Goal: Use online tool/utility: Utilize a website feature to perform a specific function

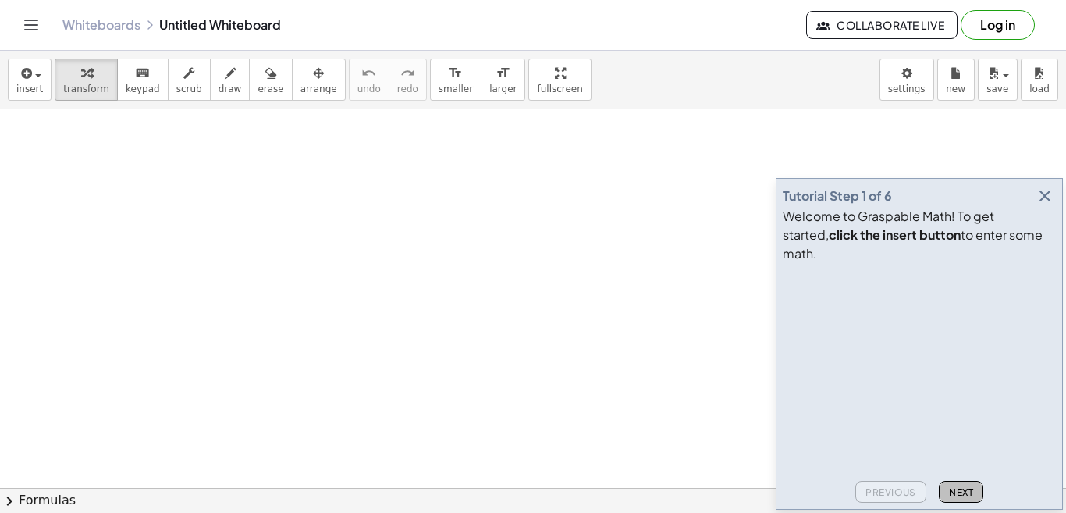
click at [950, 493] on span "Next" at bounding box center [961, 492] width 24 height 12
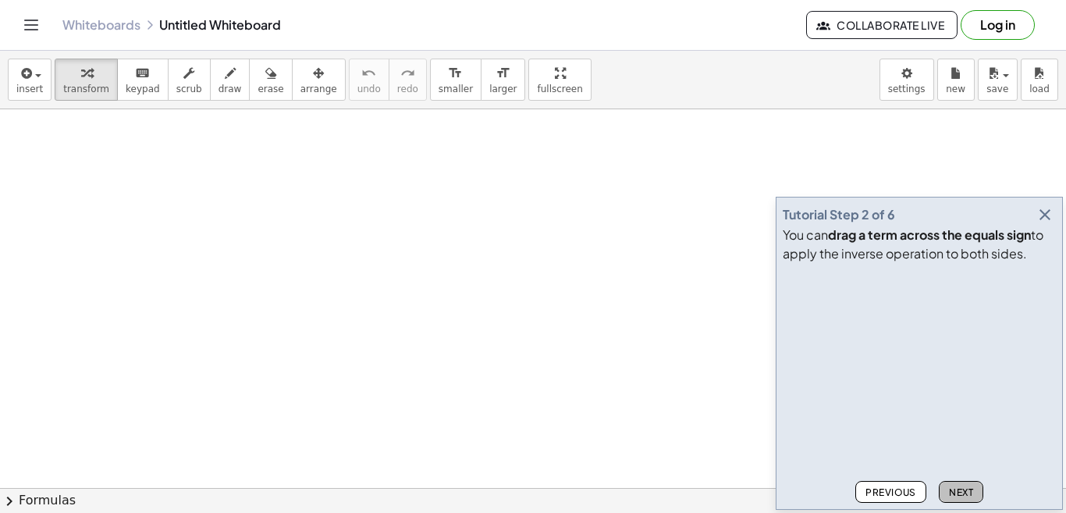
click at [968, 497] on span "Next" at bounding box center [961, 492] width 24 height 12
click at [966, 493] on span "Next" at bounding box center [961, 492] width 24 height 12
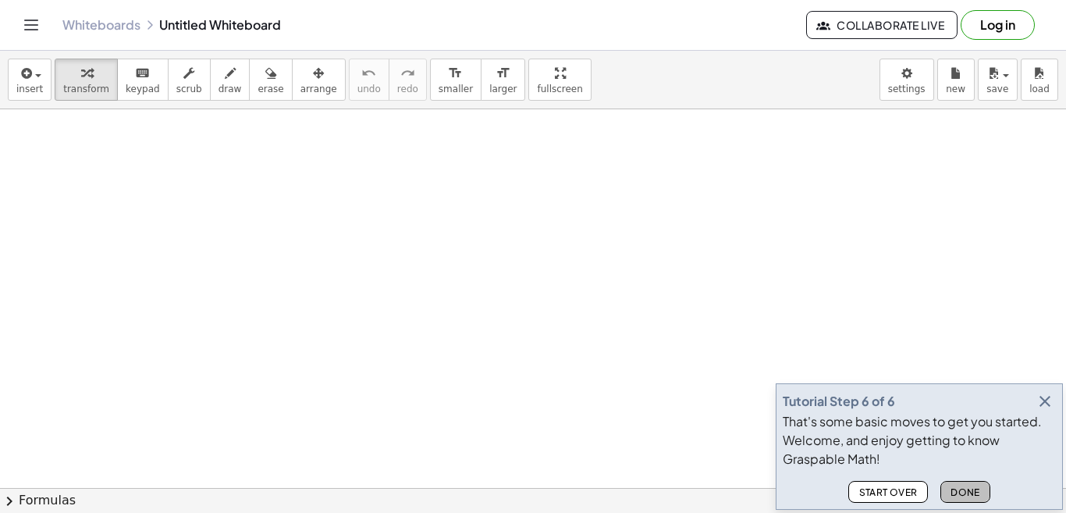
click at [961, 492] on span "Done" at bounding box center [965, 492] width 30 height 12
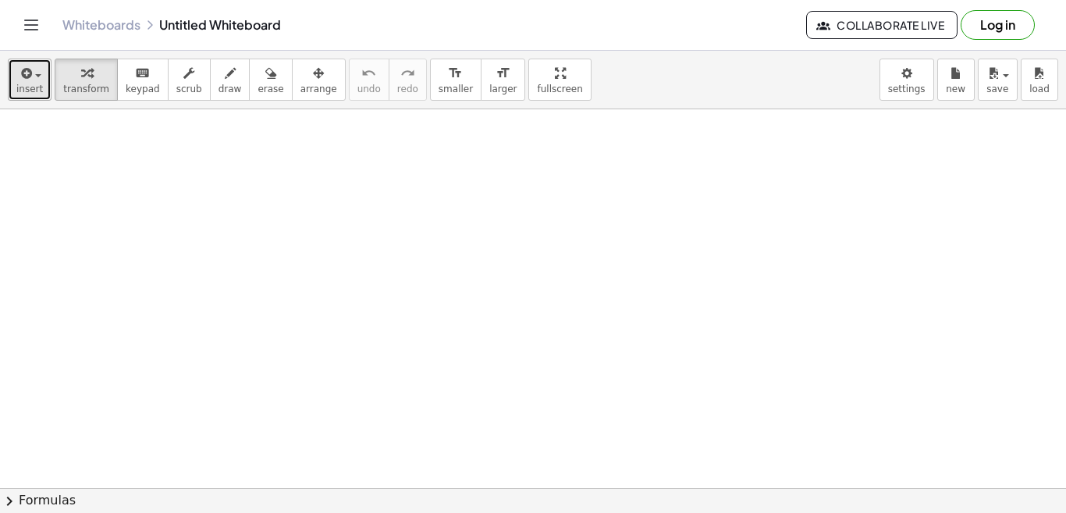
click at [27, 94] on span "insert" at bounding box center [29, 88] width 27 height 11
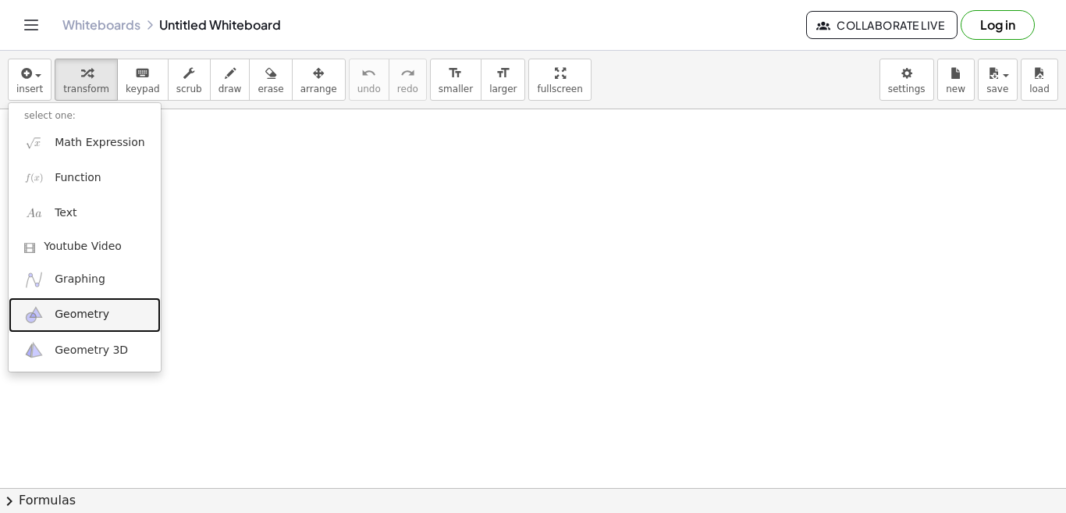
click at [70, 314] on span "Geometry" at bounding box center [82, 315] width 55 height 16
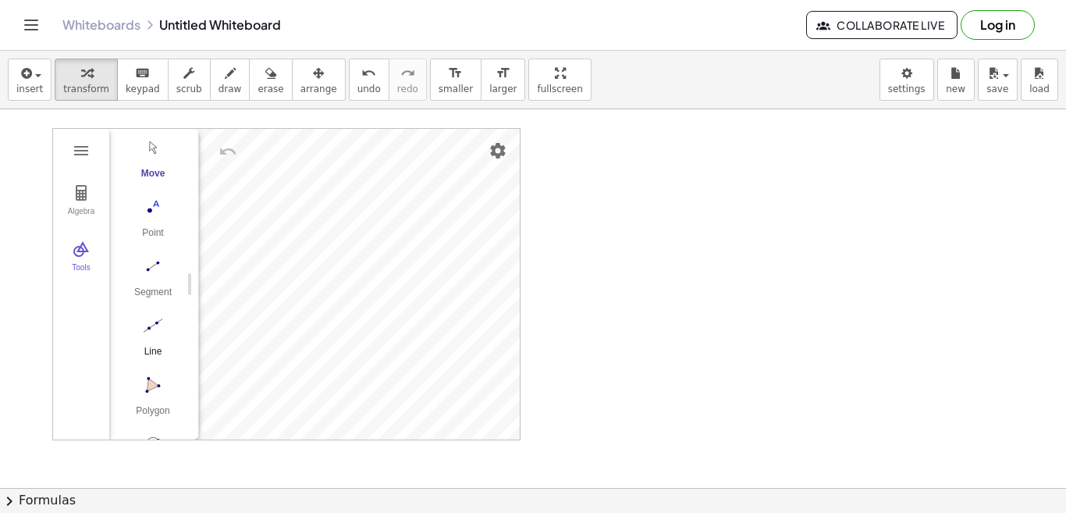
scroll to position [78, 0]
click at [158, 421] on img "Circle with Center through Point. Select center point, then point on circle" at bounding box center [153, 416] width 62 height 25
click at [164, 410] on img "Move. Drag or select object" at bounding box center [158, 411] width 37 height 37
click at [146, 250] on img "Segment. Select two points or positions" at bounding box center [153, 238] width 62 height 25
click at [149, 243] on img "Segment. Select two points or positions" at bounding box center [153, 238] width 62 height 25
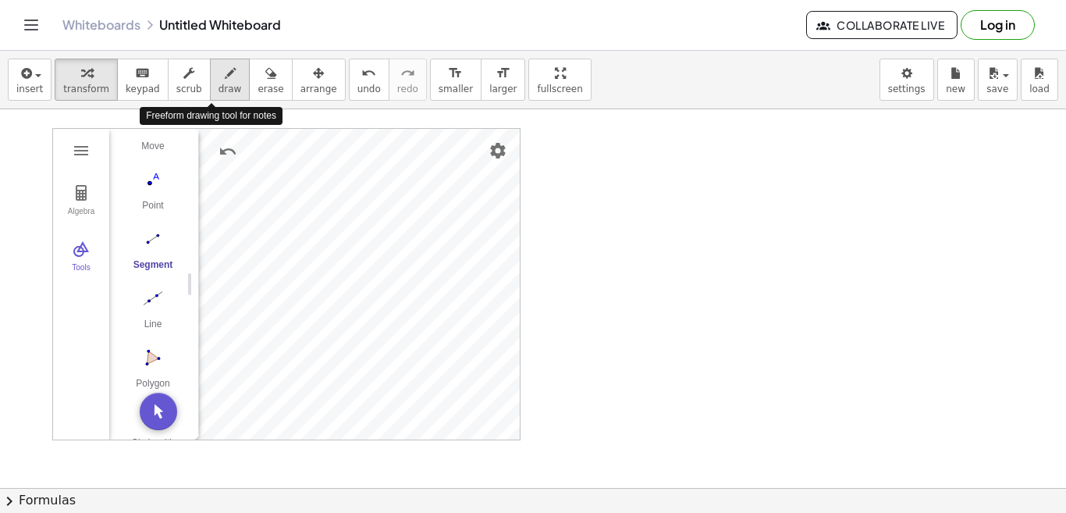
click at [218, 87] on span "draw" at bounding box center [229, 88] width 23 height 11
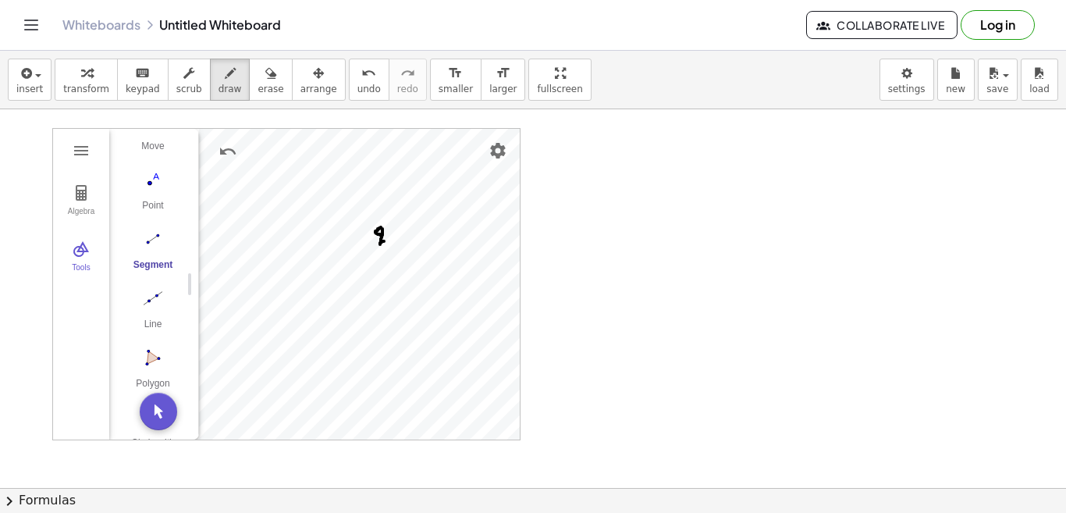
drag, startPoint x: 381, startPoint y: 227, endPoint x: 384, endPoint y: 241, distance: 14.4
drag, startPoint x: 250, startPoint y: 186, endPoint x: 260, endPoint y: 205, distance: 21.6
drag, startPoint x: 236, startPoint y: 197, endPoint x: 239, endPoint y: 211, distance: 13.6
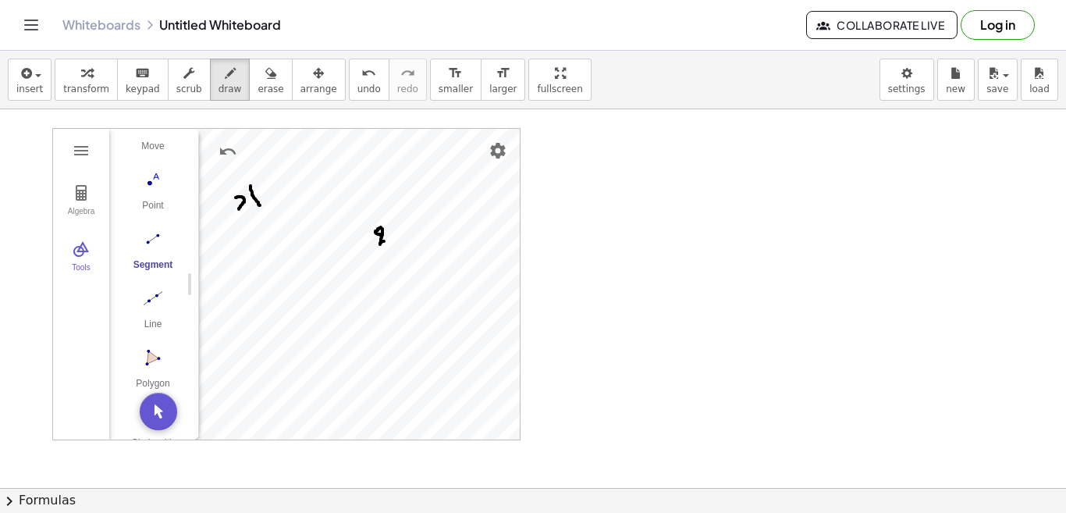
drag, startPoint x: 250, startPoint y: 196, endPoint x: 251, endPoint y: 212, distance: 16.5
drag, startPoint x: 266, startPoint y: 321, endPoint x: 244, endPoint y: 343, distance: 30.9
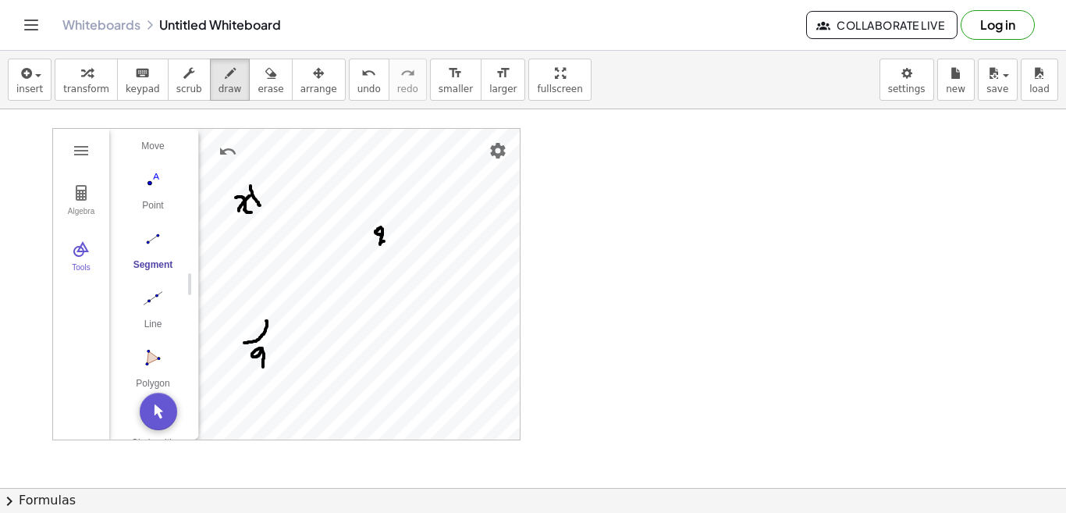
drag, startPoint x: 262, startPoint y: 348, endPoint x: 265, endPoint y: 369, distance: 21.2
drag, startPoint x: 266, startPoint y: 353, endPoint x: 276, endPoint y: 363, distance: 14.3
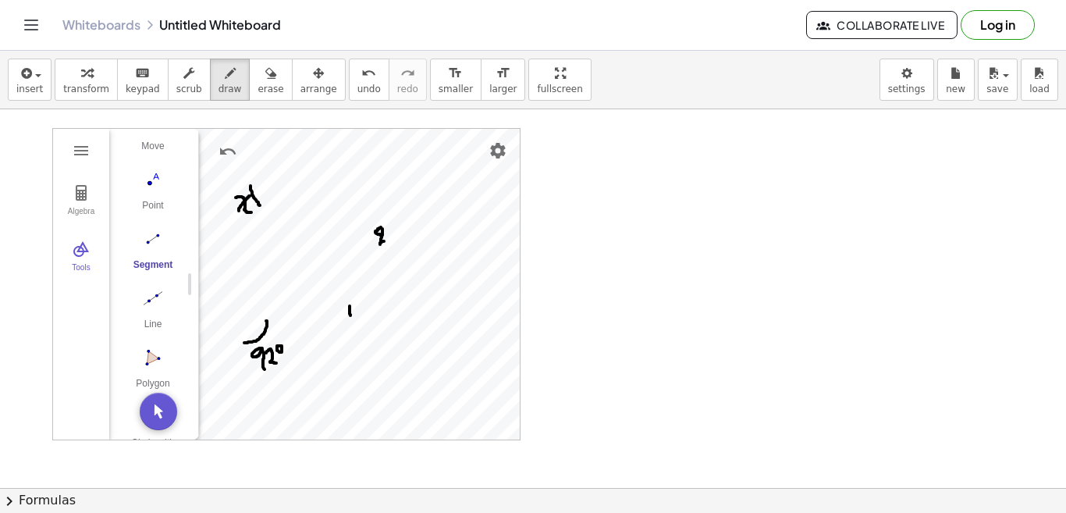
drag, startPoint x: 350, startPoint y: 306, endPoint x: 350, endPoint y: 315, distance: 9.4
drag, startPoint x: 365, startPoint y: 304, endPoint x: 378, endPoint y: 310, distance: 14.3
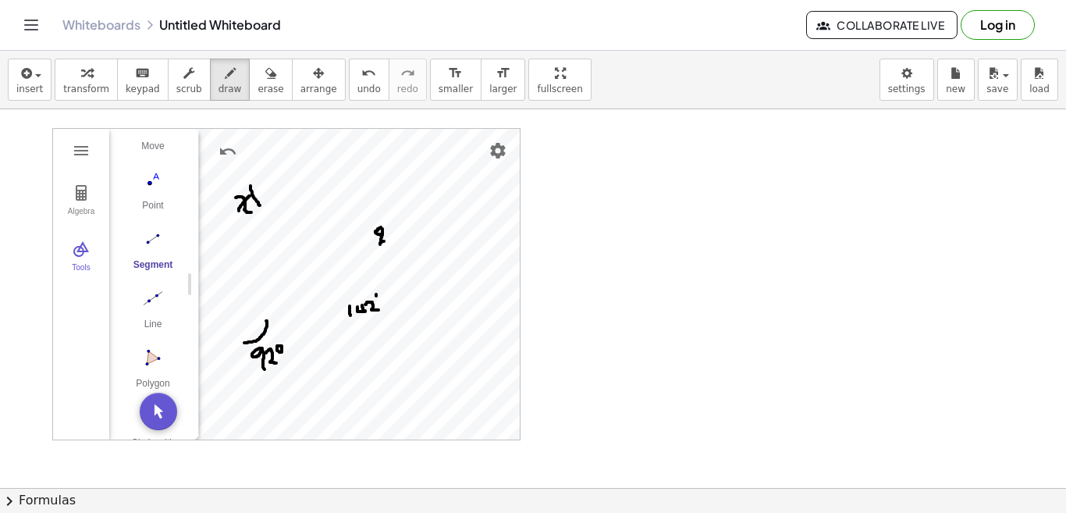
drag, startPoint x: 256, startPoint y: 288, endPoint x: 267, endPoint y: 320, distance: 33.8
drag, startPoint x: 599, startPoint y: 144, endPoint x: 605, endPoint y: 156, distance: 14.0
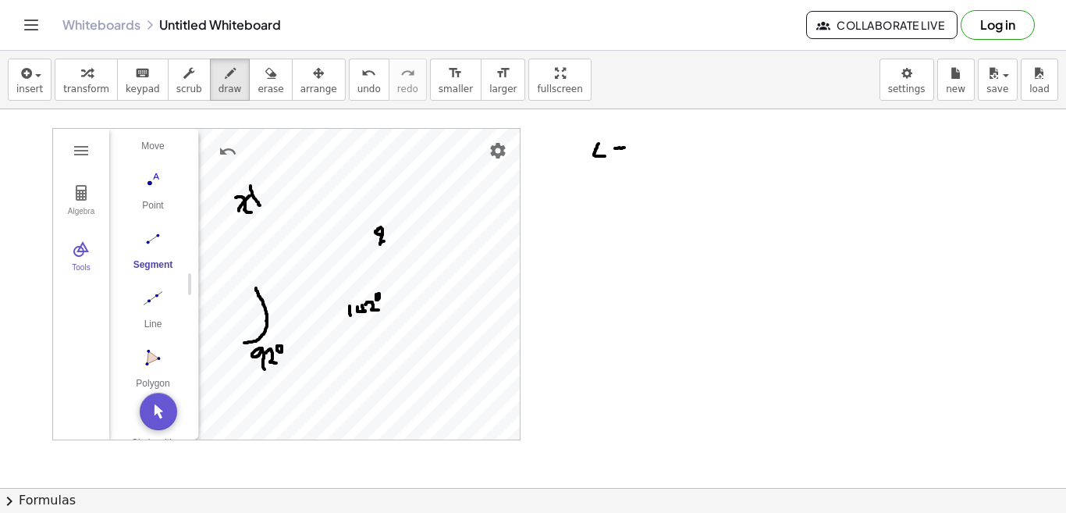
drag, startPoint x: 615, startPoint y: 148, endPoint x: 625, endPoint y: 147, distance: 10.2
drag, startPoint x: 618, startPoint y: 133, endPoint x: 616, endPoint y: 151, distance: 18.1
drag, startPoint x: 619, startPoint y: 148, endPoint x: 609, endPoint y: 148, distance: 9.4
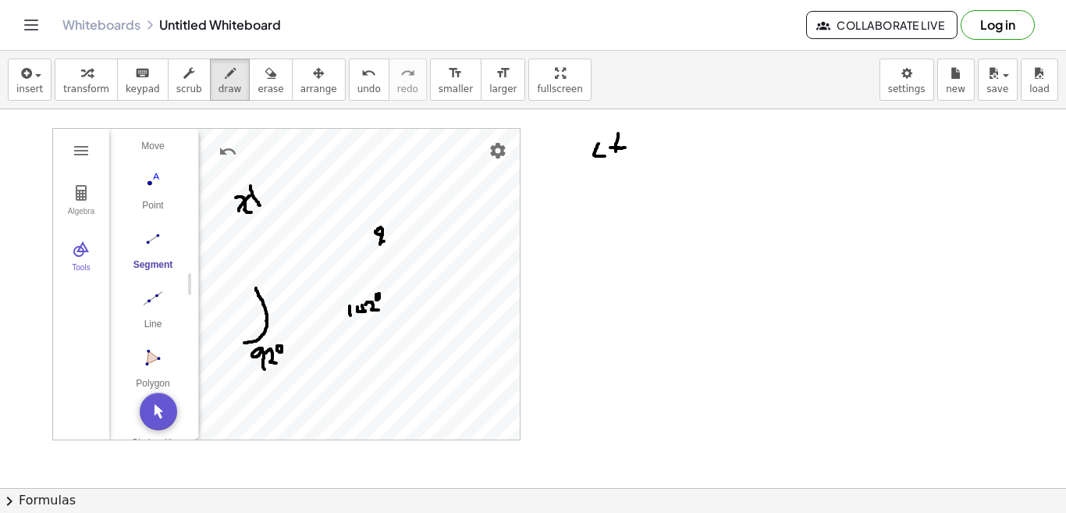
drag, startPoint x: 638, startPoint y: 137, endPoint x: 636, endPoint y: 159, distance: 22.0
drag, startPoint x: 645, startPoint y: 139, endPoint x: 655, endPoint y: 153, distance: 17.8
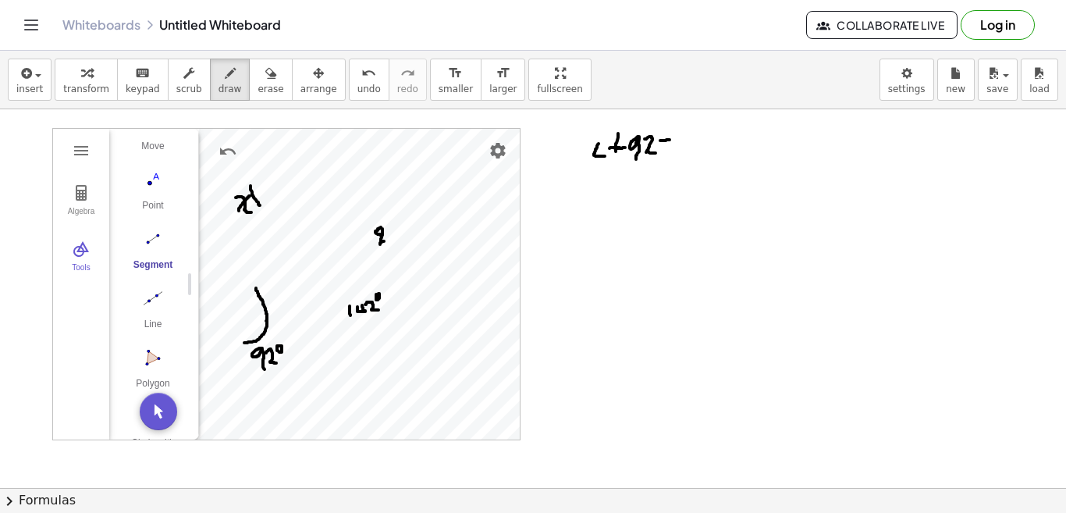
drag, startPoint x: 665, startPoint y: 147, endPoint x: 676, endPoint y: 149, distance: 11.2
drag, startPoint x: 689, startPoint y: 135, endPoint x: 693, endPoint y: 152, distance: 17.6
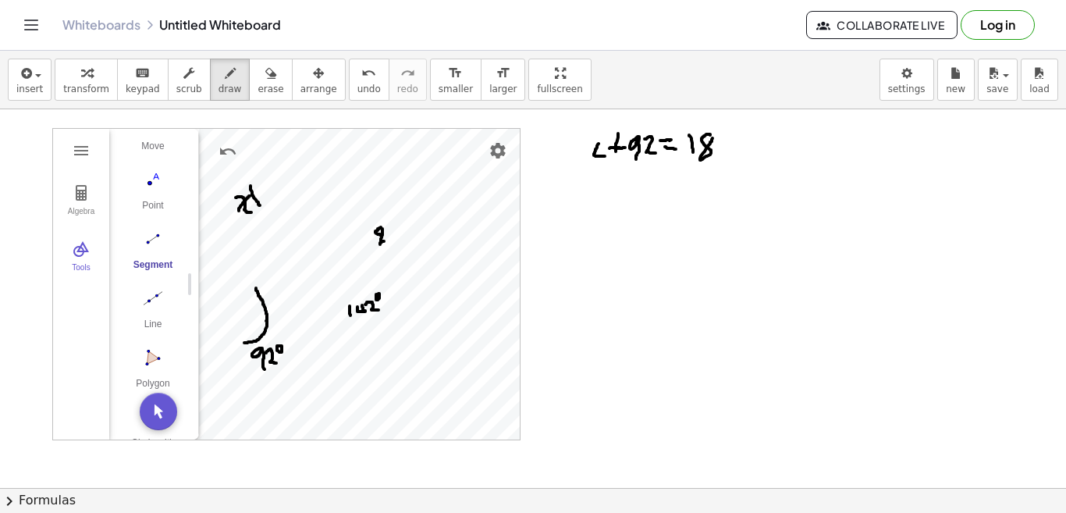
drag, startPoint x: 834, startPoint y: 123, endPoint x: 833, endPoint y: 160, distance: 36.7
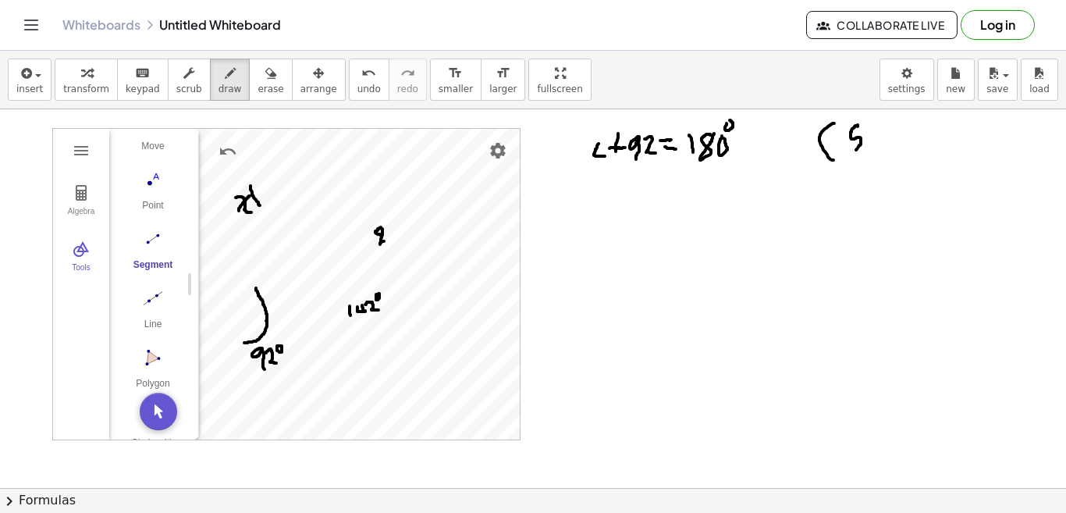
drag, startPoint x: 858, startPoint y: 126, endPoint x: 850, endPoint y: 156, distance: 30.7
drag, startPoint x: 865, startPoint y: 133, endPoint x: 876, endPoint y: 139, distance: 12.2
drag, startPoint x: 884, startPoint y: 129, endPoint x: 900, endPoint y: 133, distance: 16.3
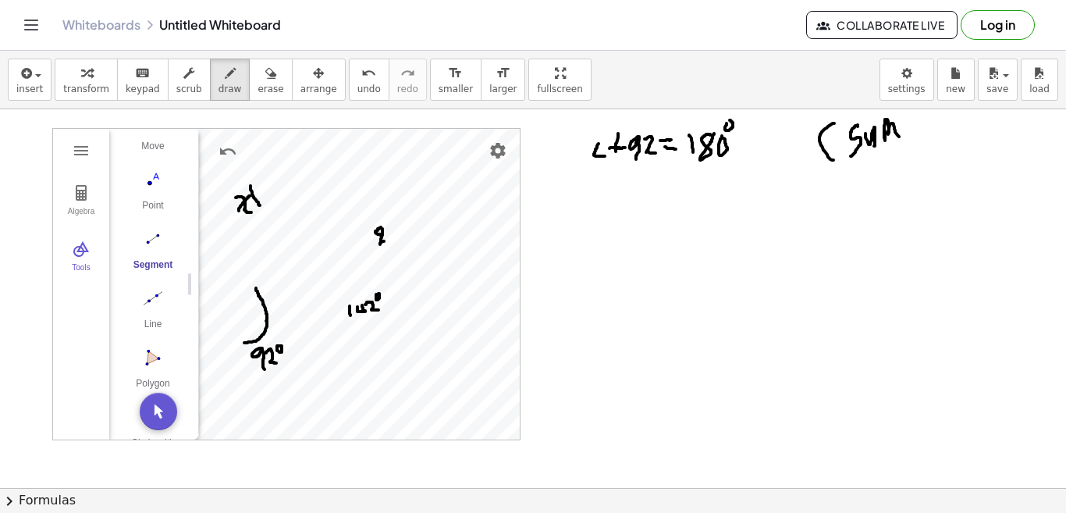
drag, startPoint x: 923, startPoint y: 122, endPoint x: 928, endPoint y: 138, distance: 17.0
drag, startPoint x: 936, startPoint y: 130, endPoint x: 931, endPoint y: 142, distance: 13.3
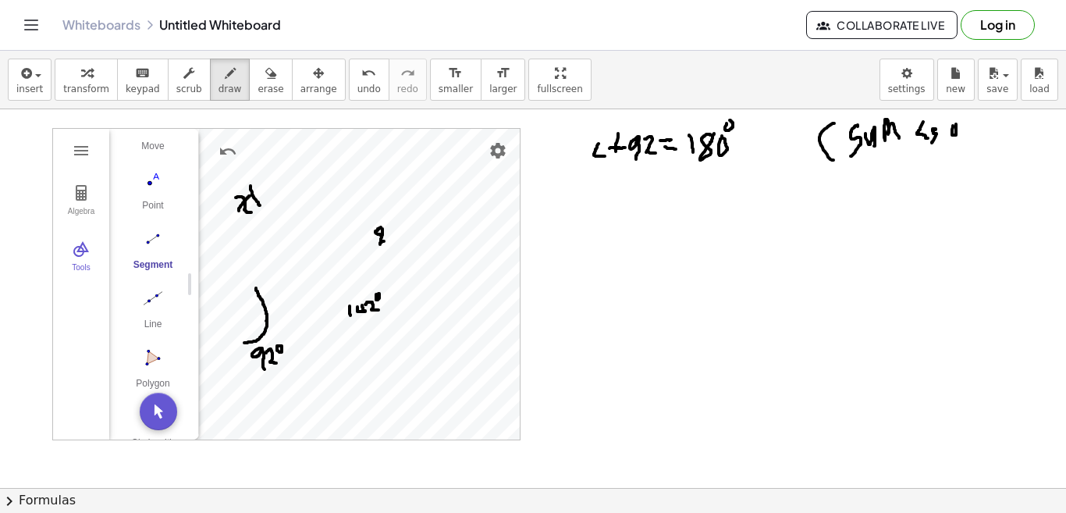
drag, startPoint x: 963, startPoint y: 130, endPoint x: 972, endPoint y: 137, distance: 12.2
drag, startPoint x: 994, startPoint y: 130, endPoint x: 984, endPoint y: 151, distance: 23.4
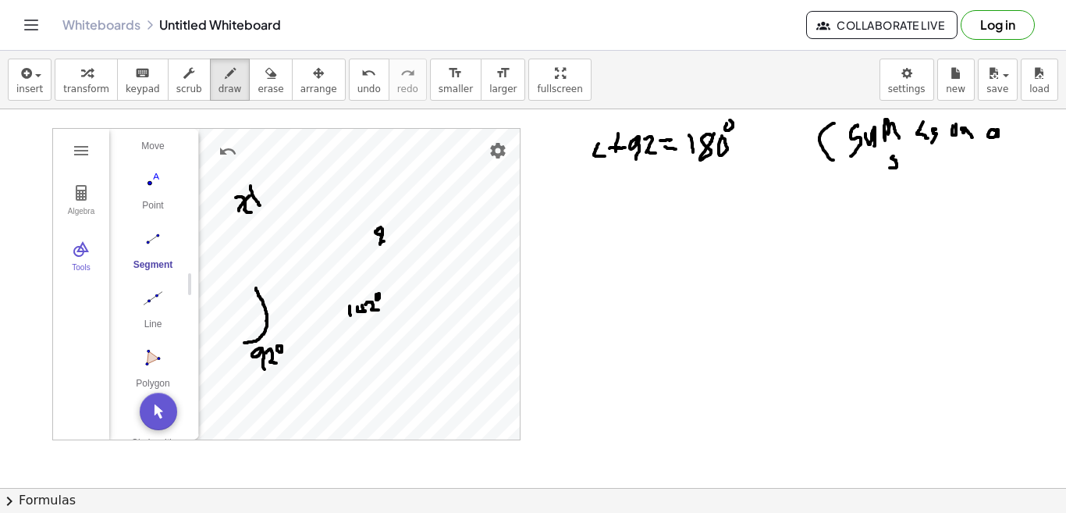
drag, startPoint x: 894, startPoint y: 156, endPoint x: 889, endPoint y: 169, distance: 13.3
drag, startPoint x: 903, startPoint y: 152, endPoint x: 904, endPoint y: 168, distance: 15.6
drag, startPoint x: 898, startPoint y: 158, endPoint x: 906, endPoint y: 159, distance: 7.8
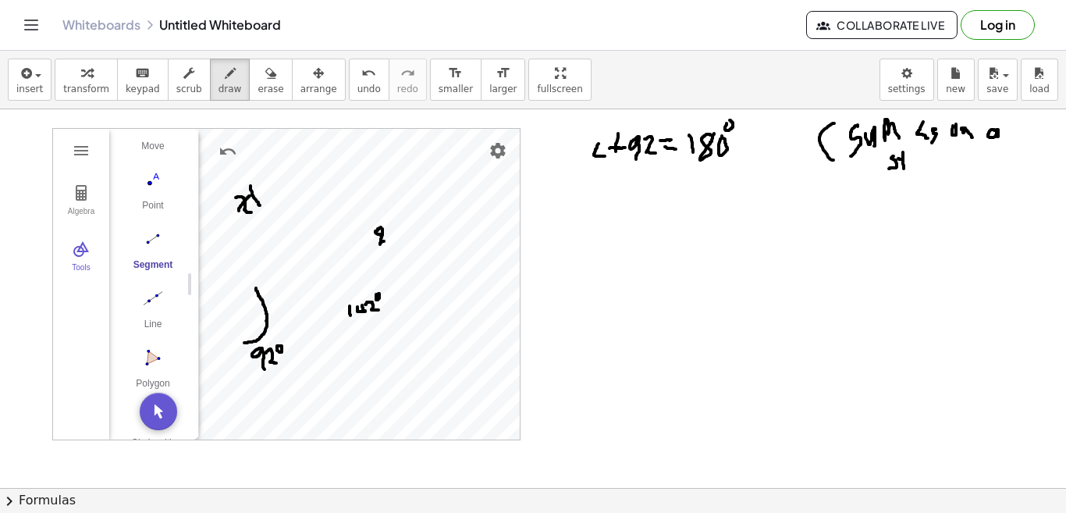
drag, startPoint x: 606, startPoint y: 215, endPoint x: 619, endPoint y: 232, distance: 20.6
drag, startPoint x: 631, startPoint y: 217, endPoint x: 648, endPoint y: 216, distance: 17.2
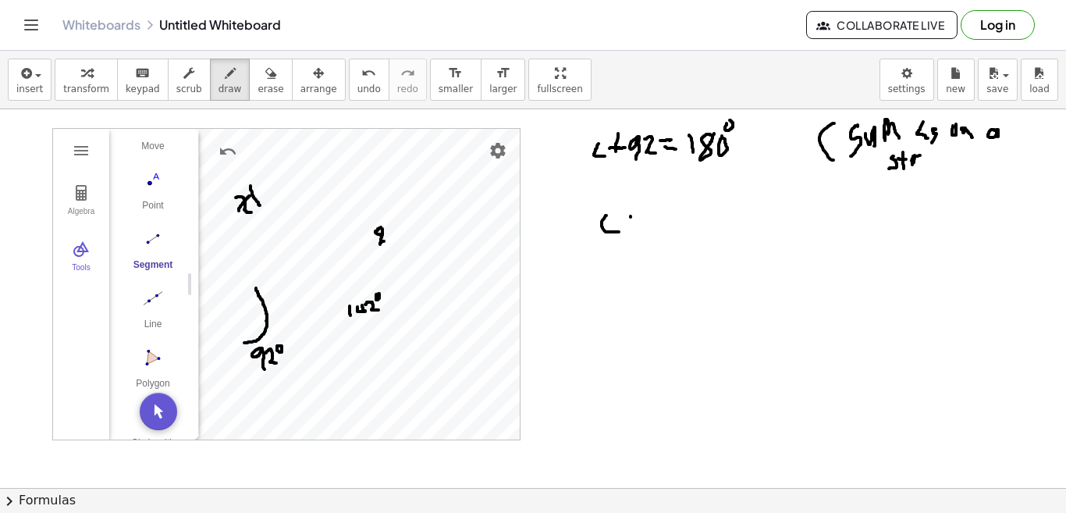
drag, startPoint x: 641, startPoint y: 232, endPoint x: 652, endPoint y: 229, distance: 12.1
drag, startPoint x: 667, startPoint y: 205, endPoint x: 669, endPoint y: 228, distance: 22.7
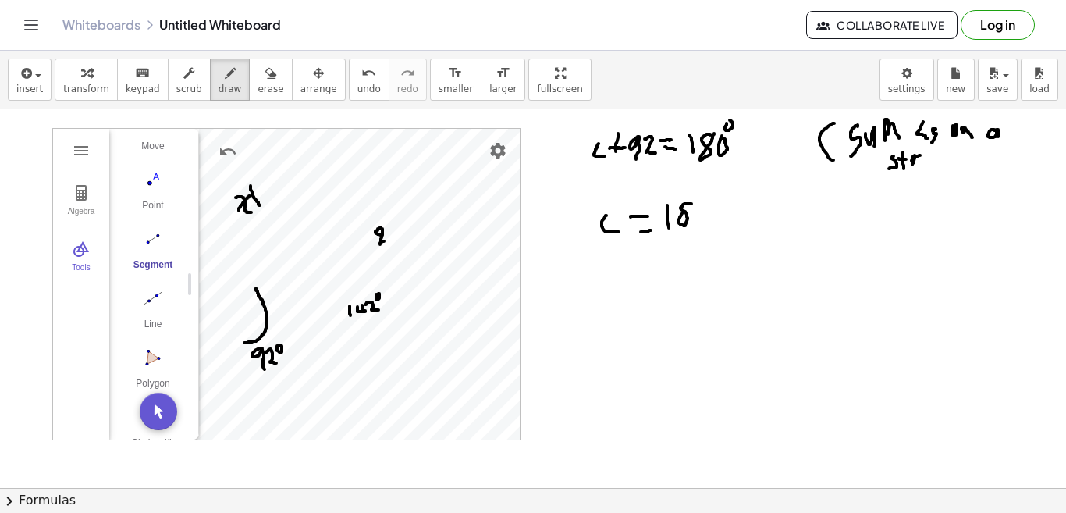
drag, startPoint x: 723, startPoint y: 218, endPoint x: 744, endPoint y: 215, distance: 21.4
drag, startPoint x: 753, startPoint y: 201, endPoint x: 751, endPoint y: 223, distance: 22.8
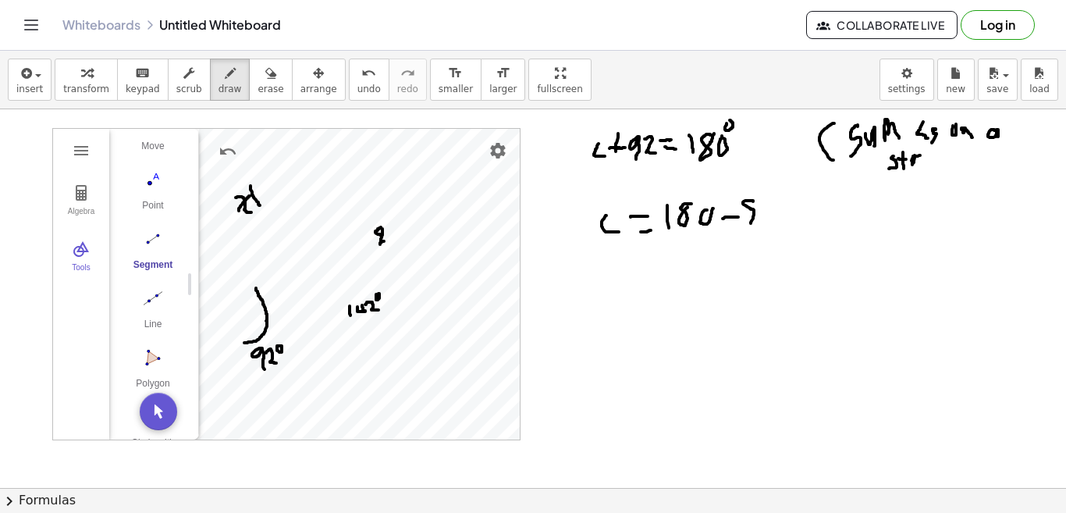
drag, startPoint x: 761, startPoint y: 210, endPoint x: 776, endPoint y: 217, distance: 17.1
drag, startPoint x: 616, startPoint y: 254, endPoint x: 638, endPoint y: 261, distance: 22.7
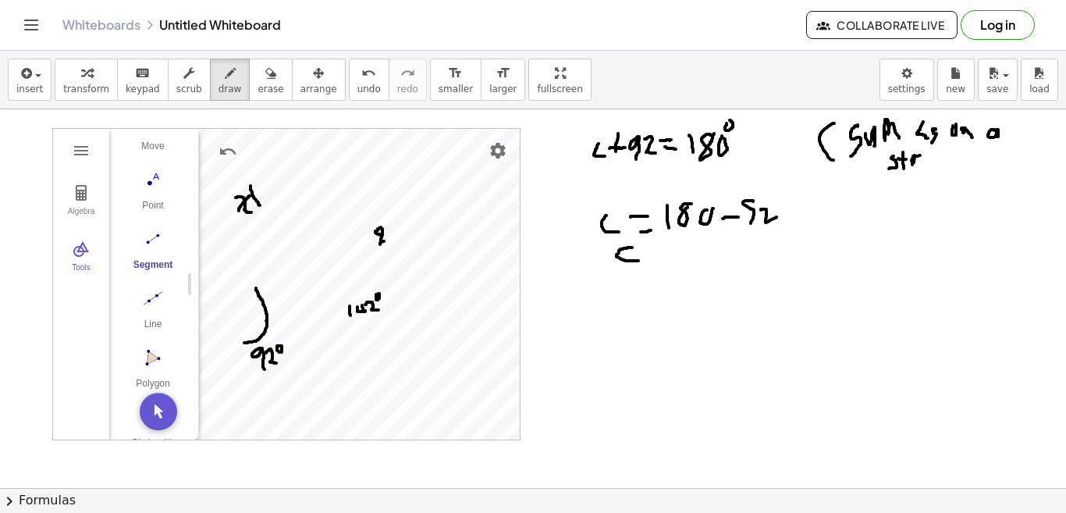
drag, startPoint x: 631, startPoint y: 247, endPoint x: 634, endPoint y: 262, distance: 15.0
drag, startPoint x: 648, startPoint y: 246, endPoint x: 655, endPoint y: 255, distance: 12.2
drag, startPoint x: 655, startPoint y: 261, endPoint x: 666, endPoint y: 259, distance: 11.2
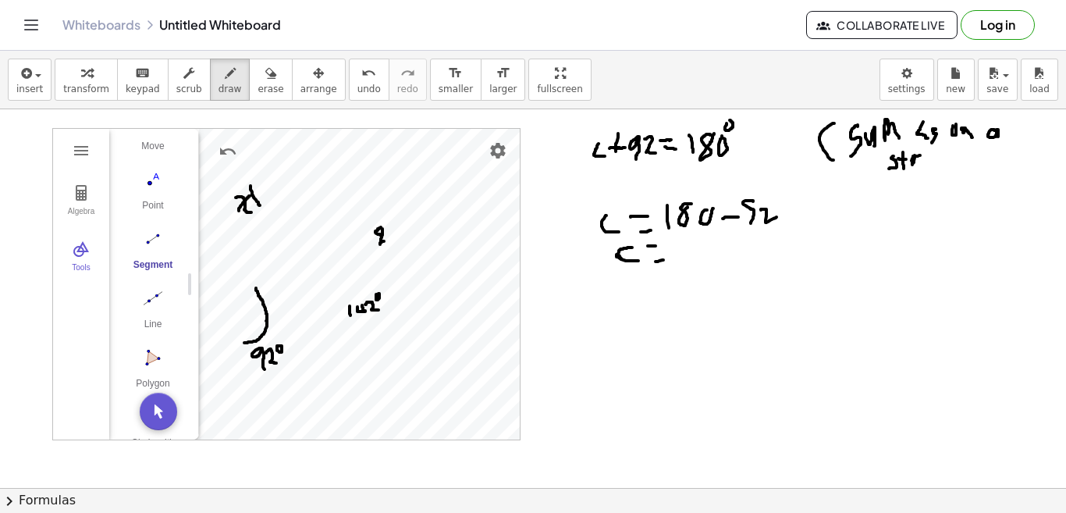
drag, startPoint x: 706, startPoint y: 257, endPoint x: 705, endPoint y: 279, distance: 21.9
drag, startPoint x: 704, startPoint y: 256, endPoint x: 708, endPoint y: 278, distance: 22.2
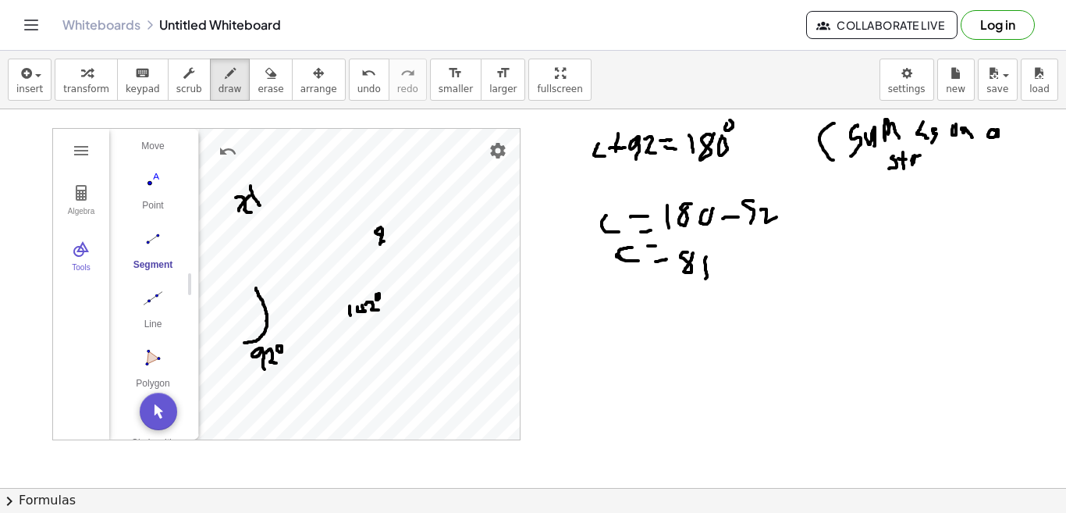
drag, startPoint x: 604, startPoint y: 293, endPoint x: 609, endPoint y: 315, distance: 23.1
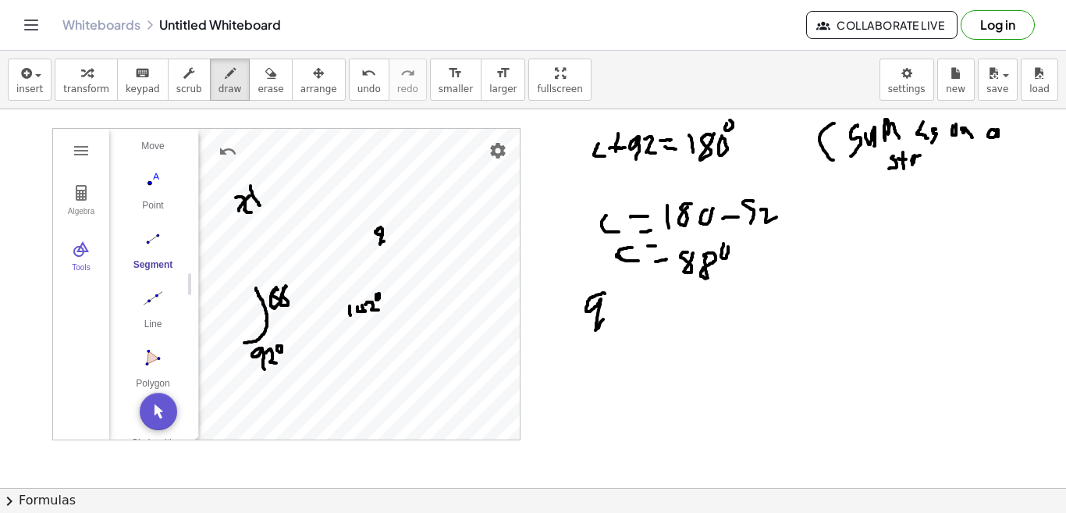
drag, startPoint x: 615, startPoint y: 307, endPoint x: 625, endPoint y: 304, distance: 10.6
drag, startPoint x: 618, startPoint y: 315, endPoint x: 632, endPoint y: 312, distance: 14.4
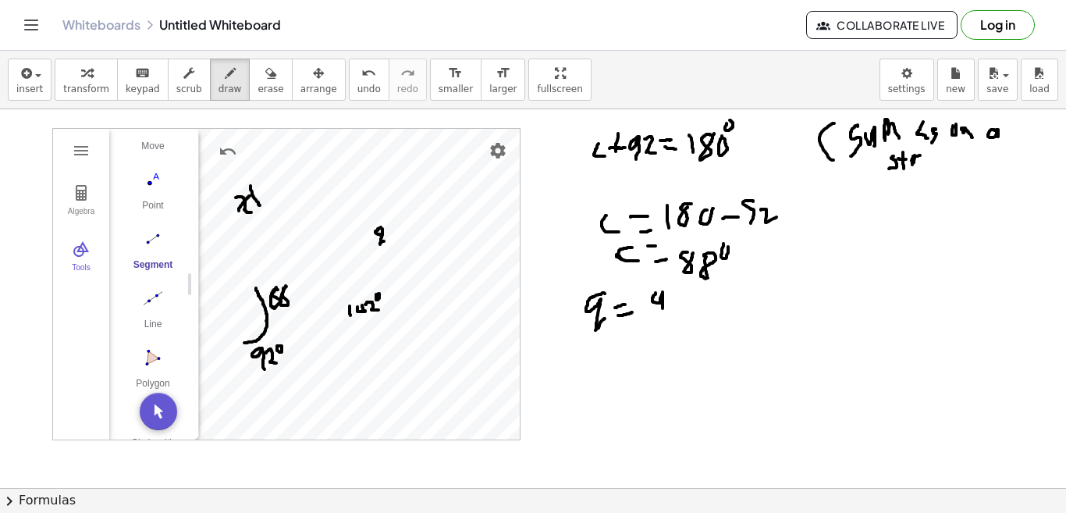
drag, startPoint x: 655, startPoint y: 293, endPoint x: 663, endPoint y: 318, distance: 26.9
drag, startPoint x: 671, startPoint y: 297, endPoint x: 695, endPoint y: 312, distance: 27.7
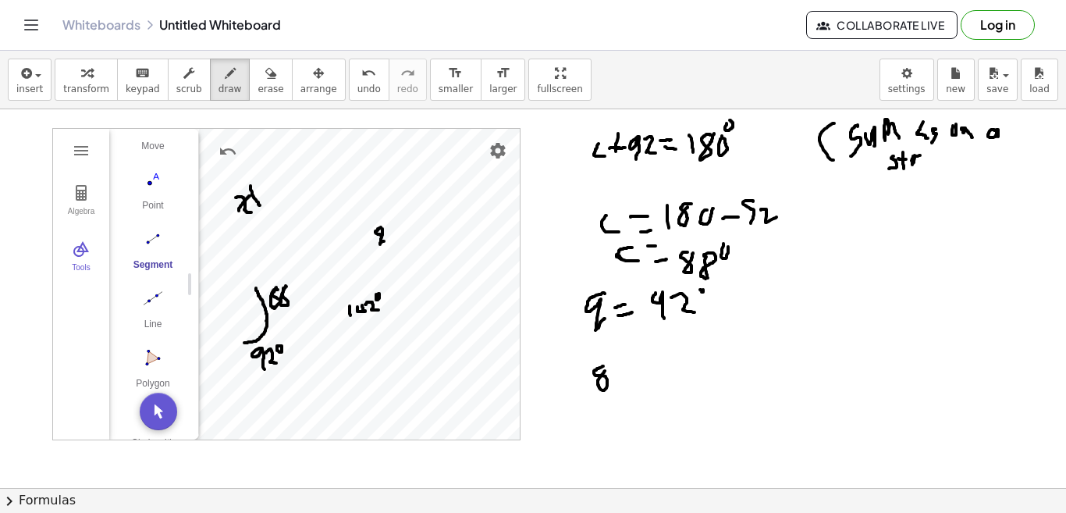
drag, startPoint x: 635, startPoint y: 368, endPoint x: 655, endPoint y: 368, distance: 20.3
drag, startPoint x: 645, startPoint y: 360, endPoint x: 661, endPoint y: 375, distance: 22.1
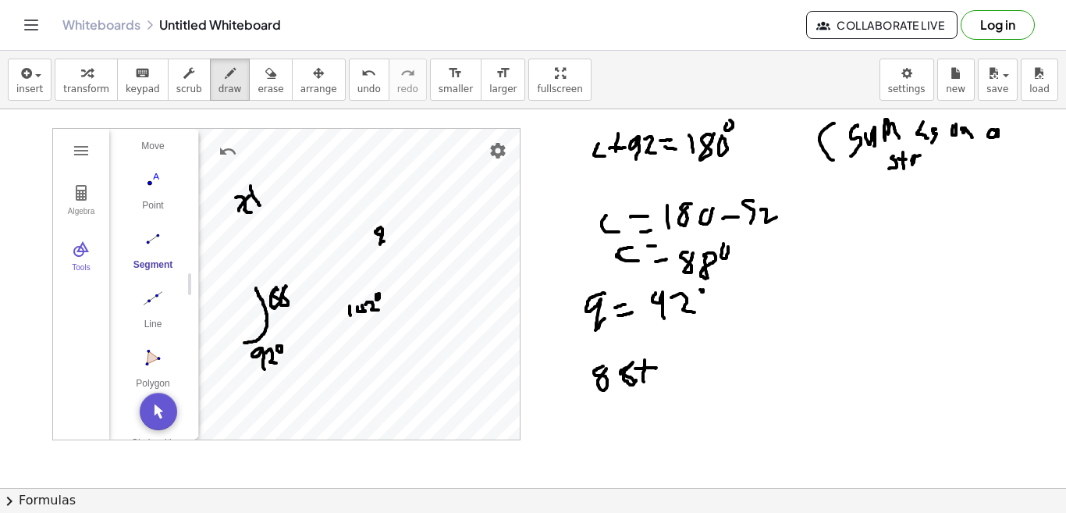
drag, startPoint x: 671, startPoint y: 362, endPoint x: 681, endPoint y: 375, distance: 16.7
drag, startPoint x: 690, startPoint y: 365, endPoint x: 704, endPoint y: 363, distance: 14.2
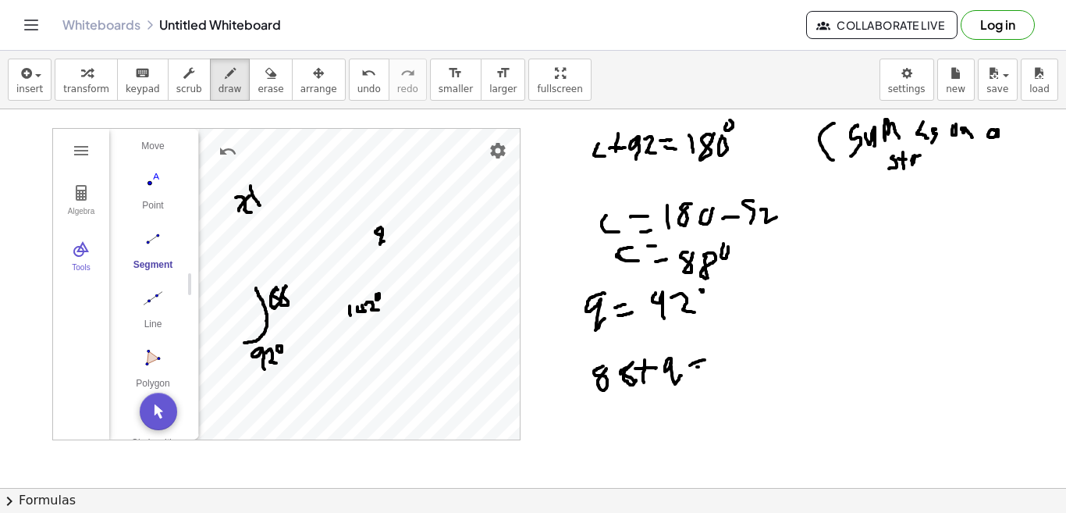
drag, startPoint x: 697, startPoint y: 367, endPoint x: 711, endPoint y: 362, distance: 14.8
drag, startPoint x: 732, startPoint y: 345, endPoint x: 737, endPoint y: 372, distance: 27.7
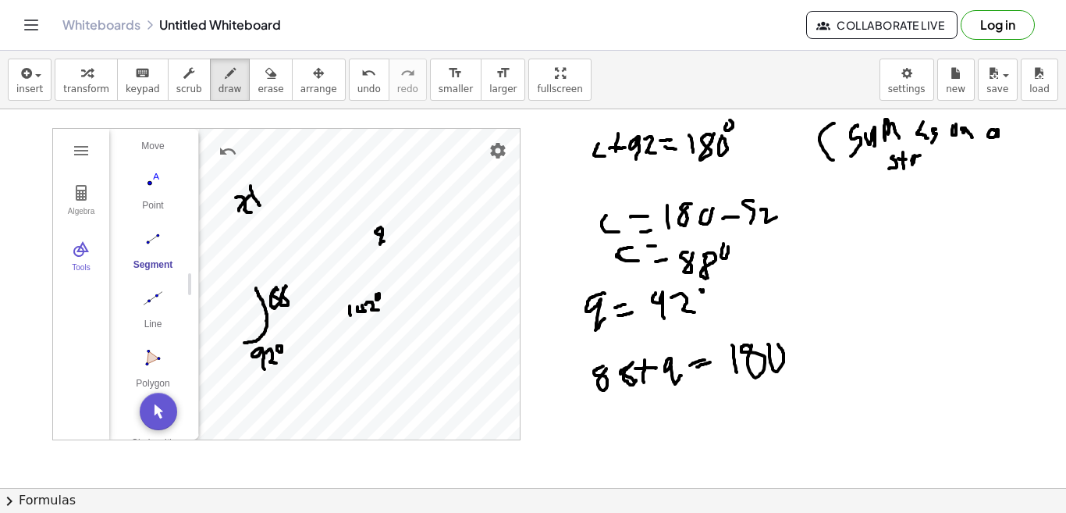
drag, startPoint x: 617, startPoint y: 414, endPoint x: 628, endPoint y: 428, distance: 17.2
drag, startPoint x: 647, startPoint y: 421, endPoint x: 674, endPoint y: 417, distance: 27.7
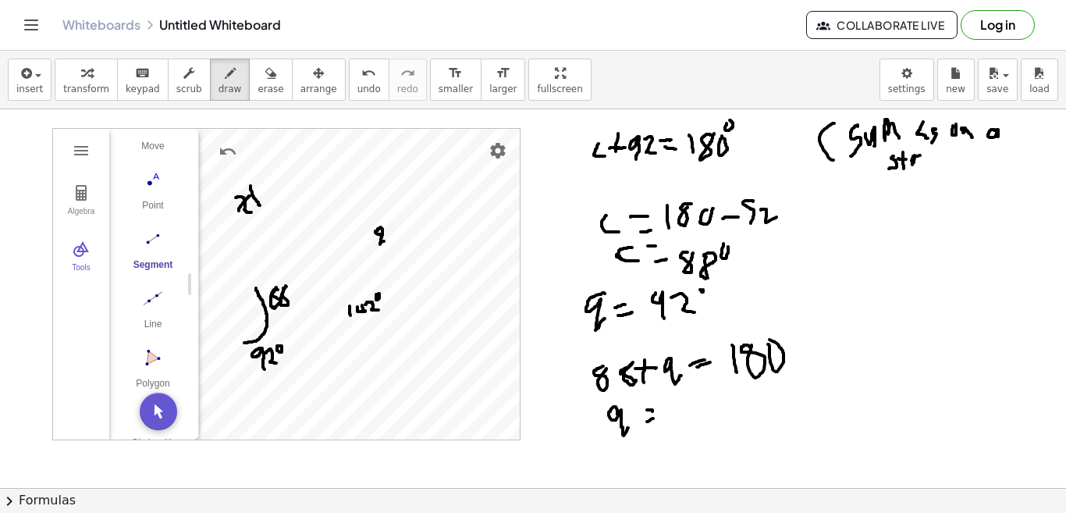
drag, startPoint x: 656, startPoint y: 407, endPoint x: 677, endPoint y: 412, distance: 21.6
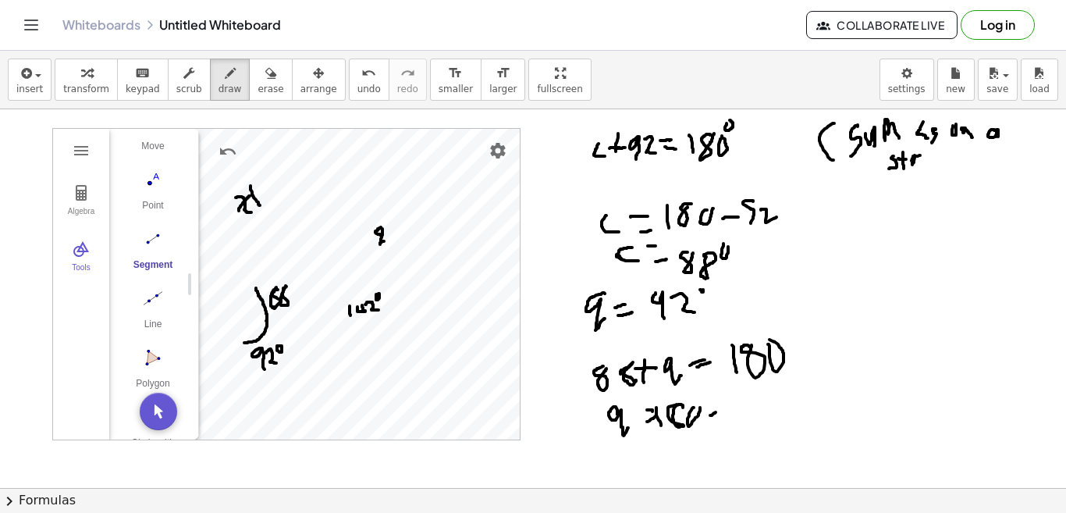
drag, startPoint x: 710, startPoint y: 415, endPoint x: 719, endPoint y: 410, distance: 9.8
drag, startPoint x: 759, startPoint y: 400, endPoint x: 746, endPoint y: 408, distance: 15.2
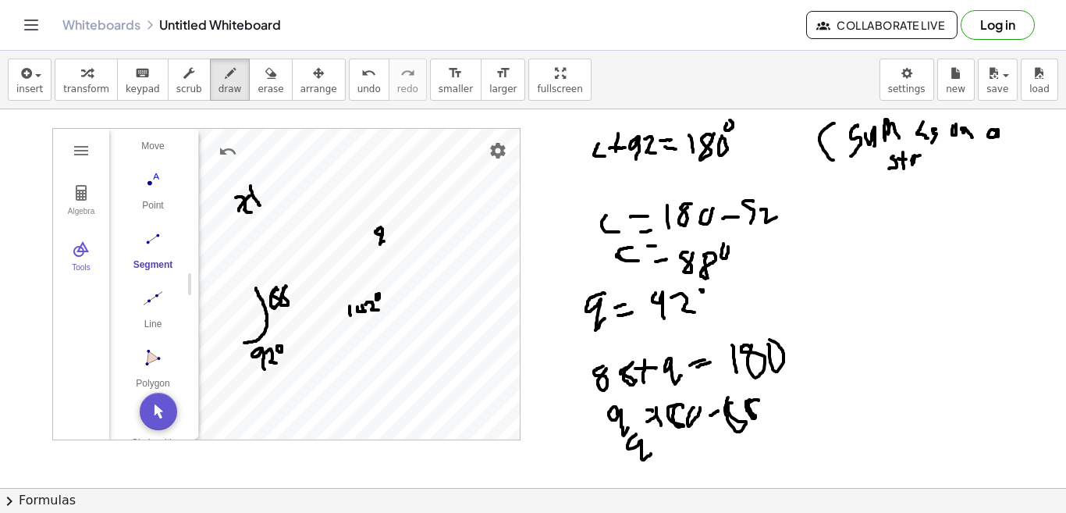
drag, startPoint x: 636, startPoint y: 434, endPoint x: 651, endPoint y: 453, distance: 24.5
drag, startPoint x: 672, startPoint y: 453, endPoint x: 692, endPoint y: 446, distance: 21.5
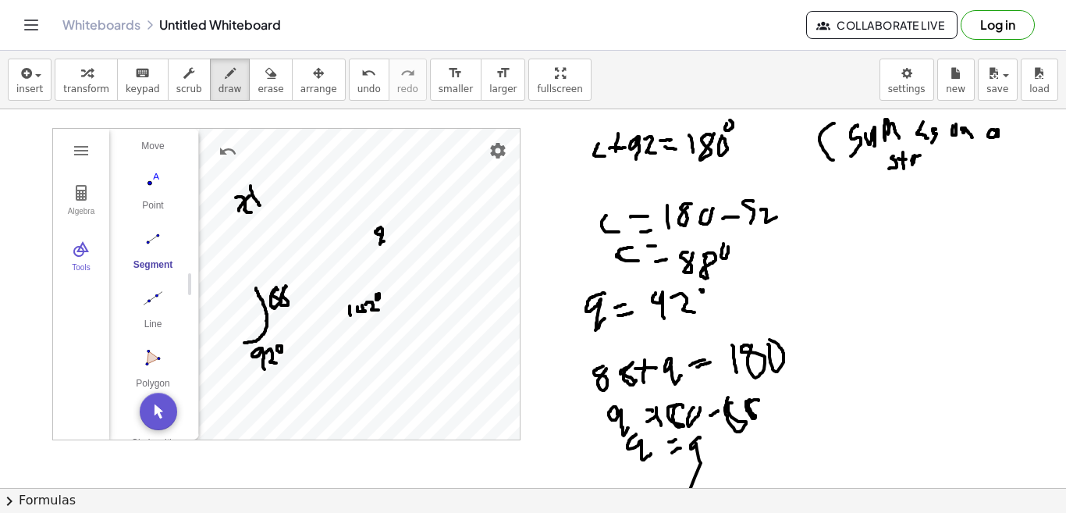
drag, startPoint x: 700, startPoint y: 437, endPoint x: 677, endPoint y: 524, distance: 89.7
click at [677, 512] on html "Graspable Math Activities Get Started Activity Bank Assigned Work Classes White…" at bounding box center [533, 256] width 1066 height 513
drag, startPoint x: 709, startPoint y: 446, endPoint x: 722, endPoint y: 464, distance: 21.9
drag, startPoint x: 847, startPoint y: 224, endPoint x: 850, endPoint y: 244, distance: 20.4
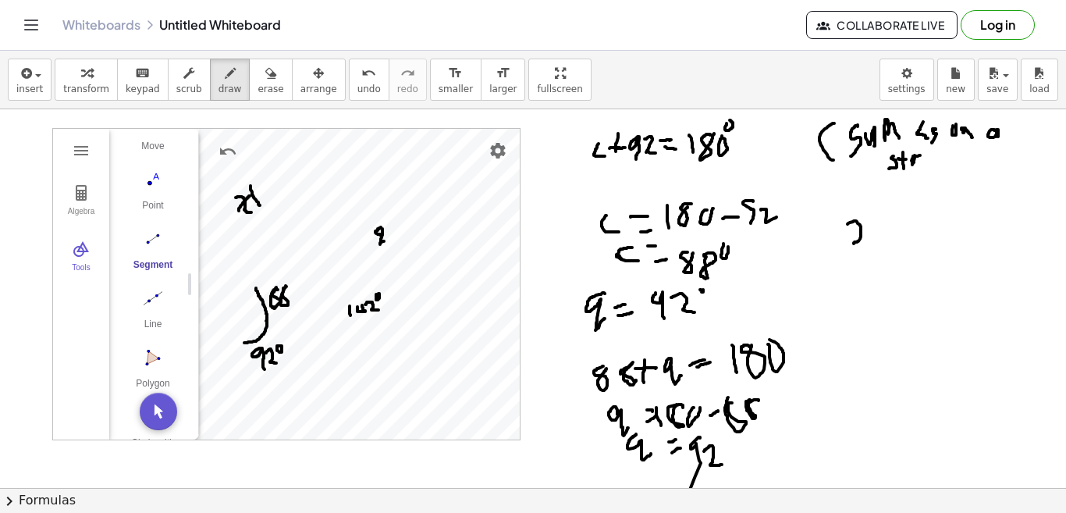
drag, startPoint x: 866, startPoint y: 224, endPoint x: 870, endPoint y: 243, distance: 19.9
drag, startPoint x: 873, startPoint y: 236, endPoint x: 883, endPoint y: 236, distance: 9.4
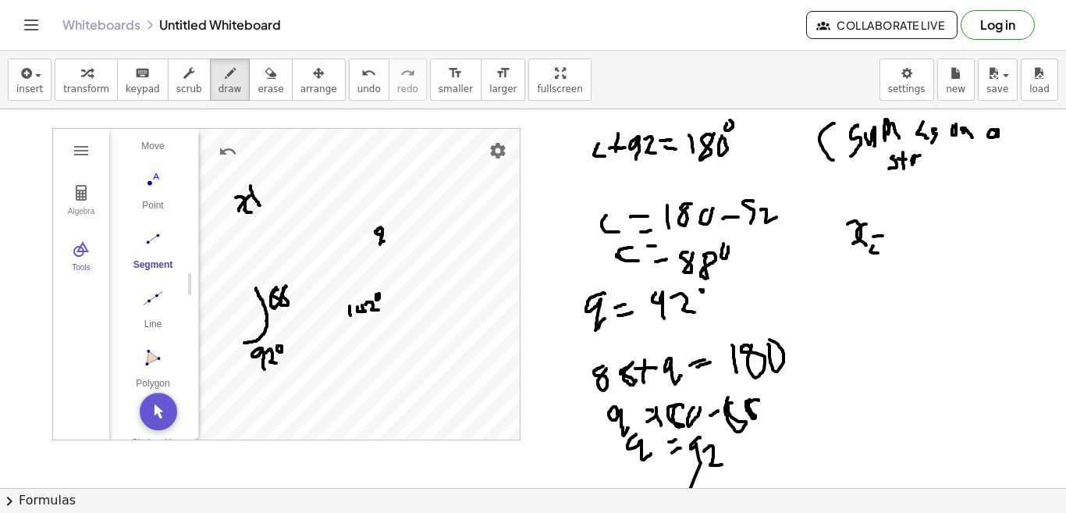
drag, startPoint x: 872, startPoint y: 246, endPoint x: 878, endPoint y: 253, distance: 8.9
drag, startPoint x: 894, startPoint y: 233, endPoint x: 895, endPoint y: 247, distance: 14.8
drag, startPoint x: 901, startPoint y: 234, endPoint x: 914, endPoint y: 242, distance: 14.7
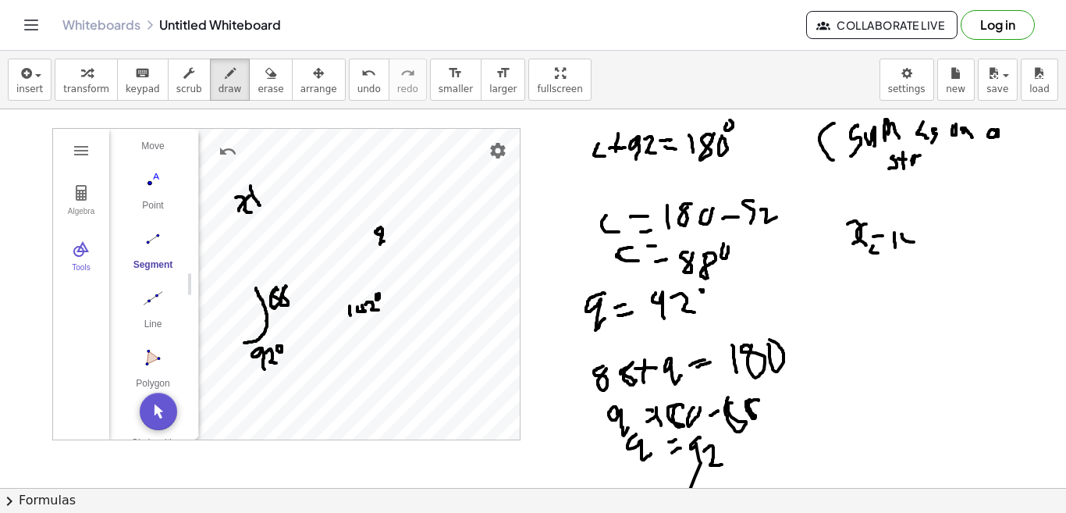
drag, startPoint x: 911, startPoint y: 233, endPoint x: 910, endPoint y: 250, distance: 18.0
drag, startPoint x: 917, startPoint y: 235, endPoint x: 933, endPoint y: 246, distance: 19.1
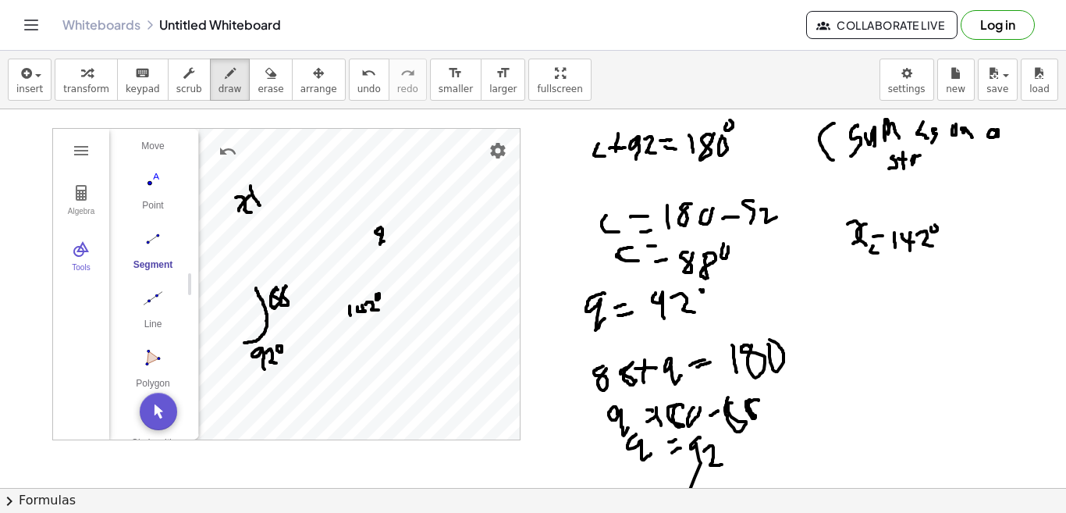
click at [258, 90] on span "erase" at bounding box center [271, 88] width 26 height 11
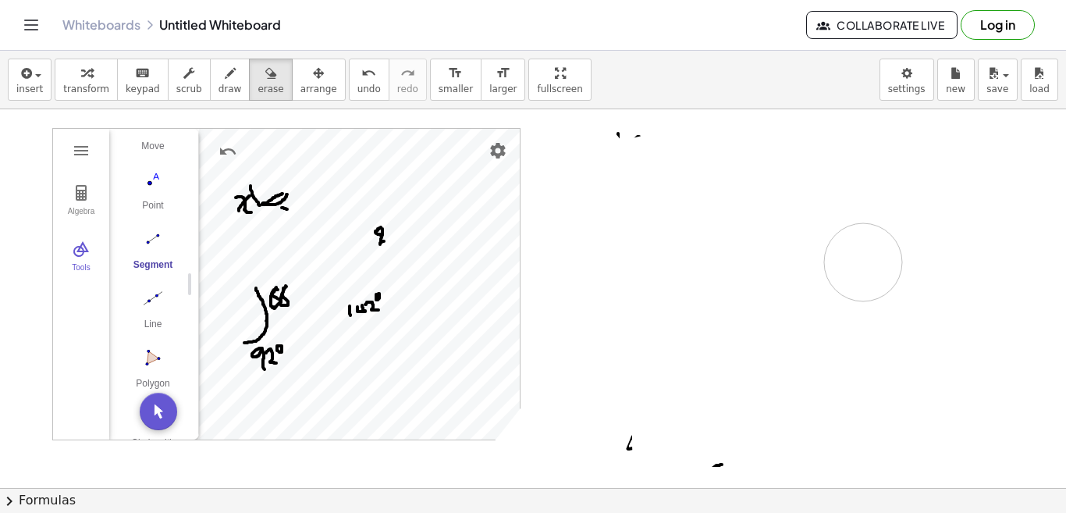
drag, startPoint x: 993, startPoint y: 138, endPoint x: 776, endPoint y: 313, distance: 278.6
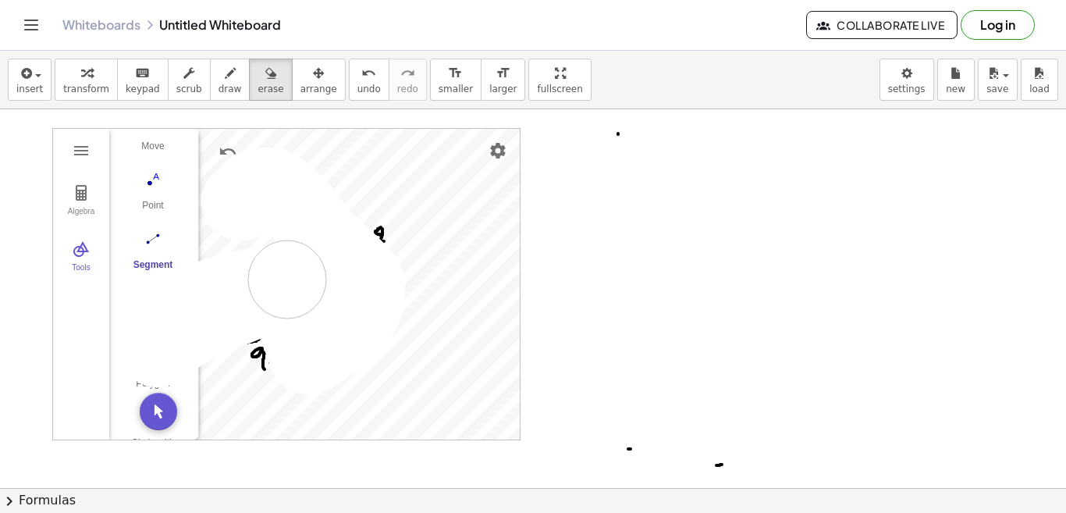
drag, startPoint x: 250, startPoint y: 191, endPoint x: 287, endPoint y: 279, distance: 95.5
drag, startPoint x: 256, startPoint y: 258, endPoint x: 275, endPoint y: 193, distance: 68.4
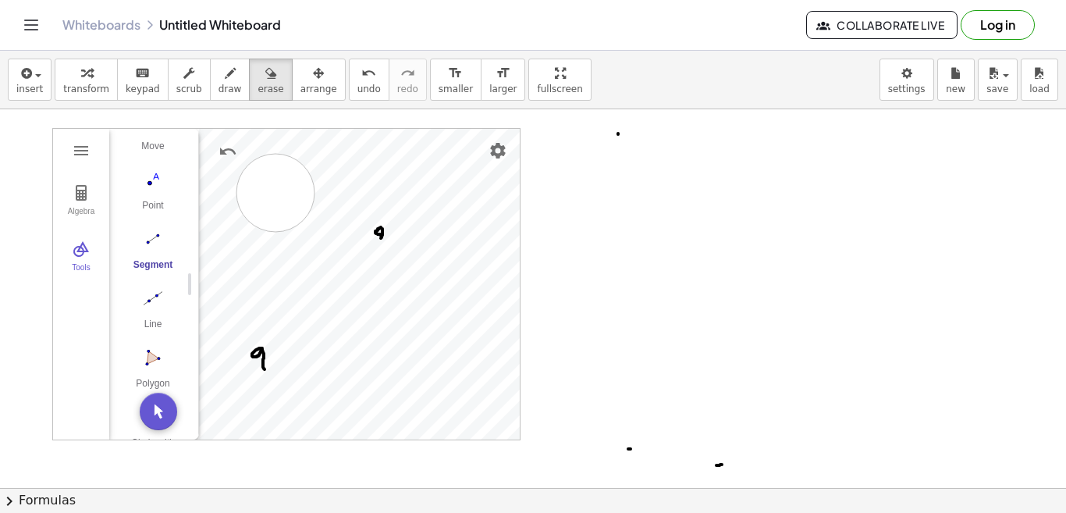
click at [72, 89] on span "transform" at bounding box center [86, 88] width 46 height 11
click at [161, 424] on button "Move. Drag or select object" at bounding box center [158, 411] width 37 height 37
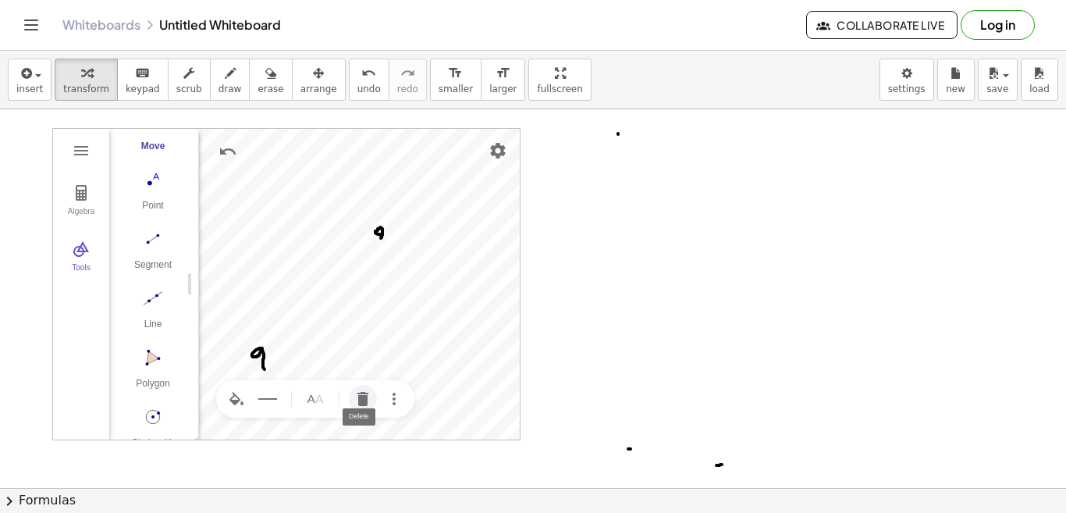
click at [358, 402] on img "Delete" at bounding box center [363, 398] width 19 height 19
click at [354, 324] on img "Delete" at bounding box center [358, 324] width 19 height 19
click at [447, 186] on img "Delete" at bounding box center [451, 182] width 19 height 19
click at [351, 235] on img "Delete" at bounding box center [358, 231] width 19 height 19
click at [357, 204] on img "Delete" at bounding box center [363, 203] width 19 height 19
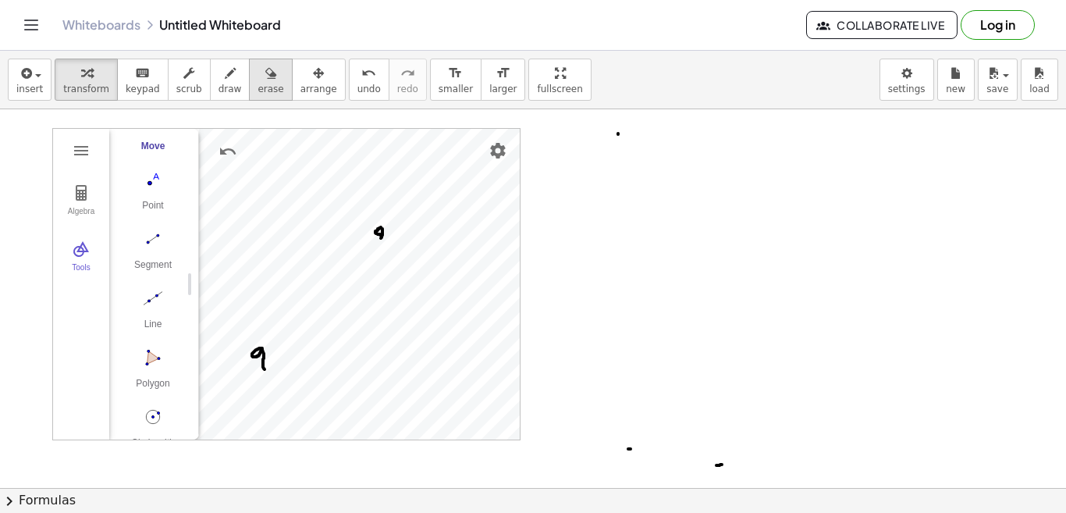
click at [258, 84] on span "erase" at bounding box center [271, 88] width 26 height 11
drag, startPoint x: 251, startPoint y: 399, endPoint x: 265, endPoint y: 348, distance: 52.4
click at [81, 74] on icon "button" at bounding box center [86, 73] width 11 height 19
click at [152, 415] on img "Circle with Center through Point. Select center point, then point on circle" at bounding box center [153, 416] width 62 height 25
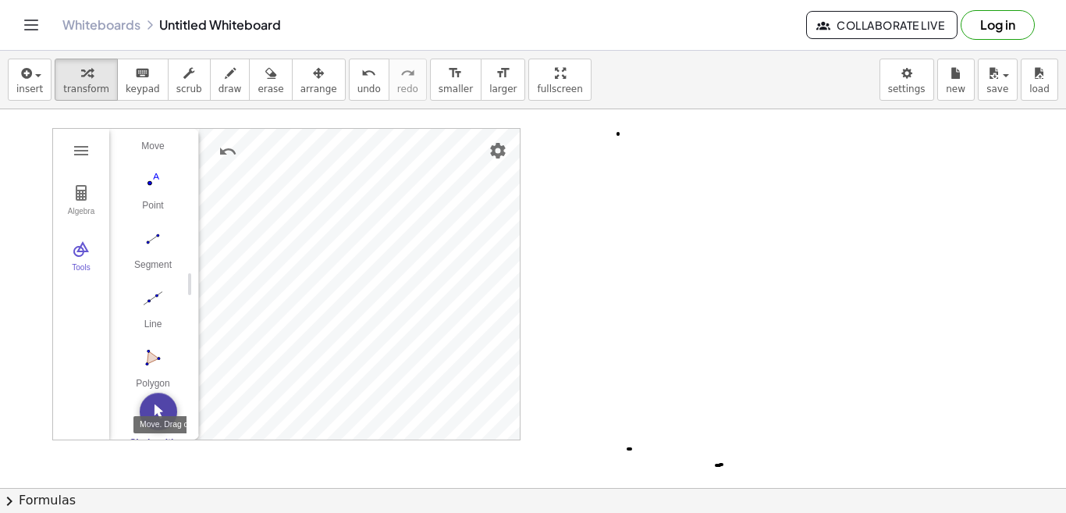
click at [151, 410] on img "Move. Drag or select object" at bounding box center [158, 411] width 37 height 37
click at [151, 243] on img "Segment. Select two points or positions" at bounding box center [153, 238] width 62 height 25
click at [144, 251] on button "Segment" at bounding box center [153, 254] width 62 height 56
click at [150, 410] on img "Move. Drag or select object" at bounding box center [158, 411] width 37 height 37
click at [452, 180] on img "Delete" at bounding box center [455, 182] width 19 height 19
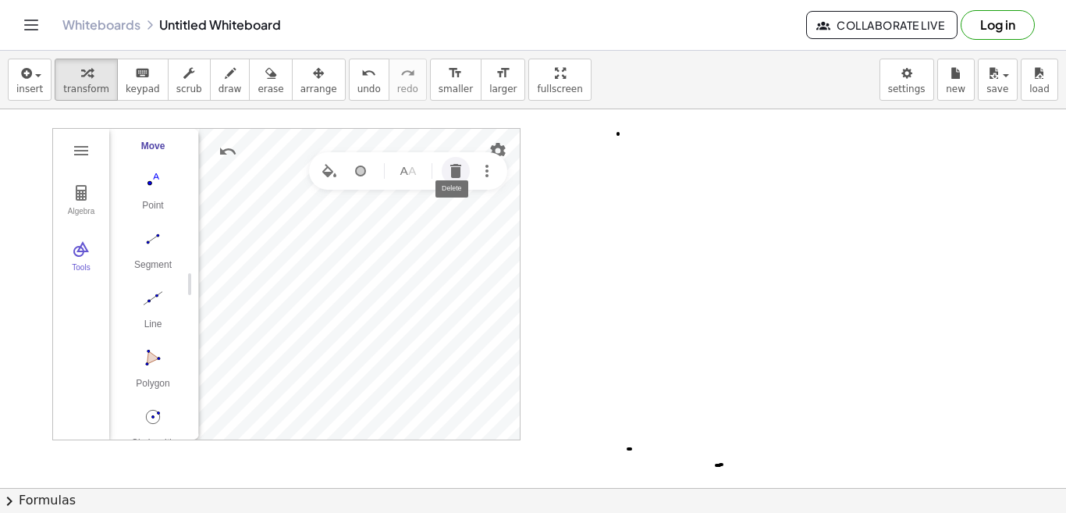
click at [453, 174] on img "Delete" at bounding box center [455, 171] width 19 height 19
click at [457, 218] on img "Delete" at bounding box center [455, 217] width 19 height 19
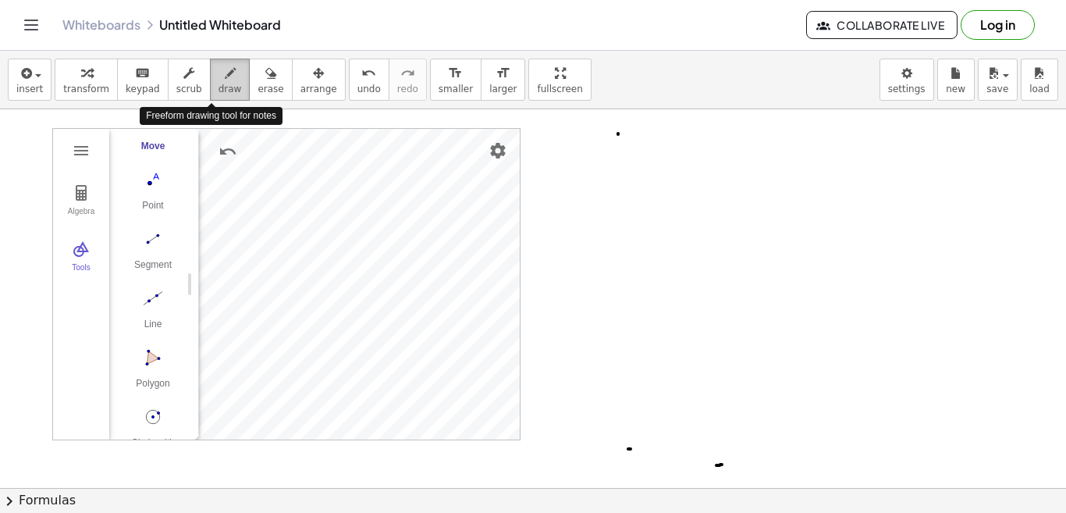
click at [218, 88] on span "draw" at bounding box center [229, 88] width 23 height 11
drag, startPoint x: 257, startPoint y: 268, endPoint x: 269, endPoint y: 281, distance: 17.7
drag, startPoint x: 272, startPoint y: 253, endPoint x: 275, endPoint y: 274, distance: 21.2
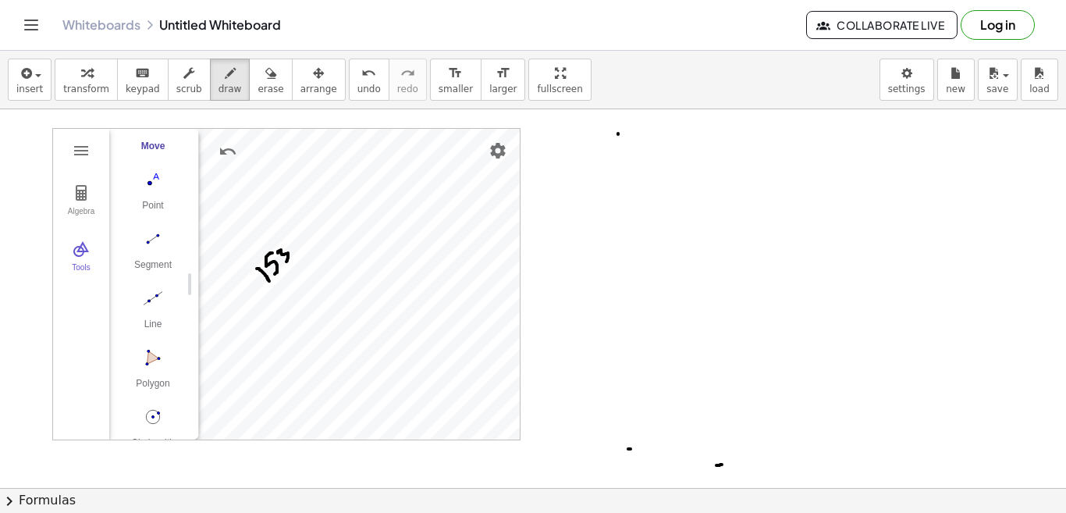
drag, startPoint x: 278, startPoint y: 253, endPoint x: 286, endPoint y: 261, distance: 12.1
drag, startPoint x: 353, startPoint y: 195, endPoint x: 355, endPoint y: 211, distance: 16.6
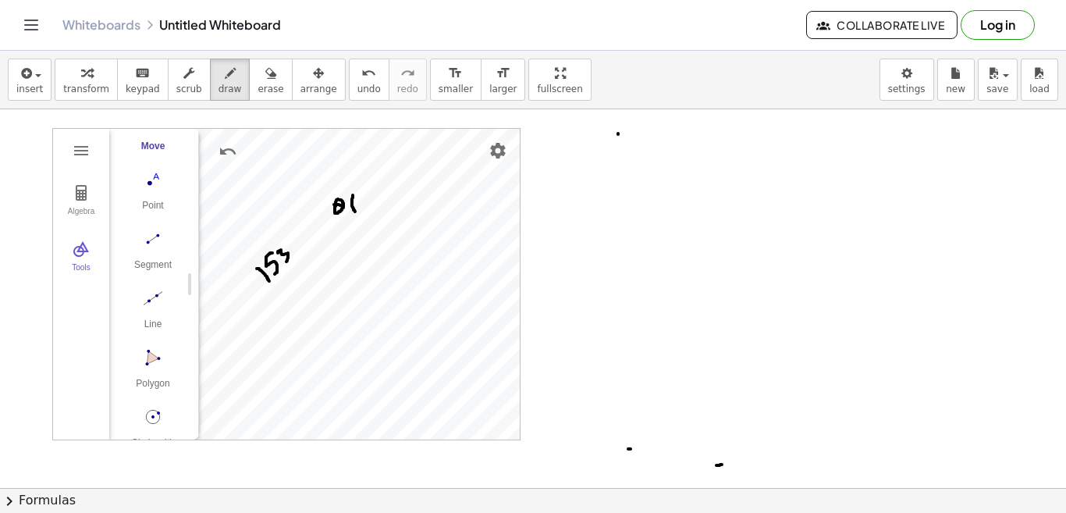
drag, startPoint x: 334, startPoint y: 204, endPoint x: 346, endPoint y: 206, distance: 11.8
drag, startPoint x: 592, startPoint y: 160, endPoint x: 586, endPoint y: 184, distance: 25.0
drag, startPoint x: 578, startPoint y: 169, endPoint x: 592, endPoint y: 169, distance: 13.3
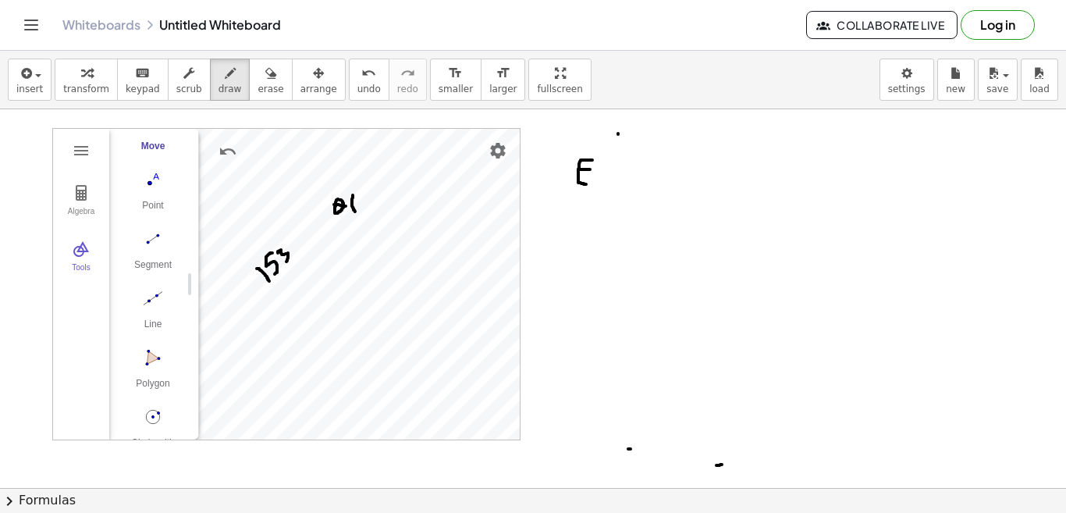
drag, startPoint x: 587, startPoint y: 140, endPoint x: 585, endPoint y: 147, distance: 8.0
drag, startPoint x: 599, startPoint y: 165, endPoint x: 613, endPoint y: 169, distance: 13.6
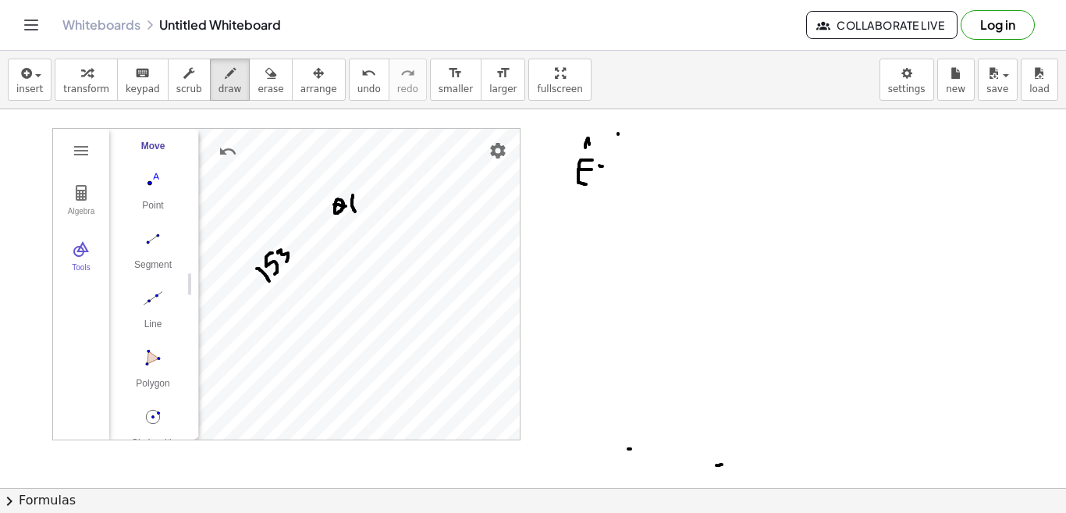
drag, startPoint x: 606, startPoint y: 176, endPoint x: 615, endPoint y: 174, distance: 9.5
drag, startPoint x: 642, startPoint y: 165, endPoint x: 650, endPoint y: 194, distance: 29.9
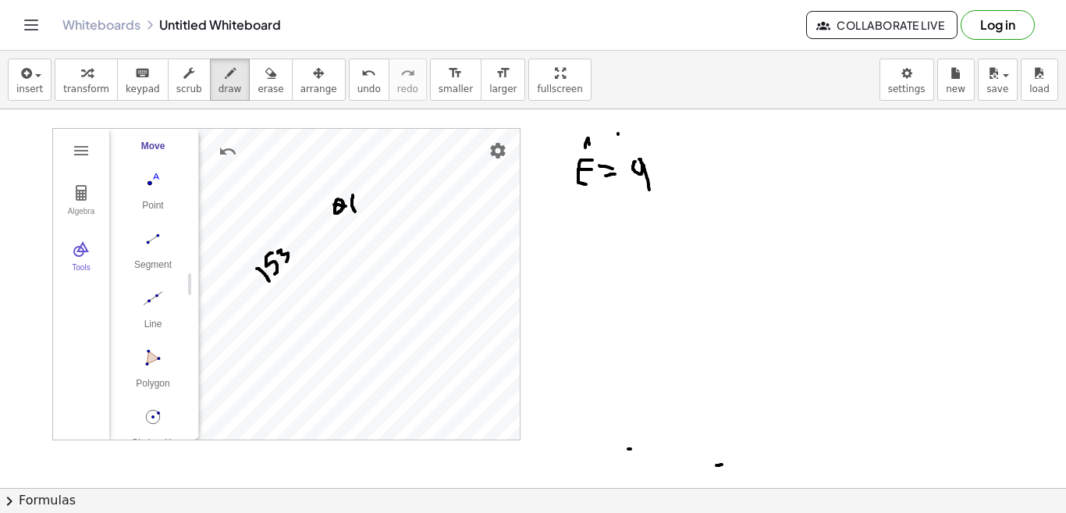
drag, startPoint x: 564, startPoint y: 236, endPoint x: 593, endPoint y: 235, distance: 28.9
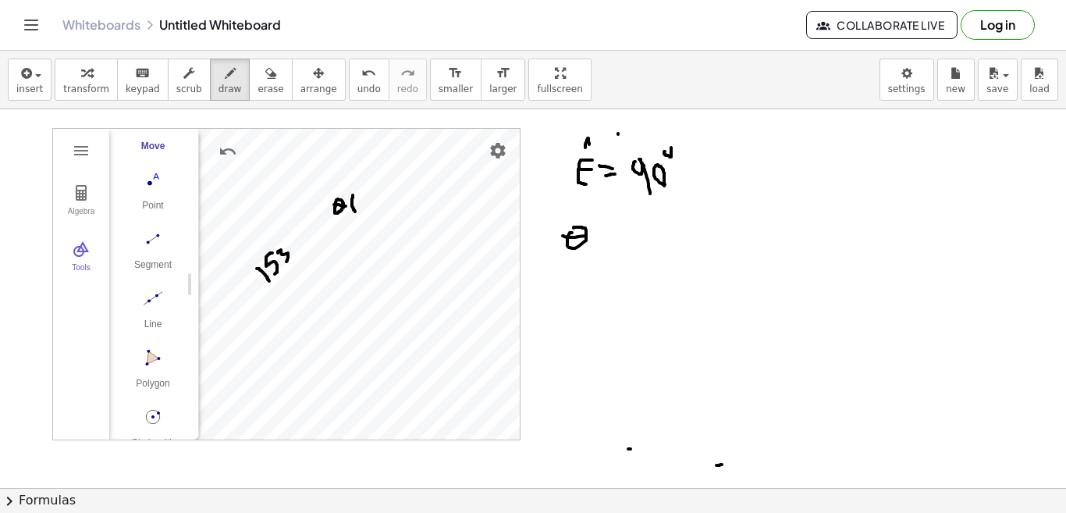
drag, startPoint x: 600, startPoint y: 233, endPoint x: 615, endPoint y: 232, distance: 14.9
drag, startPoint x: 613, startPoint y: 224, endPoint x: 606, endPoint y: 242, distance: 19.0
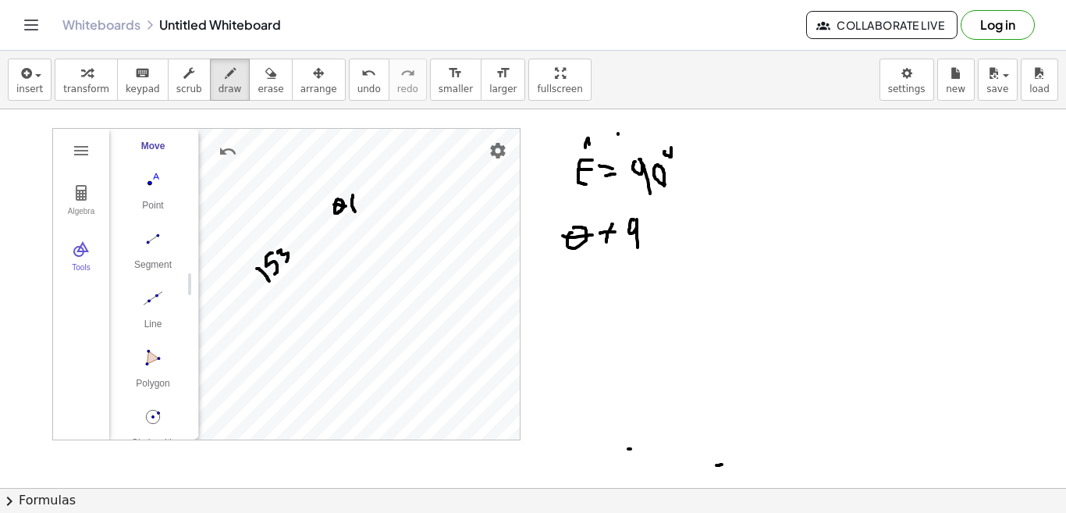
drag, startPoint x: 634, startPoint y: 220, endPoint x: 638, endPoint y: 247, distance: 27.6
drag, startPoint x: 660, startPoint y: 208, endPoint x: 667, endPoint y: 203, distance: 8.4
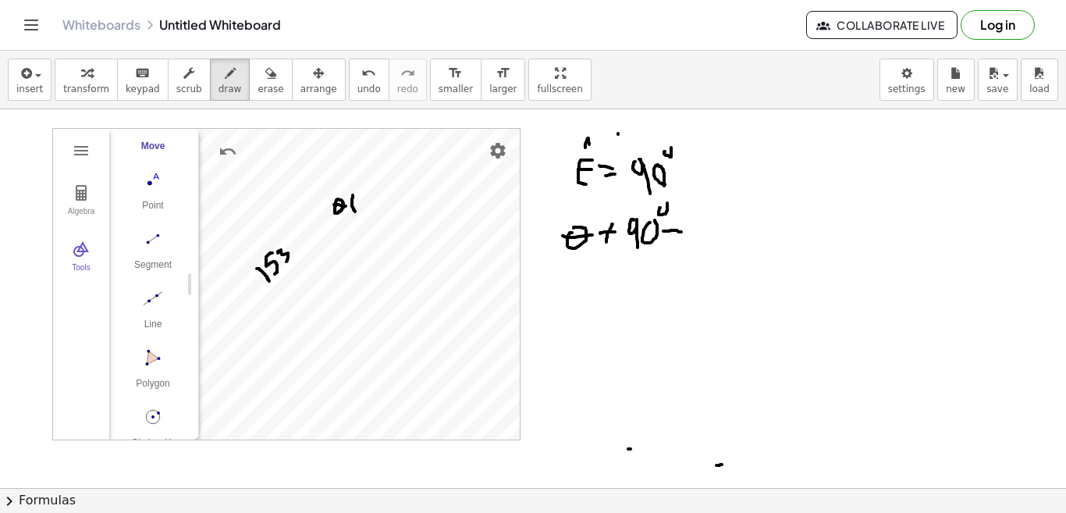
drag, startPoint x: 663, startPoint y: 231, endPoint x: 684, endPoint y: 232, distance: 21.1
drag, startPoint x: 679, startPoint y: 222, endPoint x: 677, endPoint y: 240, distance: 18.1
drag, startPoint x: 698, startPoint y: 216, endPoint x: 698, endPoint y: 243, distance: 26.5
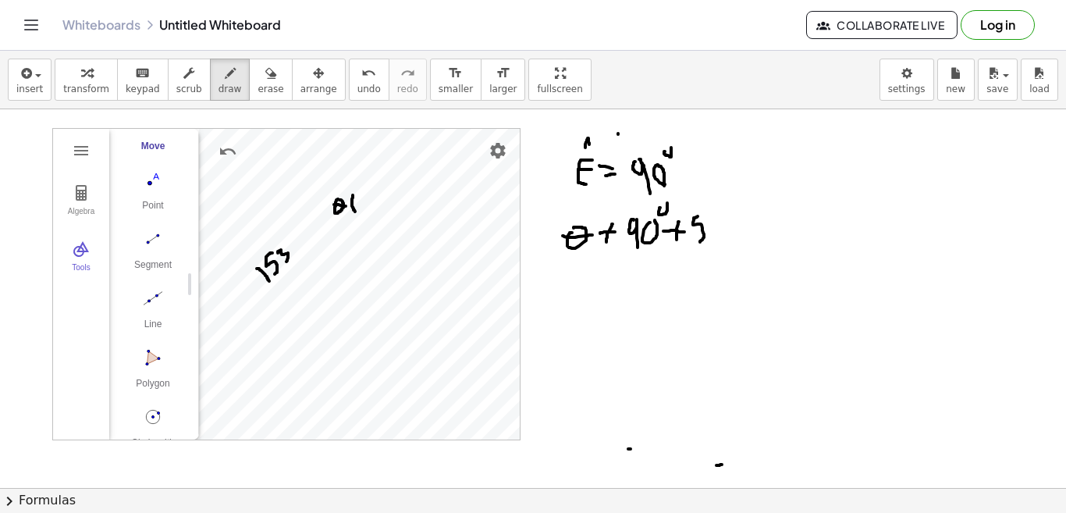
drag, startPoint x: 708, startPoint y: 216, endPoint x: 717, endPoint y: 239, distance: 24.5
drag, startPoint x: 732, startPoint y: 222, endPoint x: 745, endPoint y: 222, distance: 13.3
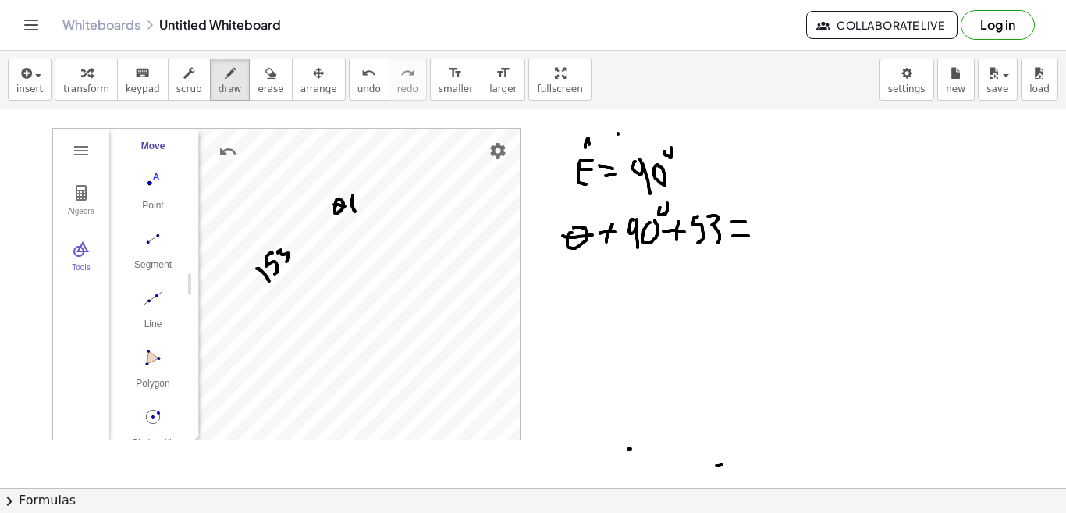
drag, startPoint x: 733, startPoint y: 236, endPoint x: 754, endPoint y: 236, distance: 21.1
drag, startPoint x: 773, startPoint y: 211, endPoint x: 776, endPoint y: 236, distance: 24.4
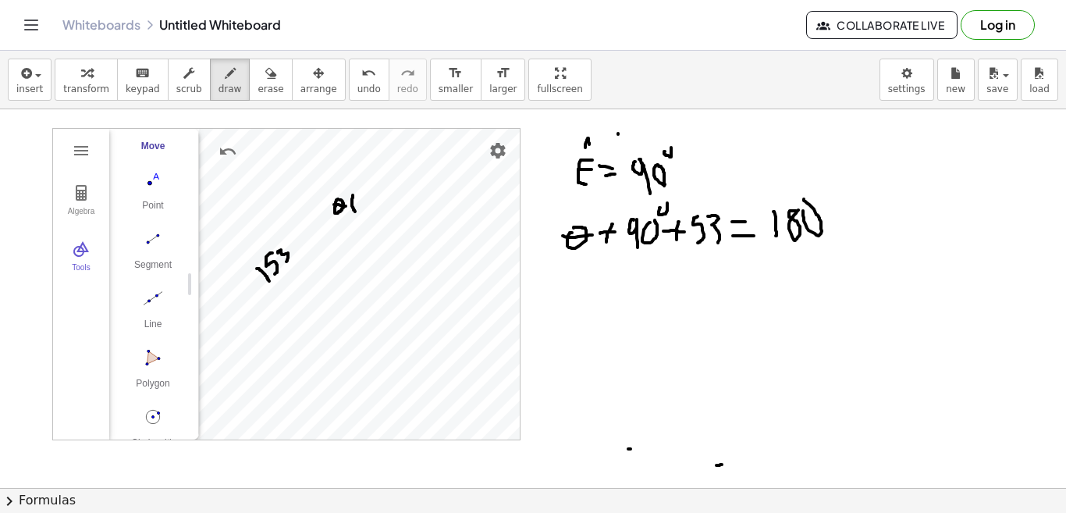
drag, startPoint x: 803, startPoint y: 211, endPoint x: 804, endPoint y: 199, distance: 11.7
drag, startPoint x: 570, startPoint y: 292, endPoint x: 602, endPoint y: 291, distance: 32.0
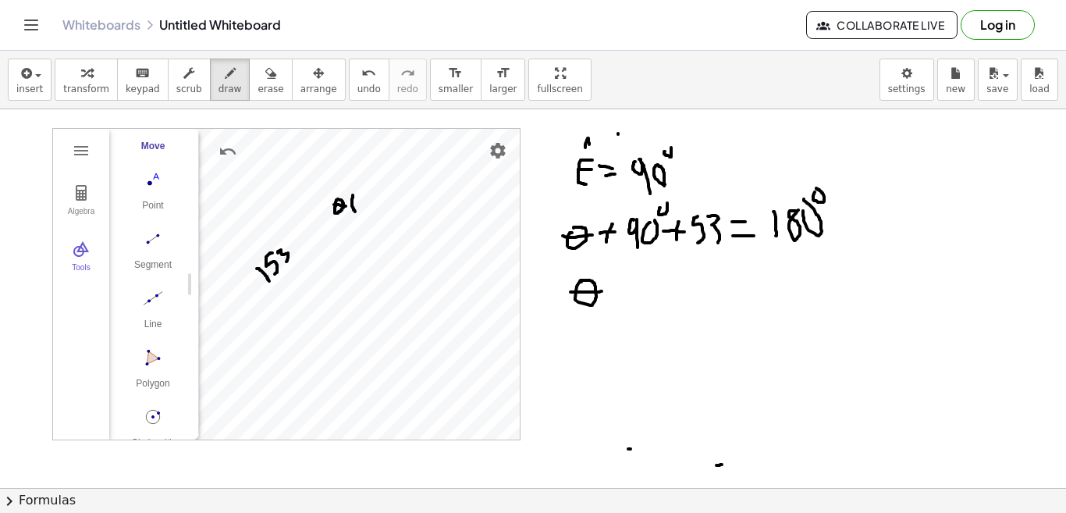
drag, startPoint x: 617, startPoint y: 288, endPoint x: 633, endPoint y: 289, distance: 15.6
drag, startPoint x: 621, startPoint y: 300, endPoint x: 634, endPoint y: 302, distance: 12.6
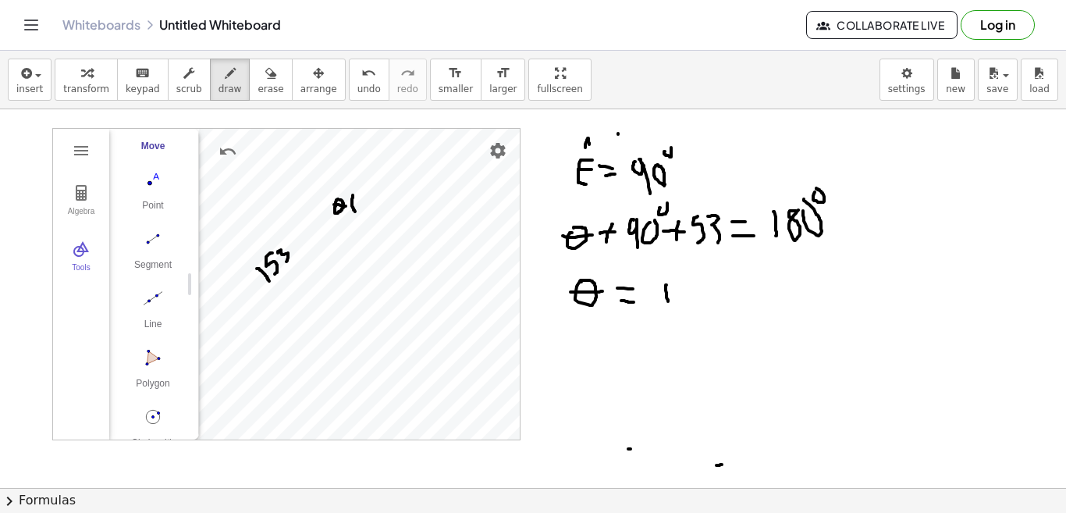
drag, startPoint x: 666, startPoint y: 285, endPoint x: 667, endPoint y: 302, distance: 17.2
drag, startPoint x: 705, startPoint y: 288, endPoint x: 698, endPoint y: 279, distance: 10.6
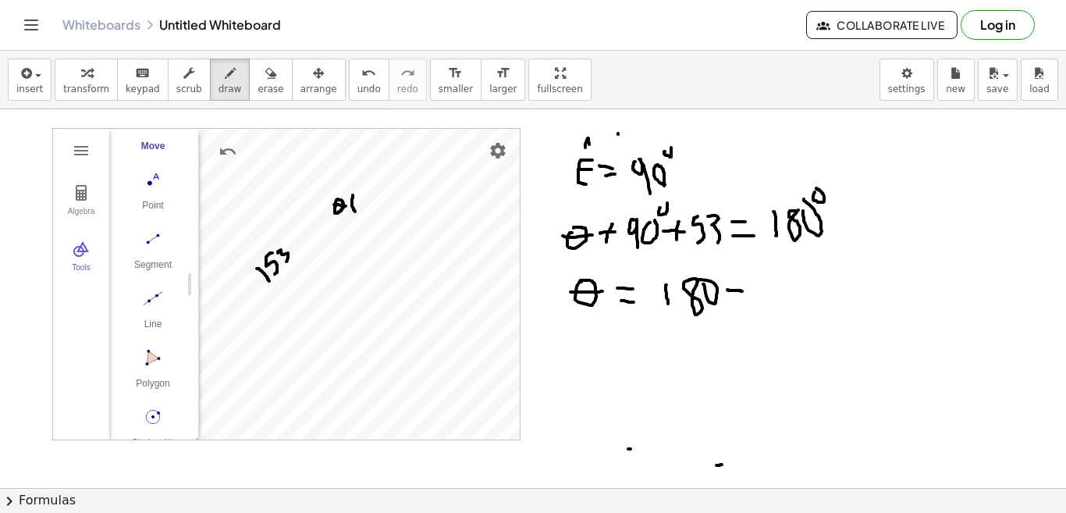
drag, startPoint x: 727, startPoint y: 290, endPoint x: 742, endPoint y: 291, distance: 14.9
drag, startPoint x: 755, startPoint y: 282, endPoint x: 762, endPoint y: 314, distance: 31.8
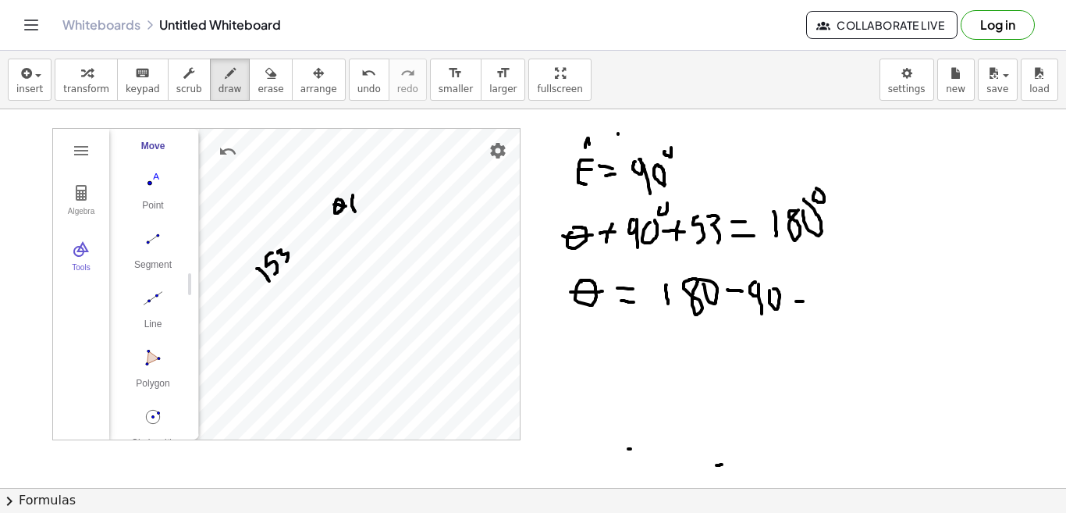
drag, startPoint x: 796, startPoint y: 301, endPoint x: 811, endPoint y: 300, distance: 14.8
drag, startPoint x: 829, startPoint y: 290, endPoint x: 822, endPoint y: 315, distance: 26.7
drag, startPoint x: 847, startPoint y: 289, endPoint x: 851, endPoint y: 322, distance: 33.7
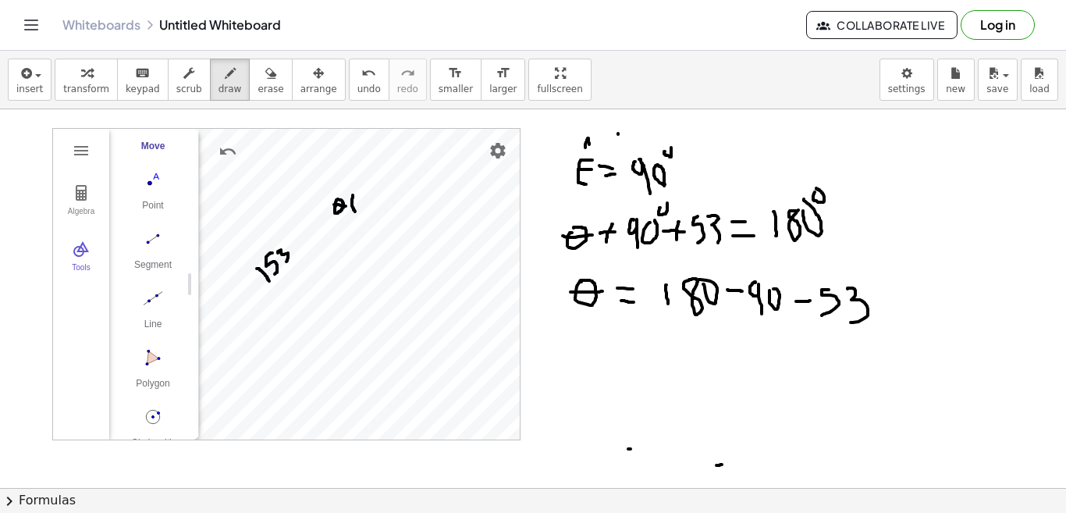
drag, startPoint x: 577, startPoint y: 340, endPoint x: 616, endPoint y: 345, distance: 38.5
drag, startPoint x: 624, startPoint y: 343, endPoint x: 637, endPoint y: 344, distance: 12.6
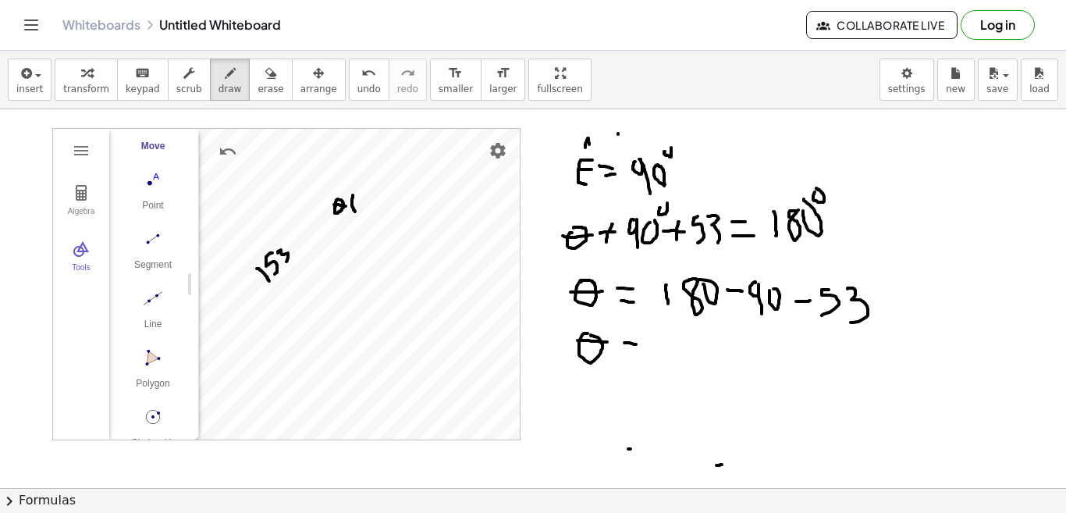
drag, startPoint x: 625, startPoint y: 358, endPoint x: 641, endPoint y: 357, distance: 15.6
drag, startPoint x: 684, startPoint y: 337, endPoint x: 687, endPoint y: 364, distance: 27.4
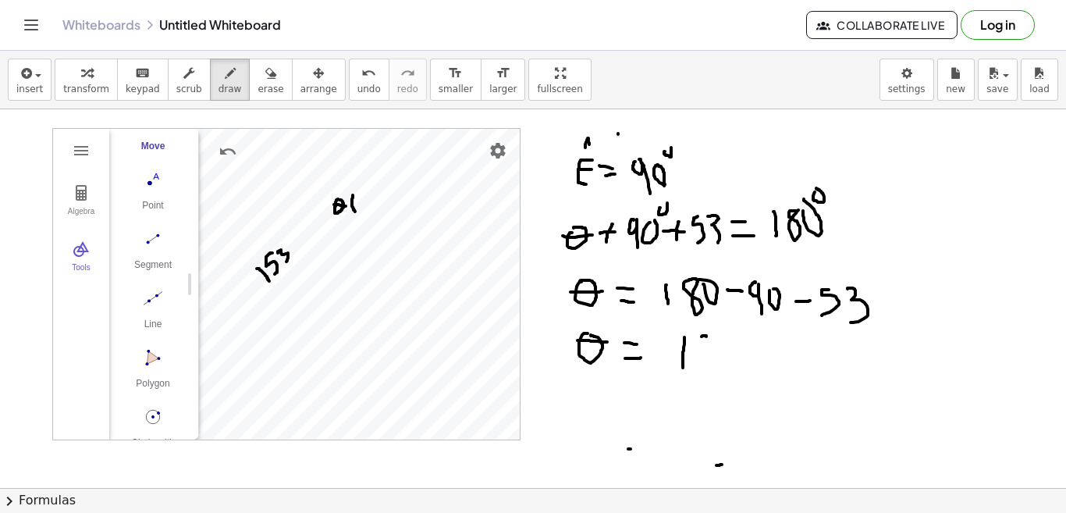
drag, startPoint x: 728, startPoint y: 345, endPoint x: 736, endPoint y: 342, distance: 8.4
drag, startPoint x: 755, startPoint y: 352, endPoint x: 773, endPoint y: 351, distance: 17.2
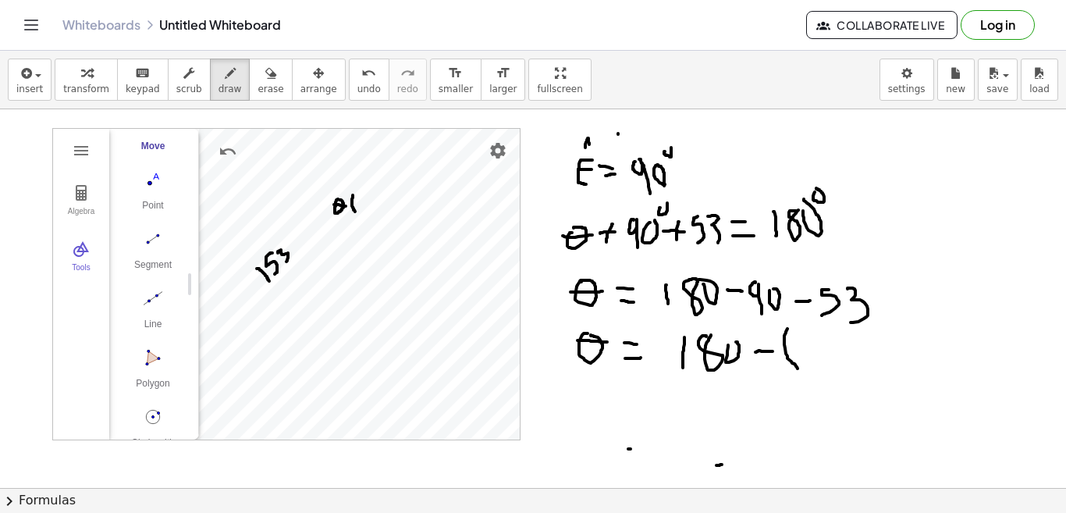
drag, startPoint x: 787, startPoint y: 329, endPoint x: 798, endPoint y: 368, distance: 41.1
drag, startPoint x: 803, startPoint y: 336, endPoint x: 813, endPoint y: 361, distance: 27.0
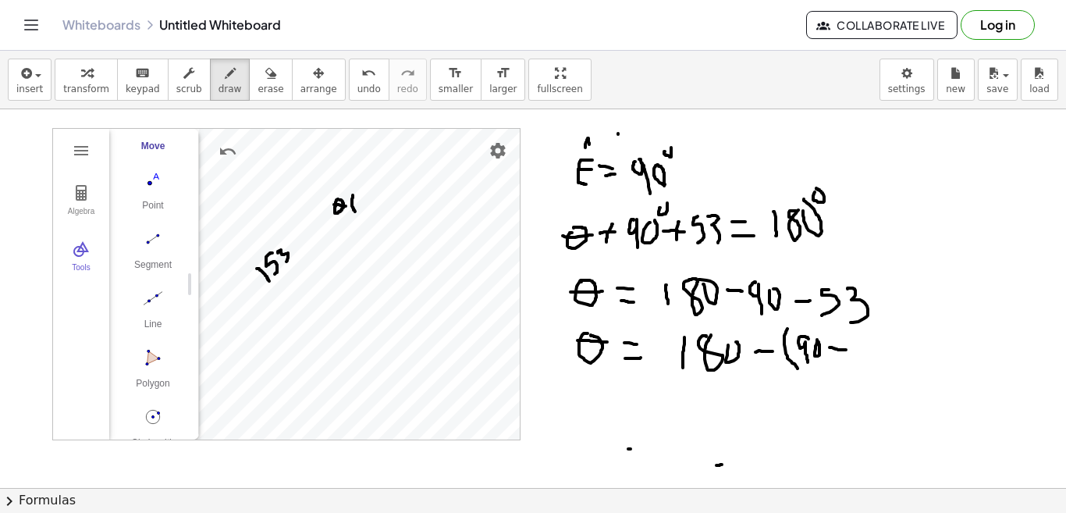
drag, startPoint x: 830, startPoint y: 347, endPoint x: 846, endPoint y: 350, distance: 16.6
drag, startPoint x: 838, startPoint y: 339, endPoint x: 837, endPoint y: 359, distance: 19.6
drag, startPoint x: 857, startPoint y: 339, endPoint x: 847, endPoint y: 370, distance: 32.1
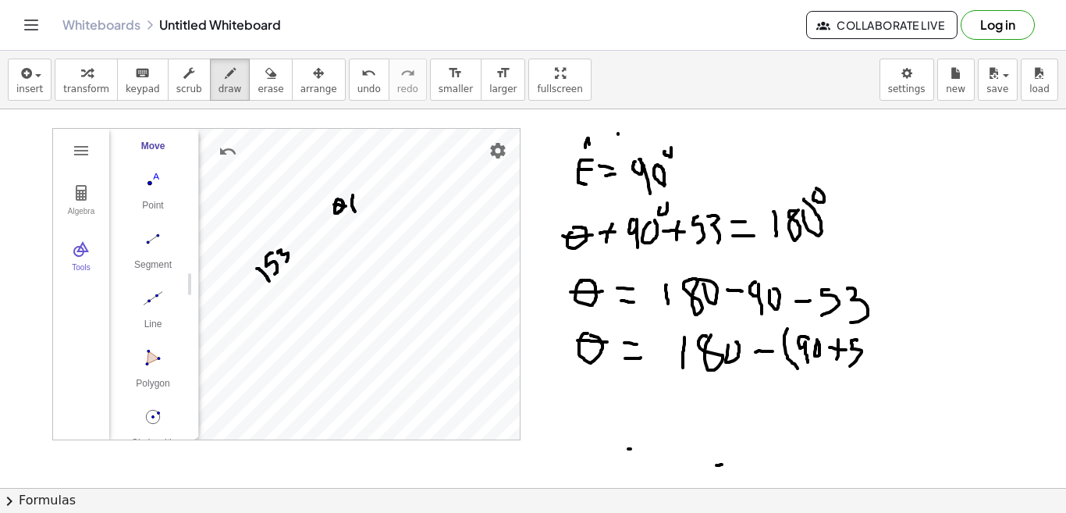
drag, startPoint x: 872, startPoint y: 336, endPoint x: 879, endPoint y: 362, distance: 26.7
drag, startPoint x: 943, startPoint y: 377, endPoint x: 932, endPoint y: 383, distance: 12.6
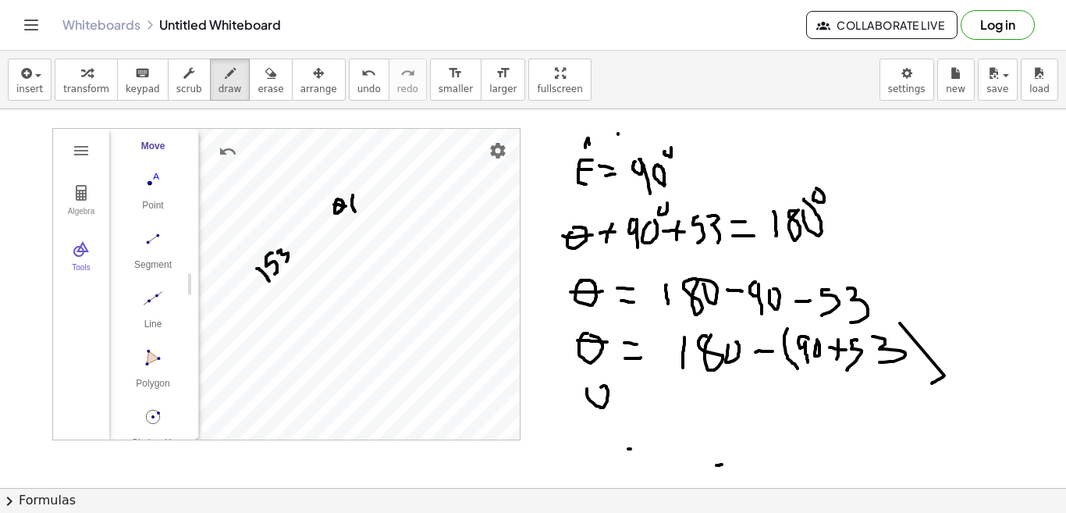
drag, startPoint x: 587, startPoint y: 389, endPoint x: 596, endPoint y: 394, distance: 10.8
drag, startPoint x: 582, startPoint y: 393, endPoint x: 617, endPoint y: 393, distance: 35.1
drag, startPoint x: 618, startPoint y: 400, endPoint x: 630, endPoint y: 401, distance: 11.7
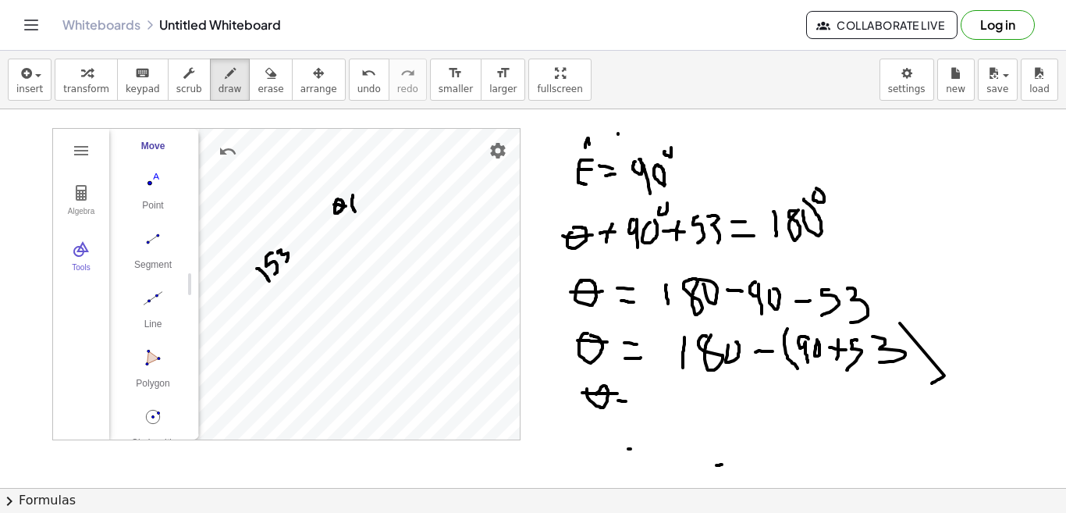
drag, startPoint x: 624, startPoint y: 406, endPoint x: 643, endPoint y: 407, distance: 19.6
drag, startPoint x: 674, startPoint y: 396, endPoint x: 673, endPoint y: 420, distance: 24.2
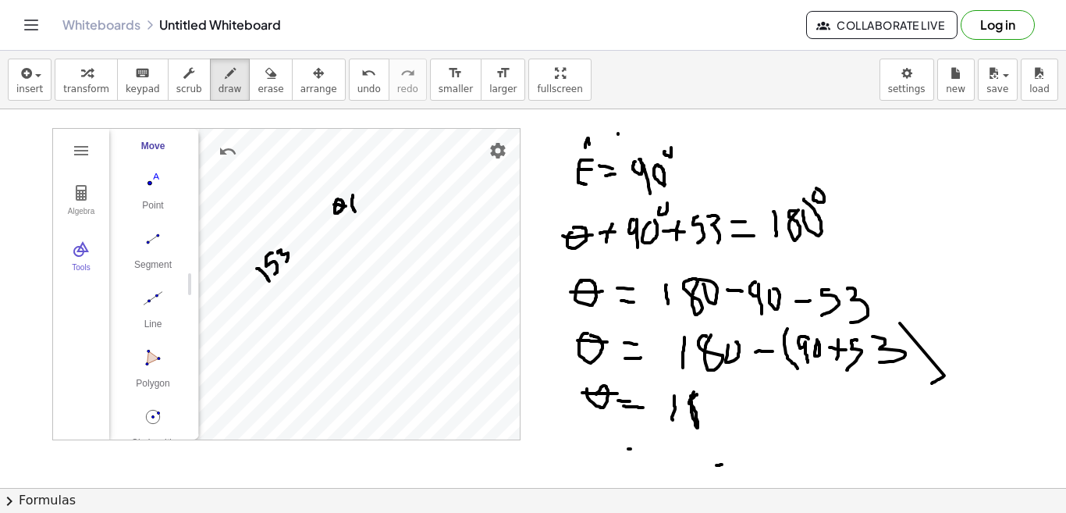
drag, startPoint x: 721, startPoint y: 410, endPoint x: 742, endPoint y: 411, distance: 21.1
drag, startPoint x: 769, startPoint y: 396, endPoint x: 776, endPoint y: 418, distance: 23.5
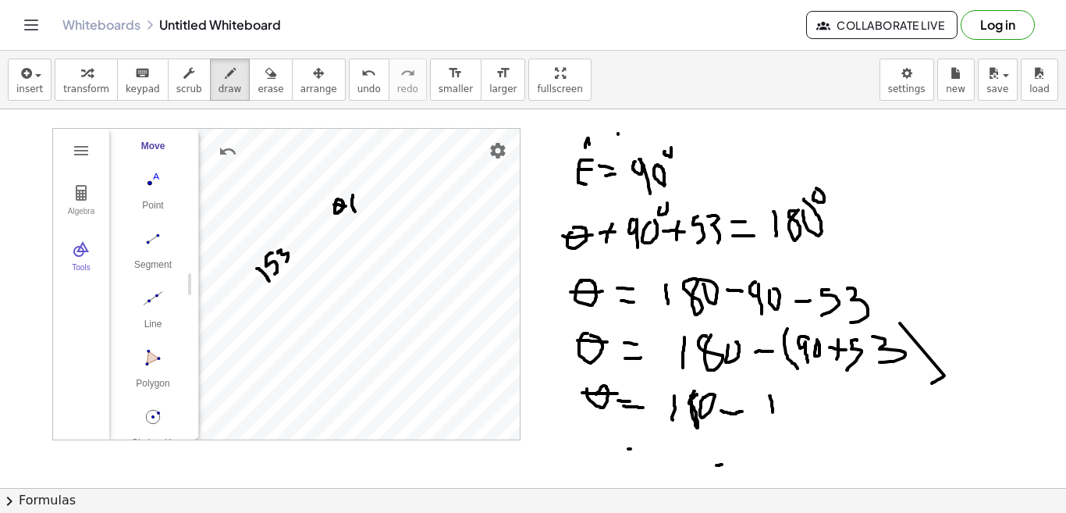
drag
drag, startPoint x: 808, startPoint y: 393, endPoint x: 815, endPoint y: 423, distance: 31.1
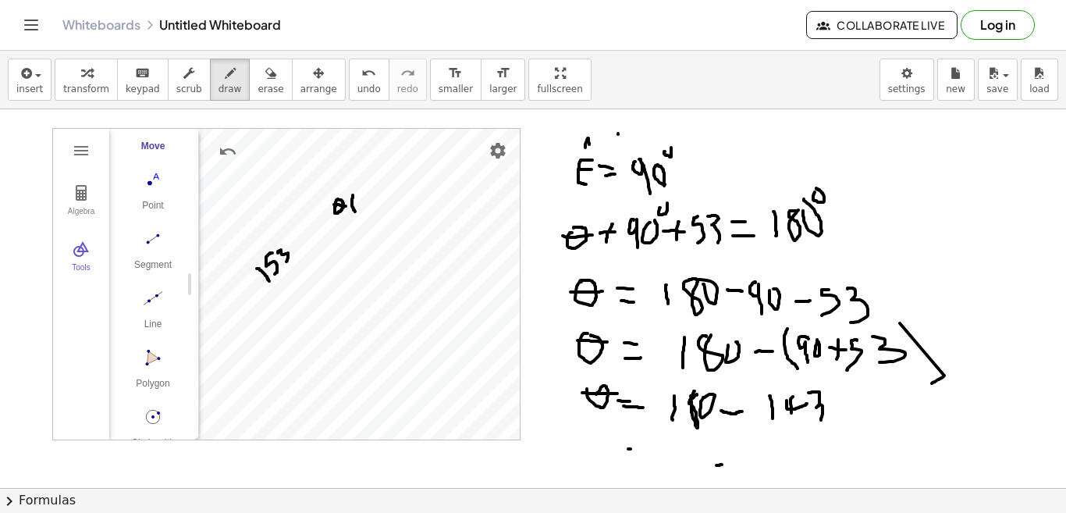
drag, startPoint x: 602, startPoint y: 449, endPoint x: 641, endPoint y: 450, distance: 39.8
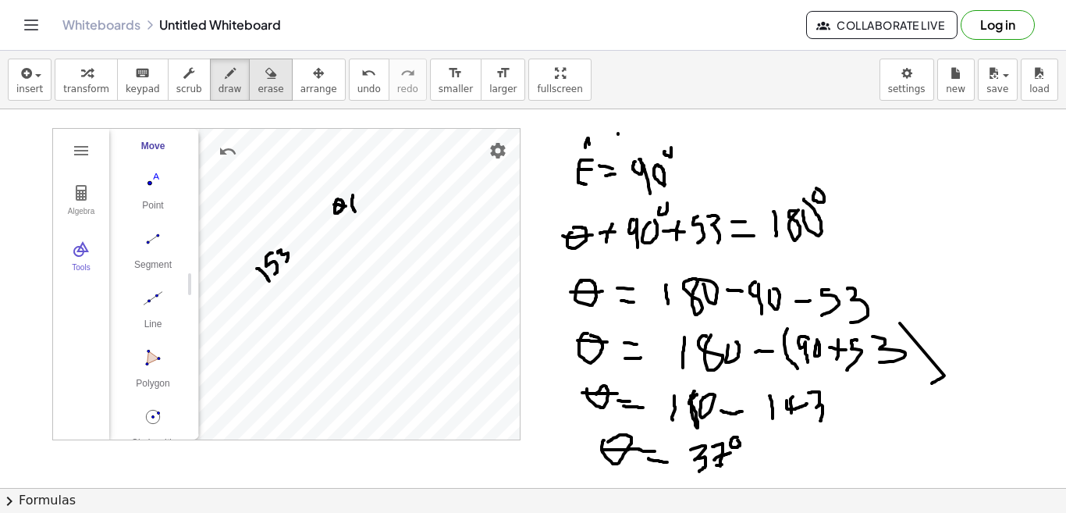
click at [258, 78] on div "button" at bounding box center [271, 72] width 26 height 19
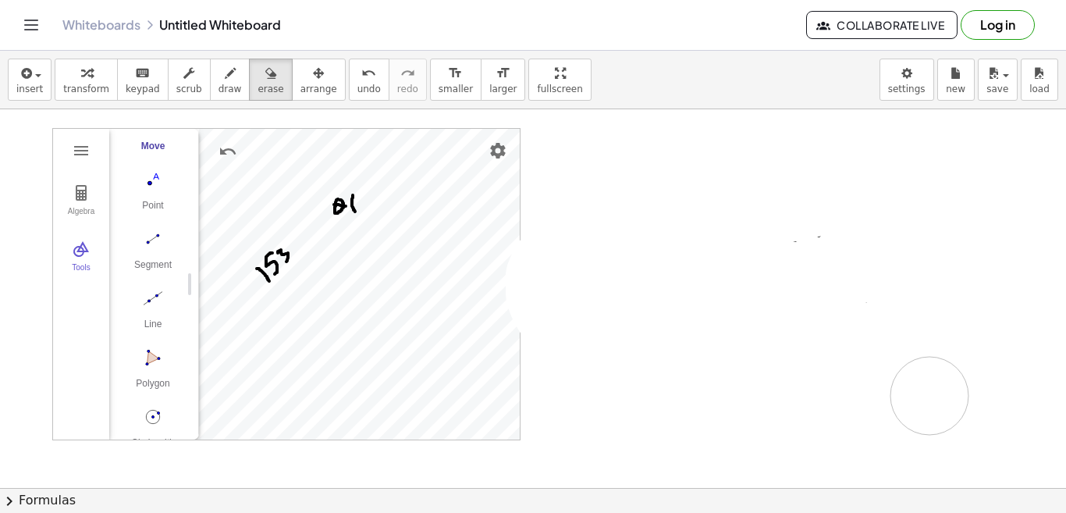
drag, startPoint x: 796, startPoint y: 293, endPoint x: 324, endPoint y: 223, distance: 477.3
drag, startPoint x: 351, startPoint y: 208, endPoint x: 381, endPoint y: 418, distance: 212.0
click at [93, 80] on div "button" at bounding box center [86, 72] width 46 height 19
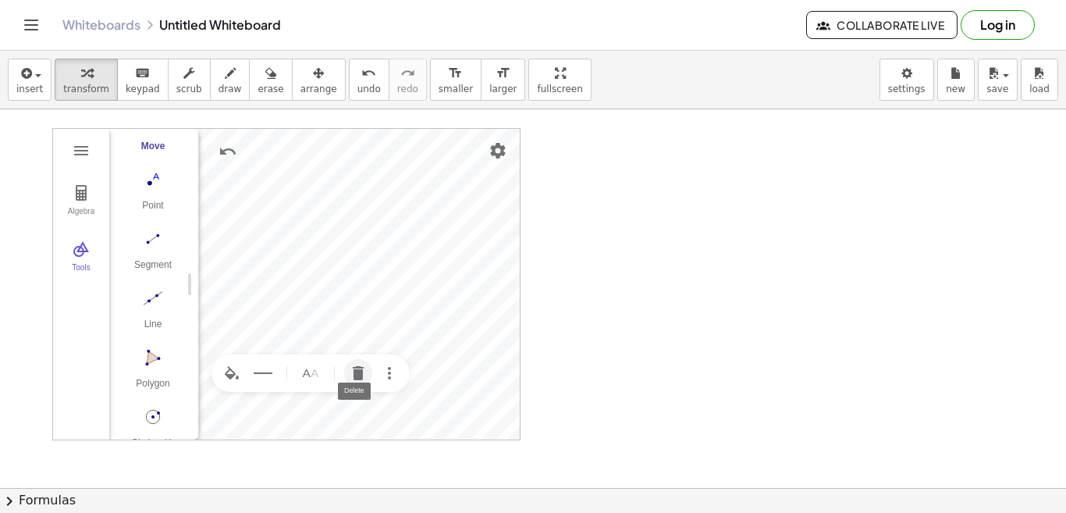
click at [360, 371] on img "Delete" at bounding box center [358, 373] width 19 height 19
click at [404, 257] on img "Delete" at bounding box center [404, 251] width 19 height 19
click at [356, 192] on img "Delete" at bounding box center [358, 188] width 19 height 19
click at [154, 416] on img "Circle with Center through Point. Select center point, then point on circle" at bounding box center [153, 416] width 62 height 25
click at [165, 414] on img "Move. Drag or select object" at bounding box center [158, 411] width 37 height 37
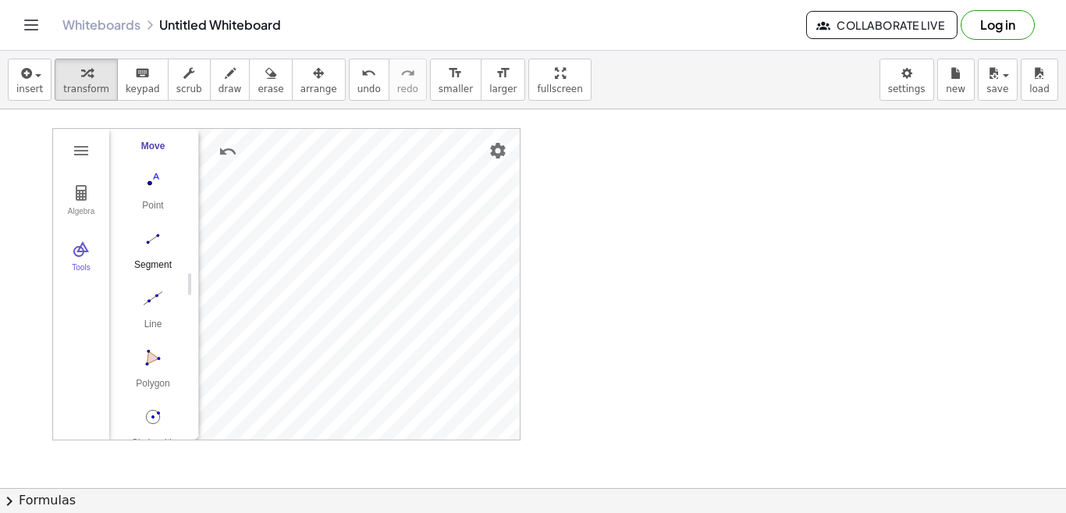
click at [142, 266] on div "Segment" at bounding box center [153, 270] width 62 height 22
click at [151, 411] on img "Move. Drag or select object" at bounding box center [158, 411] width 37 height 37
click at [148, 264] on div "Segment" at bounding box center [153, 270] width 62 height 22
click at [157, 414] on img "Move. Drag or select object" at bounding box center [158, 411] width 37 height 37
click at [218, 83] on span "draw" at bounding box center [229, 88] width 23 height 11
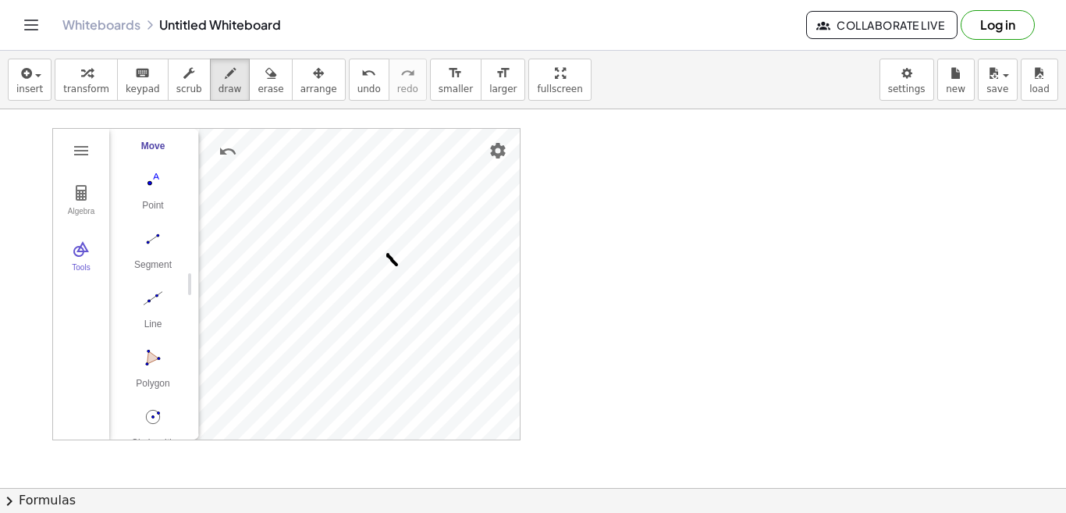
drag, startPoint x: 388, startPoint y: 254, endPoint x: 396, endPoint y: 265, distance: 13.3
drag, startPoint x: 344, startPoint y: 255, endPoint x: 347, endPoint y: 268, distance: 13.6
drag, startPoint x: 408, startPoint y: 240, endPoint x: 418, endPoint y: 247, distance: 12.3
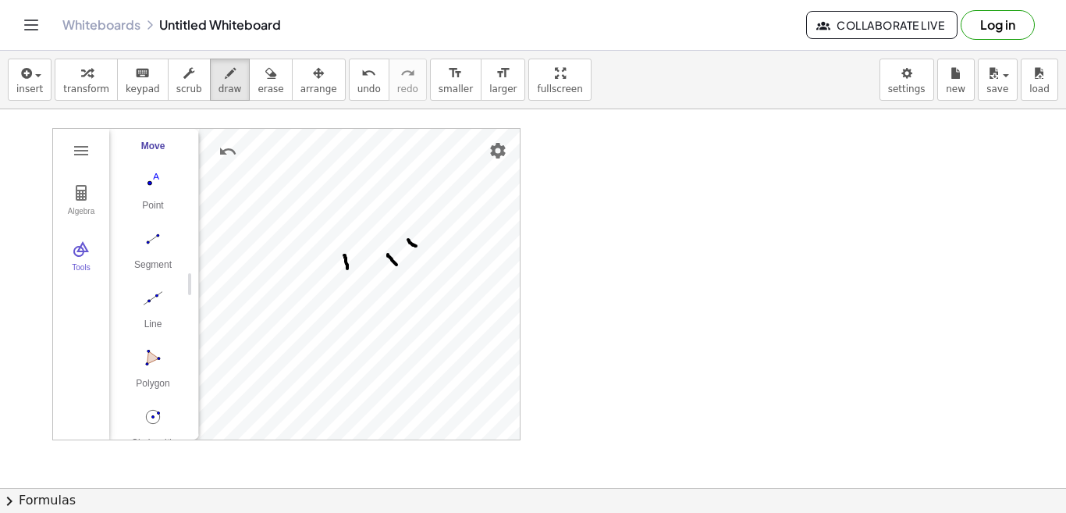
drag, startPoint x: 408, startPoint y: 250, endPoint x: 402, endPoint y: 259, distance: 10.6
drag, startPoint x: 325, startPoint y: 307, endPoint x: 339, endPoint y: 314, distance: 15.7
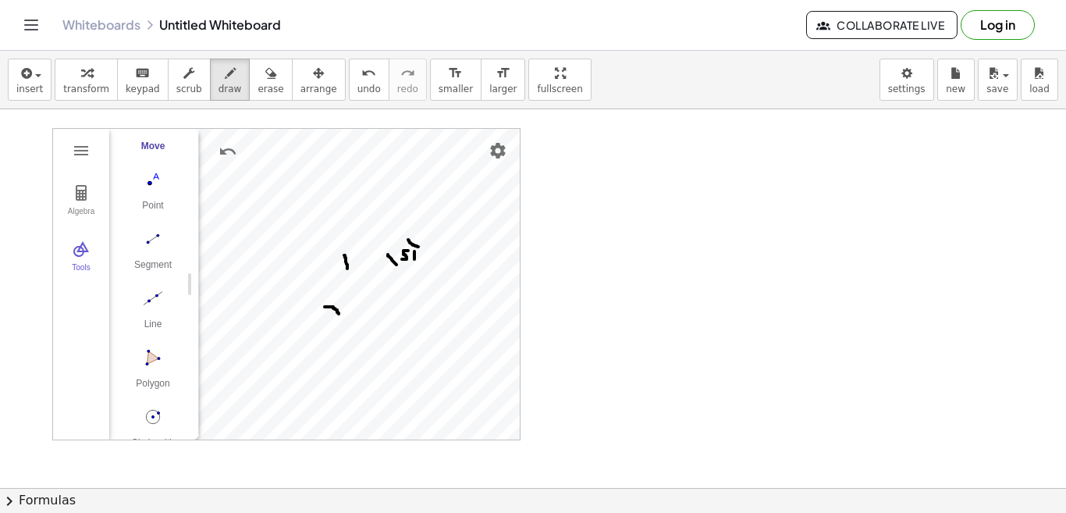
drag, startPoint x: 325, startPoint y: 293, endPoint x: 336, endPoint y: 298, distance: 12.2
drag, startPoint x: 330, startPoint y: 291, endPoint x: 325, endPoint y: 303, distance: 12.6
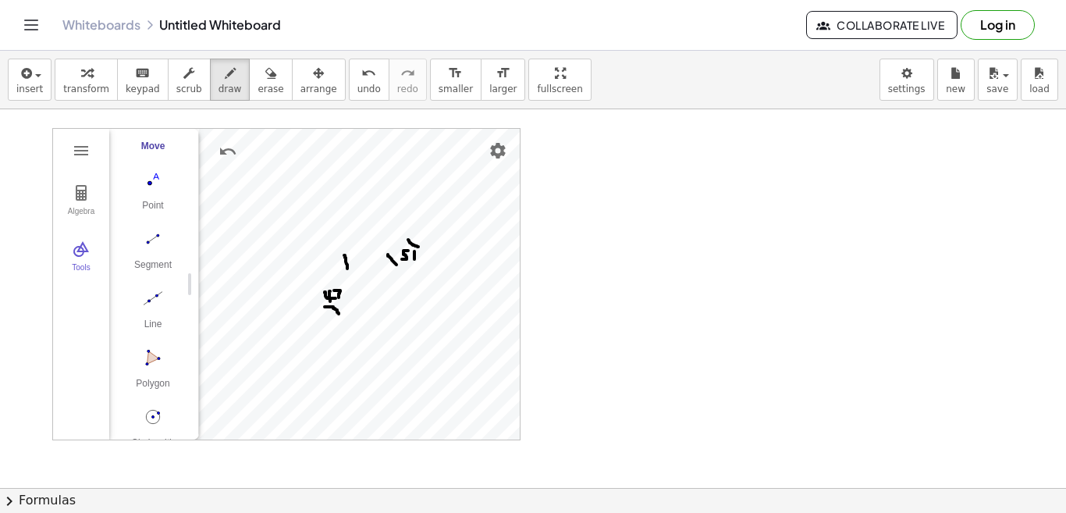
drag, startPoint x: 334, startPoint y: 290, endPoint x: 339, endPoint y: 297, distance: 8.4
click at [73, 80] on div "button" at bounding box center [86, 72] width 46 height 19
click at [369, 218] on img "Name" at bounding box center [370, 221] width 19 height 19
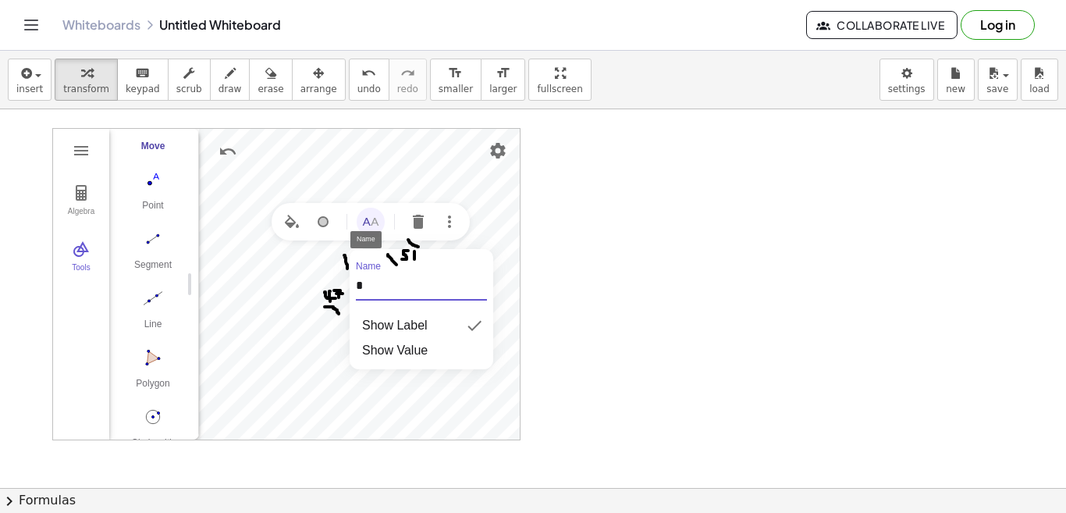
click at [346, 293] on div "Algebra Tools Point A Point B c = Circle through B with center A C = Point on c…" at bounding box center [286, 284] width 468 height 312
type input "*"
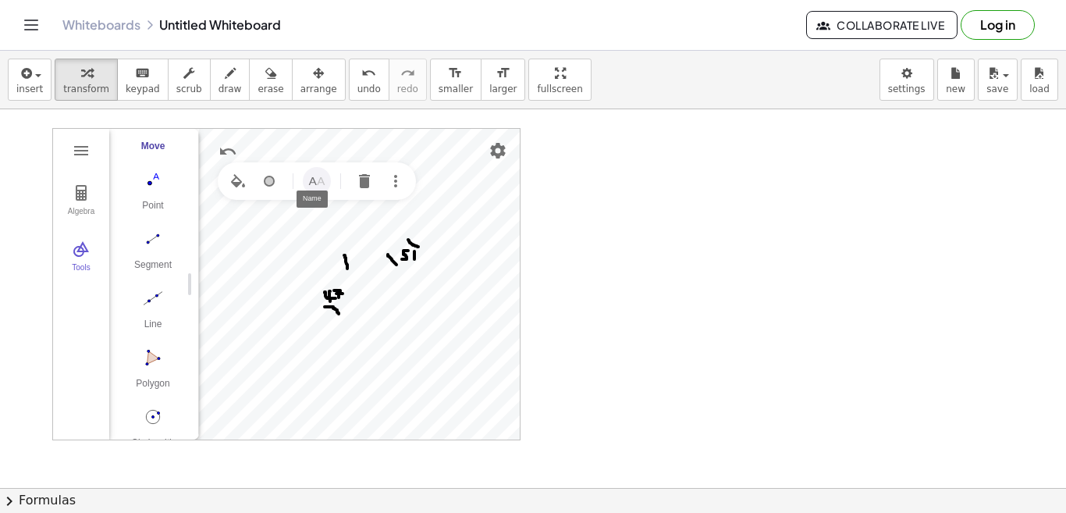
click at [322, 178] on img "Name" at bounding box center [316, 181] width 19 height 19
click at [300, 246] on div "Algebra Tools Point E 1 Point B c = Circle through B with center E 1 C = Point …" at bounding box center [286, 284] width 468 height 312
type input "*"
click at [413, 259] on img "Name" at bounding box center [408, 261] width 19 height 19
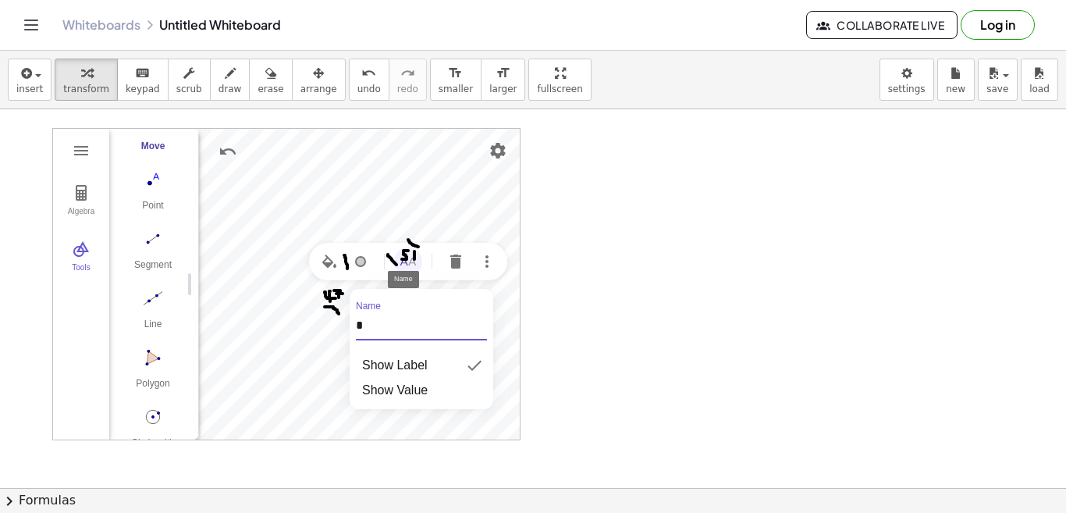
click at [344, 334] on div "Algebra Tools Point E 1 Point B c = Circle through B with center E 1 C = Point …" at bounding box center [286, 284] width 468 height 312
type input "*"
click at [333, 269] on img "Name" at bounding box center [324, 270] width 19 height 19
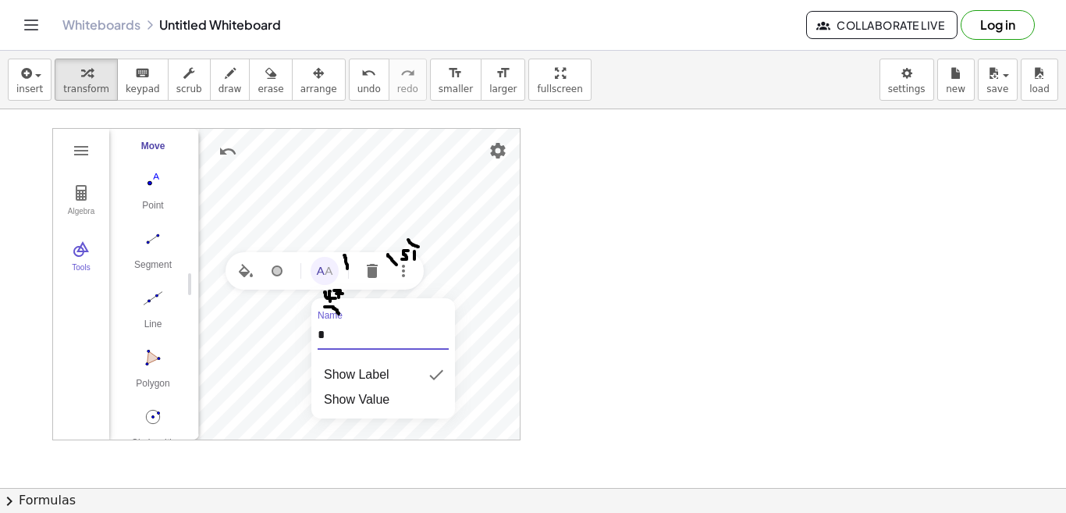
click at [300, 336] on div "Algebra Tools Point E 1 Point B c = Circle through B with center E 1 C = Point …" at bounding box center [286, 284] width 468 height 312
type input "*"
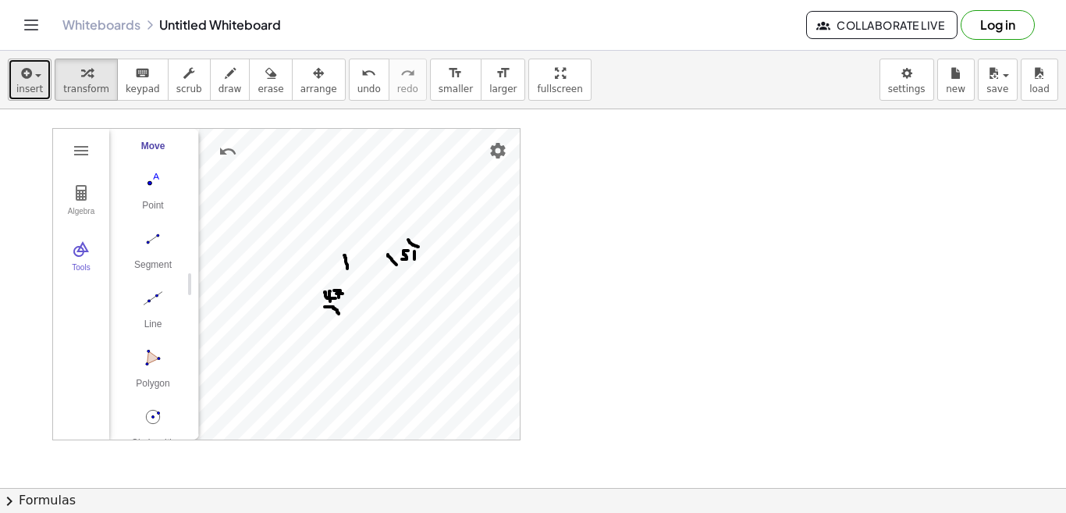
click at [33, 91] on span "insert" at bounding box center [29, 88] width 27 height 11
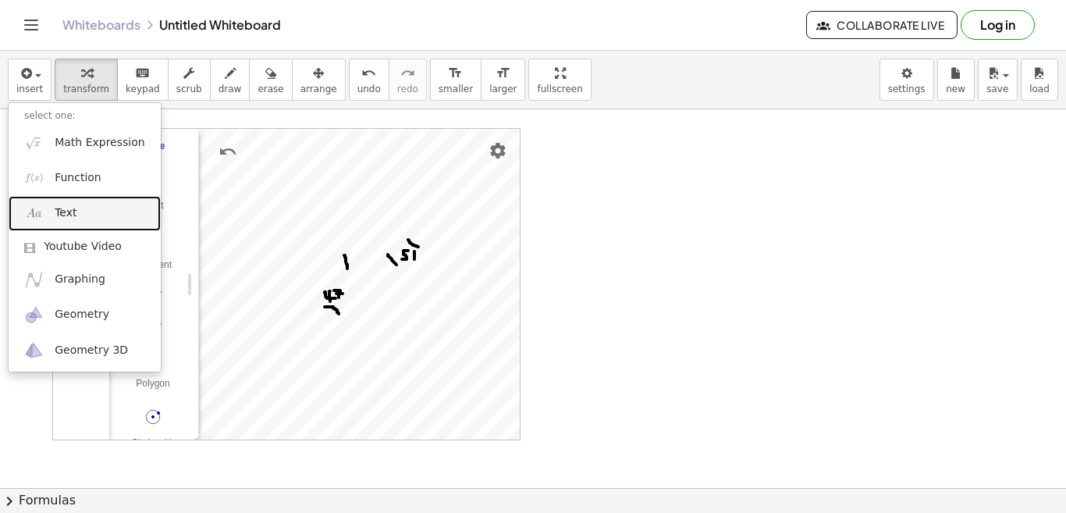
click at [74, 211] on link "Text" at bounding box center [85, 213] width 152 height 35
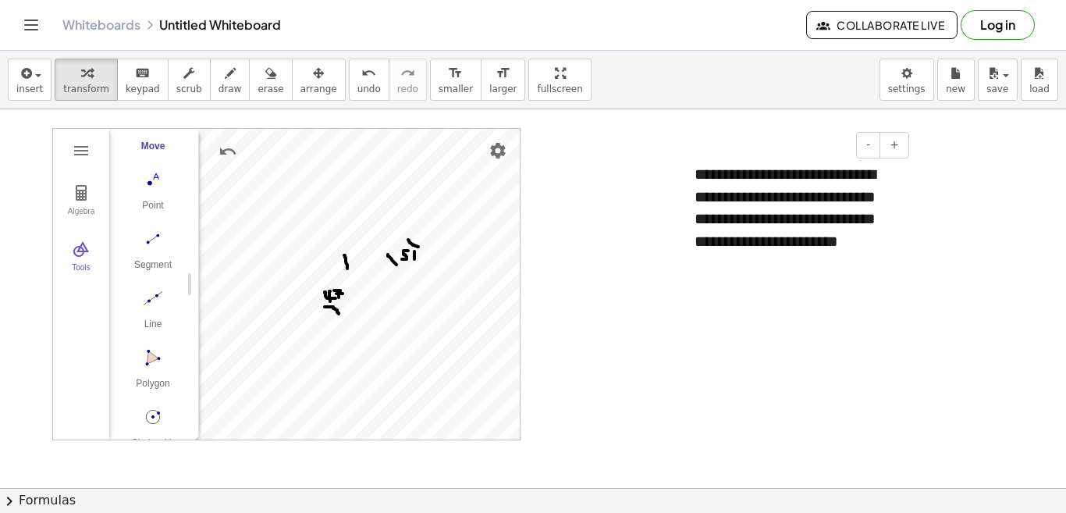
click at [808, 242] on div "**********" at bounding box center [796, 207] width 234 height 120
click at [218, 88] on span "draw" at bounding box center [229, 88] width 23 height 11
drag, startPoint x: 554, startPoint y: 276, endPoint x: 548, endPoint y: 297, distance: 22.0
drag, startPoint x: 552, startPoint y: 274, endPoint x: 544, endPoint y: 295, distance: 22.8
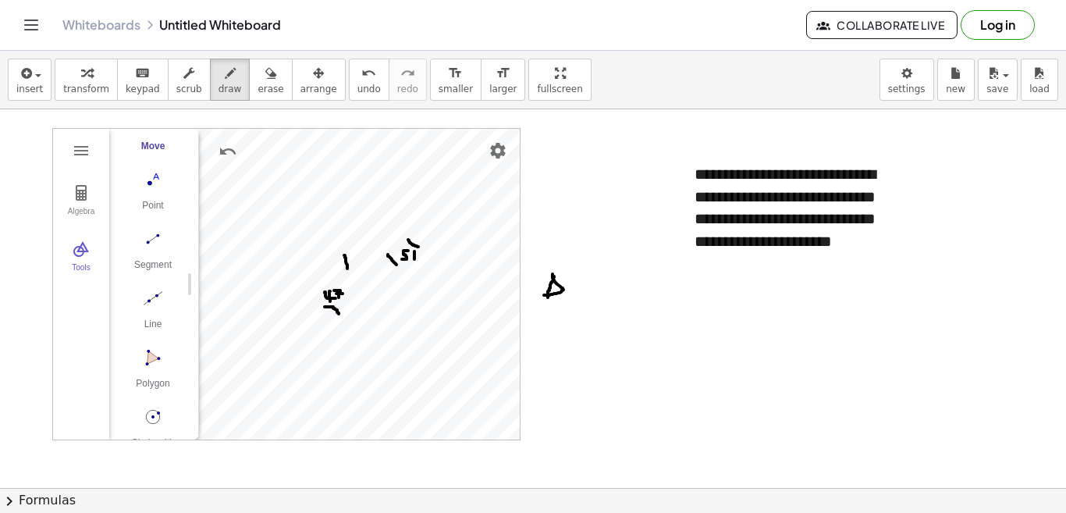
drag, startPoint x: 576, startPoint y: 278, endPoint x: 565, endPoint y: 288, distance: 14.9
drag, startPoint x: 576, startPoint y: 278, endPoint x: 585, endPoint y: 294, distance: 18.9
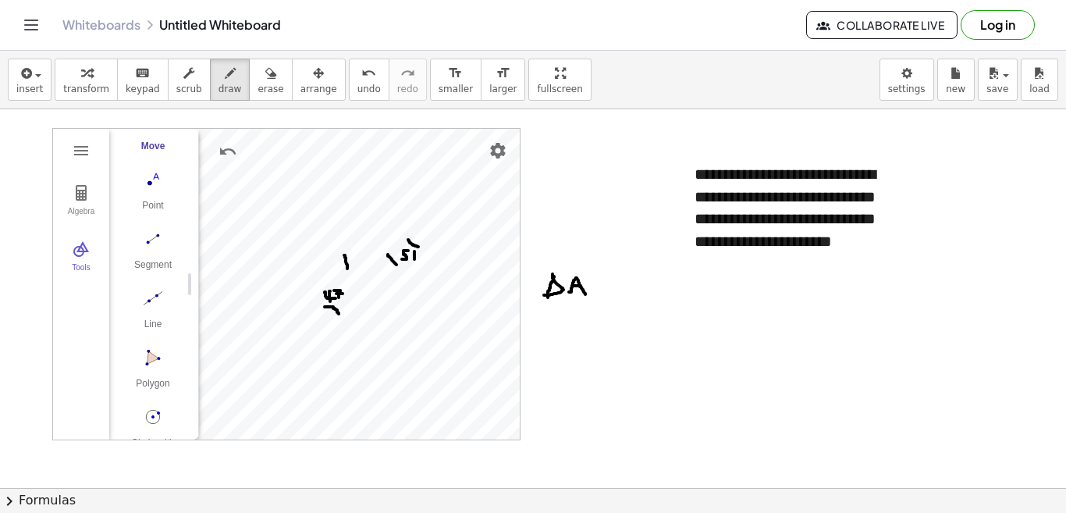
drag, startPoint x: 572, startPoint y: 286, endPoint x: 581, endPoint y: 286, distance: 9.4
drag, startPoint x: 603, startPoint y: 282, endPoint x: 607, endPoint y: 299, distance: 16.8
drag, startPoint x: 592, startPoint y: 289, endPoint x: 604, endPoint y: 289, distance: 11.7
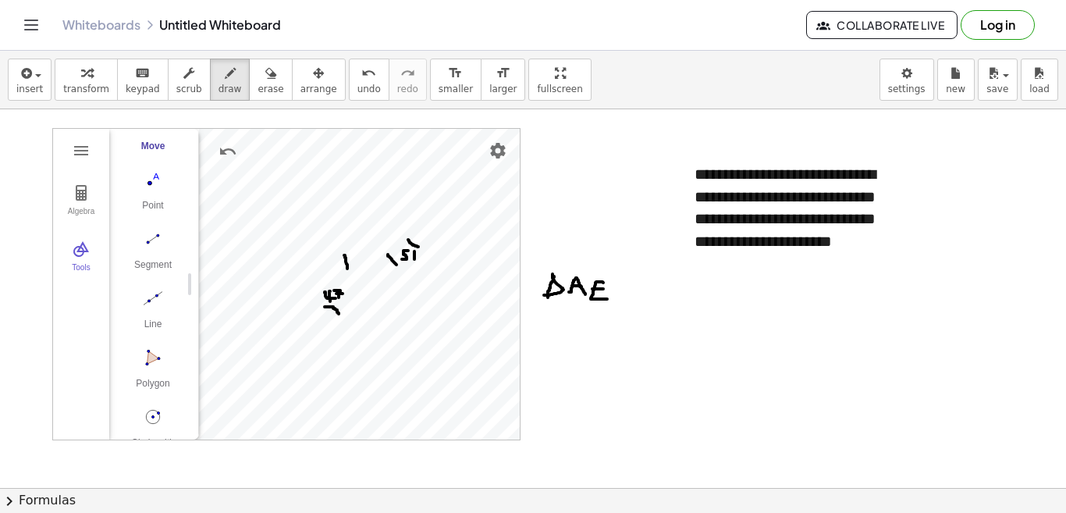
drag, startPoint x: 327, startPoint y: 250, endPoint x: 319, endPoint y: 256, distance: 10.0
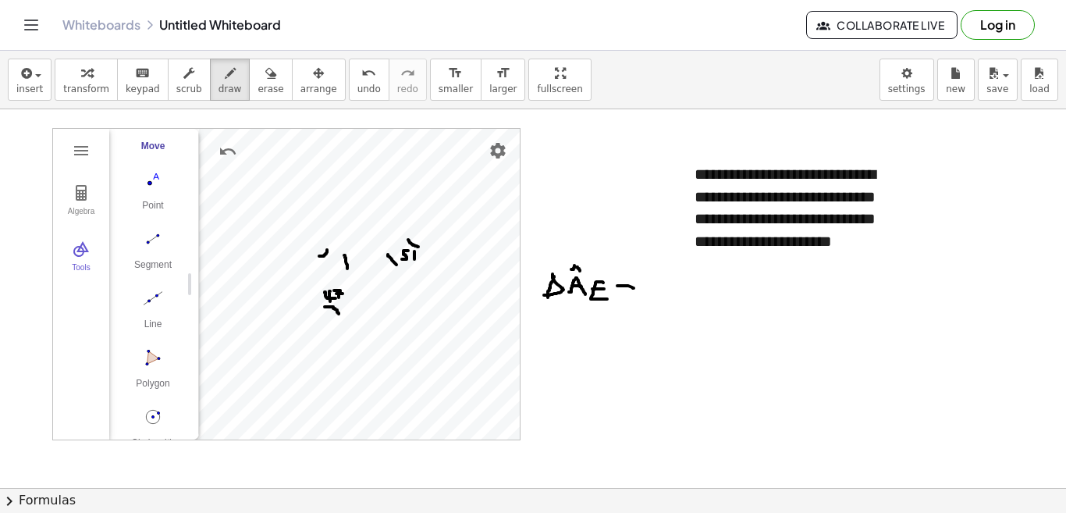
drag, startPoint x: 617, startPoint y: 286, endPoint x: 634, endPoint y: 288, distance: 16.6
drag, startPoint x: 623, startPoint y: 292, endPoint x: 635, endPoint y: 293, distance: 12.5
drag, startPoint x: 649, startPoint y: 284, endPoint x: 637, endPoint y: 306, distance: 25.2
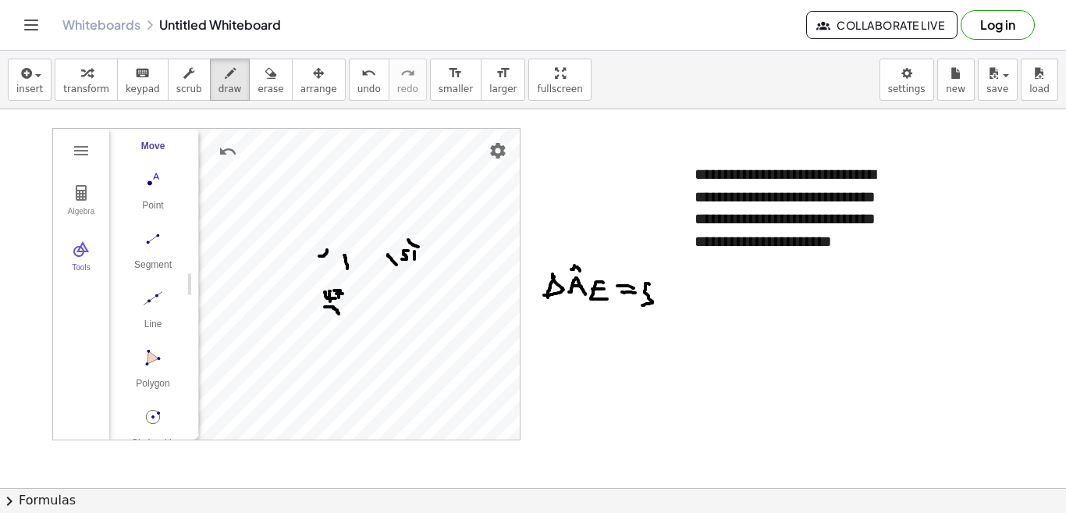
drag, startPoint x: 662, startPoint y: 287, endPoint x: 668, endPoint y: 306, distance: 19.7
drag, startPoint x: 559, startPoint y: 325, endPoint x: 544, endPoint y: 343, distance: 23.3
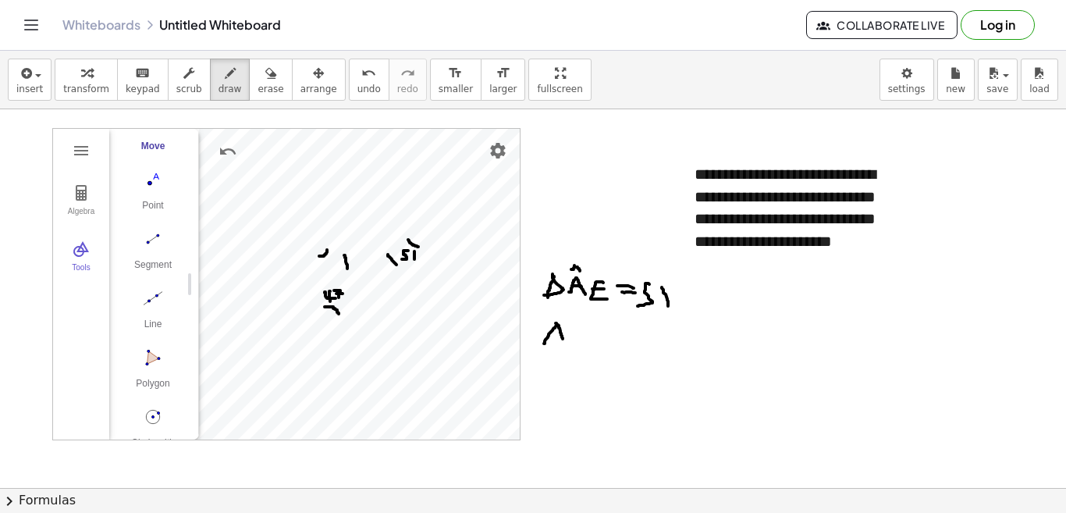
drag, startPoint x: 556, startPoint y: 323, endPoint x: 563, endPoint y: 341, distance: 19.6
drag, startPoint x: 548, startPoint y: 331, endPoint x: 563, endPoint y: 331, distance: 15.6
drag, startPoint x: 579, startPoint y: 325, endPoint x: 583, endPoint y: 340, distance: 16.1
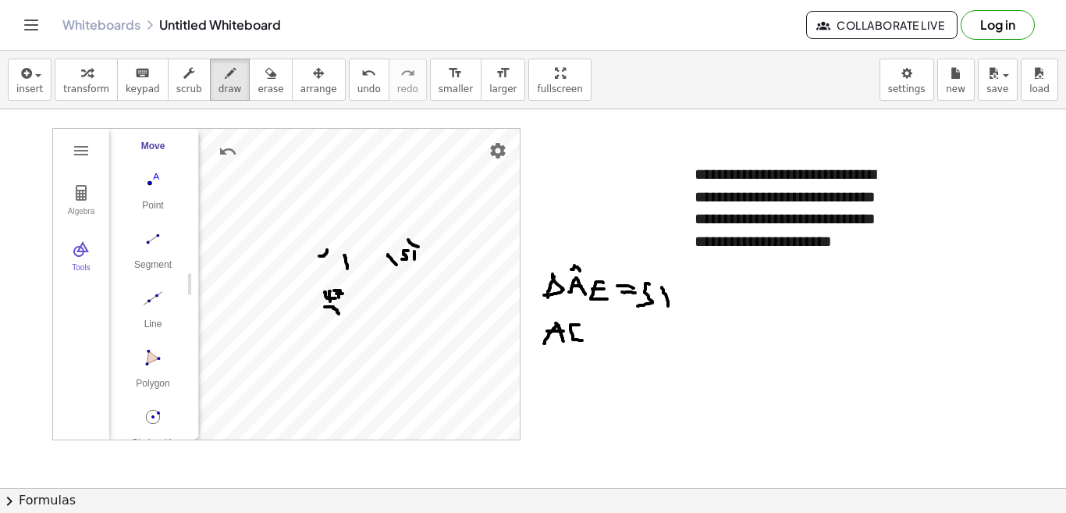
drag, startPoint x: 570, startPoint y: 331, endPoint x: 582, endPoint y: 331, distance: 11.7
drag, startPoint x: 599, startPoint y: 329, endPoint x: 595, endPoint y: 342, distance: 13.1
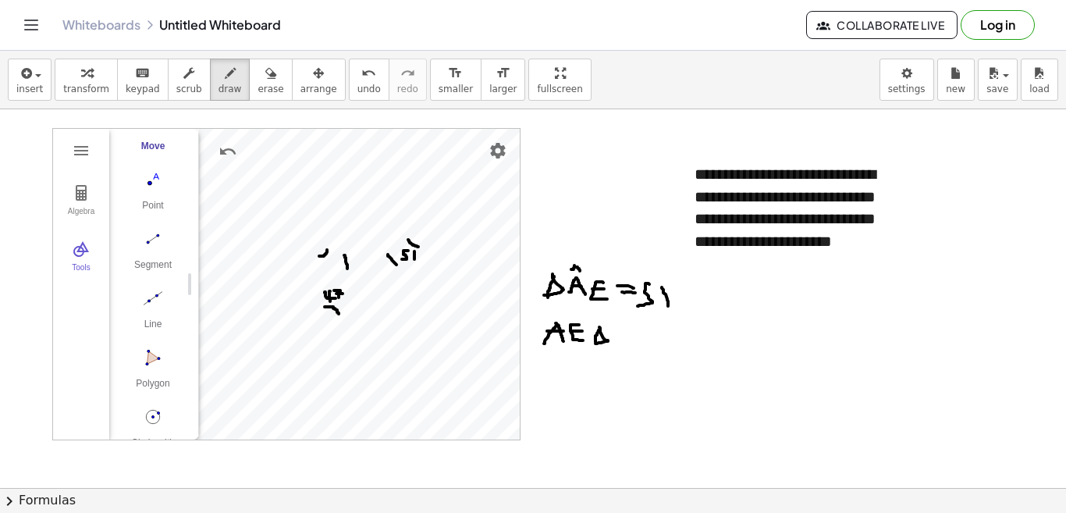
drag, startPoint x: 599, startPoint y: 327, endPoint x: 595, endPoint y: 343, distance: 16.8
drag, startPoint x: 576, startPoint y: 310, endPoint x: 581, endPoint y: 316, distance: 8.3
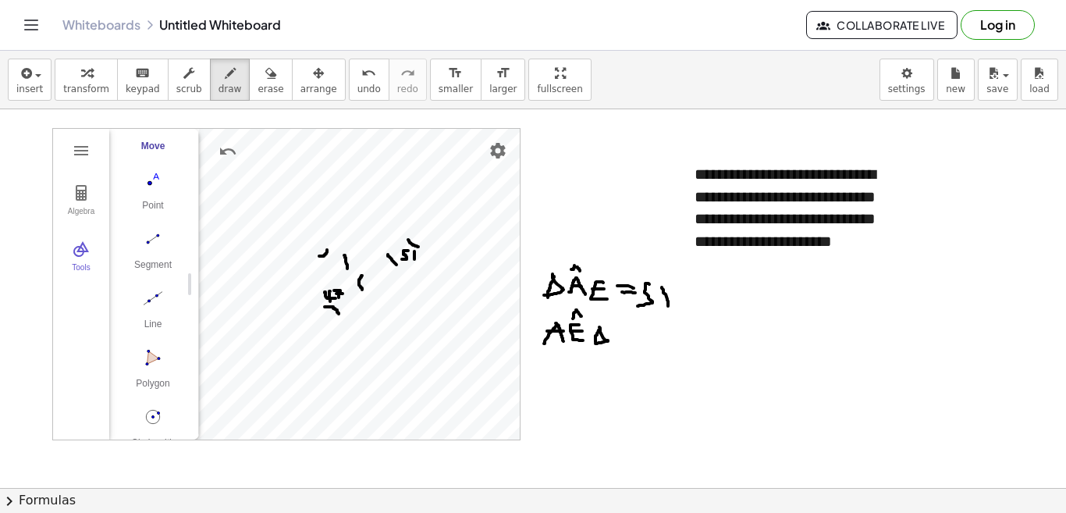
drag, startPoint x: 362, startPoint y: 275, endPoint x: 362, endPoint y: 290, distance: 14.0
drag, startPoint x: 616, startPoint y: 335, endPoint x: 628, endPoint y: 335, distance: 11.7
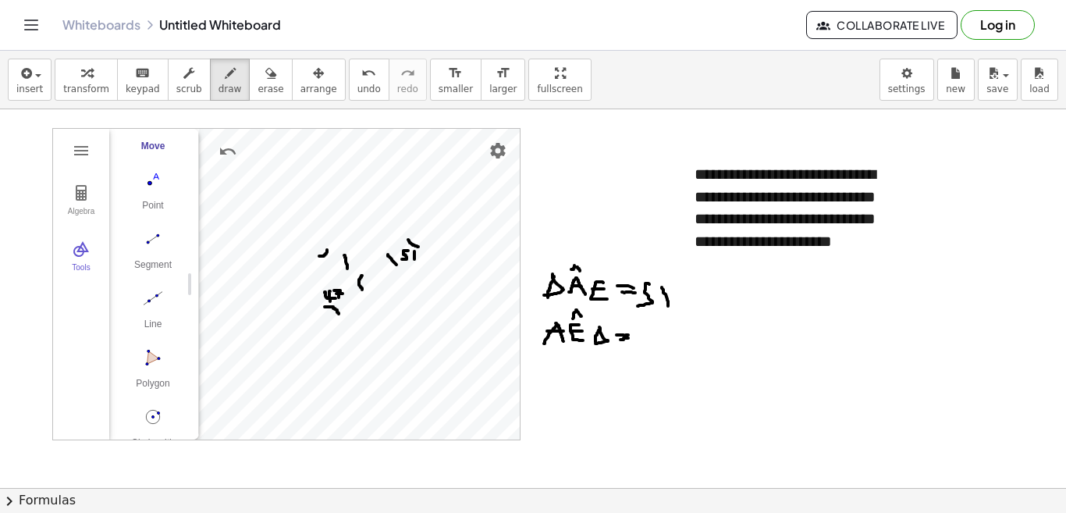
drag, startPoint x: 641, startPoint y: 328, endPoint x: 646, endPoint y: 347, distance: 20.3
drag, startPoint x: 667, startPoint y: 334, endPoint x: 673, endPoint y: 323, distance: 12.6
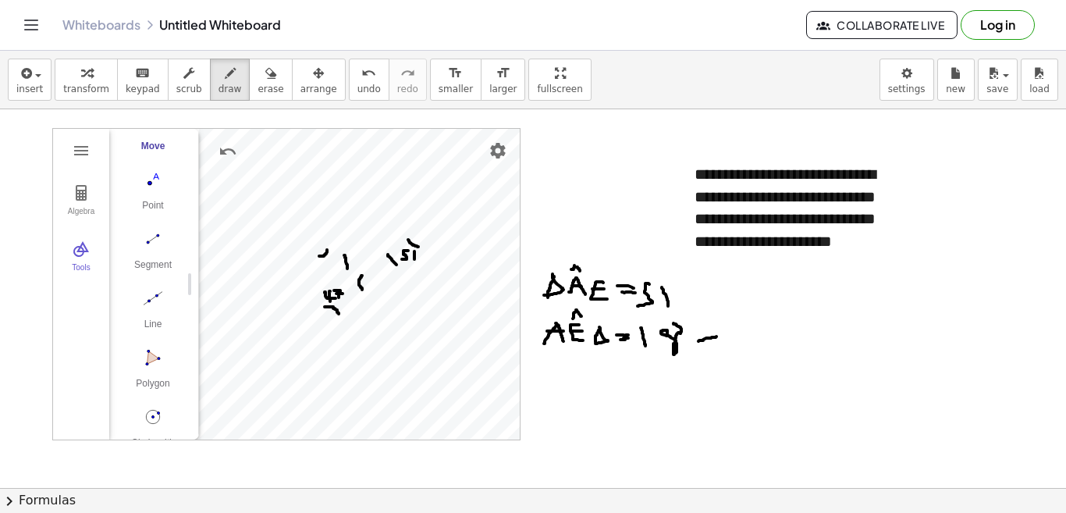
drag, startPoint x: 698, startPoint y: 341, endPoint x: 719, endPoint y: 335, distance: 22.0
drag, startPoint x: 729, startPoint y: 329, endPoint x: 751, endPoint y: 337, distance: 23.5
drag, startPoint x: 744, startPoint y: 326, endPoint x: 746, endPoint y: 348, distance: 22.0
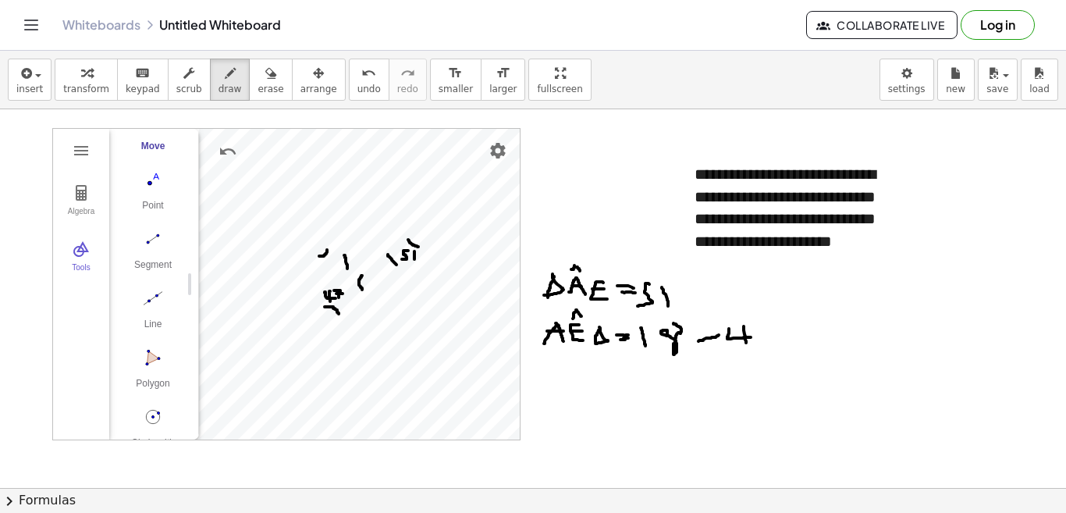
drag, startPoint x: 757, startPoint y: 327, endPoint x: 763, endPoint y: 343, distance: 16.8
drag, startPoint x: 751, startPoint y: 333, endPoint x: 769, endPoint y: 336, distance: 19.0
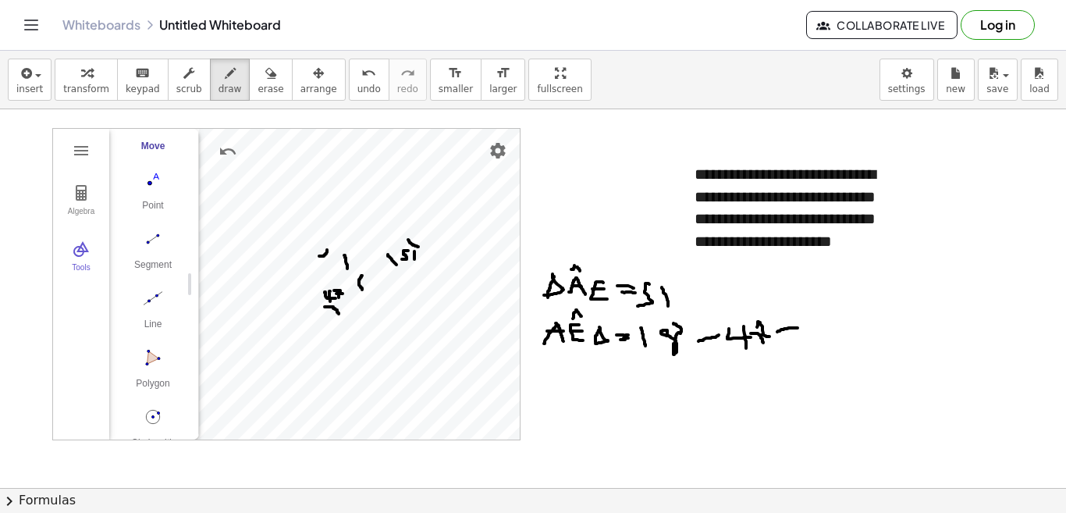
drag, startPoint x: 777, startPoint y: 332, endPoint x: 798, endPoint y: 328, distance: 20.7
drag, startPoint x: 818, startPoint y: 320, endPoint x: 805, endPoint y: 345, distance: 28.3
drag, startPoint x: 840, startPoint y: 325, endPoint x: 840, endPoint y: 343, distance: 18.7
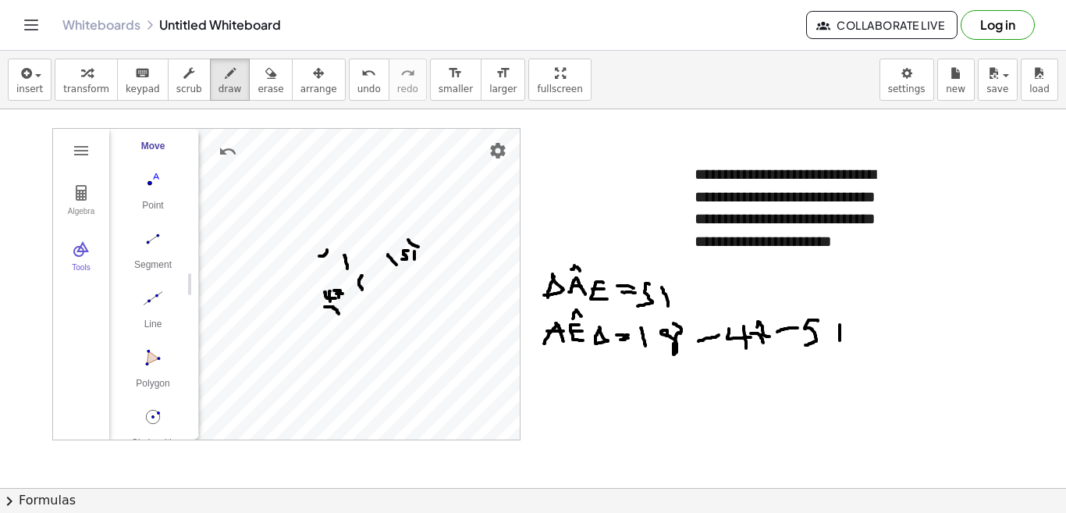
drag, startPoint x: 549, startPoint y: 371, endPoint x: 544, endPoint y: 393, distance: 21.8
drag, startPoint x: 552, startPoint y: 368, endPoint x: 553, endPoint y: 387, distance: 19.5
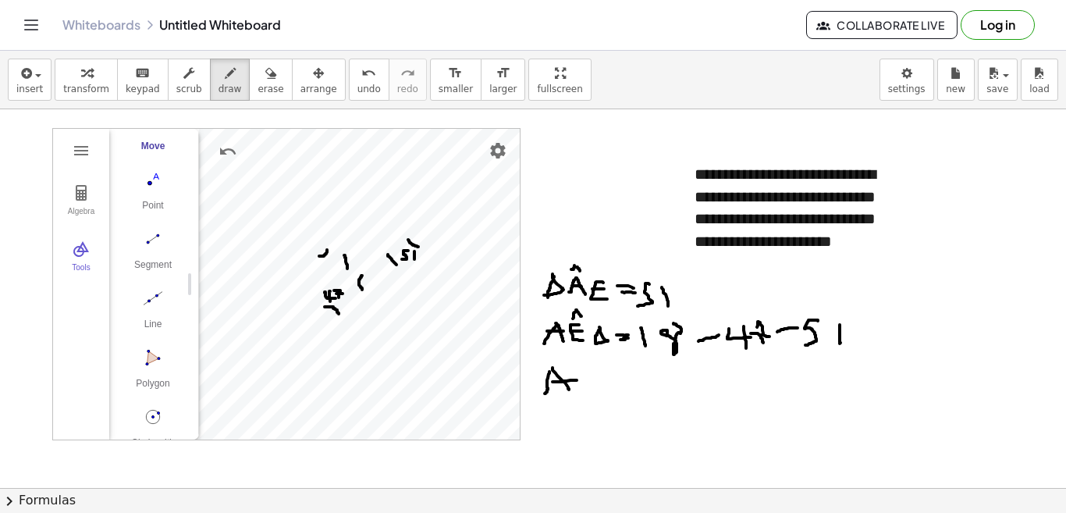
drag, startPoint x: 552, startPoint y: 382, endPoint x: 577, endPoint y: 380, distance: 24.2
drag, startPoint x: 595, startPoint y: 370, endPoint x: 595, endPoint y: 391, distance: 21.1
drag, startPoint x: 588, startPoint y: 381, endPoint x: 606, endPoint y: 379, distance: 17.2
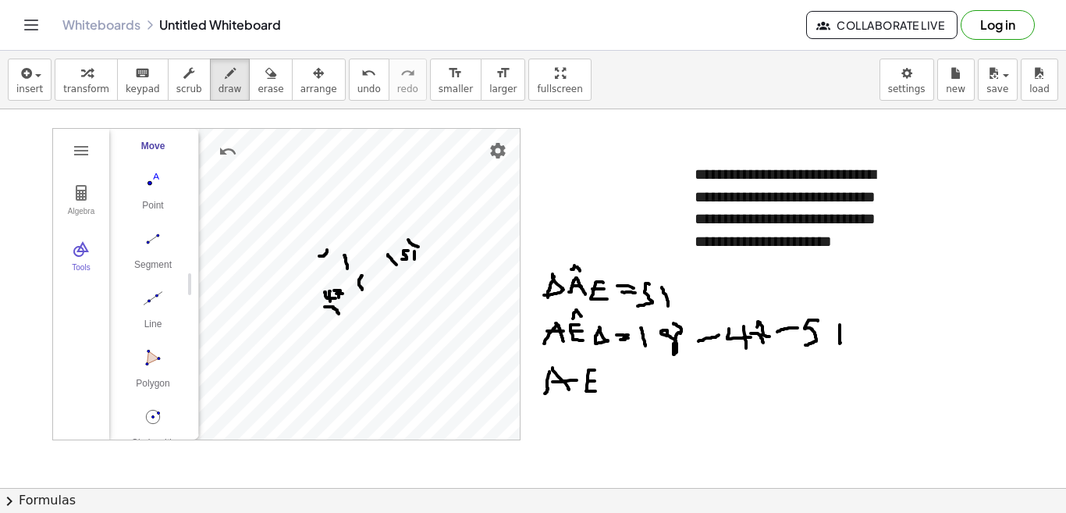
drag, startPoint x: 618, startPoint y: 369, endPoint x: 616, endPoint y: 383, distance: 14.1
drag, startPoint x: 620, startPoint y: 365, endPoint x: 616, endPoint y: 397, distance: 32.2
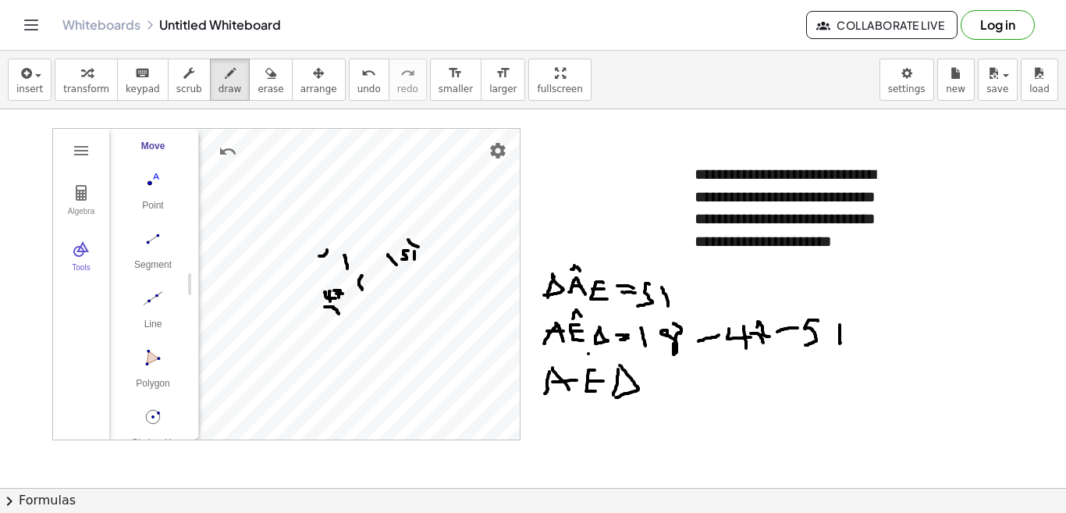
drag, startPoint x: 588, startPoint y: 354, endPoint x: 583, endPoint y: 362, distance: 10.2
drag, startPoint x: 588, startPoint y: 353, endPoint x: 594, endPoint y: 361, distance: 9.5
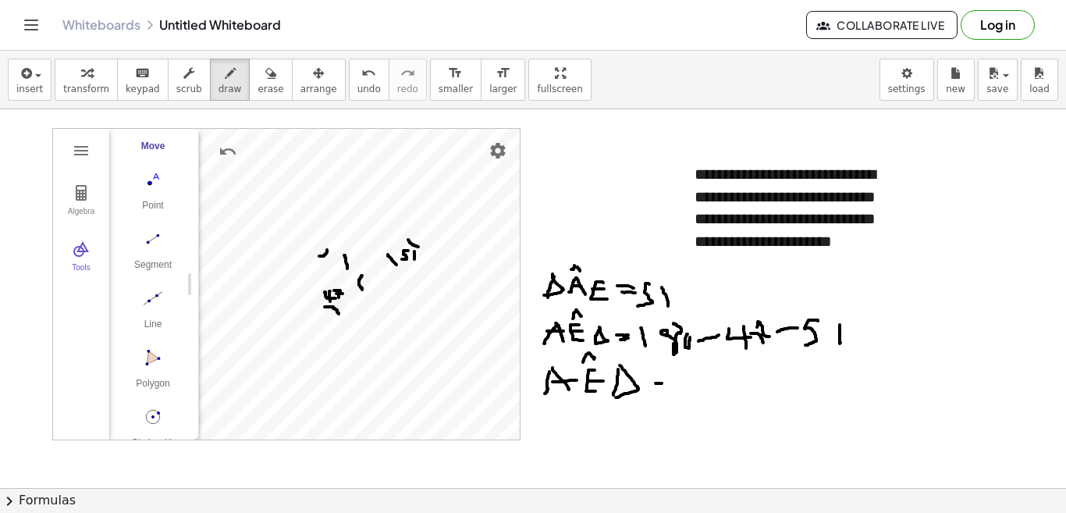
drag, startPoint x: 655, startPoint y: 393, endPoint x: 669, endPoint y: 393, distance: 14.1
drag, startPoint x: 708, startPoint y: 383, endPoint x: 734, endPoint y: 403, distance: 32.9
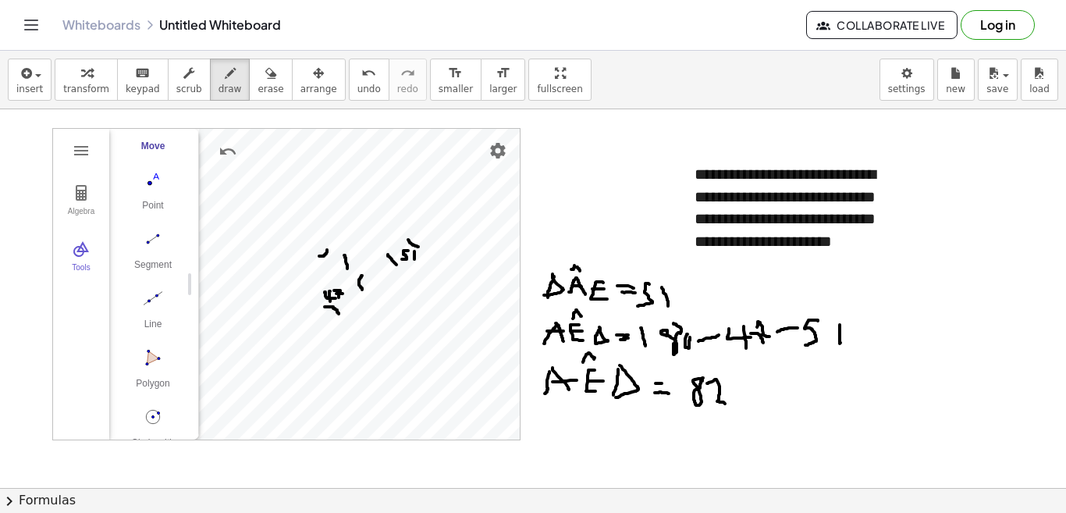
drag, startPoint x: 737, startPoint y: 371, endPoint x: 744, endPoint y: 368, distance: 8.1
drag, startPoint x: 327, startPoint y: 259, endPoint x: 332, endPoint y: 272, distance: 13.3
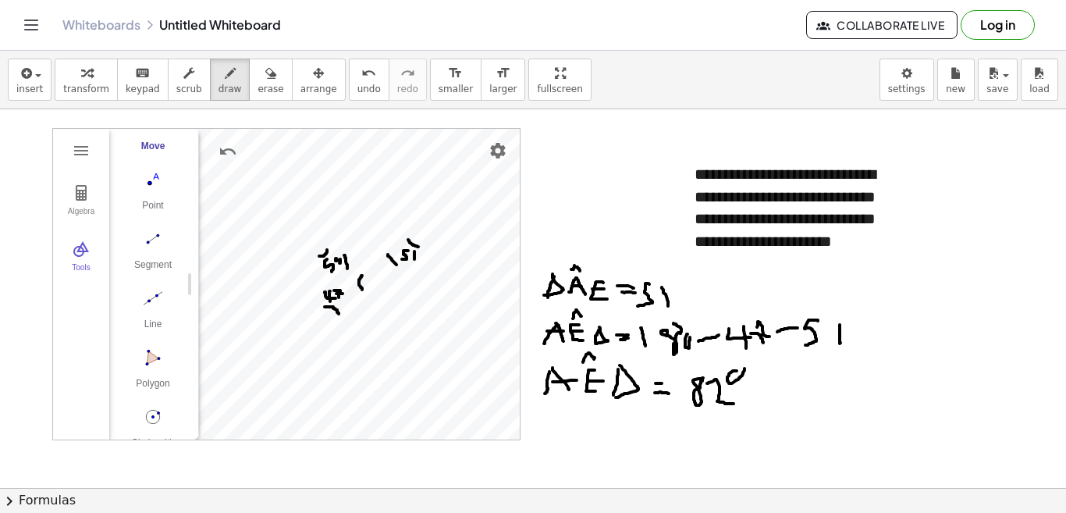
drag, startPoint x: 336, startPoint y: 258, endPoint x: 340, endPoint y: 266, distance: 8.7
drag, startPoint x: 354, startPoint y: 281, endPoint x: 363, endPoint y: 283, distance: 8.9
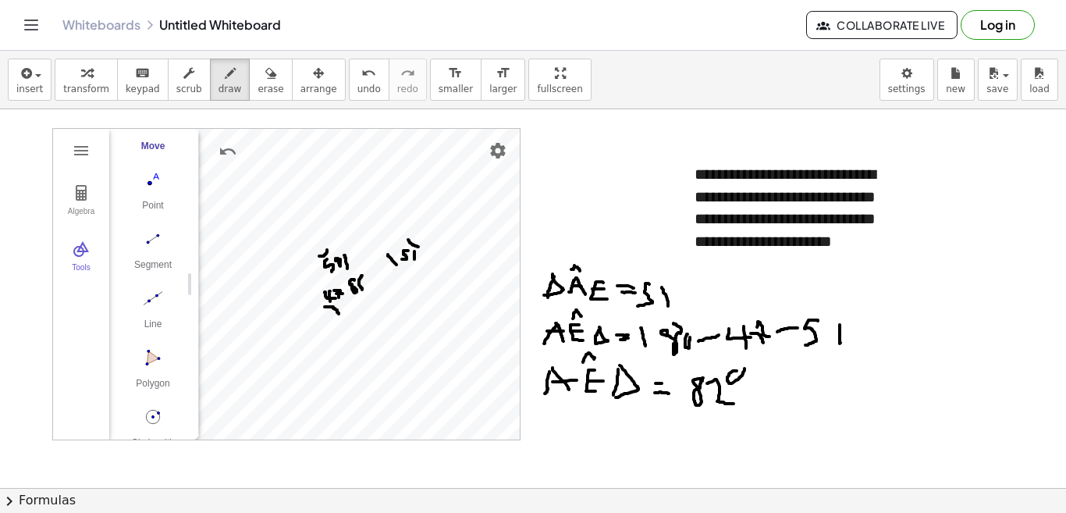
drag, startPoint x: 562, startPoint y: 421, endPoint x: 549, endPoint y: 446, distance: 27.6
drag, startPoint x: 559, startPoint y: 421, endPoint x: 571, endPoint y: 443, distance: 25.2
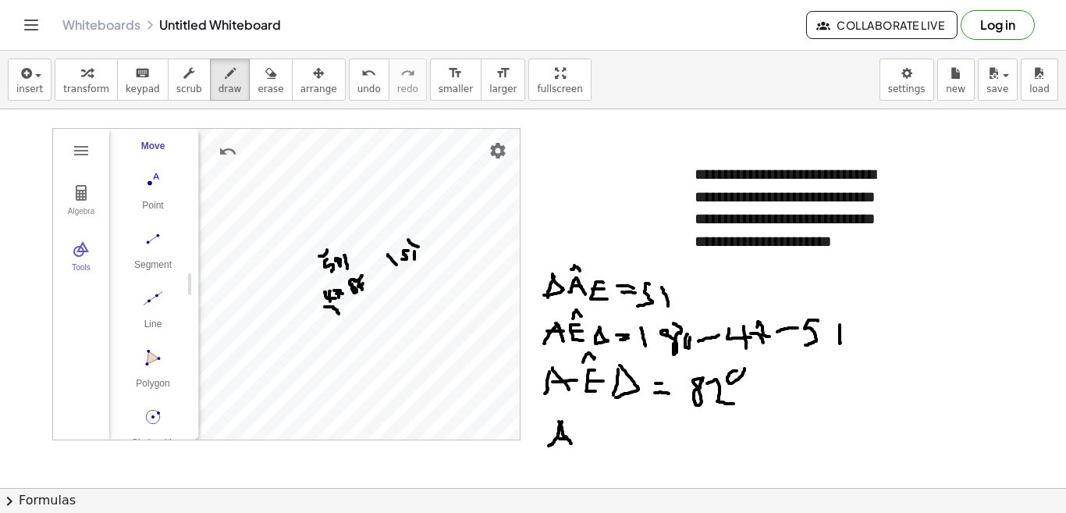
drag, startPoint x: 560, startPoint y: 439, endPoint x: 570, endPoint y: 437, distance: 11.0
drag, startPoint x: 586, startPoint y: 425, endPoint x: 592, endPoint y: 442, distance: 18.3
drag, startPoint x: 577, startPoint y: 432, endPoint x: 588, endPoint y: 432, distance: 10.9
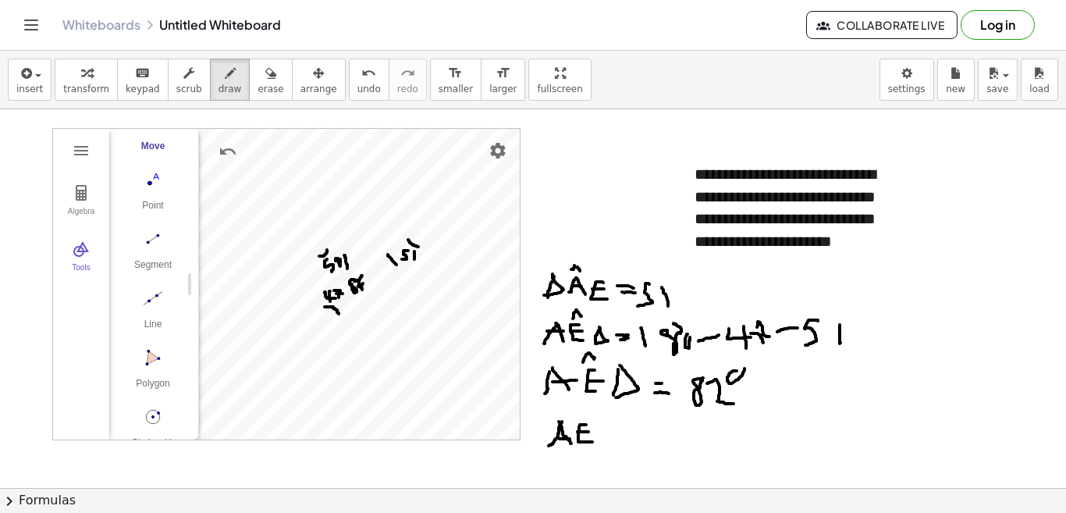
drag, startPoint x: 600, startPoint y: 424, endPoint x: 602, endPoint y: 443, distance: 19.6
drag, startPoint x: 602, startPoint y: 424, endPoint x: 611, endPoint y: 443, distance: 21.3
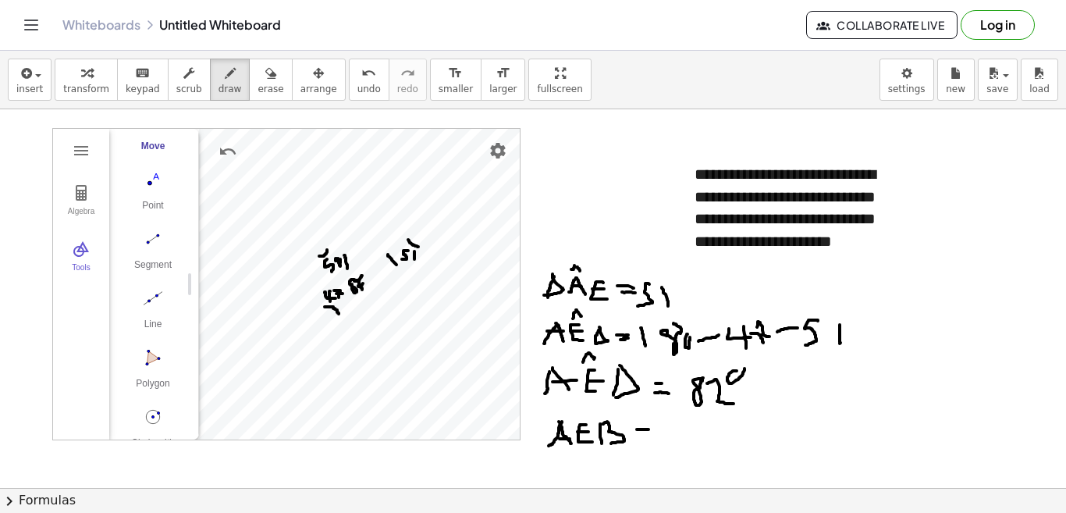
drag, startPoint x: 637, startPoint y: 429, endPoint x: 655, endPoint y: 429, distance: 17.9
drag, startPoint x: 645, startPoint y: 442, endPoint x: 652, endPoint y: 442, distance: 7.8
drag, startPoint x: 359, startPoint y: 269, endPoint x: 378, endPoint y: 270, distance: 19.5
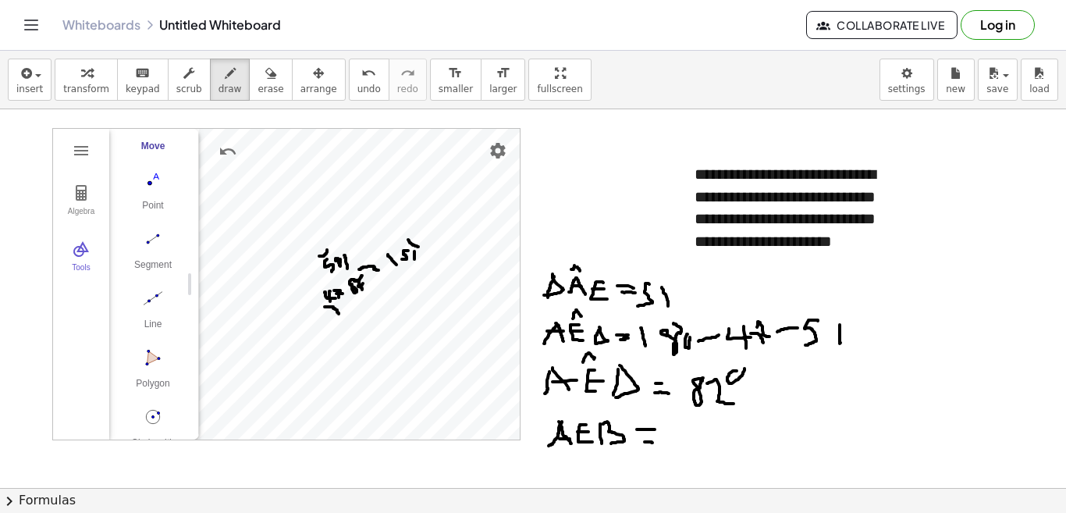
drag, startPoint x: 664, startPoint y: 425, endPoint x: 665, endPoint y: 442, distance: 16.4
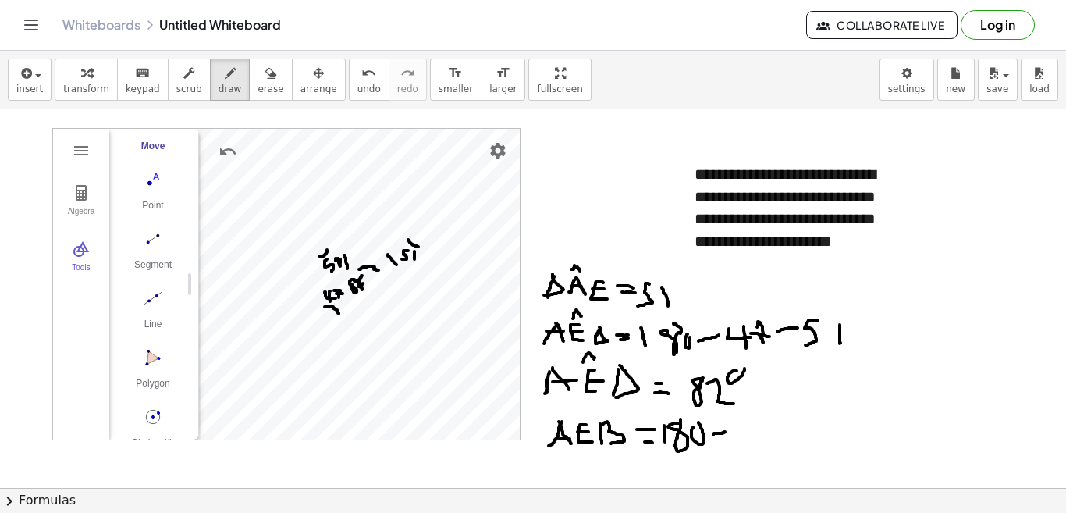
drag, startPoint x: 713, startPoint y: 435, endPoint x: 725, endPoint y: 432, distance: 12.1
drag, startPoint x: 740, startPoint y: 421, endPoint x: 738, endPoint y: 432, distance: 10.3
drag, startPoint x: 745, startPoint y: 422, endPoint x: 769, endPoint y: 438, distance: 28.1
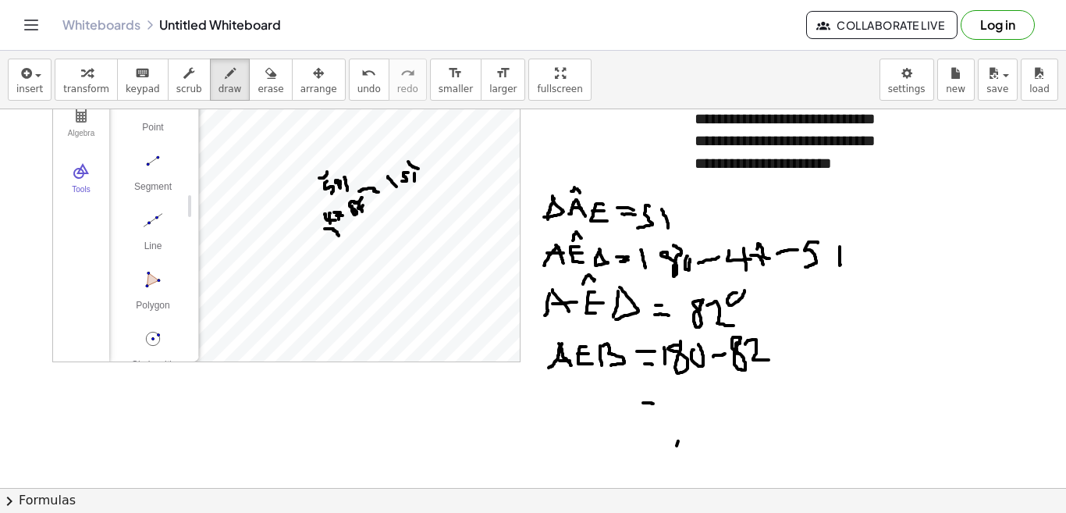
drag, startPoint x: 643, startPoint y: 403, endPoint x: 653, endPoint y: 403, distance: 10.2
click at [653, 403] on div at bounding box center [533, 460] width 1066 height 858
click at [579, 339] on div at bounding box center [533, 460] width 1066 height 858
drag, startPoint x: 582, startPoint y: 331, endPoint x: 594, endPoint y: 341, distance: 15.5
click at [594, 340] on div at bounding box center [533, 460] width 1066 height 858
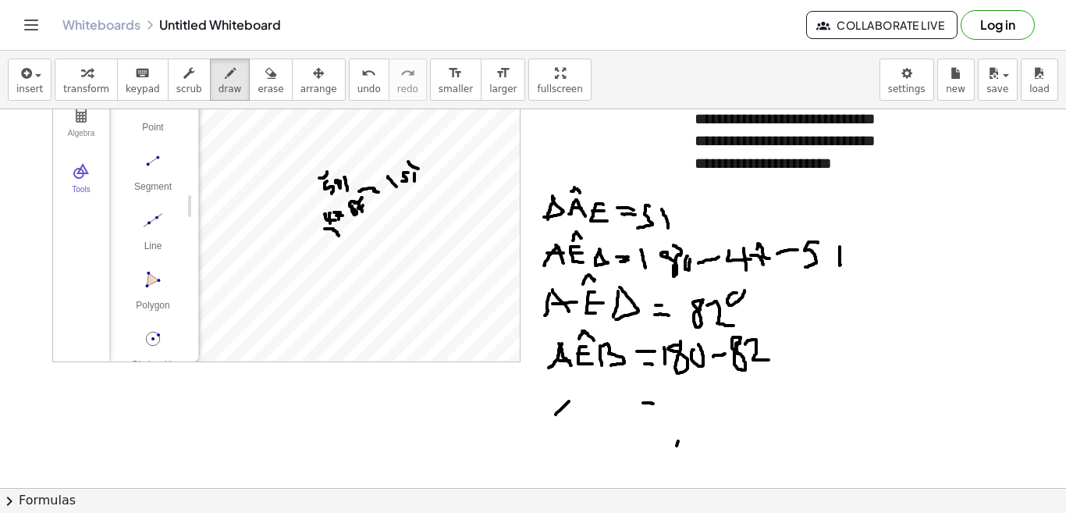
drag, startPoint x: 569, startPoint y: 401, endPoint x: 552, endPoint y: 419, distance: 24.8
click at [552, 421] on div at bounding box center [533, 460] width 1066 height 858
drag, startPoint x: 568, startPoint y: 399, endPoint x: 577, endPoint y: 421, distance: 23.8
click at [577, 421] on div at bounding box center [533, 460] width 1066 height 858
drag, startPoint x: 563, startPoint y: 412, endPoint x: 586, endPoint y: 407, distance: 24.0
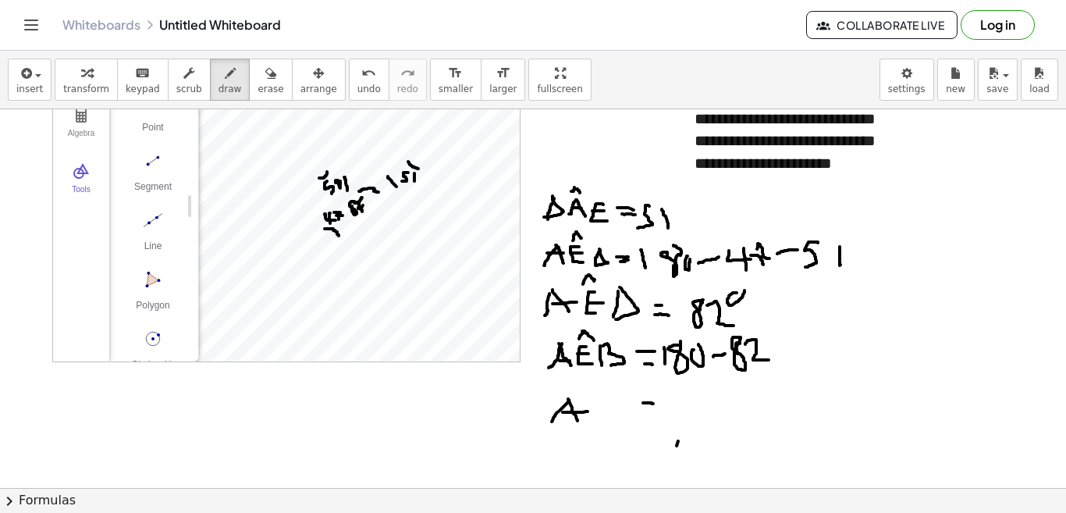
click at [587, 410] on div at bounding box center [533, 460] width 1066 height 858
drag, startPoint x: 594, startPoint y: 396, endPoint x: 599, endPoint y: 414, distance: 19.5
click at [599, 414] on div at bounding box center [533, 460] width 1066 height 858
drag, startPoint x: 584, startPoint y: 404, endPoint x: 600, endPoint y: 405, distance: 15.6
click at [600, 405] on div at bounding box center [533, 460] width 1066 height 858
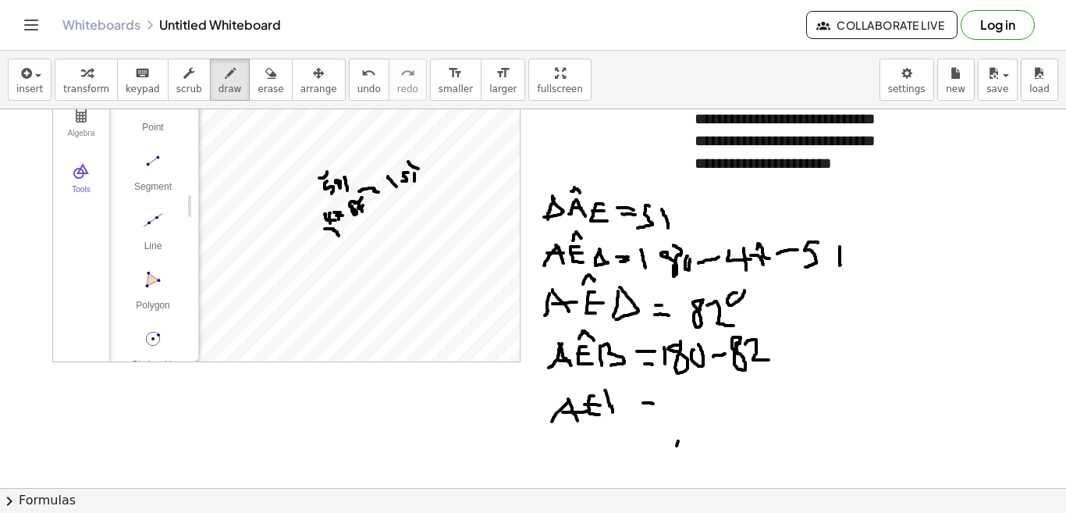
drag, startPoint x: 605, startPoint y: 390, endPoint x: 606, endPoint y: 406, distance: 15.6
click at [612, 413] on div at bounding box center [533, 460] width 1066 height 858
drag, startPoint x: 606, startPoint y: 389, endPoint x: 616, endPoint y: 414, distance: 27.3
click at [616, 416] on div at bounding box center [533, 460] width 1066 height 858
drag, startPoint x: 640, startPoint y: 410, endPoint x: 655, endPoint y: 411, distance: 15.7
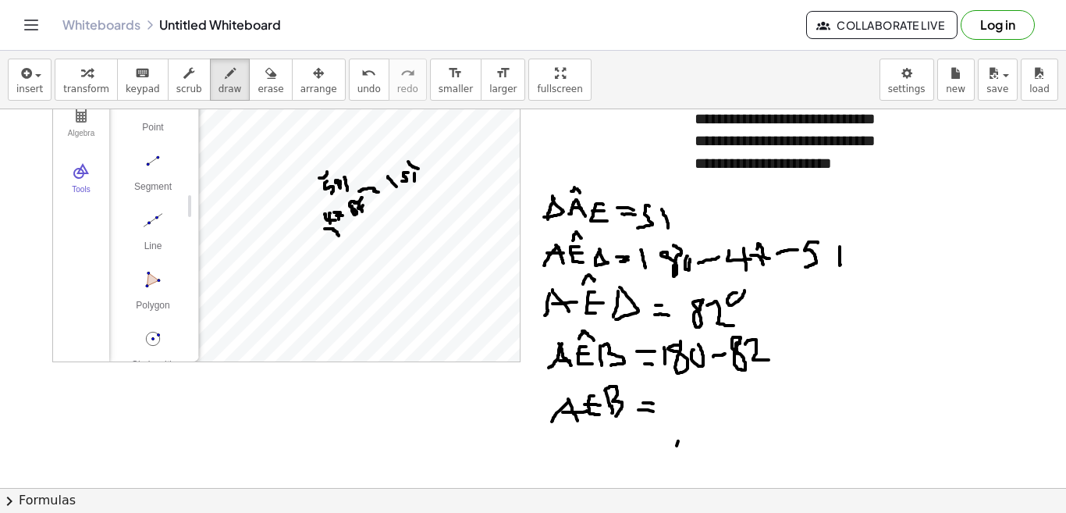
click at [655, 411] on div at bounding box center [533, 460] width 1066 height 858
drag, startPoint x: 692, startPoint y: 398, endPoint x: 691, endPoint y: 427, distance: 28.9
click at [691, 427] on div at bounding box center [533, 460] width 1066 height 858
click at [712, 408] on div at bounding box center [533, 460] width 1066 height 858
drag, startPoint x: 336, startPoint y: 161, endPoint x: 330, endPoint y: 171, distance: 11.5
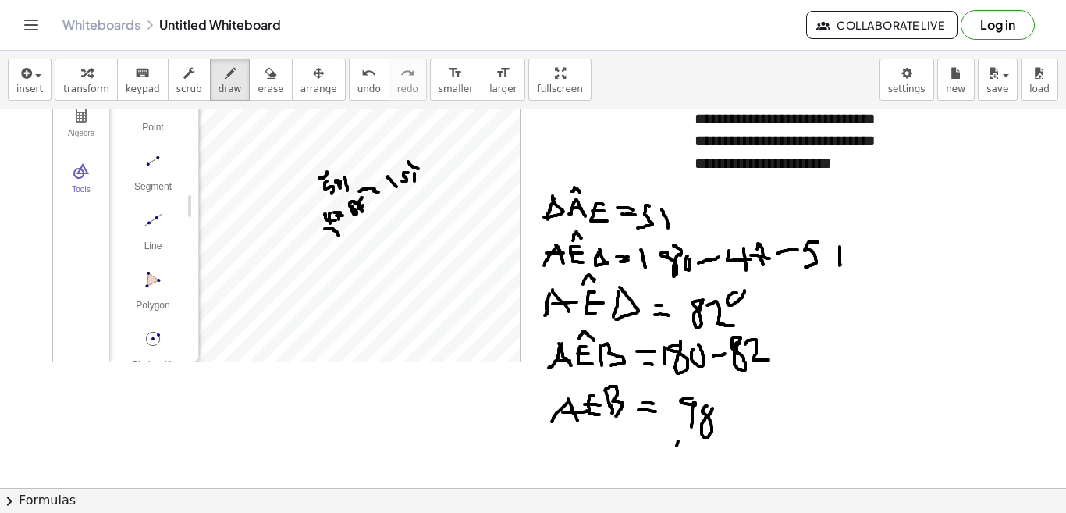
click at [330, 171] on div at bounding box center [533, 460] width 1066 height 858
drag, startPoint x: 395, startPoint y: 158, endPoint x: 408, endPoint y: 165, distance: 15.0
click at [408, 165] on div at bounding box center [533, 460] width 1066 height 858
drag, startPoint x: 383, startPoint y: 162, endPoint x: 389, endPoint y: 170, distance: 10.6
click at [389, 170] on div at bounding box center [533, 460] width 1066 height 858
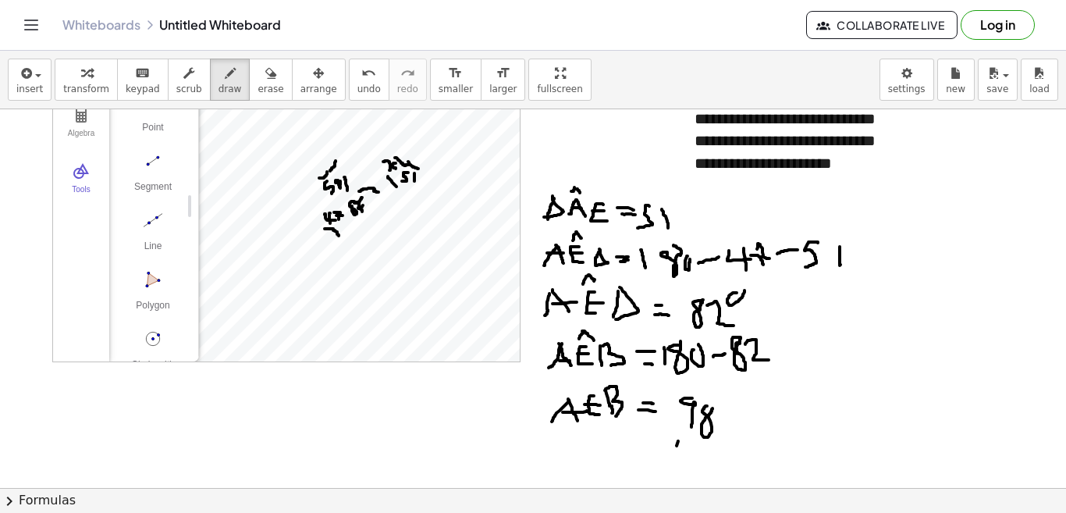
click at [396, 169] on div at bounding box center [533, 460] width 1066 height 858
drag, startPoint x: 340, startPoint y: 163, endPoint x: 345, endPoint y: 172, distance: 10.5
click at [345, 172] on div at bounding box center [533, 460] width 1066 height 858
drag, startPoint x: 354, startPoint y: 165, endPoint x: 354, endPoint y: 175, distance: 9.4
click at [354, 175] on div at bounding box center [533, 460] width 1066 height 858
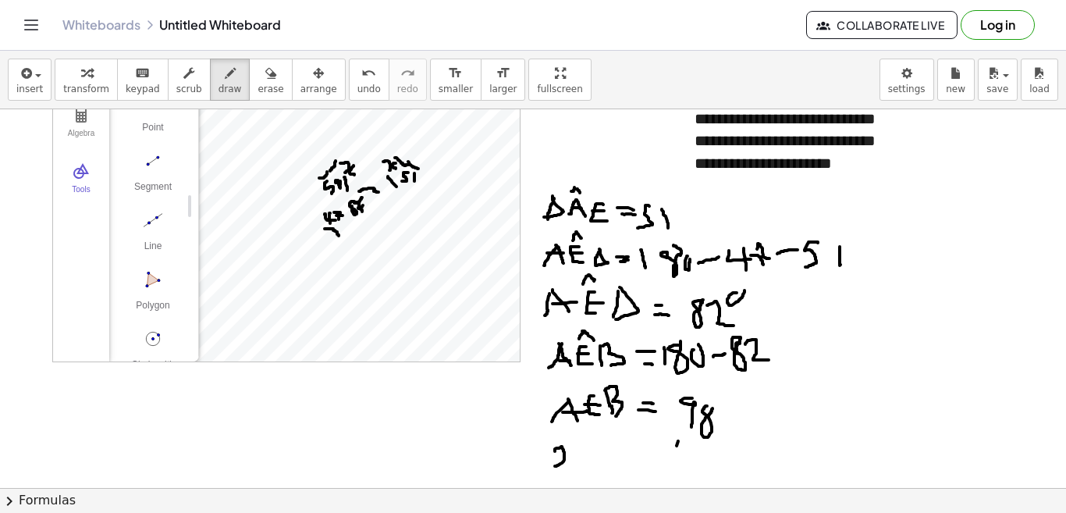
drag, startPoint x: 555, startPoint y: 451, endPoint x: 555, endPoint y: 466, distance: 14.8
click at [555, 466] on div at bounding box center [533, 460] width 1066 height 858
drag, startPoint x: 570, startPoint y: 446, endPoint x: 574, endPoint y: 469, distance: 23.7
click at [574, 470] on div at bounding box center [533, 460] width 1066 height 858
drag, startPoint x: 579, startPoint y: 457, endPoint x: 592, endPoint y: 453, distance: 12.9
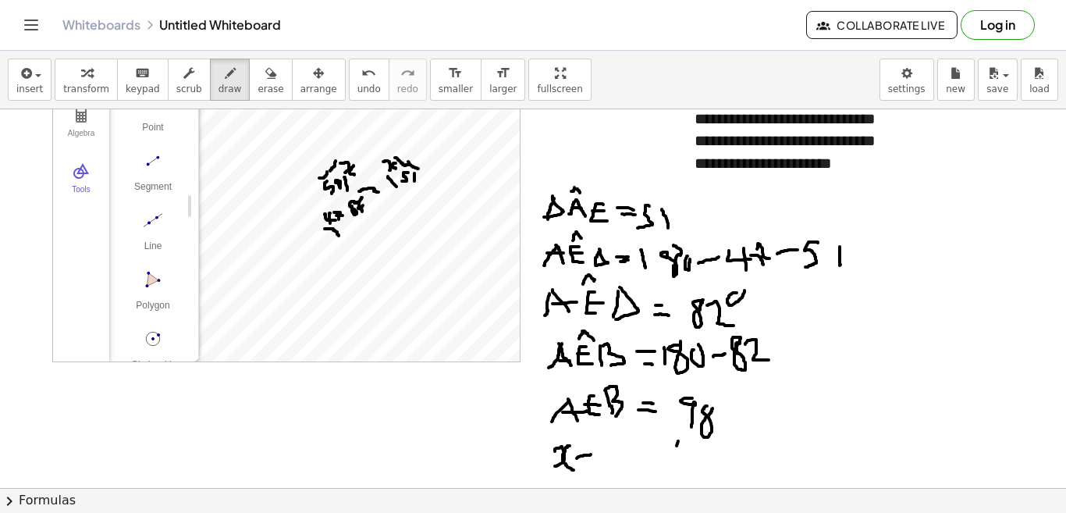
click at [592, 453] on div at bounding box center [533, 460] width 1066 height 858
drag, startPoint x: 585, startPoint y: 445, endPoint x: 592, endPoint y: 469, distance: 25.2
click at [592, 469] on div at bounding box center [533, 460] width 1066 height 858
drag, startPoint x: 602, startPoint y: 447, endPoint x: 607, endPoint y: 467, distance: 20.8
click at [609, 467] on div at bounding box center [533, 460] width 1066 height 858
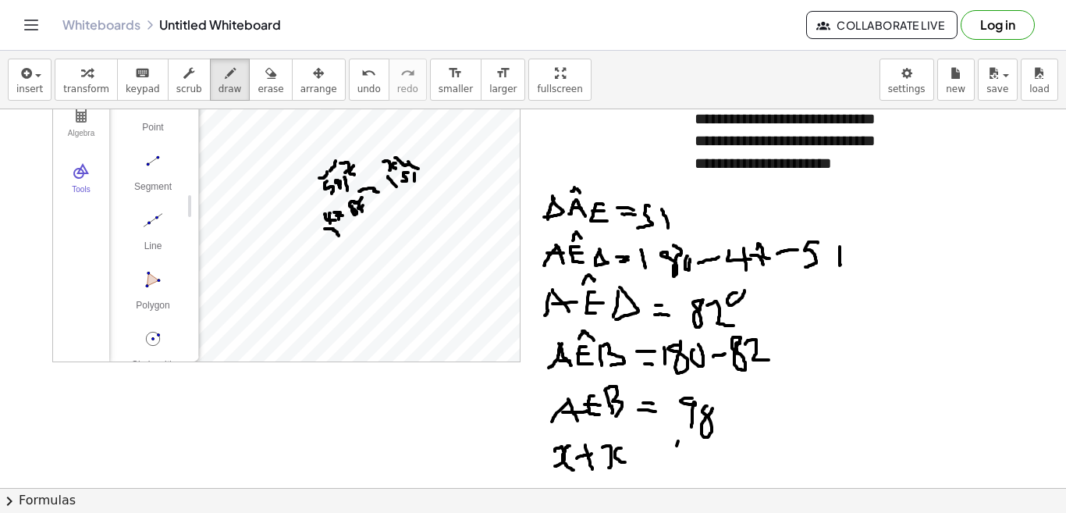
drag, startPoint x: 621, startPoint y: 448, endPoint x: 625, endPoint y: 462, distance: 14.6
click at [625, 462] on div at bounding box center [533, 460] width 1066 height 858
drag, startPoint x: 634, startPoint y: 455, endPoint x: 647, endPoint y: 453, distance: 13.5
click at [647, 453] on div at bounding box center [533, 460] width 1066 height 858
drag, startPoint x: 640, startPoint y: 446, endPoint x: 641, endPoint y: 467, distance: 21.9
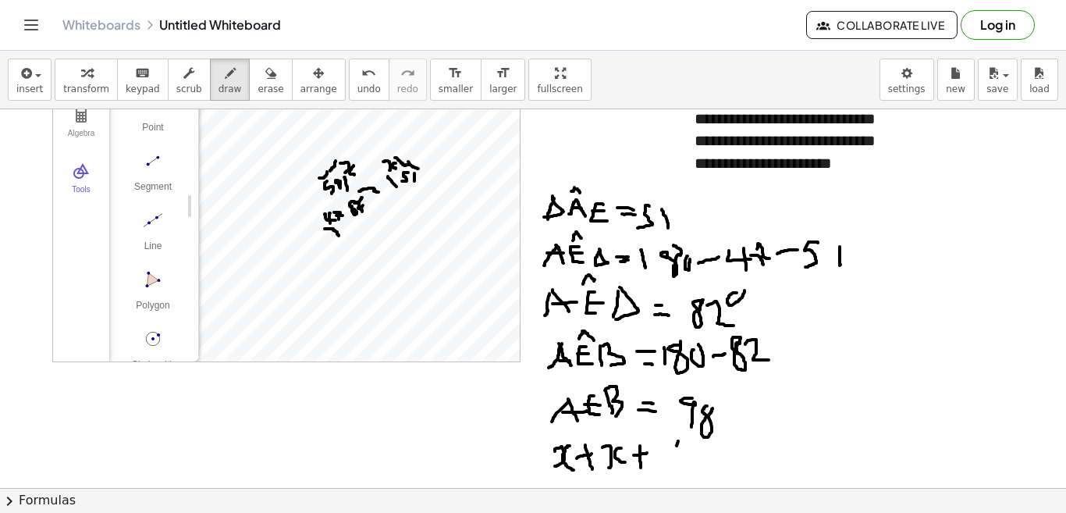
click at [641, 467] on div at bounding box center [533, 460] width 1066 height 858
drag, startPoint x: 657, startPoint y: 442, endPoint x: 664, endPoint y: 473, distance: 31.2
click at [664, 473] on div at bounding box center [533, 460] width 1066 height 858
click at [686, 439] on div at bounding box center [533, 460] width 1066 height 858
drag, startPoint x: 693, startPoint y: 452, endPoint x: 708, endPoint y: 447, distance: 15.5
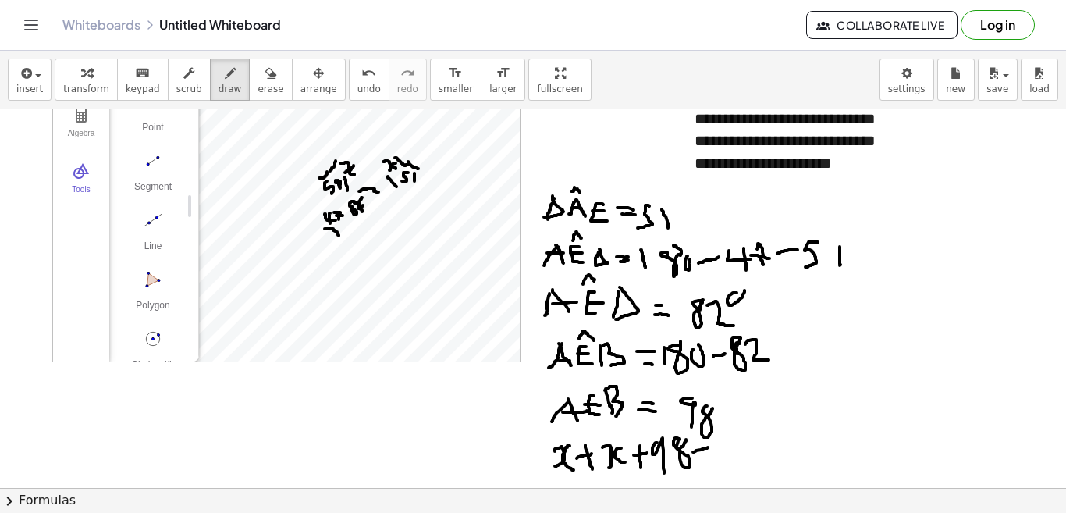
click at [708, 447] on div at bounding box center [533, 460] width 1066 height 858
drag, startPoint x: 699, startPoint y: 458, endPoint x: 712, endPoint y: 457, distance: 13.4
click at [712, 456] on div at bounding box center [533, 460] width 1066 height 858
drag, startPoint x: 733, startPoint y: 441, endPoint x: 736, endPoint y: 456, distance: 15.2
click at [736, 456] on div at bounding box center [533, 460] width 1066 height 858
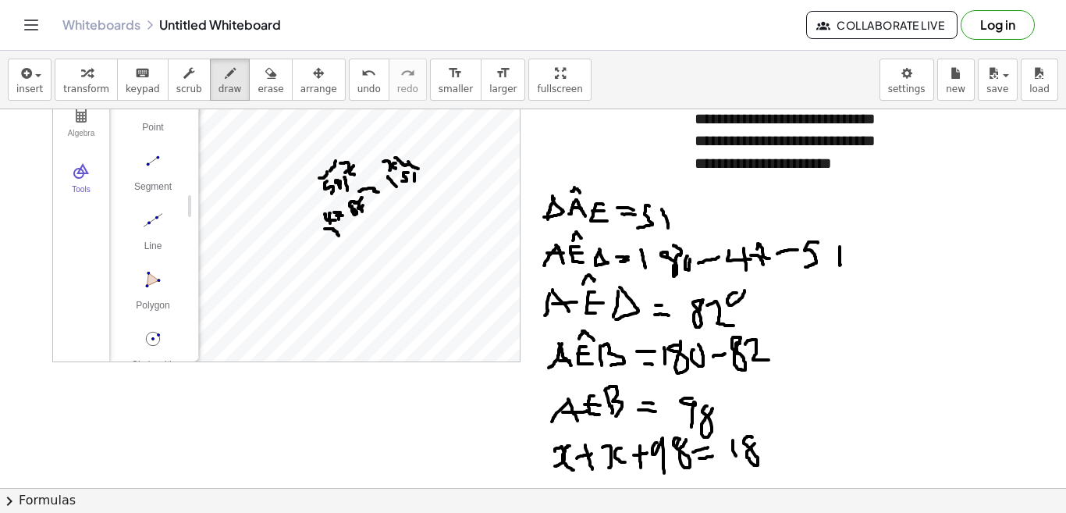
drag, startPoint x: 750, startPoint y: 436, endPoint x: 759, endPoint y: 434, distance: 9.7
click at [759, 435] on div at bounding box center [533, 460] width 1066 height 858
drag, startPoint x: 762, startPoint y: 442, endPoint x: 766, endPoint y: 431, distance: 11.9
click at [766, 431] on div at bounding box center [533, 460] width 1066 height 858
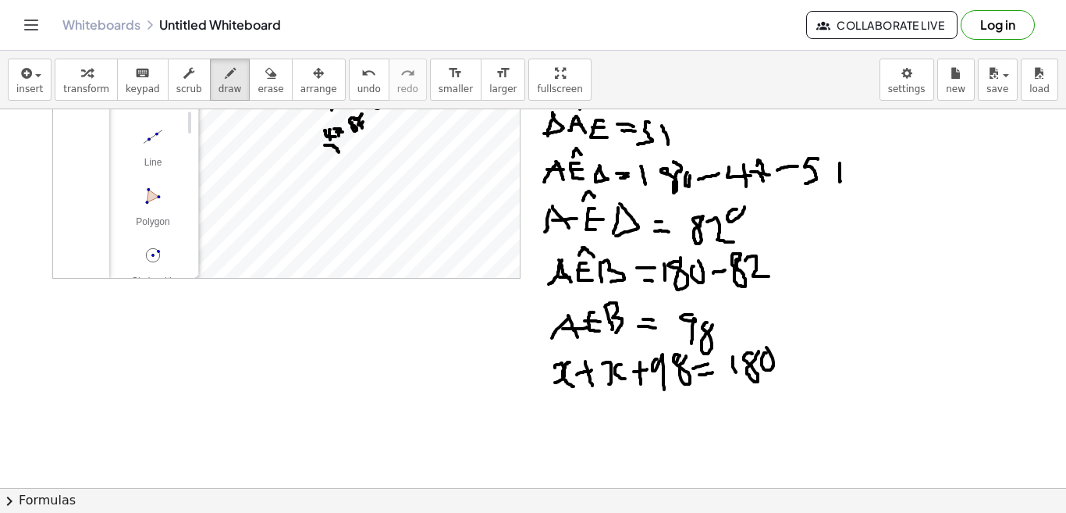
scroll to position [164, 0]
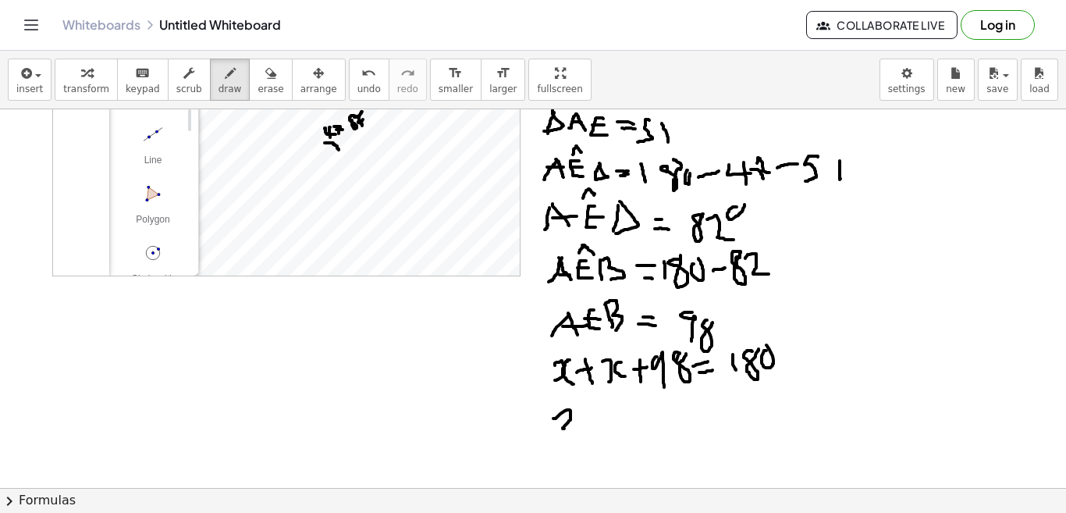
drag, startPoint x: 553, startPoint y: 418, endPoint x: 579, endPoint y: 426, distance: 26.9
click at [579, 426] on div at bounding box center [533, 374] width 1066 height 858
drag, startPoint x: 588, startPoint y: 414, endPoint x: 592, endPoint y: 429, distance: 16.3
click at [592, 429] on div at bounding box center [533, 374] width 1066 height 858
drag, startPoint x: 613, startPoint y: 412, endPoint x: 615, endPoint y: 428, distance: 15.8
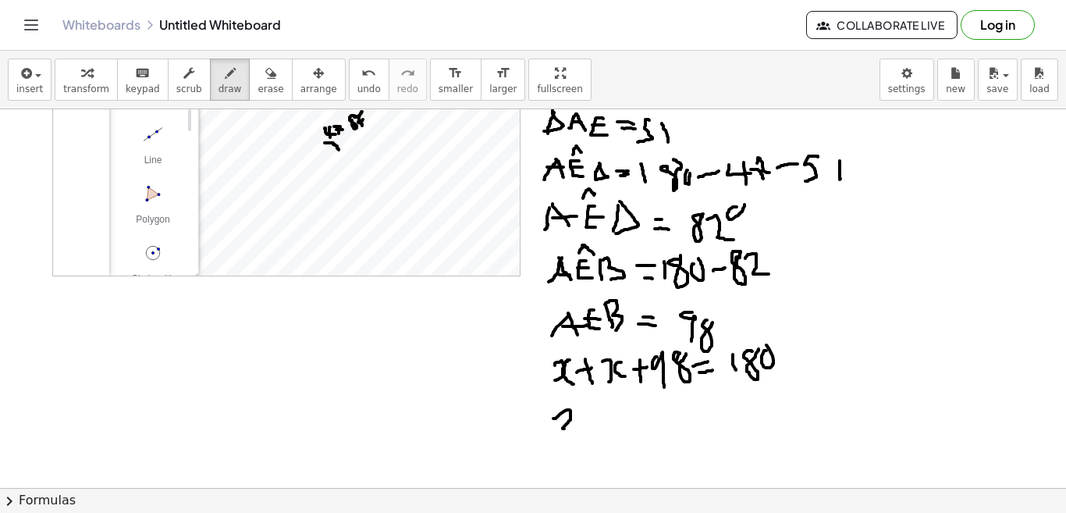
click at [615, 428] on div at bounding box center [533, 374] width 1066 height 858
drag, startPoint x: 635, startPoint y: 417, endPoint x: 655, endPoint y: 415, distance: 19.6
click at [655, 415] on div at bounding box center [533, 374] width 1066 height 858
drag, startPoint x: 650, startPoint y: 426, endPoint x: 662, endPoint y: 423, distance: 12.1
click at [660, 423] on div at bounding box center [533, 374] width 1066 height 858
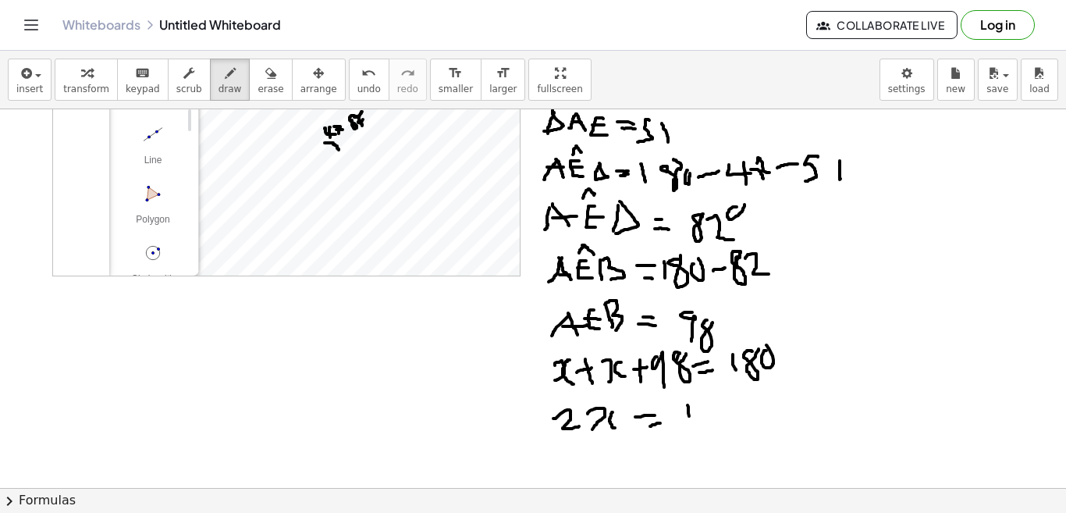
drag, startPoint x: 689, startPoint y: 416, endPoint x: 691, endPoint y: 432, distance: 16.5
click at [691, 432] on div at bounding box center [533, 374] width 1066 height 858
click at [721, 403] on div at bounding box center [533, 374] width 1066 height 858
click at [730, 400] on div at bounding box center [533, 374] width 1066 height 858
drag, startPoint x: 740, startPoint y: 410, endPoint x: 751, endPoint y: 405, distance: 11.9
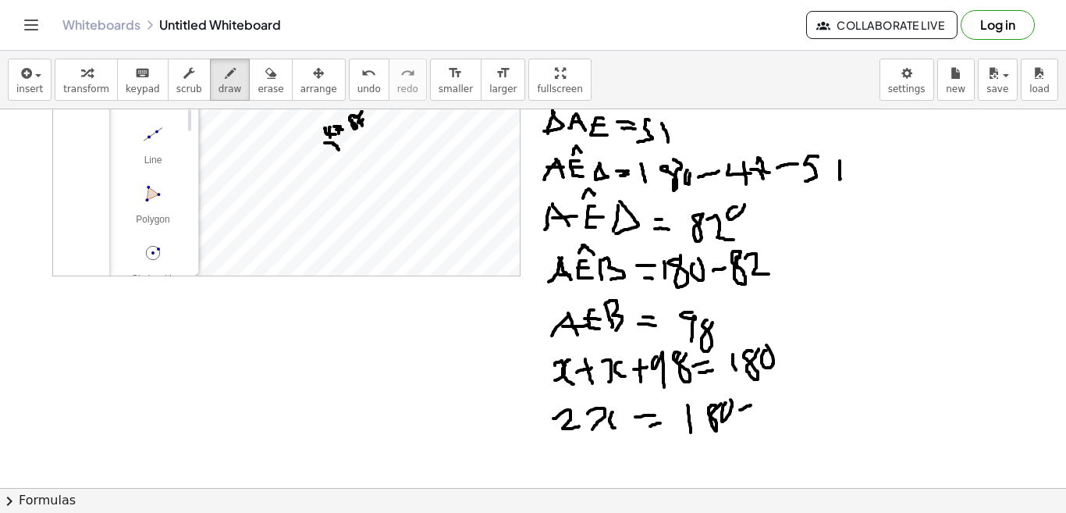
click at [751, 405] on div at bounding box center [533, 374] width 1066 height 858
drag, startPoint x: 774, startPoint y: 397, endPoint x: 780, endPoint y: 428, distance: 30.9
click at [780, 429] on div at bounding box center [533, 374] width 1066 height 858
click at [797, 403] on div at bounding box center [533, 374] width 1066 height 858
drag, startPoint x: 559, startPoint y: 460, endPoint x: 579, endPoint y: 467, distance: 21.7
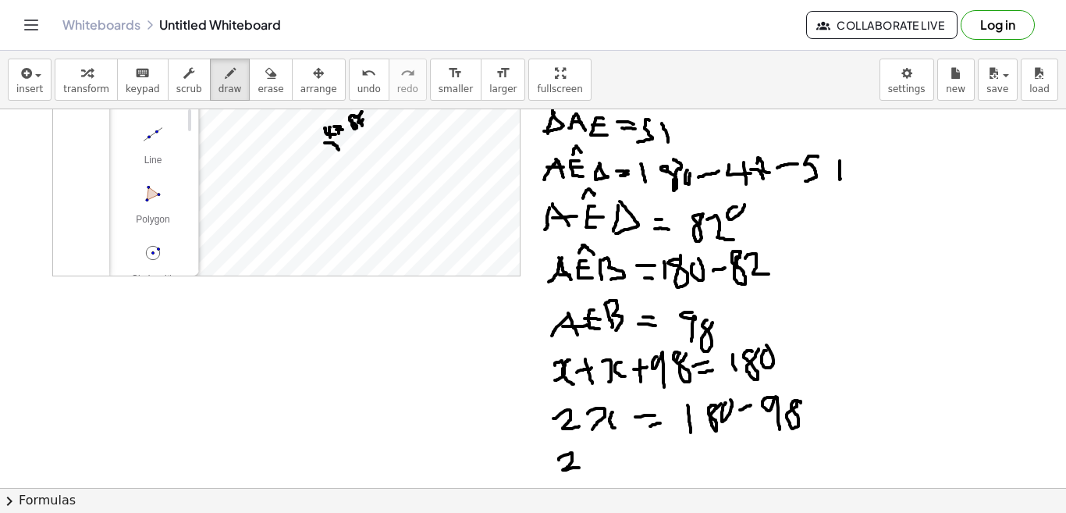
click at [579, 467] on div at bounding box center [533, 374] width 1066 height 858
drag, startPoint x: 589, startPoint y: 455, endPoint x: 595, endPoint y: 467, distance: 13.3
click at [596, 467] on div at bounding box center [533, 374] width 1066 height 858
drag, startPoint x: 613, startPoint y: 455, endPoint x: 619, endPoint y: 467, distance: 14.0
click at [616, 469] on div at bounding box center [533, 374] width 1066 height 858
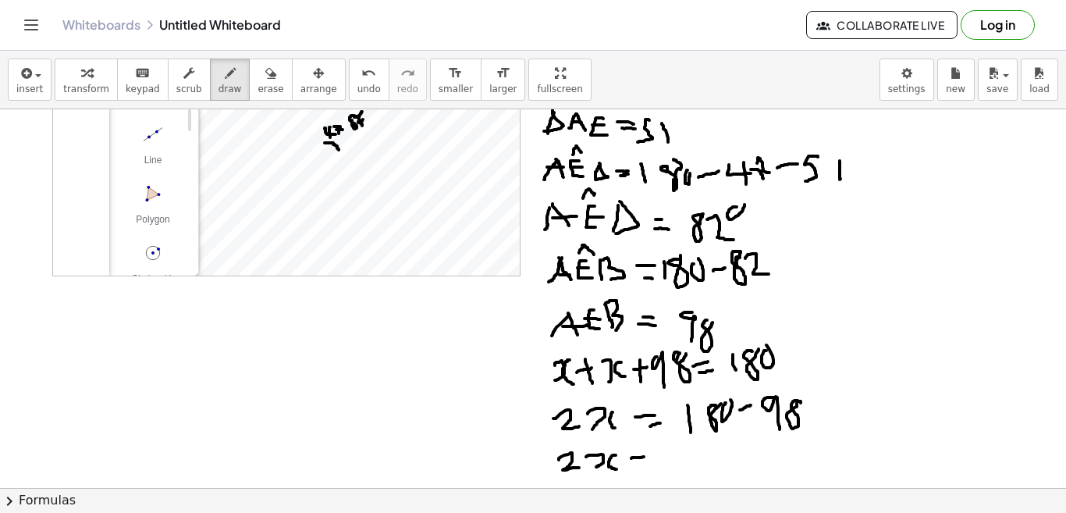
drag, startPoint x: 631, startPoint y: 458, endPoint x: 651, endPoint y: 456, distance: 19.6
click at [649, 456] on div at bounding box center [533, 374] width 1066 height 858
drag, startPoint x: 644, startPoint y: 467, endPoint x: 654, endPoint y: 468, distance: 10.3
click at [654, 468] on div at bounding box center [533, 374] width 1066 height 858
click at [694, 458] on div at bounding box center [533, 374] width 1066 height 858
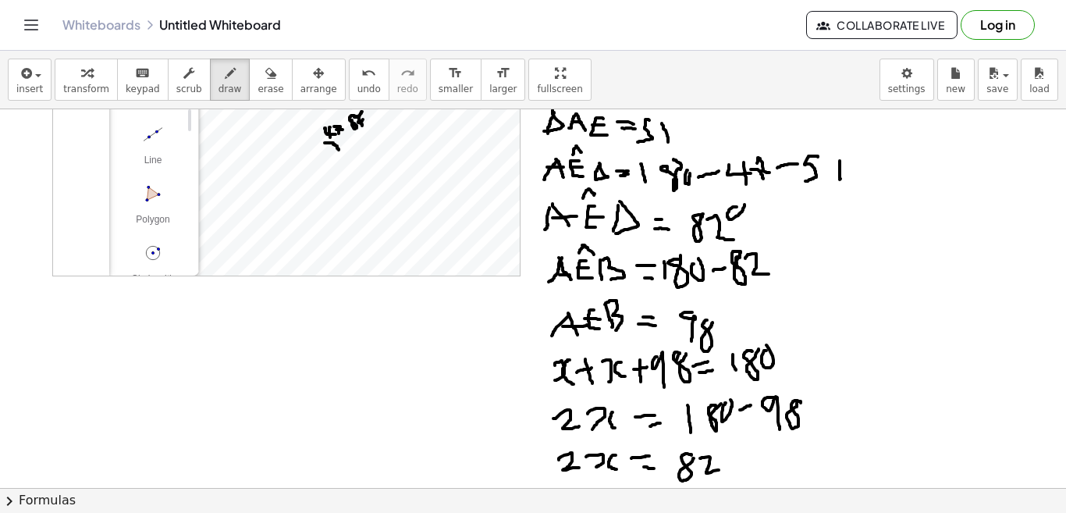
drag, startPoint x: 700, startPoint y: 458, endPoint x: 719, endPoint y: 469, distance: 22.4
click at [719, 469] on div at bounding box center [533, 374] width 1066 height 858
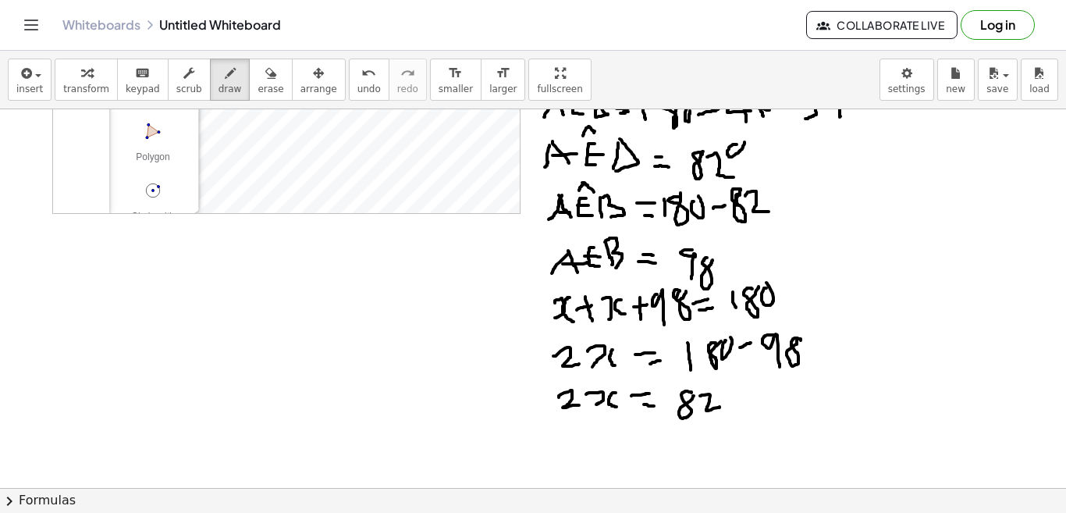
scroll to position [242, 0]
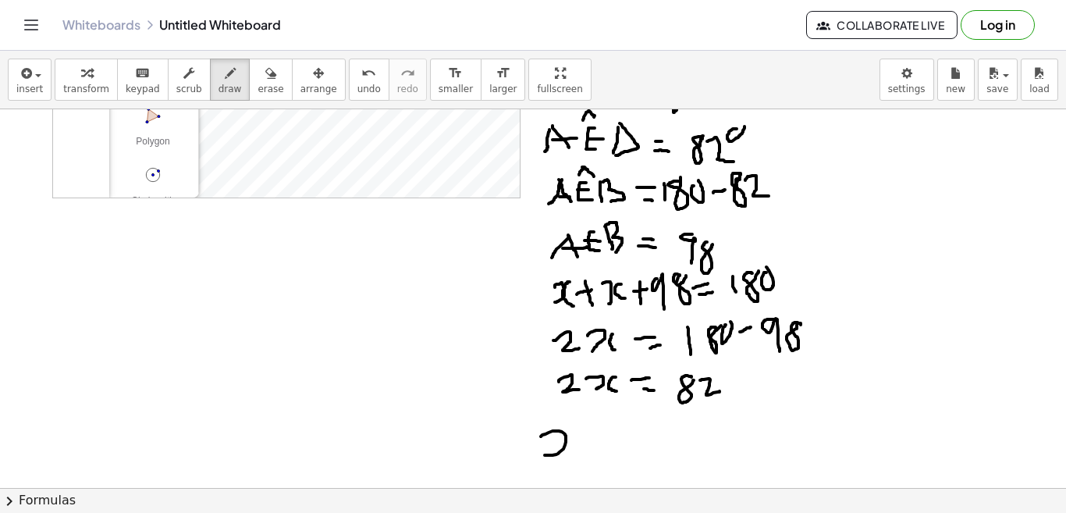
drag, startPoint x: 542, startPoint y: 435, endPoint x: 546, endPoint y: 452, distance: 17.6
click at [543, 455] on div at bounding box center [533, 296] width 1066 height 858
drag, startPoint x: 570, startPoint y: 435, endPoint x: 577, endPoint y: 449, distance: 16.8
click at [577, 449] on div at bounding box center [533, 296] width 1066 height 858
drag, startPoint x: 595, startPoint y: 435, endPoint x: 623, endPoint y: 436, distance: 27.3
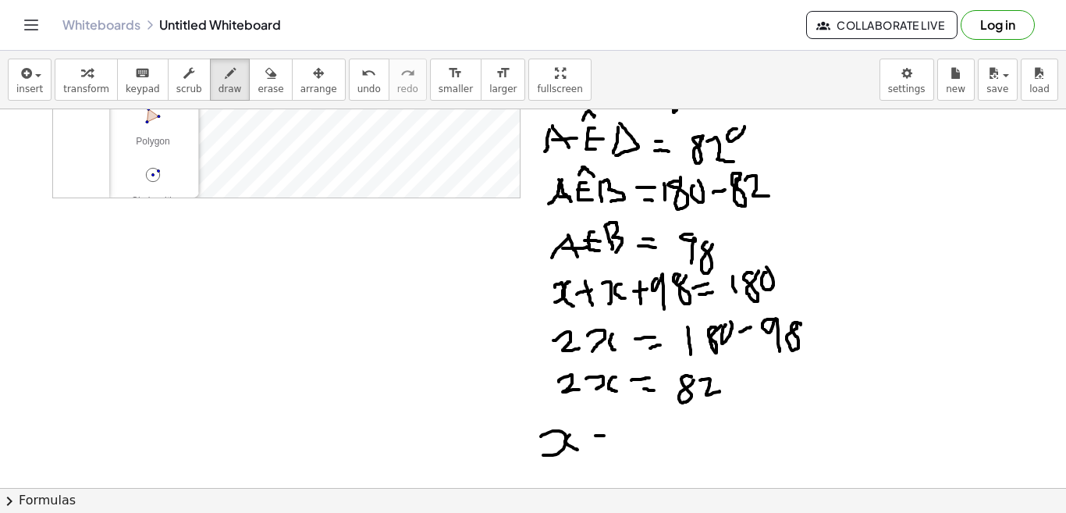
click at [623, 436] on div at bounding box center [533, 296] width 1066 height 858
drag, startPoint x: 609, startPoint y: 448, endPoint x: 625, endPoint y: 447, distance: 16.4
click at [624, 449] on div at bounding box center [533, 296] width 1066 height 858
click at [659, 423] on div at bounding box center [533, 296] width 1066 height 858
drag, startPoint x: 663, startPoint y: 422, endPoint x: 674, endPoint y: 432, distance: 14.4
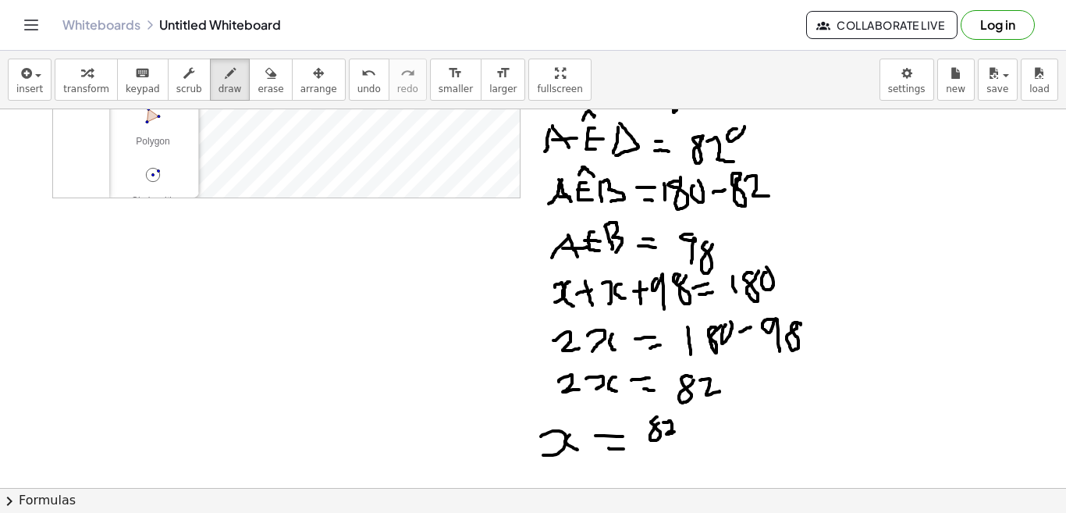
click at [674, 432] on div at bounding box center [533, 296] width 1066 height 858
drag, startPoint x: 694, startPoint y: 421, endPoint x: 666, endPoint y: 464, distance: 50.2
click at [665, 468] on div at bounding box center [533, 296] width 1066 height 858
drag, startPoint x: 686, startPoint y: 448, endPoint x: 703, endPoint y: 452, distance: 17.6
click at [703, 452] on div at bounding box center [533, 296] width 1066 height 858
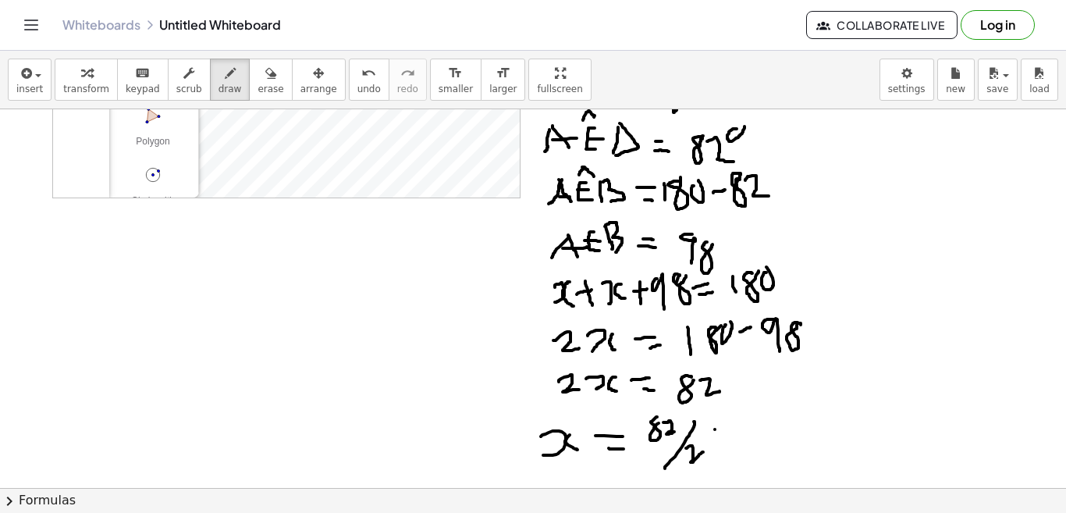
drag, startPoint x: 715, startPoint y: 429, endPoint x: 723, endPoint y: 430, distance: 8.6
click at [723, 430] on div at bounding box center [533, 296] width 1066 height 858
drag, startPoint x: 714, startPoint y: 446, endPoint x: 725, endPoint y: 438, distance: 13.4
click at [725, 438] on div at bounding box center [533, 296] width 1066 height 858
drag, startPoint x: 744, startPoint y: 425, endPoint x: 757, endPoint y: 432, distance: 14.7
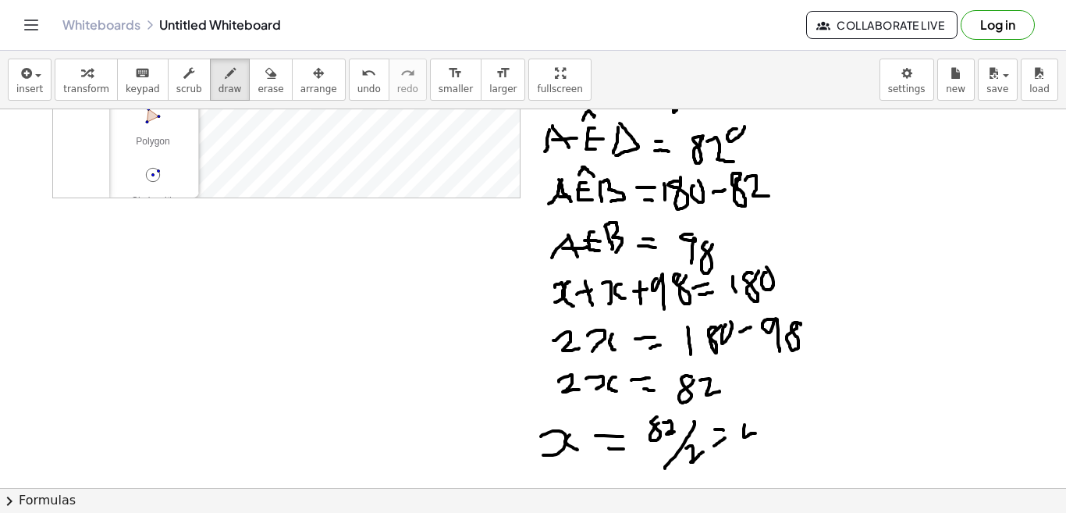
click at [757, 432] on div at bounding box center [533, 296] width 1066 height 858
click at [754, 439] on div at bounding box center [533, 296] width 1066 height 858
drag, startPoint x: 768, startPoint y: 419, endPoint x: 773, endPoint y: 442, distance: 23.1
click at [773, 442] on div at bounding box center [533, 296] width 1066 height 858
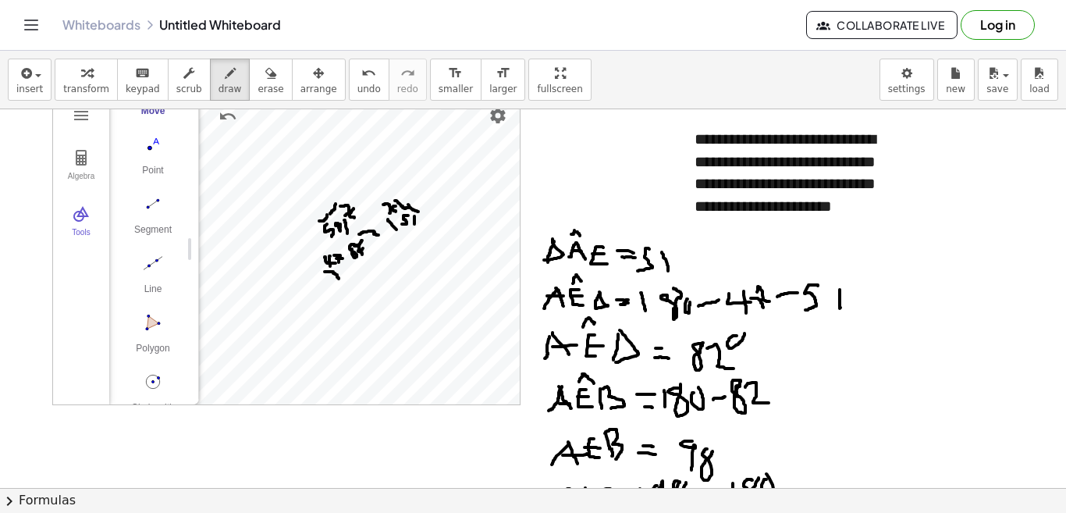
scroll to position [8, 0]
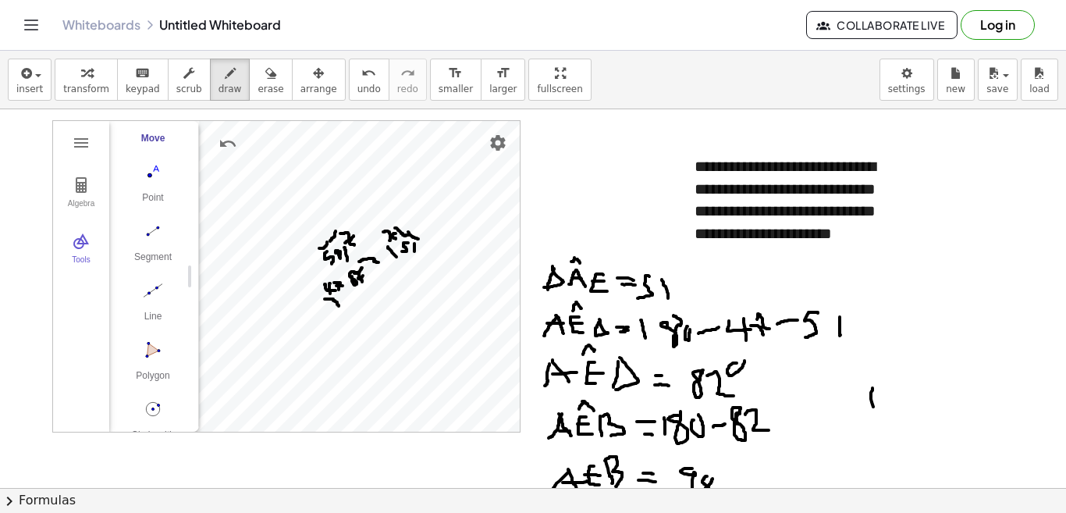
drag, startPoint x: 872, startPoint y: 388, endPoint x: 874, endPoint y: 412, distance: 24.2
drag, startPoint x: 875, startPoint y: 385, endPoint x: 883, endPoint y: 405, distance: 22.0
drag, startPoint x: 908, startPoint y: 385, endPoint x: 896, endPoint y: 405, distance: 23.4
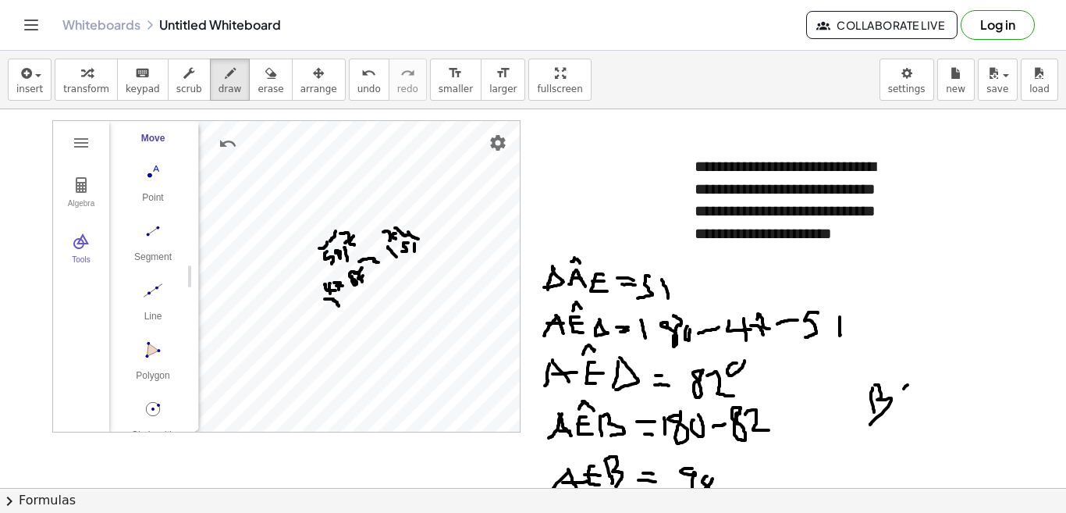
drag, startPoint x: 902, startPoint y: 384, endPoint x: 910, endPoint y: 405, distance: 22.5
drag, startPoint x: 897, startPoint y: 399, endPoint x: 909, endPoint y: 395, distance: 12.3
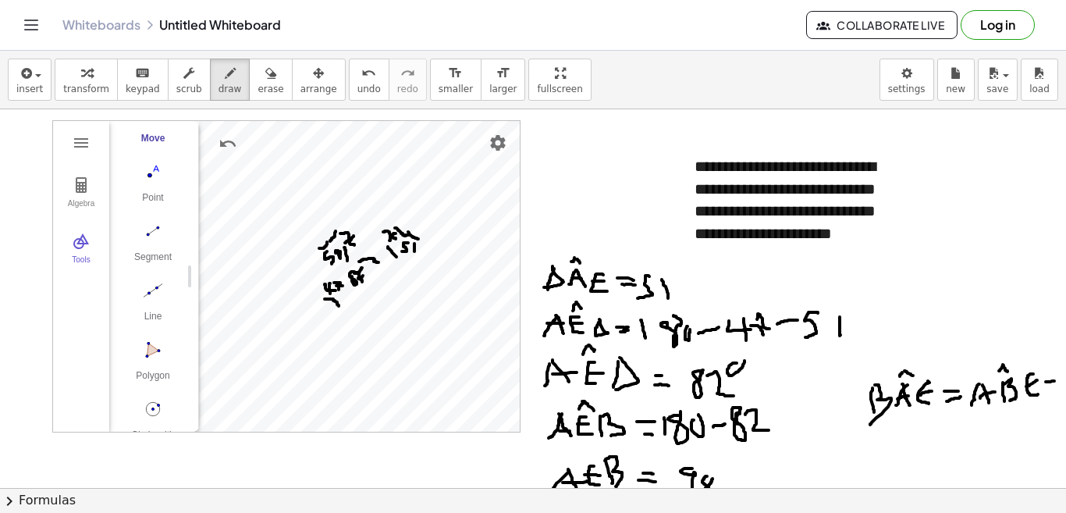
click at [1056, 381] on div "**********" at bounding box center [533, 298] width 1066 height 378
click at [1055, 389] on div "**********" at bounding box center [533, 298] width 1066 height 378
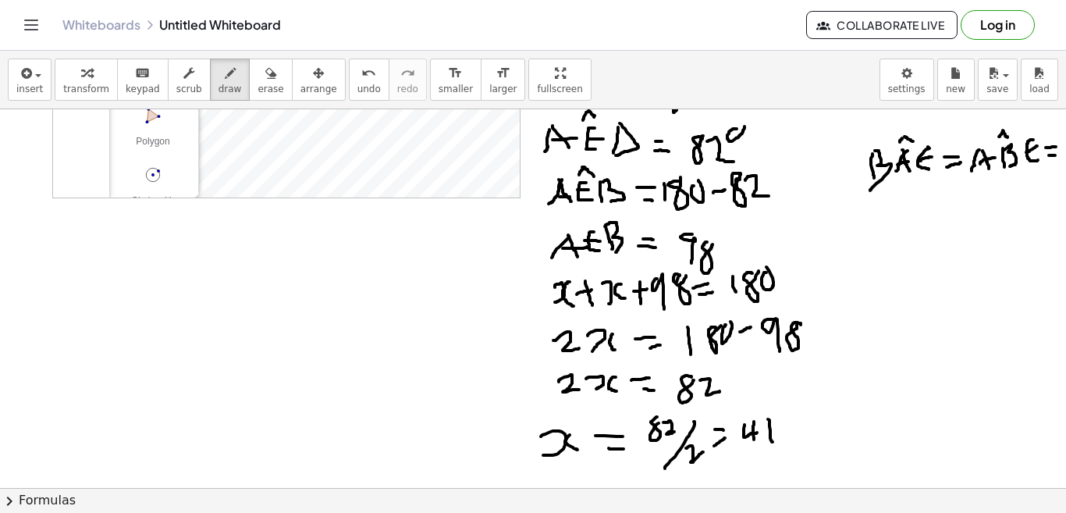
scroll to position [164, 0]
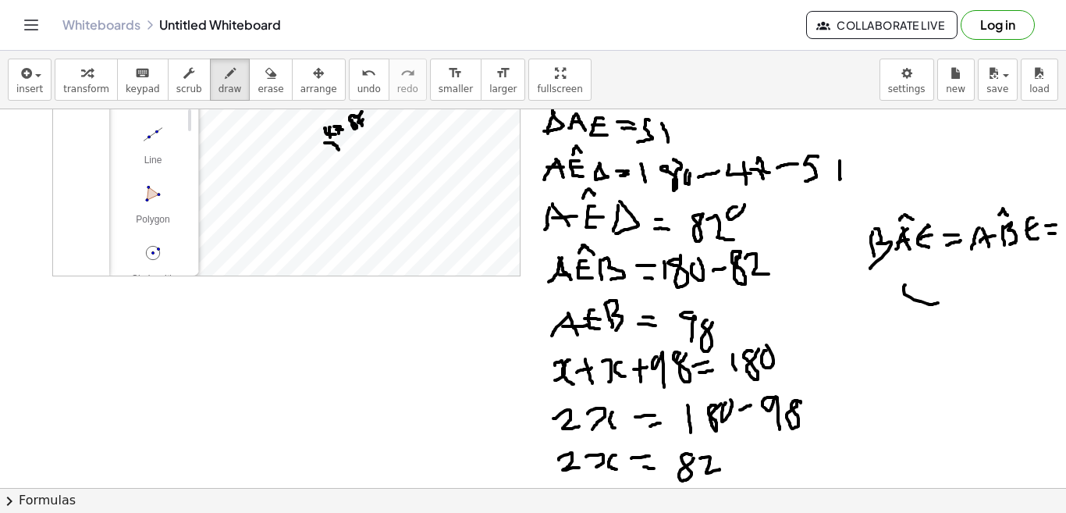
click at [938, 303] on div at bounding box center [533, 374] width 1066 height 858
click at [917, 318] on div at bounding box center [533, 374] width 1066 height 858
drag, startPoint x: 957, startPoint y: 281, endPoint x: 963, endPoint y: 303, distance: 22.7
click at [963, 303] on div at bounding box center [533, 374] width 1066 height 858
click at [982, 264] on div at bounding box center [533, 374] width 1066 height 858
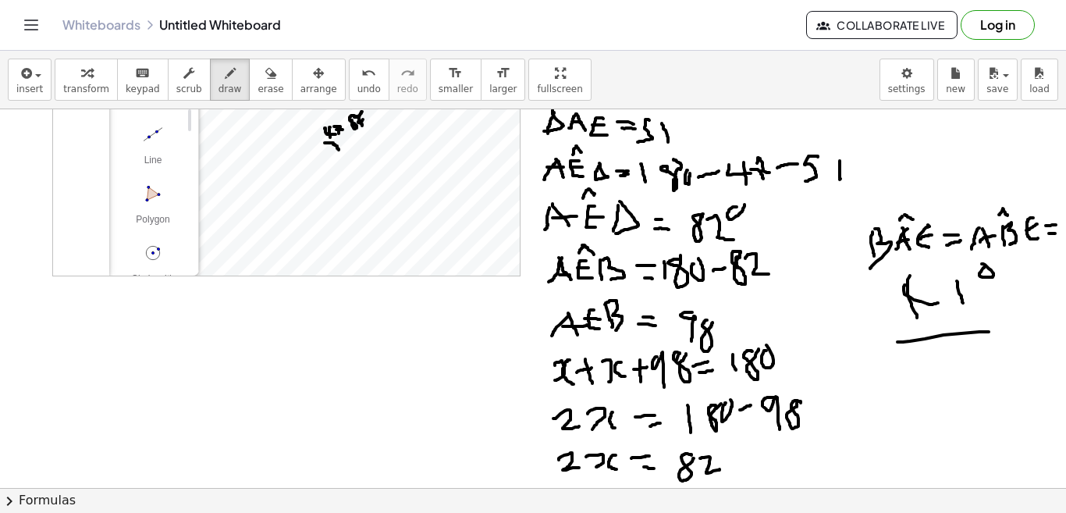
click at [1006, 330] on div at bounding box center [533, 374] width 1066 height 858
click at [996, 347] on div at bounding box center [533, 374] width 1066 height 858
click at [265, 81] on icon "button" at bounding box center [270, 73] width 11 height 19
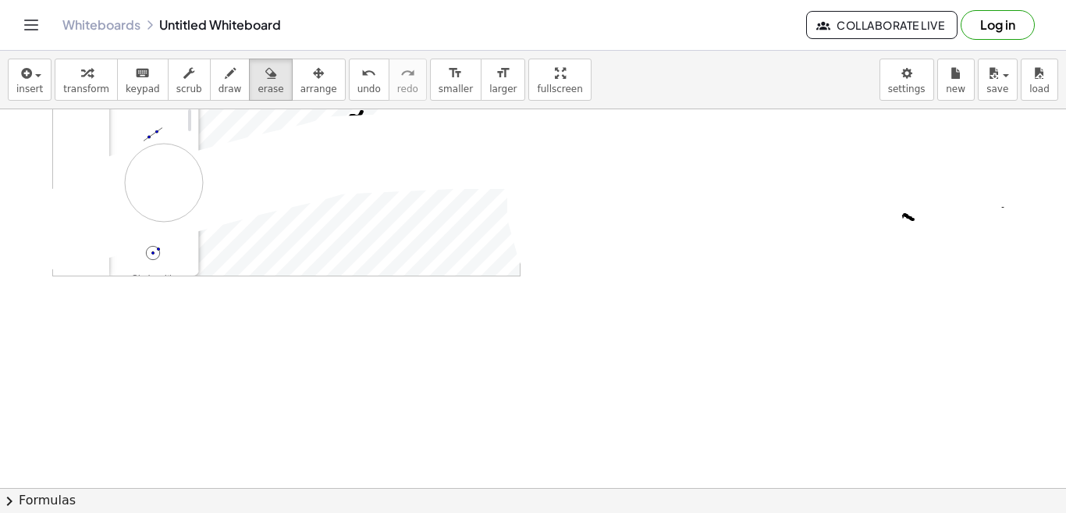
drag, startPoint x: 663, startPoint y: 213, endPoint x: 164, endPoint y: 183, distance: 499.6
click at [164, 183] on div at bounding box center [533, 374] width 1066 height 858
drag, startPoint x: 913, startPoint y: 212, endPoint x: 897, endPoint y: 216, distance: 16.8
click at [897, 216] on div at bounding box center [533, 374] width 1066 height 858
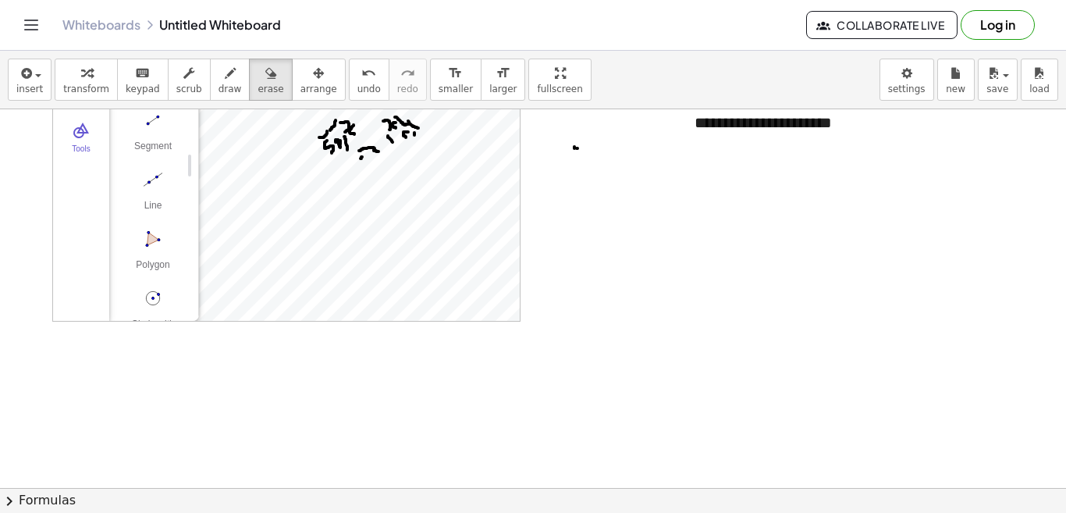
scroll to position [2, 0]
drag, startPoint x: 322, startPoint y: 263, endPoint x: 389, endPoint y: 291, distance: 73.5
click at [389, 291] on div at bounding box center [533, 420] width 1066 height 858
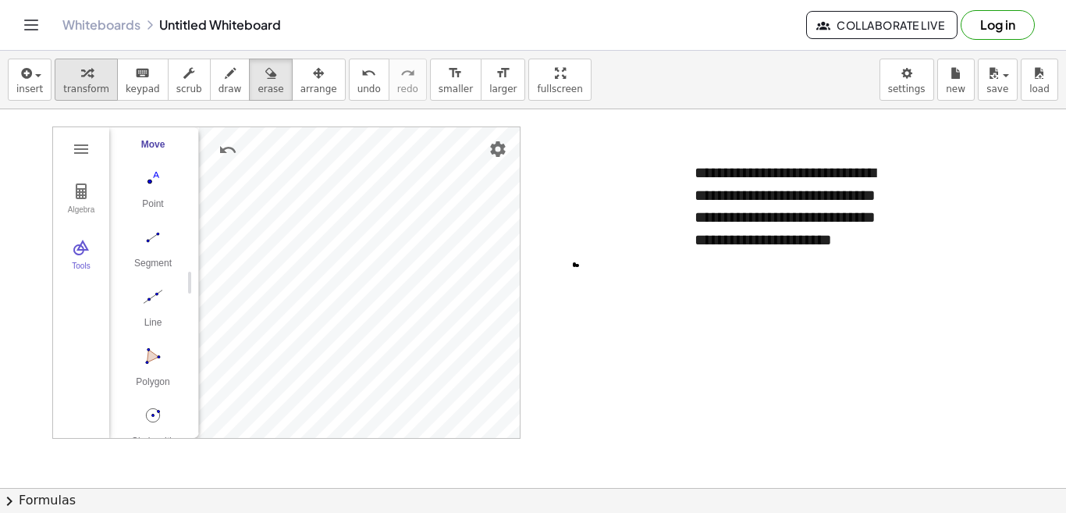
click at [91, 94] on span "transform" at bounding box center [86, 88] width 46 height 11
click at [368, 269] on img "Delete" at bounding box center [372, 269] width 19 height 19
click at [361, 183] on img "Delete" at bounding box center [364, 179] width 19 height 19
click at [458, 169] on img "Delete" at bounding box center [464, 171] width 19 height 19
click at [417, 215] on img "Delete" at bounding box center [418, 220] width 19 height 19
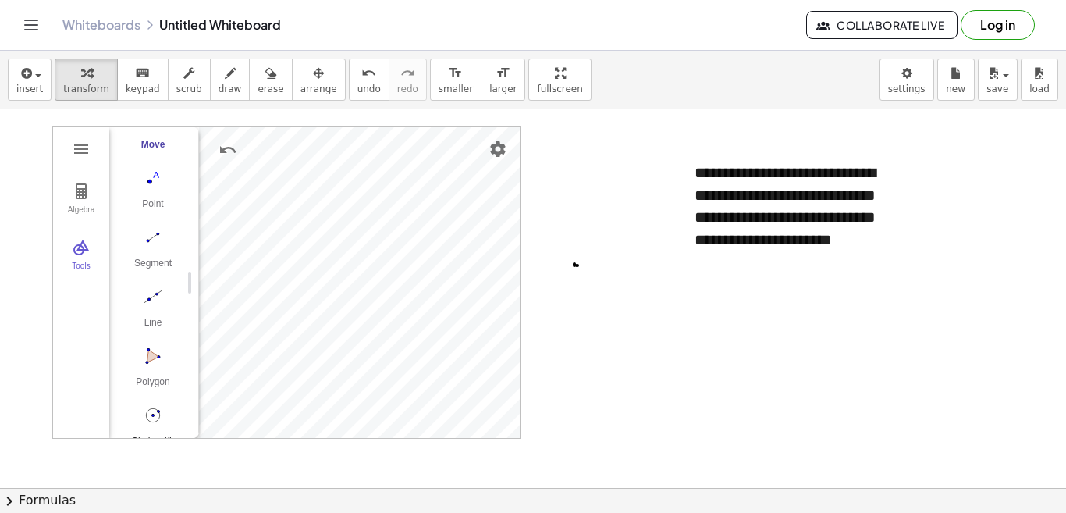
click at [155, 414] on img "Circle with Center through Point. Select center point, then point on circle" at bounding box center [153, 415] width 62 height 25
click at [151, 259] on div "Segment" at bounding box center [153, 269] width 62 height 22
click at [151, 414] on button "Move. Drag or select object" at bounding box center [158, 409] width 37 height 37
click at [151, 243] on img "Segment. Select two points or positions" at bounding box center [153, 237] width 62 height 25
click at [222, 151] on img "Undo" at bounding box center [227, 149] width 19 height 19
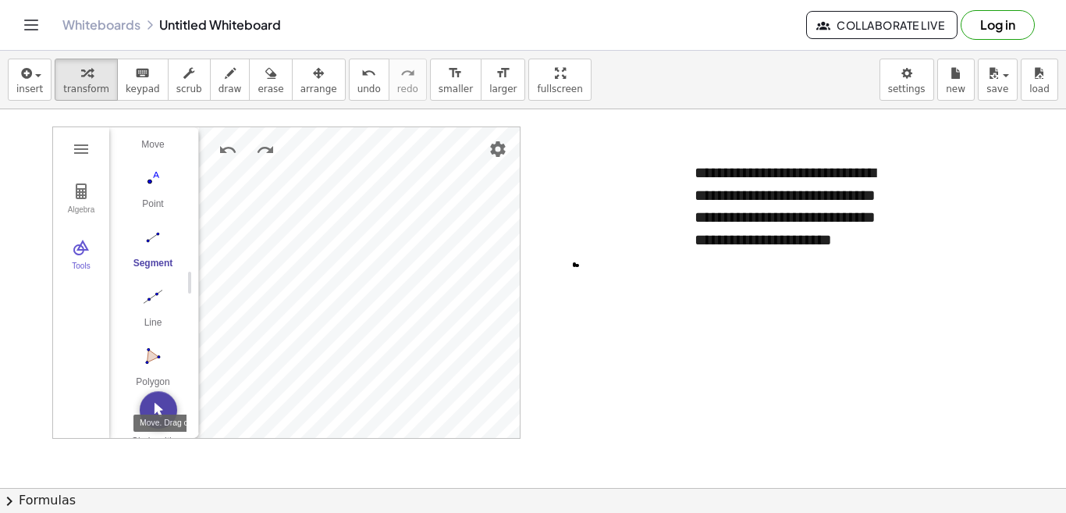
click at [158, 409] on img "Move. Drag or select object" at bounding box center [158, 409] width 37 height 37
click at [159, 263] on div "Segment" at bounding box center [153, 269] width 62 height 22
click at [148, 407] on img "Move. Drag or select object" at bounding box center [158, 409] width 37 height 37
click at [390, 281] on img "Name" at bounding box center [387, 279] width 19 height 19
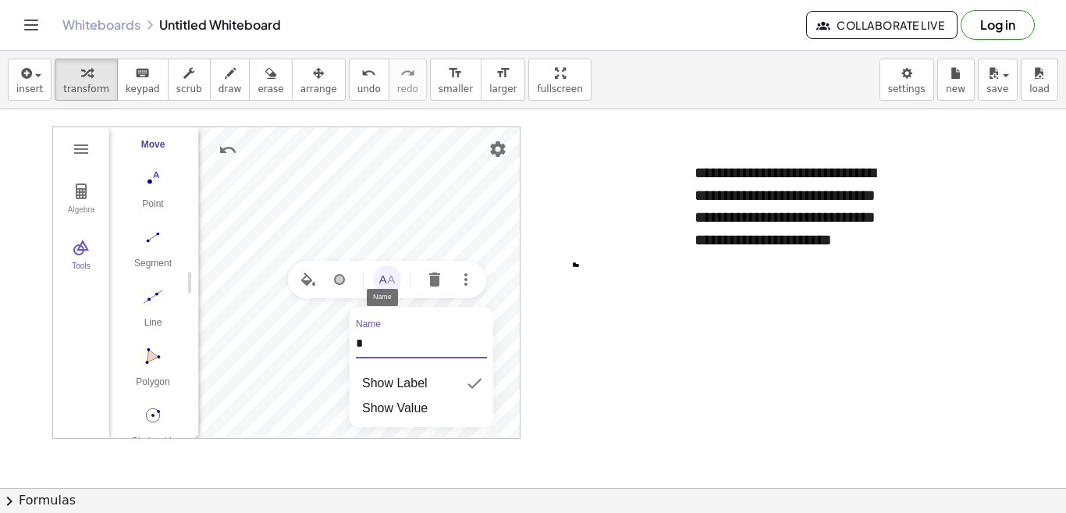
click at [336, 343] on div "Algebra Tools Point A Point B c = Circle through B with center A C = Point on c…" at bounding box center [286, 282] width 468 height 312
type input "*"
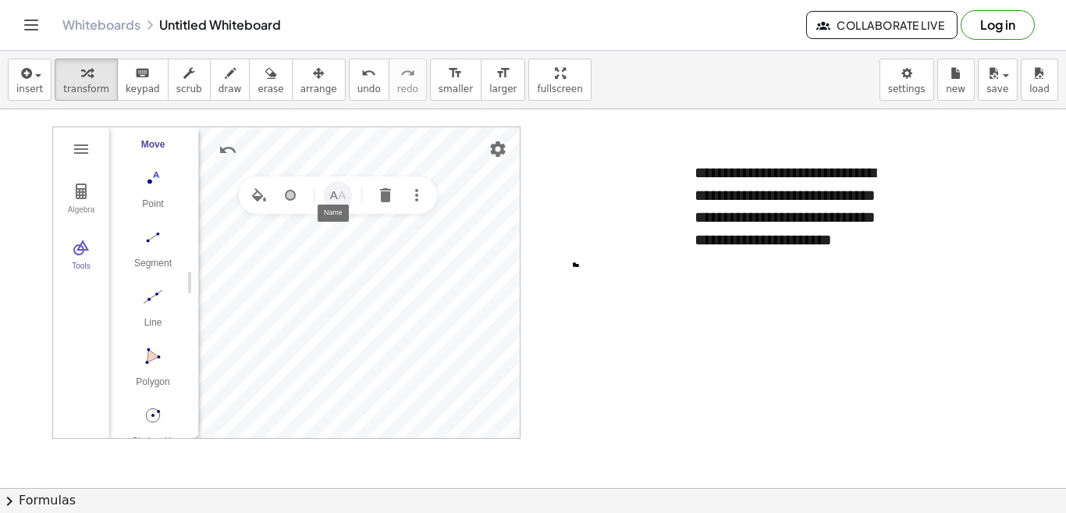
click at [343, 197] on img "Name" at bounding box center [338, 195] width 19 height 19
click at [318, 258] on div "Algebra Tools Point A Point C 1 c = Circle through C 1 with center A C = Point …" at bounding box center [286, 282] width 468 height 312
type input "*"
click at [319, 175] on img "Name" at bounding box center [310, 176] width 19 height 19
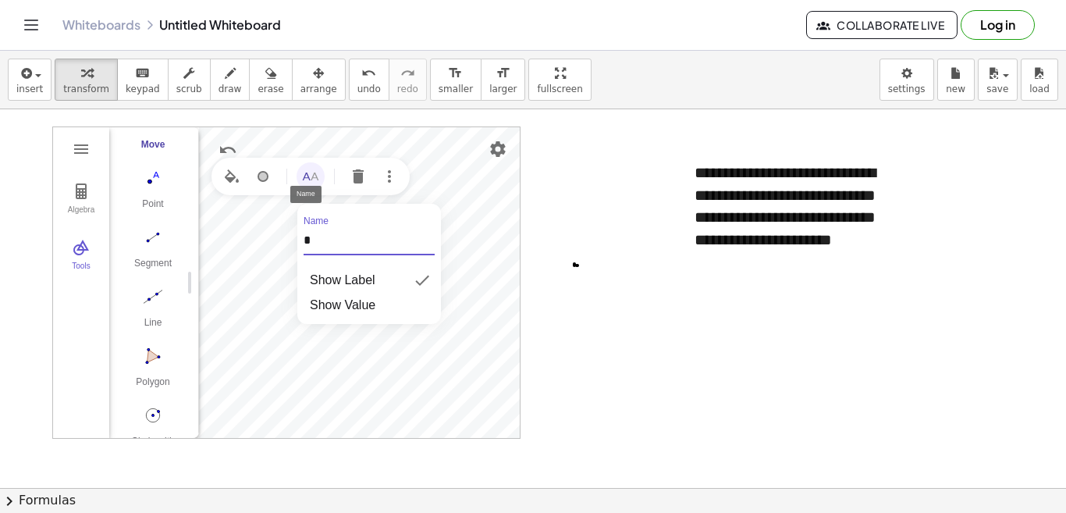
click at [292, 240] on div "Algebra Tools Point O Point C 1 c = Circle through C 1 with center O C = Point …" at bounding box center [286, 282] width 468 height 312
type input "*"
click img "Name"
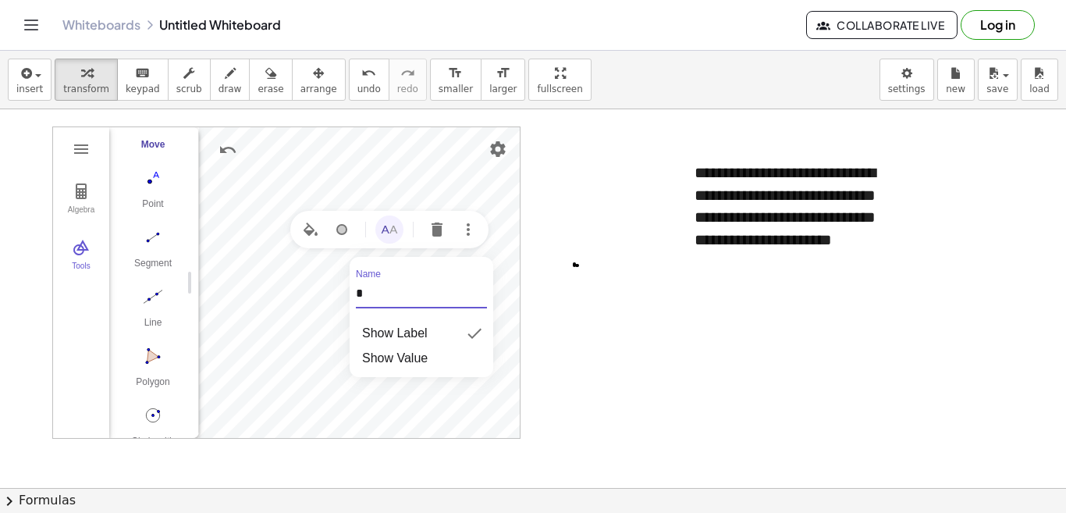
click at [341, 289] on div "Algebra Tools Point O Point C 1 c = Circle through C 1 with center O A = Point …" at bounding box center [286, 282] width 468 height 312
type input "*"
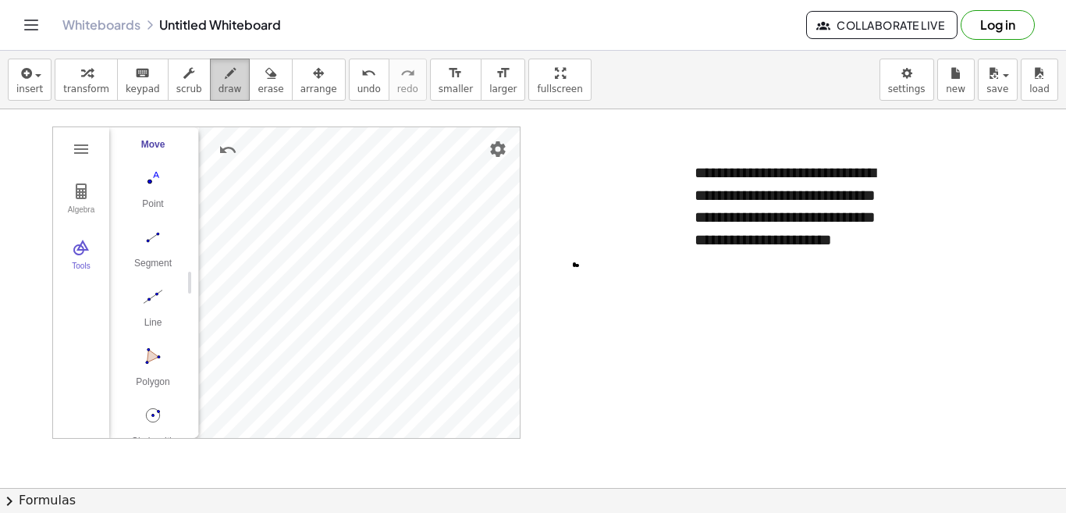
click at [225, 82] on icon "button" at bounding box center [230, 73] width 11 height 19
drag, startPoint x: 344, startPoint y: 236, endPoint x: 325, endPoint y: 248, distance: 22.5
drag, startPoint x: 312, startPoint y: 224, endPoint x: 314, endPoint y: 233, distance: 8.9
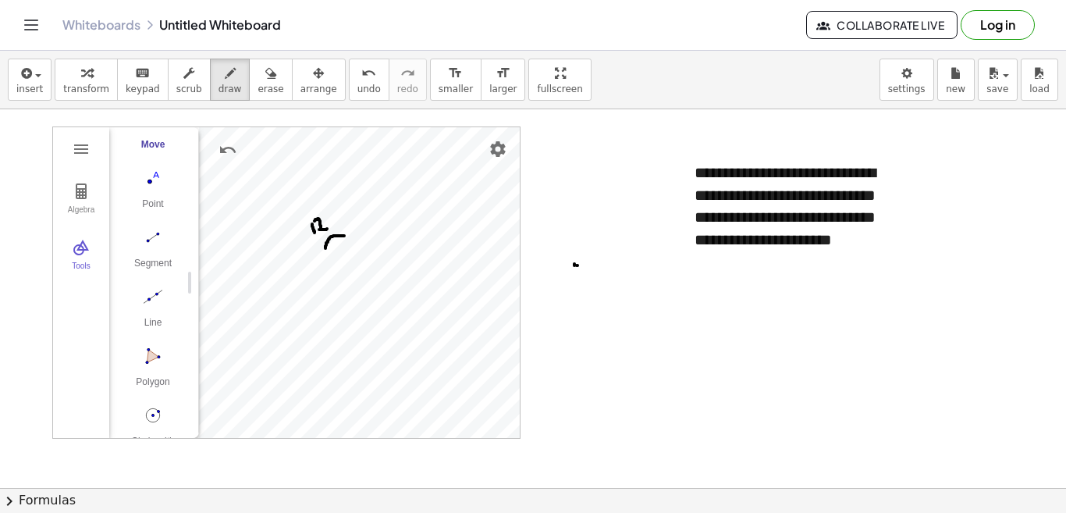
drag, startPoint x: 314, startPoint y: 221, endPoint x: 329, endPoint y: 229, distance: 16.5
drag, startPoint x: 370, startPoint y: 311, endPoint x: 358, endPoint y: 320, distance: 15.0
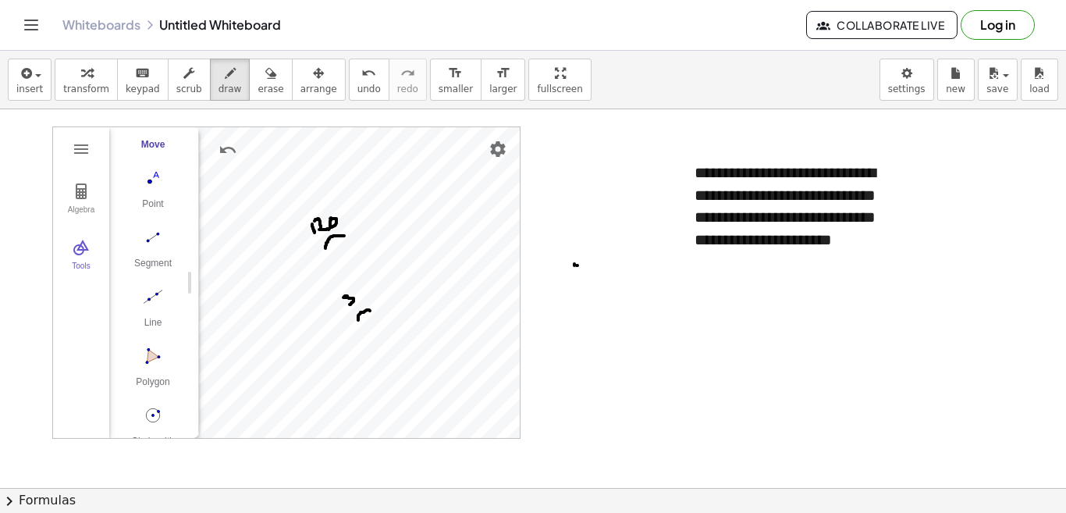
drag, startPoint x: 343, startPoint y: 297, endPoint x: 350, endPoint y: 304, distance: 9.4
click at [69, 88] on span "transform" at bounding box center [86, 88] width 46 height 11
click at [745, 211] on div "**********" at bounding box center [796, 206] width 234 height 120
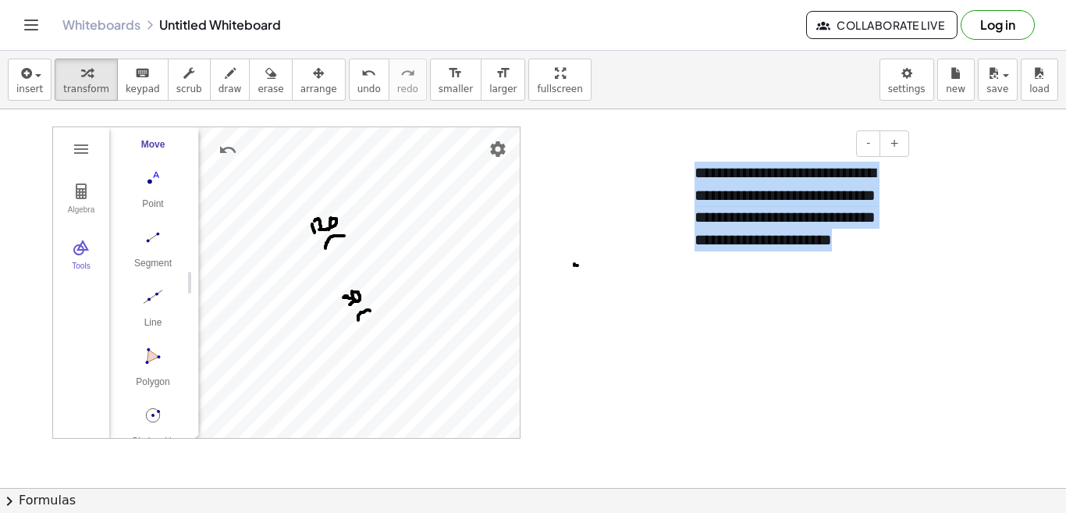
drag, startPoint x: 695, startPoint y: 165, endPoint x: 889, endPoint y: 260, distance: 216.0
click at [889, 260] on div "**********" at bounding box center [796, 206] width 234 height 120
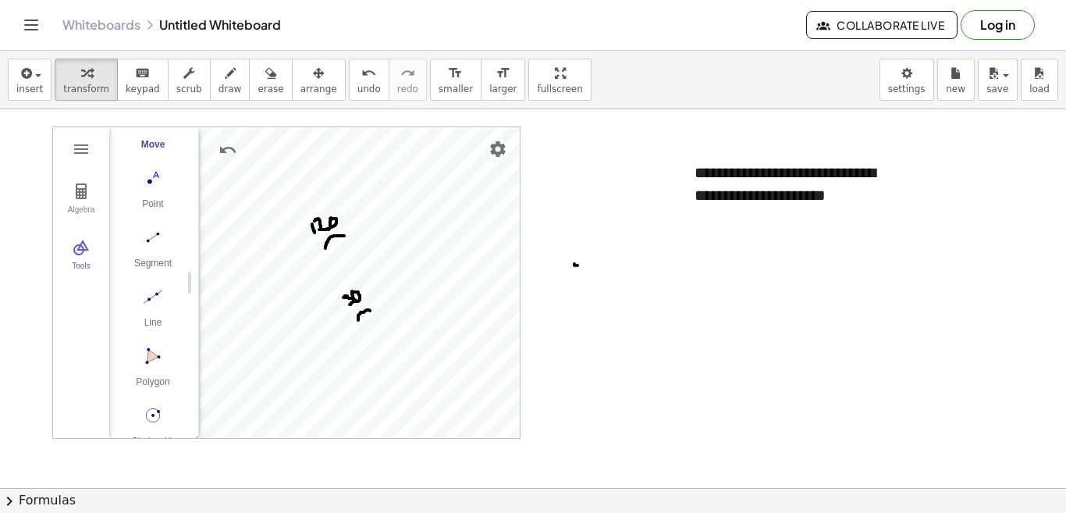
scroll to position [0, 0]
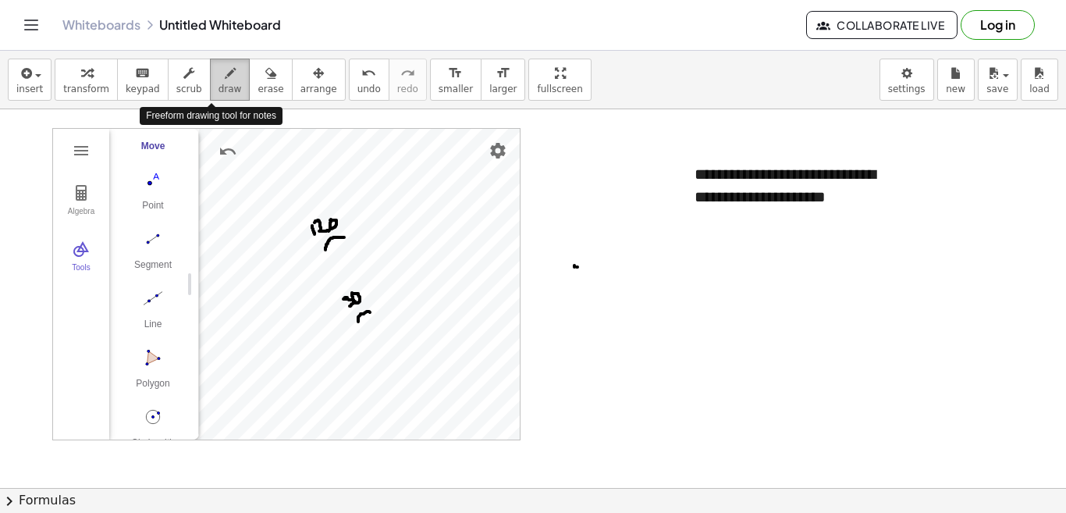
click at [218, 86] on span "draw" at bounding box center [229, 88] width 23 height 11
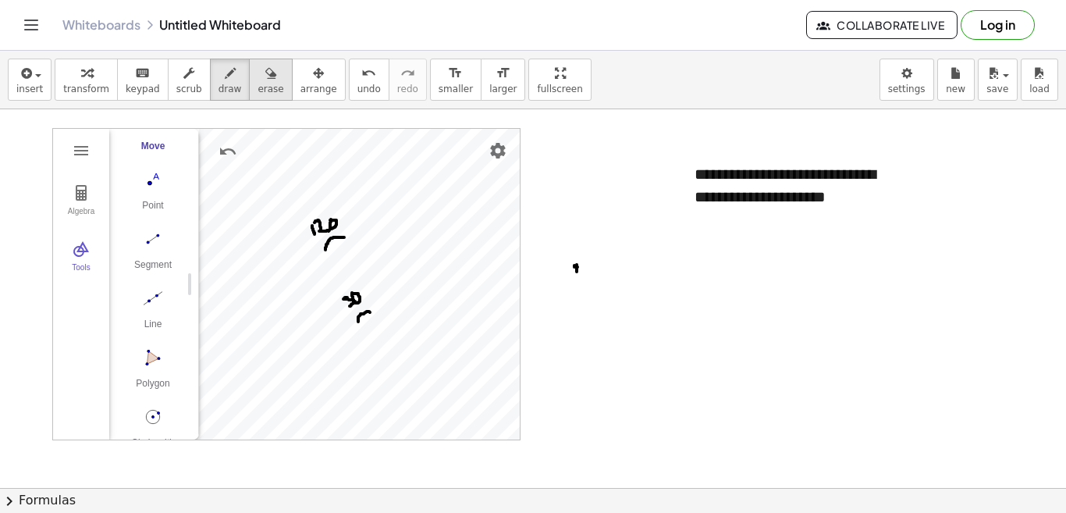
click at [258, 83] on span "erase" at bounding box center [271, 88] width 26 height 11
drag, startPoint x: 582, startPoint y: 268, endPoint x: 577, endPoint y: 275, distance: 9.1
click at [408, 14] on div "Whiteboards Untitled Whiteboard Collaborate Live Log in" at bounding box center [533, 25] width 1029 height 50
click at [81, 78] on icon "button" at bounding box center [86, 73] width 11 height 19
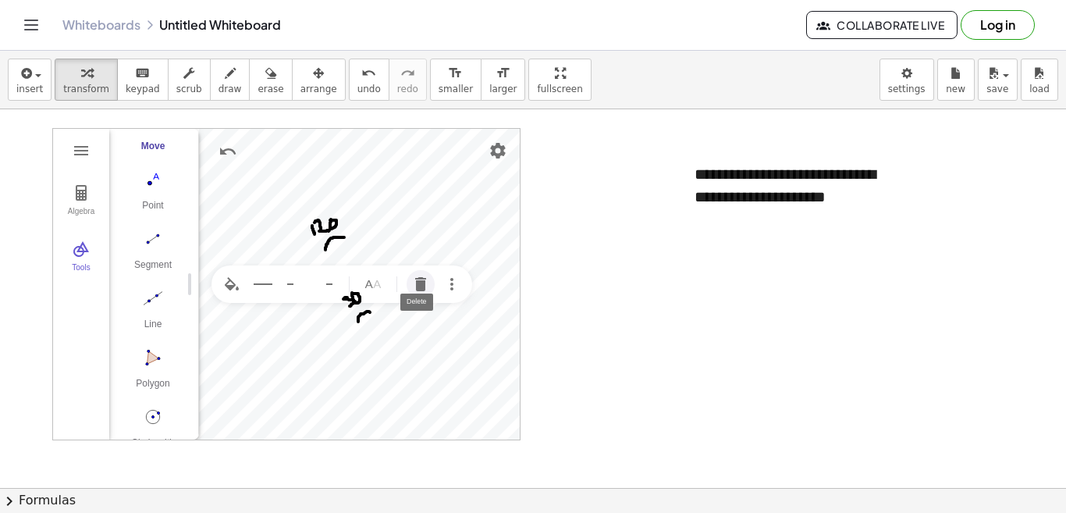
click at [411, 289] on img "Delete" at bounding box center [420, 284] width 19 height 19
click at [439, 300] on img "Delete" at bounding box center [442, 302] width 19 height 19
click at [386, 398] on img "Delete" at bounding box center [385, 400] width 19 height 19
click at [439, 204] on img "Delete" at bounding box center [441, 208] width 19 height 19
click at [385, 196] on img "Delete" at bounding box center [385, 196] width 19 height 19
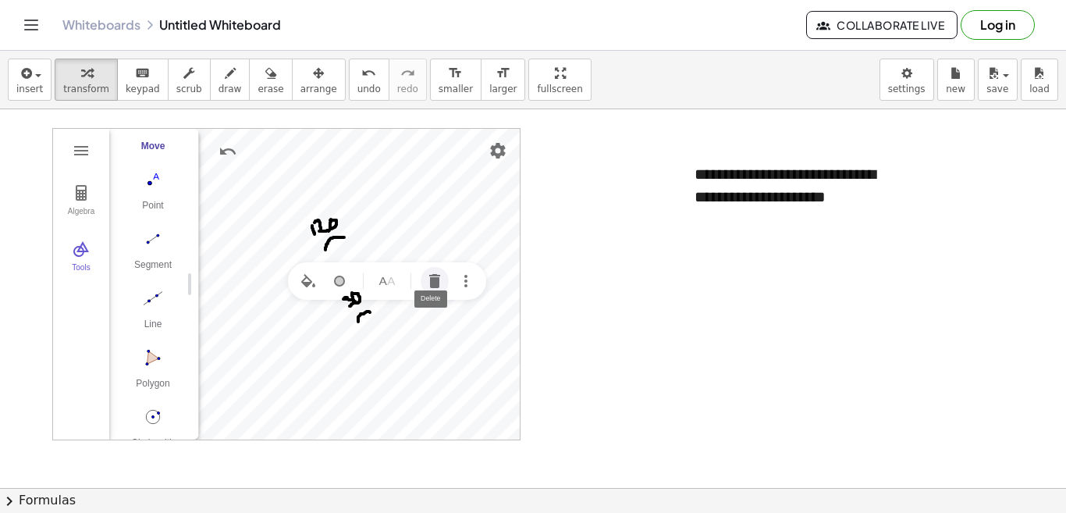
click at [428, 277] on img "Delete" at bounding box center [434, 281] width 19 height 19
click at [260, 88] on button "erase" at bounding box center [270, 80] width 43 height 42
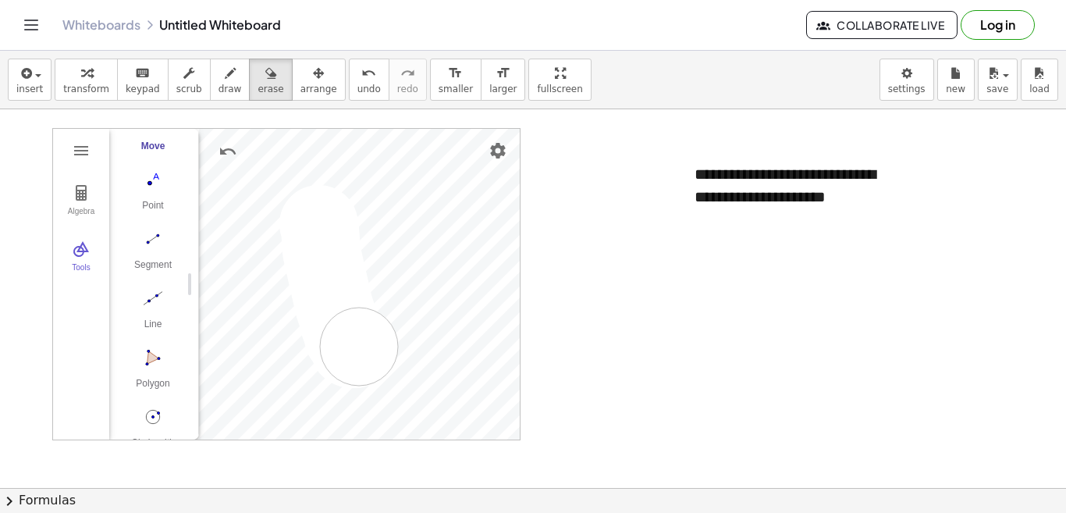
drag, startPoint x: 319, startPoint y: 224, endPoint x: 355, endPoint y: 345, distance: 126.2
click at [84, 87] on span "transform" at bounding box center [86, 88] width 46 height 11
click at [154, 418] on img "Circle with Center through Point. Select center point, then point on circle" at bounding box center [153, 416] width 62 height 25
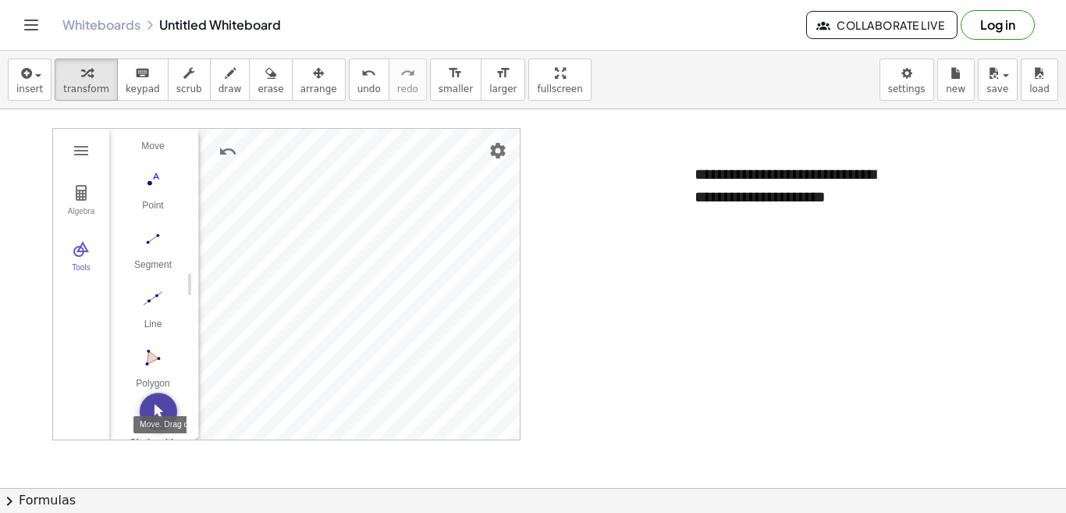
click at [159, 410] on img "Move. Drag or select object" at bounding box center [158, 411] width 37 height 37
click at [155, 264] on div "Segment" at bounding box center [153, 270] width 62 height 22
click at [158, 412] on img "Move. Drag or select object" at bounding box center [158, 411] width 37 height 37
click at [343, 167] on img "Name" at bounding box center [344, 171] width 19 height 19
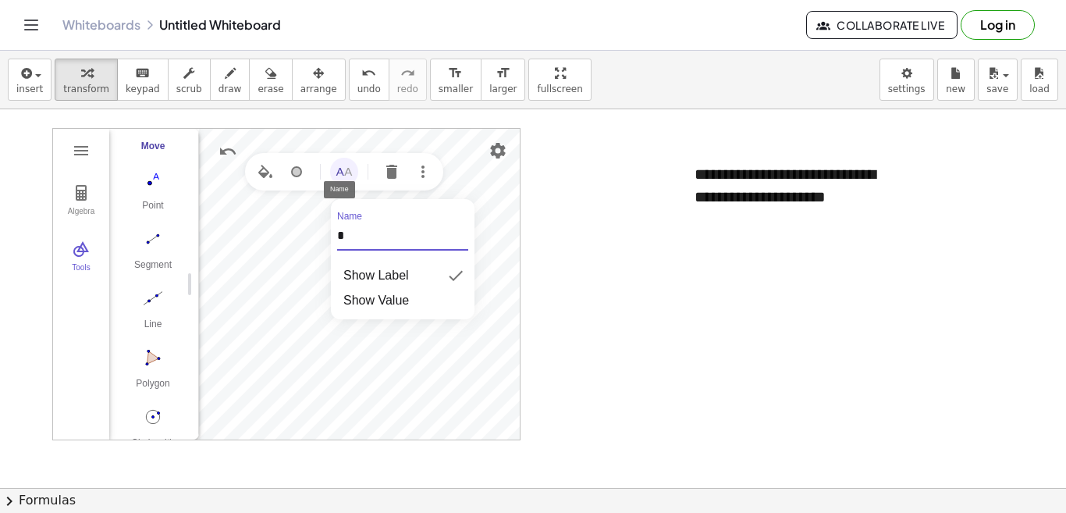
click at [309, 235] on div "Algebra Tools Point A Point B c = Circle through B with center A C = Point on c…" at bounding box center [286, 284] width 468 height 312
type input "*"
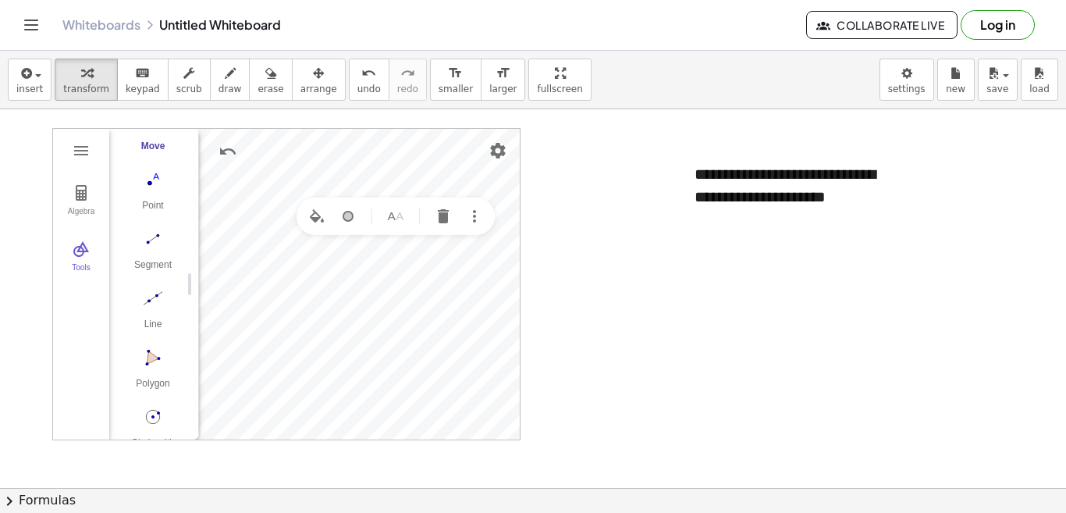
click at [414, 211] on div "Geometry" at bounding box center [396, 215] width 198 height 37
click at [400, 212] on img "Name" at bounding box center [395, 216] width 19 height 19
click at [333, 279] on div "Algebra Tools Point o Point B c = Circle through B with center o C = Point on c…" at bounding box center [286, 284] width 468 height 312
type input "*"
click at [410, 168] on img "Name" at bounding box center [408, 163] width 19 height 19
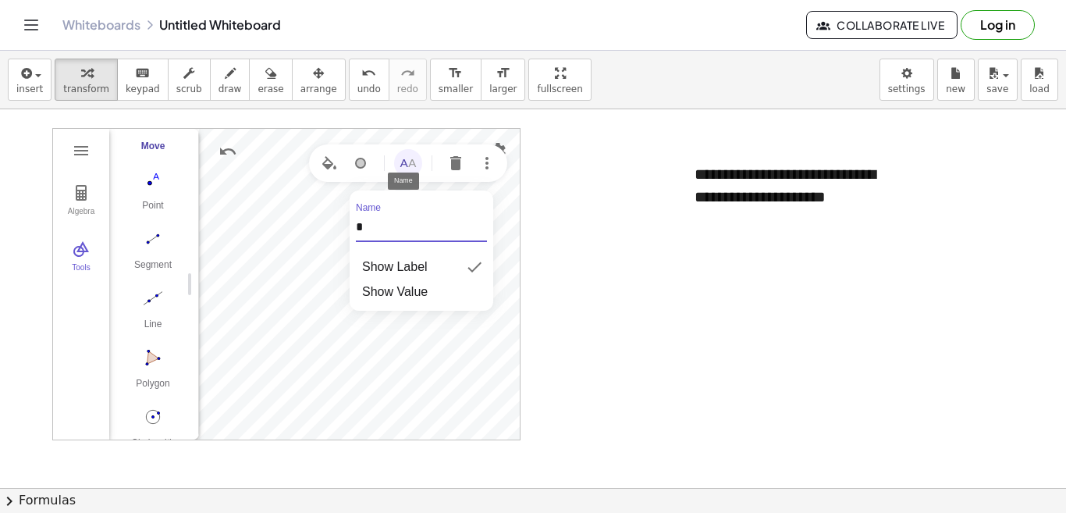
click at [346, 226] on div "Algebra Tools Point o Point B c = Circle through B with center o A = Point on c…" at bounding box center [286, 284] width 468 height 312
type input "*"
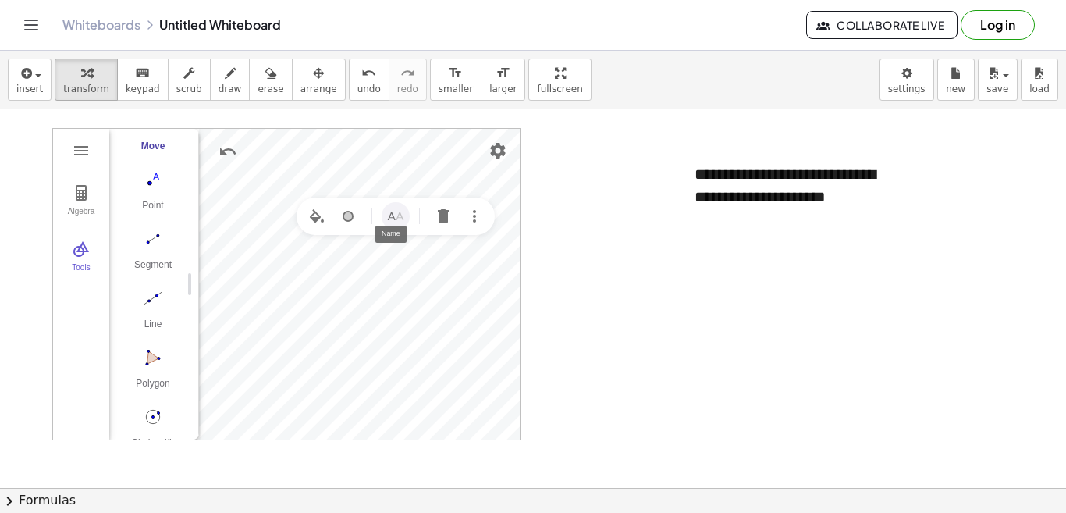
click at [403, 218] on img "Name" at bounding box center [395, 216] width 19 height 19
click at [343, 276] on div "Algebra Tools Point o Point C c = Circle through C with center o A = Point on c…" at bounding box center [286, 284] width 468 height 312
type input "*"
click at [315, 178] on img "Name" at bounding box center [310, 181] width 19 height 19
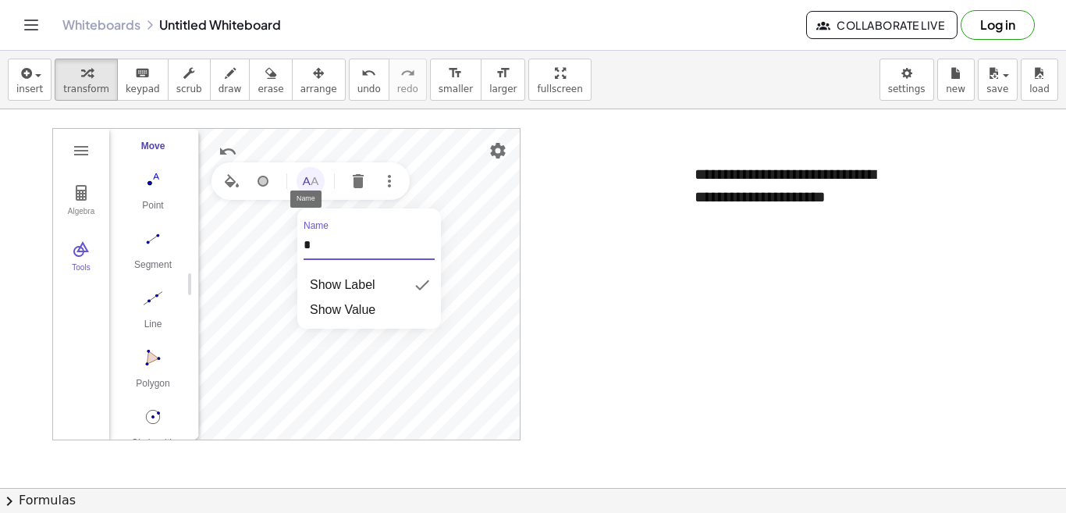
click at [287, 254] on div "Algebra Tools Point o Point C c = Circle through C with center o B = Point on c…" at bounding box center [286, 284] width 468 height 312
type input "*"
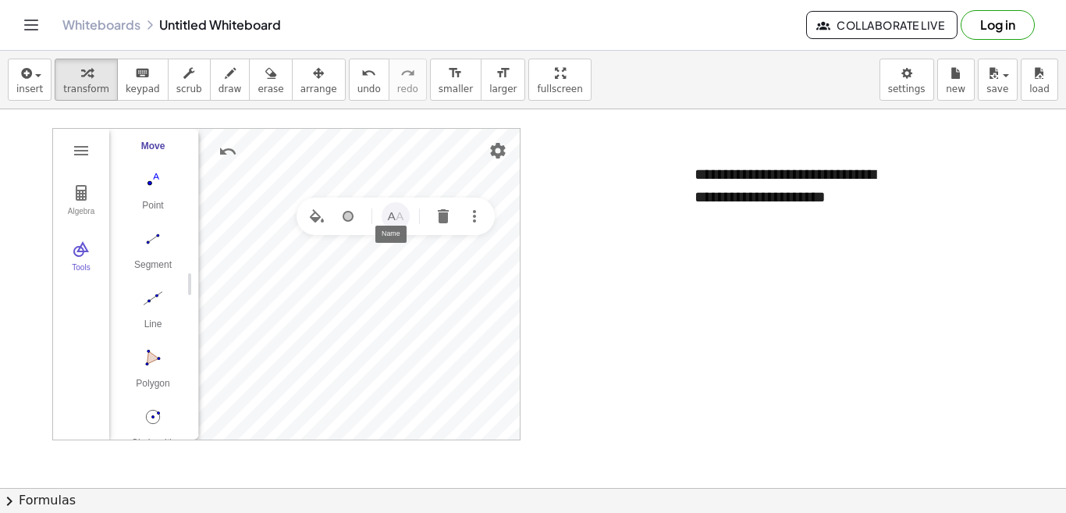
click at [407, 215] on button "Name" at bounding box center [396, 216] width 28 height 28
drag, startPoint x: 377, startPoint y: 272, endPoint x: 354, endPoint y: 275, distance: 22.8
click at [354, 275] on div "Name *" at bounding box center [422, 278] width 144 height 45
type input "*"
click at [404, 254] on div "Geometry" at bounding box center [392, 245] width 198 height 37
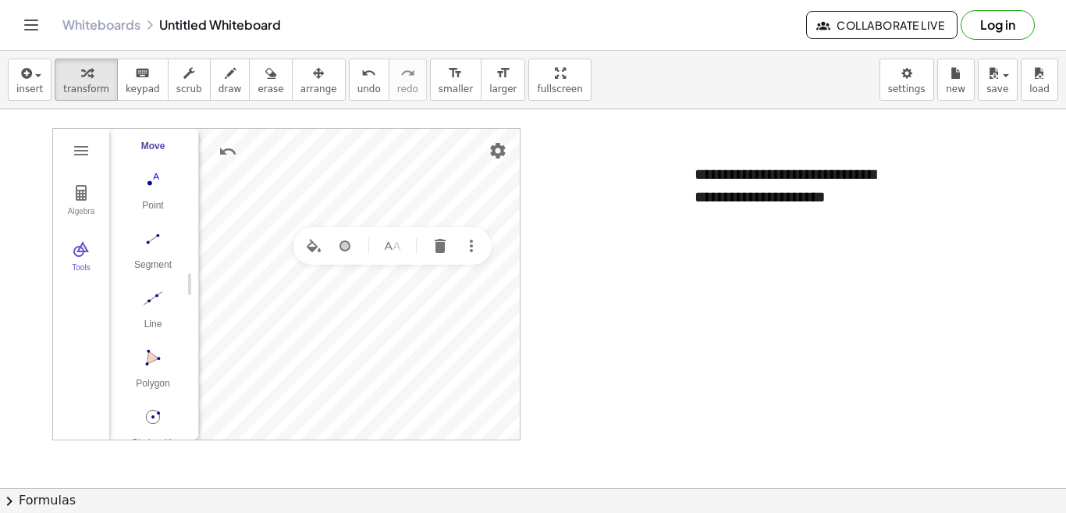
click at [402, 252] on button "Name" at bounding box center [392, 246] width 28 height 28
click at [332, 312] on div "Algebra Tools Point o Point C c = Circle through C with center o A 1 = Point on…" at bounding box center [286, 284] width 468 height 312
type input "*"
click at [418, 163] on button "Name" at bounding box center [408, 163] width 28 height 28
click at [332, 233] on div "Algebra Tools Point o Point C c = Circle through C with center o A 1 = Point on…" at bounding box center [286, 284] width 468 height 312
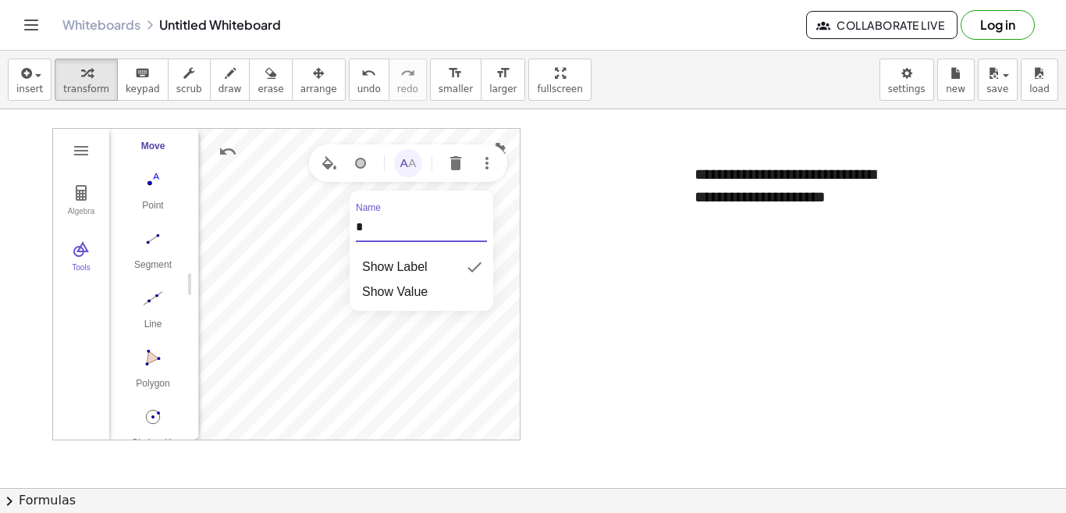
type input "*"
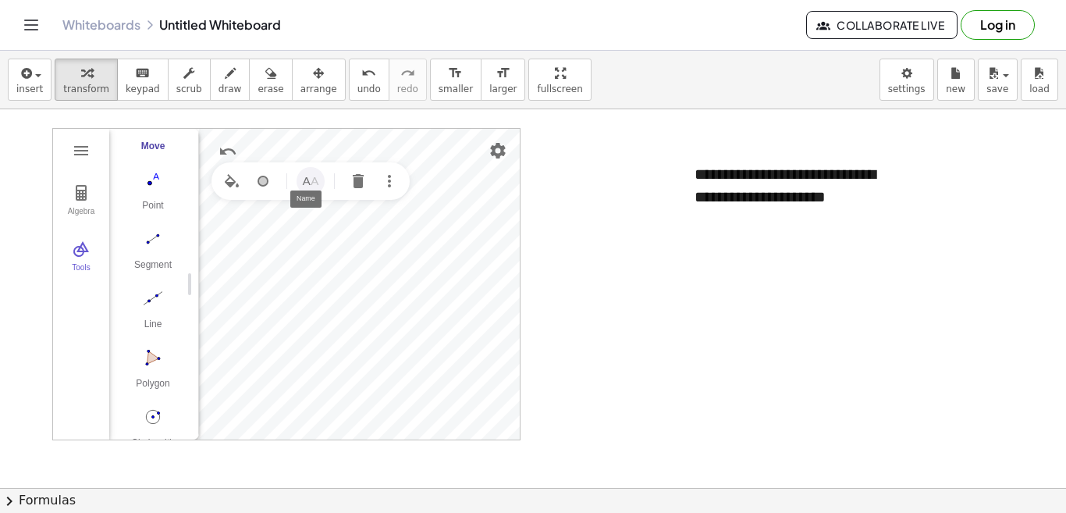
click at [310, 182] on img "Name" at bounding box center [310, 181] width 19 height 19
click at [278, 252] on div "Algebra Tools Point o Point D c = Circle through D with center o A 1 = Point on…" at bounding box center [286, 284] width 468 height 312
type input "*"
click at [403, 214] on img "Name" at bounding box center [395, 216] width 19 height 19
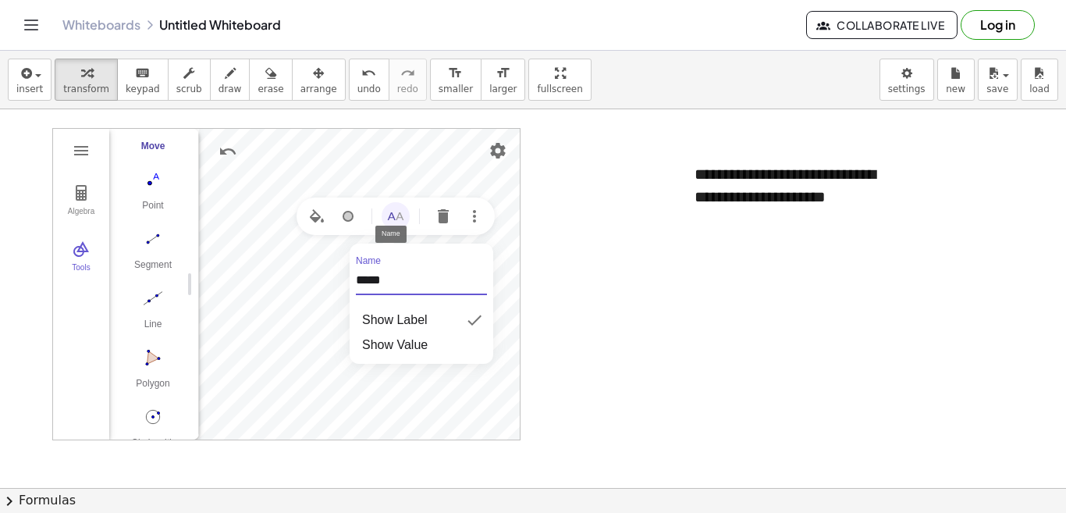
click at [332, 280] on div "Algebra Tools Point o Point D c = Circle through D with center o A 1 = Point on…" at bounding box center [286, 284] width 468 height 312
type input "*"
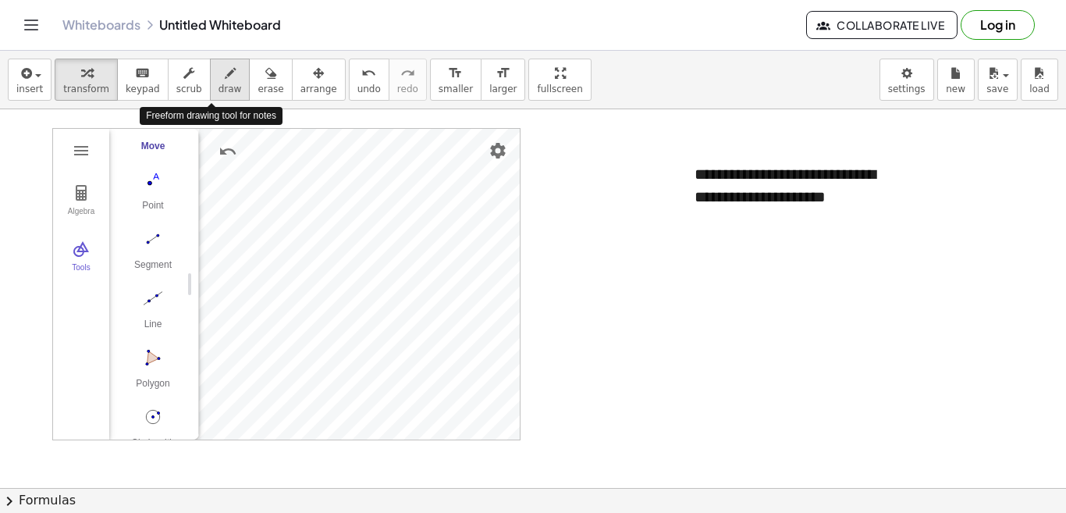
click at [218, 87] on span "draw" at bounding box center [229, 88] width 23 height 11
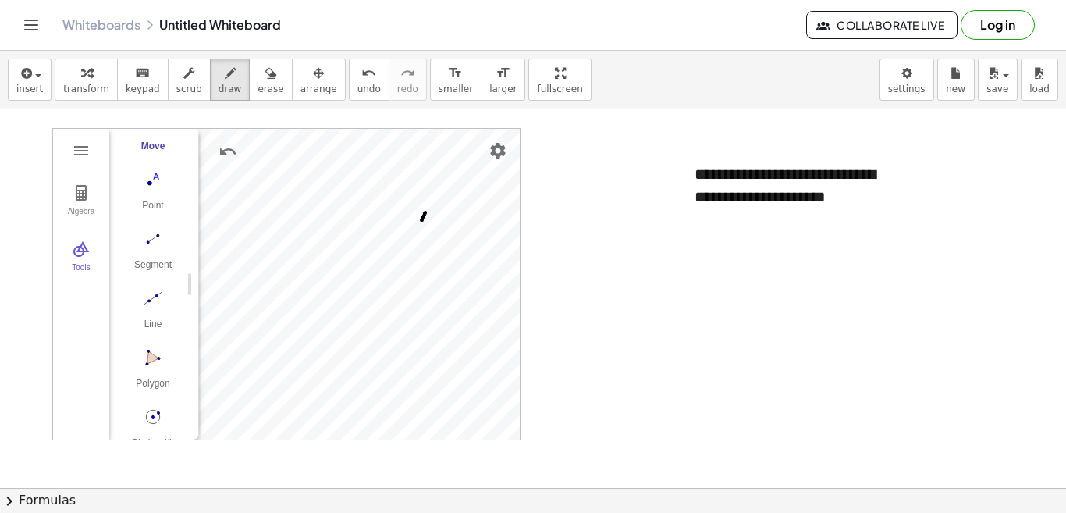
drag, startPoint x: 425, startPoint y: 212, endPoint x: 421, endPoint y: 220, distance: 8.7
drag, startPoint x: 408, startPoint y: 205, endPoint x: 410, endPoint y: 215, distance: 10.4
drag, startPoint x: 404, startPoint y: 210, endPoint x: 414, endPoint y: 215, distance: 11.2
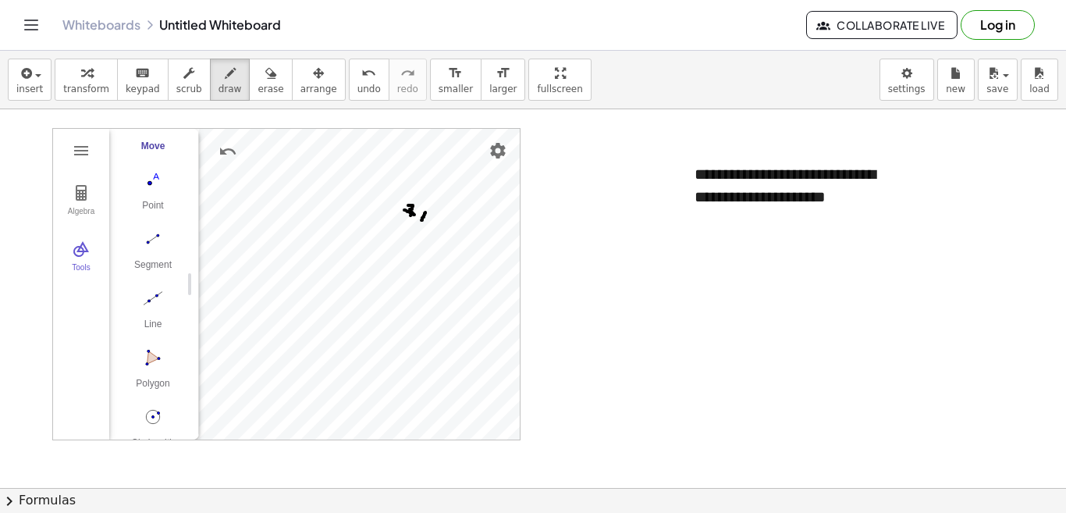
drag, startPoint x: 417, startPoint y: 208, endPoint x: 421, endPoint y: 218, distance: 10.6
drag, startPoint x: 377, startPoint y: 172, endPoint x: 375, endPoint y: 183, distance: 11.2
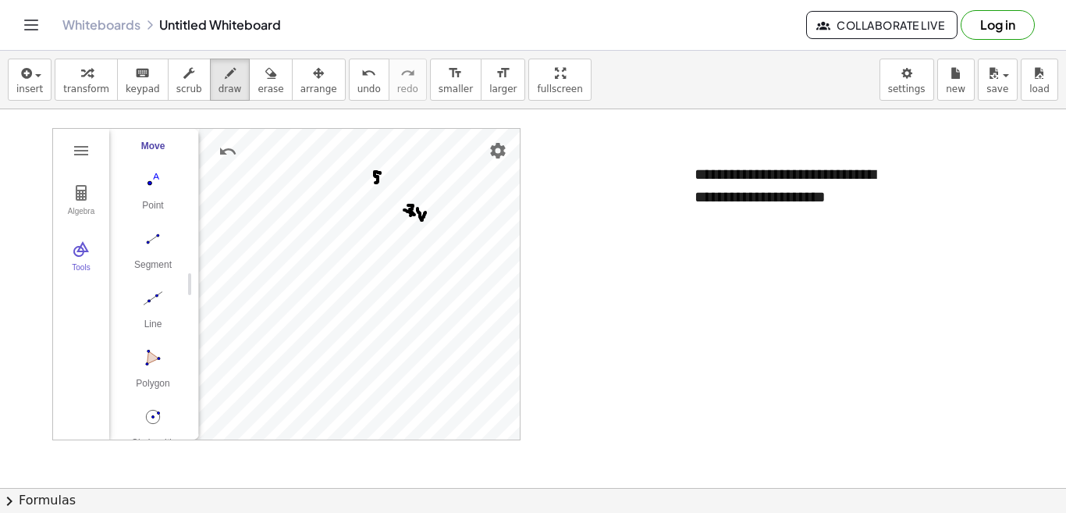
drag, startPoint x: 388, startPoint y: 211, endPoint x: 389, endPoint y: 220, distance: 8.6
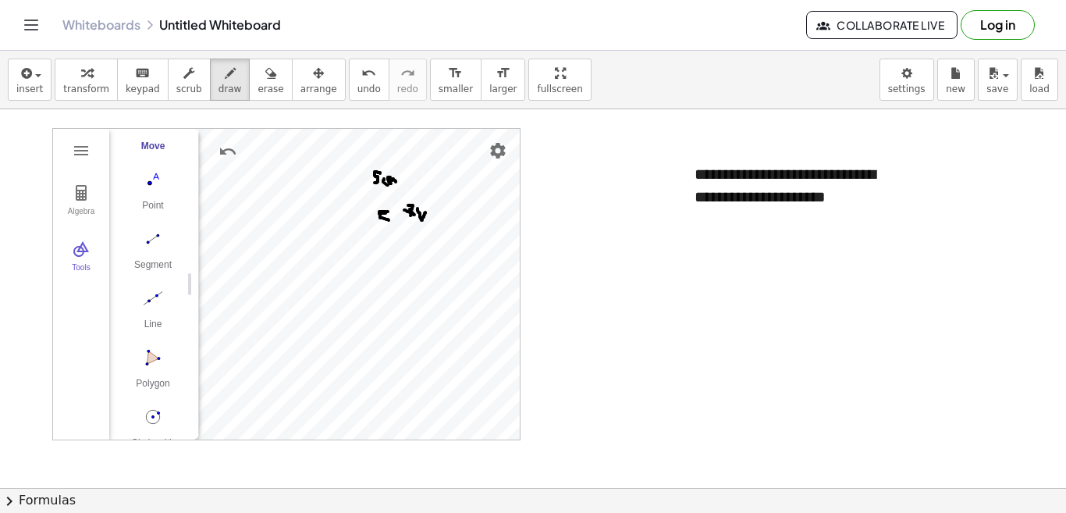
drag, startPoint x: 382, startPoint y: 226, endPoint x: 393, endPoint y: 233, distance: 12.6
drag, startPoint x: 313, startPoint y: 274, endPoint x: 315, endPoint y: 282, distance: 8.1
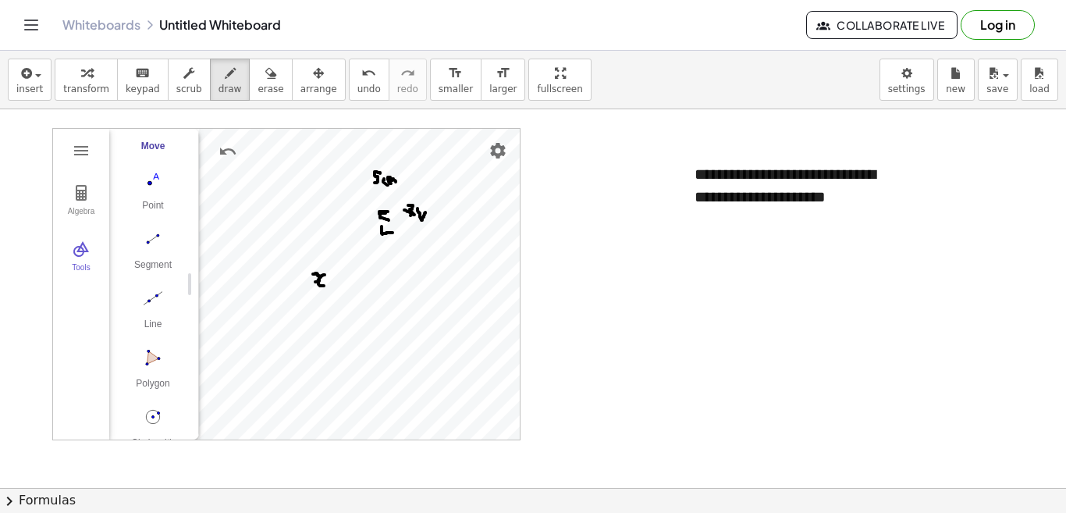
drag, startPoint x: 325, startPoint y: 275, endPoint x: 324, endPoint y: 286, distance: 11.0
drag, startPoint x: 420, startPoint y: 208, endPoint x: 418, endPoint y: 216, distance: 8.7
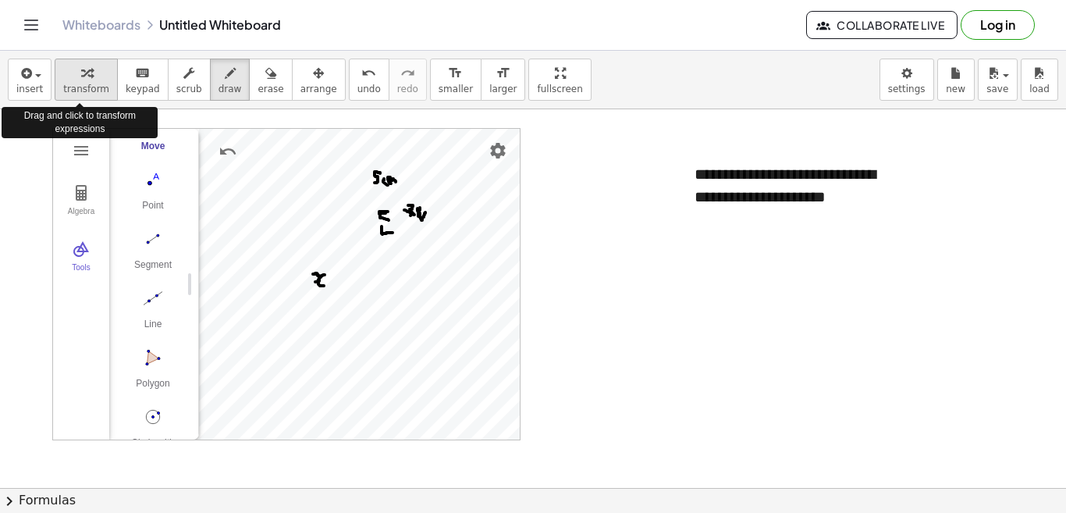
click at [80, 88] on span "transform" at bounding box center [86, 88] width 46 height 11
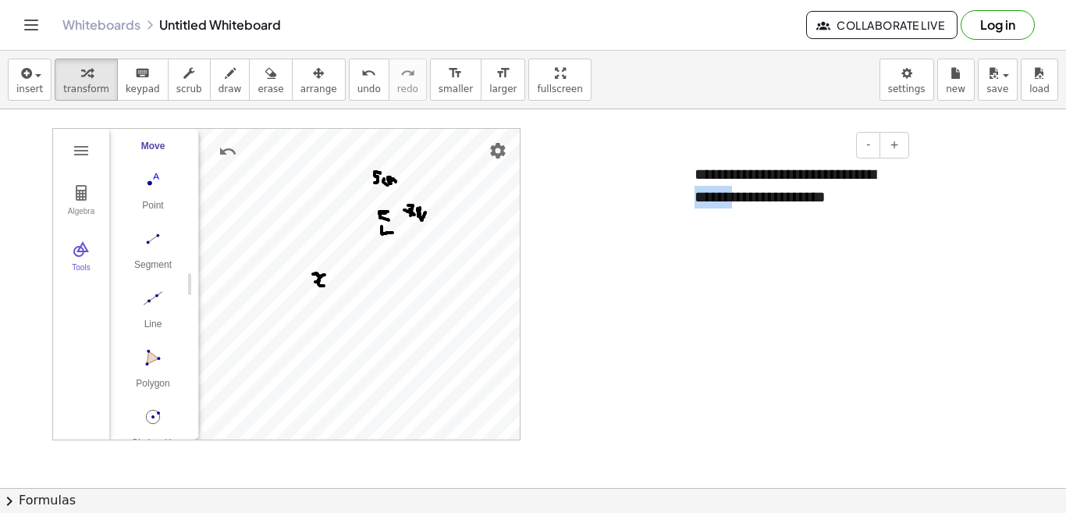
drag, startPoint x: 893, startPoint y: 183, endPoint x: 717, endPoint y: 184, distance: 175.6
click at [721, 187] on div "**********" at bounding box center [796, 185] width 234 height 76
click at [700, 178] on div "**********" at bounding box center [796, 185] width 234 height 76
click at [694, 176] on div at bounding box center [687, 185] width 16 height 76
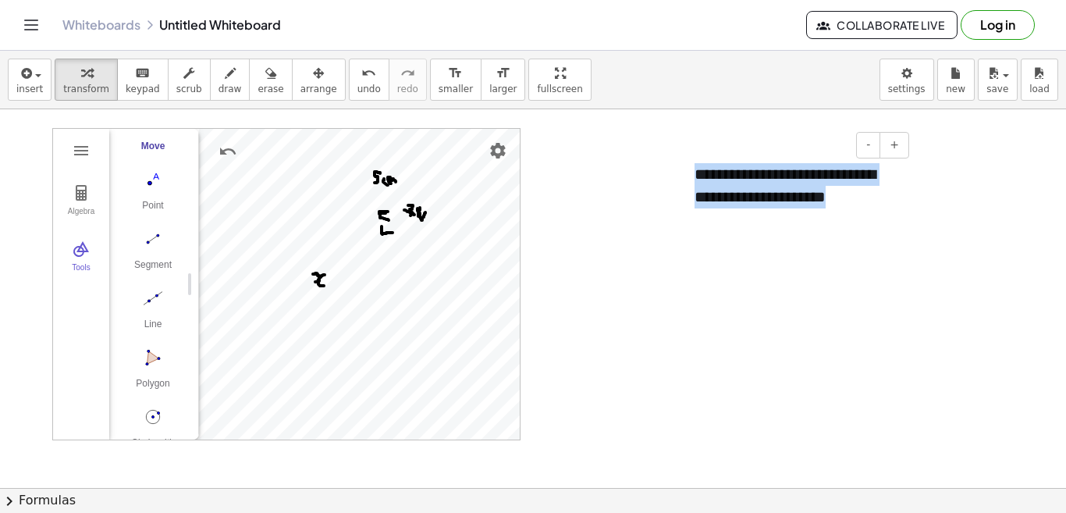
drag, startPoint x: 698, startPoint y: 175, endPoint x: 873, endPoint y: 204, distance: 177.9
click at [873, 204] on div "**********" at bounding box center [796, 185] width 234 height 76
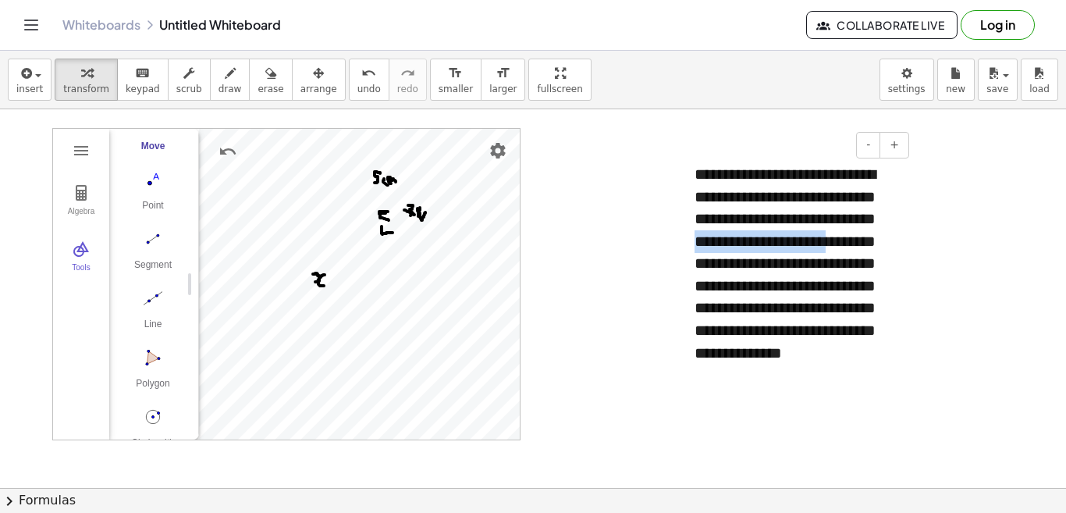
click at [717, 255] on div "**********" at bounding box center [796, 274] width 234 height 254
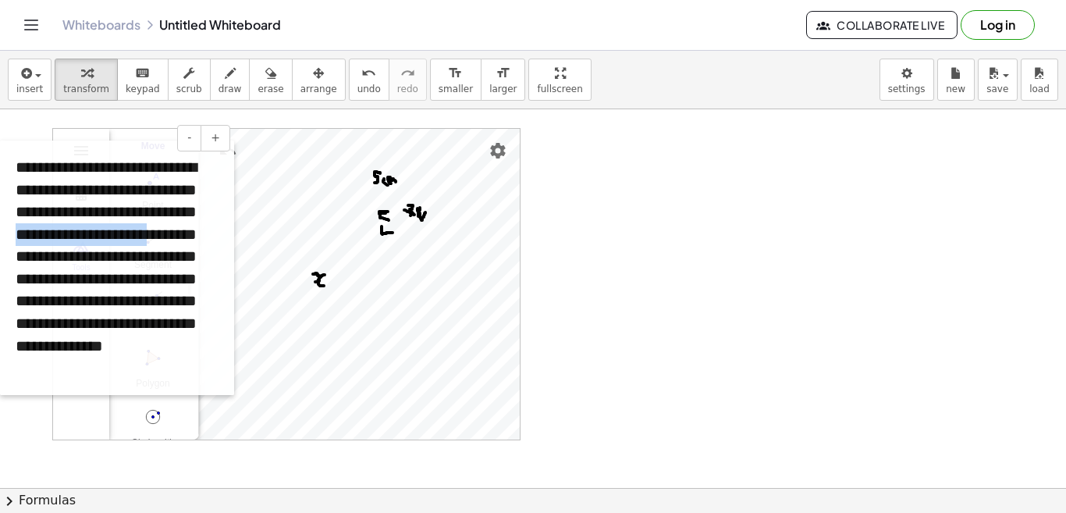
drag, startPoint x: 684, startPoint y: 167, endPoint x: 5, endPoint y: 160, distance: 679.7
click at [5, 160] on div at bounding box center [8, 267] width 16 height 254
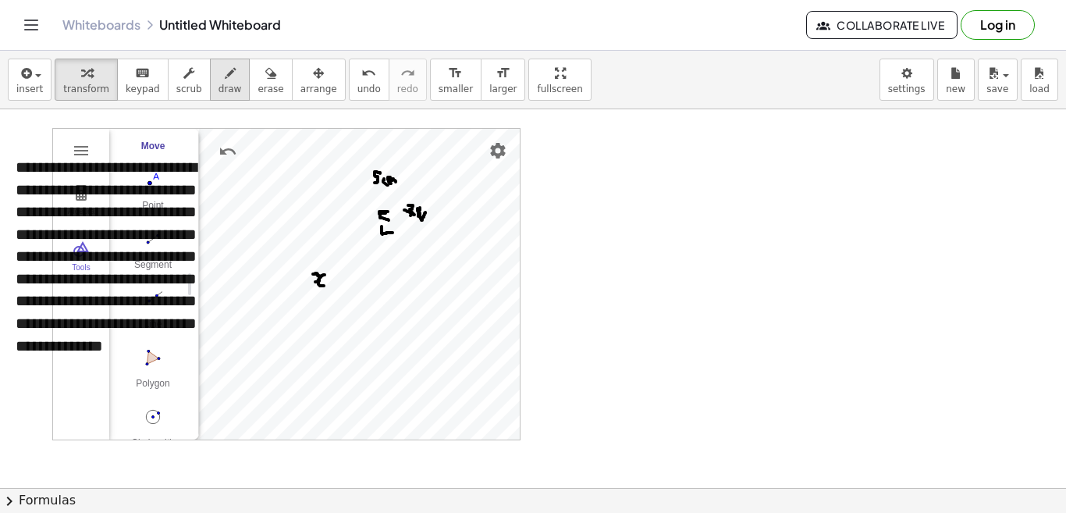
click at [218, 84] on span "draw" at bounding box center [229, 88] width 23 height 11
drag, startPoint x: 592, startPoint y: 158, endPoint x: 572, endPoint y: 181, distance: 31.0
drag, startPoint x: 588, startPoint y: 161, endPoint x: 597, endPoint y: 184, distance: 24.9
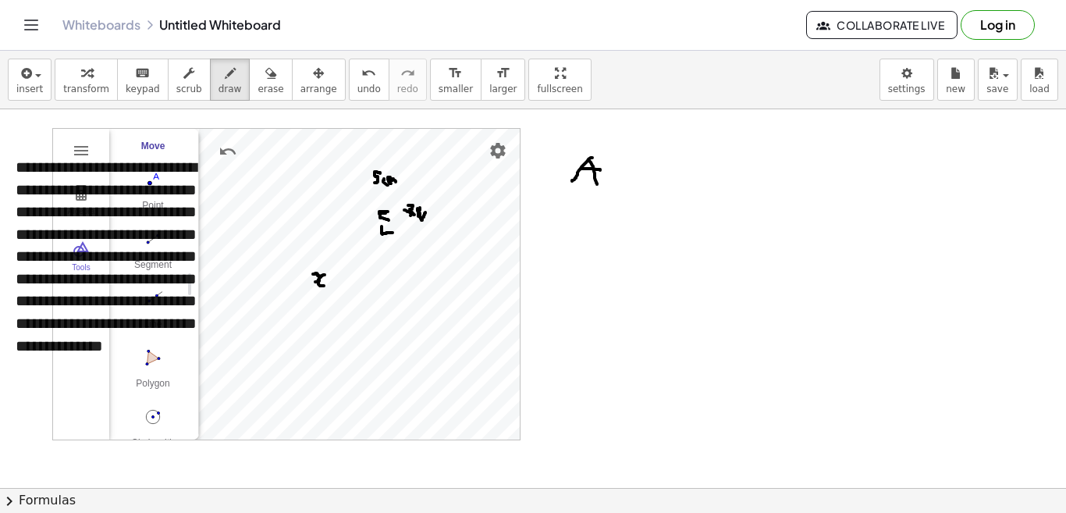
drag, startPoint x: 581, startPoint y: 169, endPoint x: 600, endPoint y: 170, distance: 19.6
drag, startPoint x: 616, startPoint y: 162, endPoint x: 611, endPoint y: 187, distance: 25.4
drag, startPoint x: 615, startPoint y: 161, endPoint x: 613, endPoint y: 190, distance: 28.9
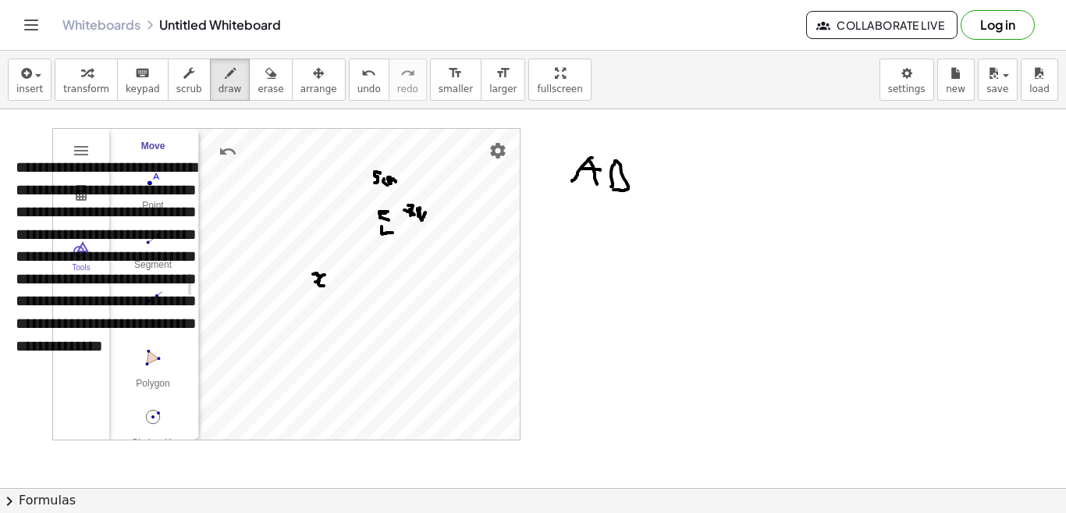
drag, startPoint x: 645, startPoint y: 169, endPoint x: 654, endPoint y: 188, distance: 21.3
drag, startPoint x: 638, startPoint y: 174, endPoint x: 652, endPoint y: 178, distance: 14.6
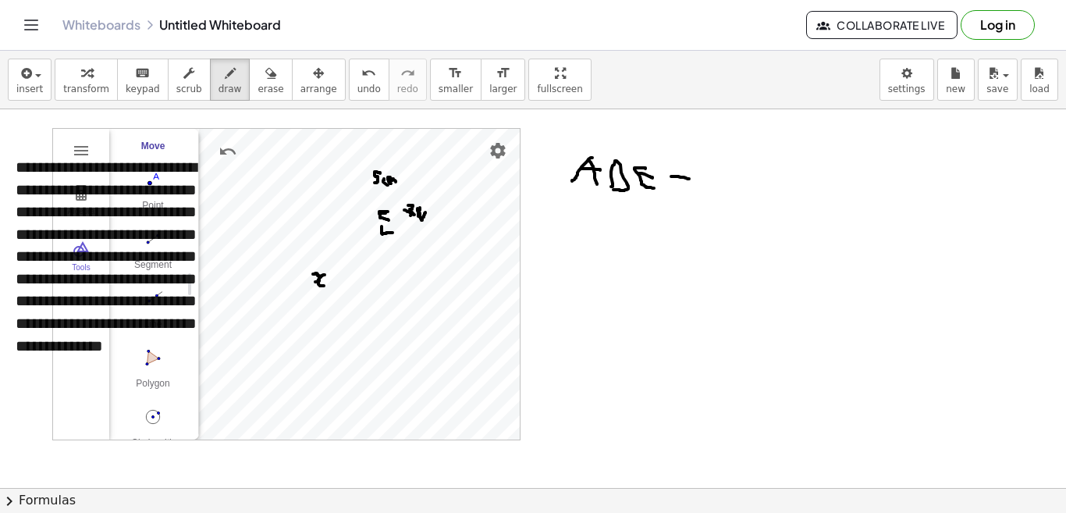
drag, startPoint x: 674, startPoint y: 176, endPoint x: 690, endPoint y: 179, distance: 15.9
drag, startPoint x: 677, startPoint y: 182, endPoint x: 692, endPoint y: 186, distance: 15.3
drag, startPoint x: 721, startPoint y: 165, endPoint x: 731, endPoint y: 183, distance: 19.9
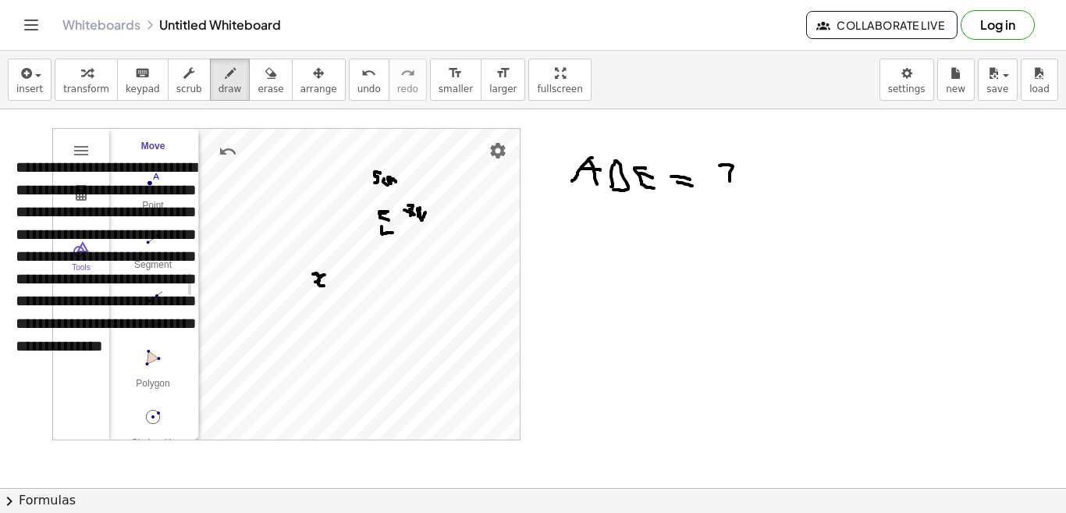
drag, startPoint x: 725, startPoint y: 178, endPoint x: 741, endPoint y: 179, distance: 15.6
drag, startPoint x: 748, startPoint y: 168, endPoint x: 755, endPoint y: 190, distance: 23.5
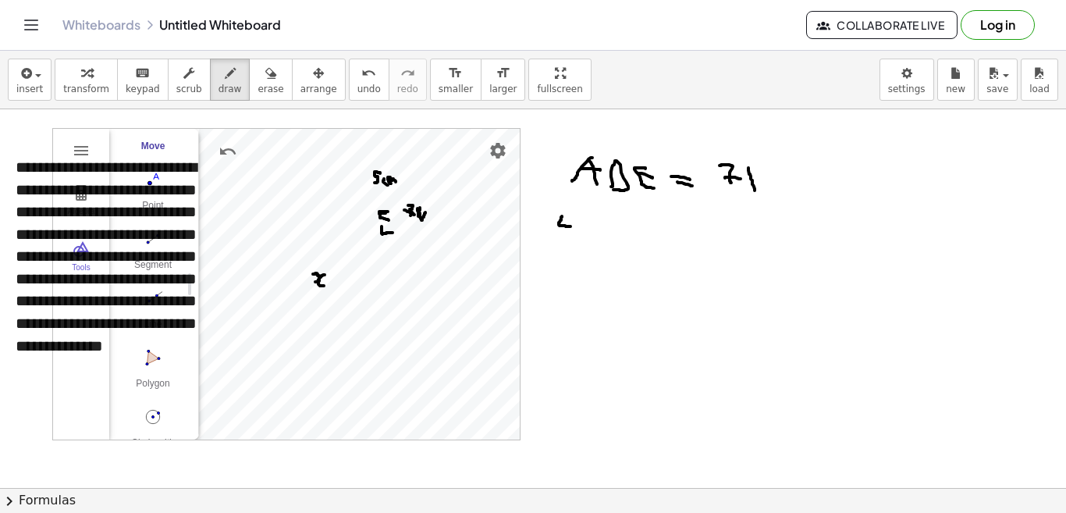
drag, startPoint x: 562, startPoint y: 216, endPoint x: 570, endPoint y: 226, distance: 13.3
drag, startPoint x: 576, startPoint y: 218, endPoint x: 576, endPoint y: 228, distance: 9.4
drag, startPoint x: 581, startPoint y: 219, endPoint x: 594, endPoint y: 229, distance: 16.1
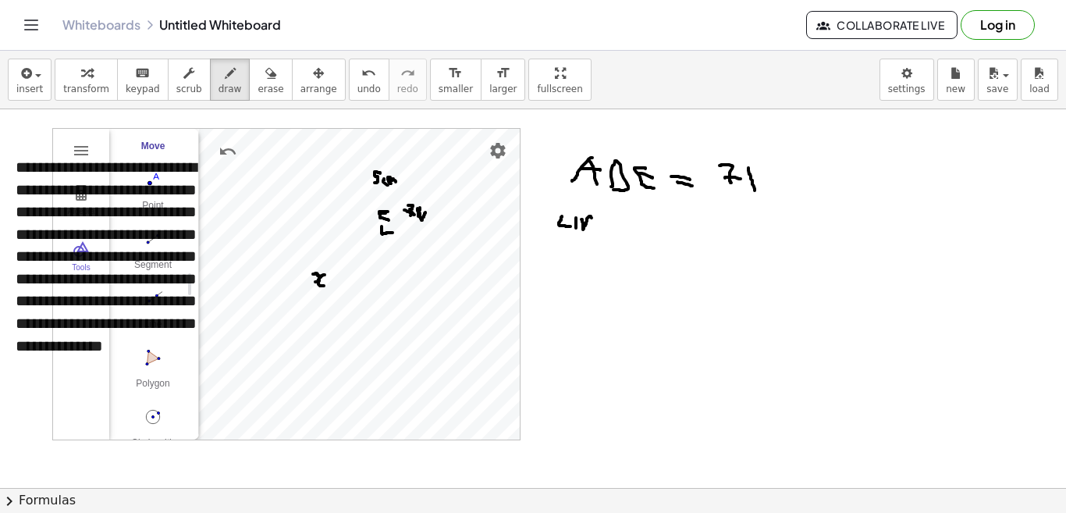
drag, startPoint x: 635, startPoint y: 217, endPoint x: 628, endPoint y: 230, distance: 15.0
drag, startPoint x: 634, startPoint y: 216, endPoint x: 643, endPoint y: 228, distance: 15.0
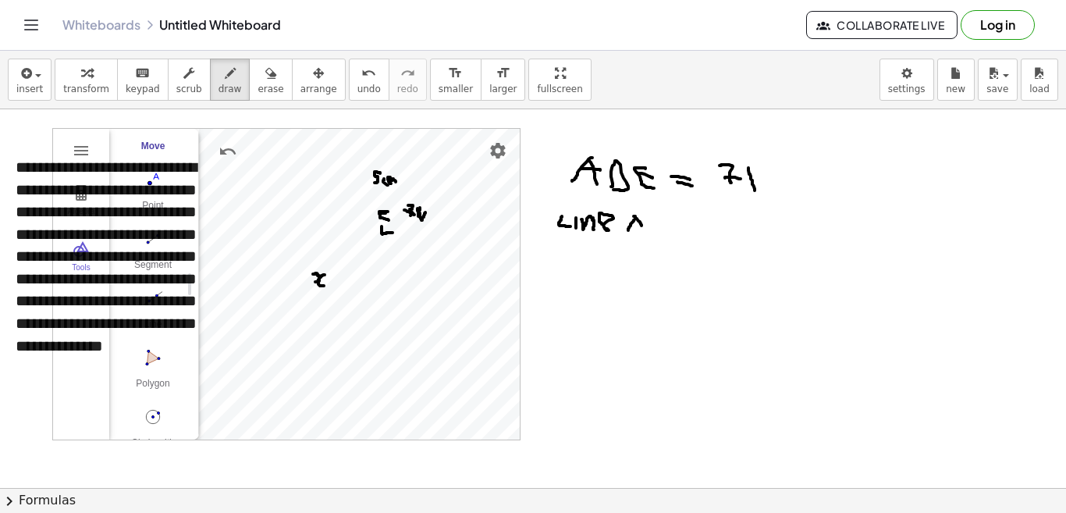
drag, startPoint x: 624, startPoint y: 221, endPoint x: 641, endPoint y: 222, distance: 17.2
drag, startPoint x: 648, startPoint y: 220, endPoint x: 659, endPoint y: 229, distance: 13.9
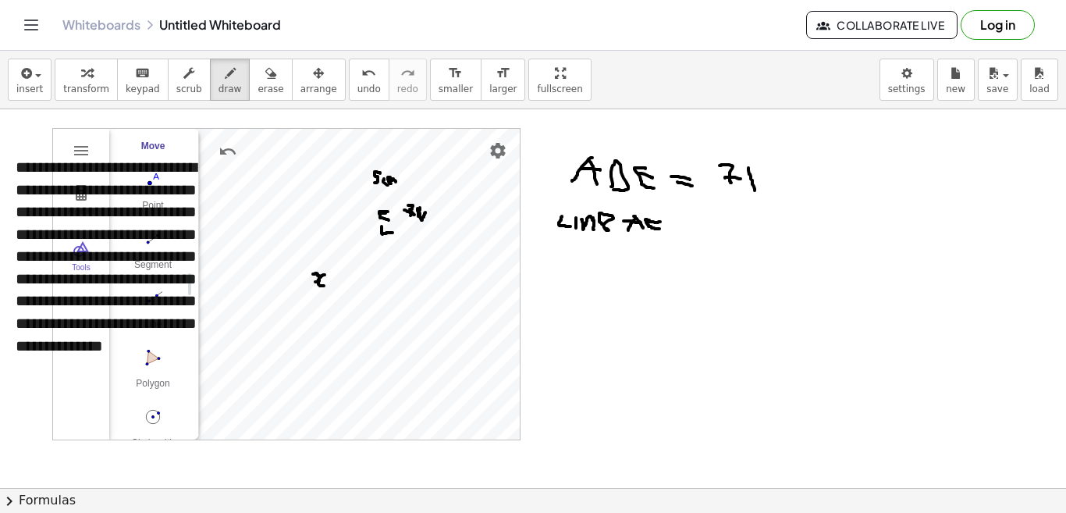
drag, startPoint x: 650, startPoint y: 222, endPoint x: 660, endPoint y: 222, distance: 10.1
drag, startPoint x: 672, startPoint y: 224, endPoint x: 684, endPoint y: 224, distance: 11.7
drag, startPoint x: 674, startPoint y: 231, endPoint x: 685, endPoint y: 233, distance: 11.0
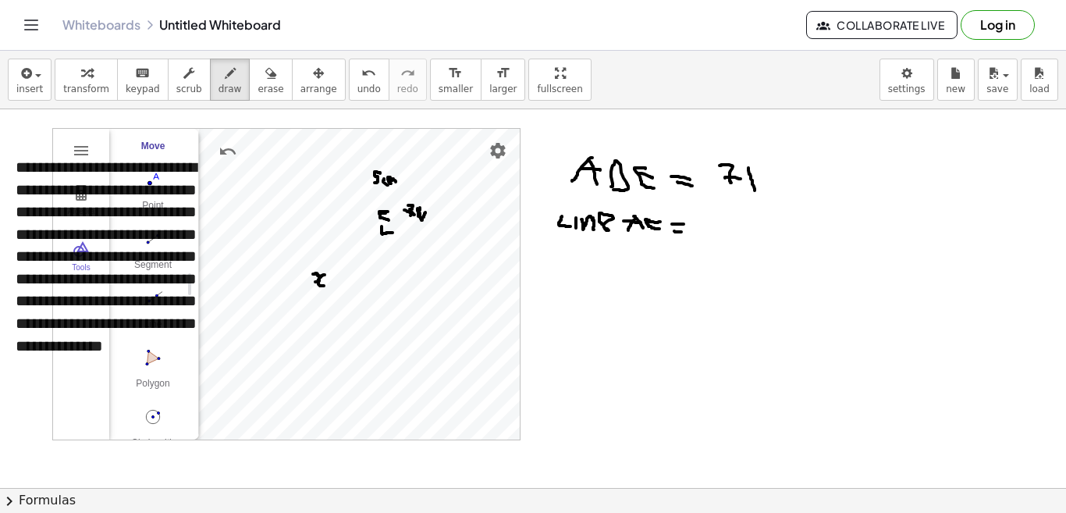
drag, startPoint x: 713, startPoint y: 223, endPoint x: 685, endPoint y: 240, distance: 32.5
drag, startPoint x: 572, startPoint y: 248, endPoint x: 565, endPoint y: 260, distance: 13.7
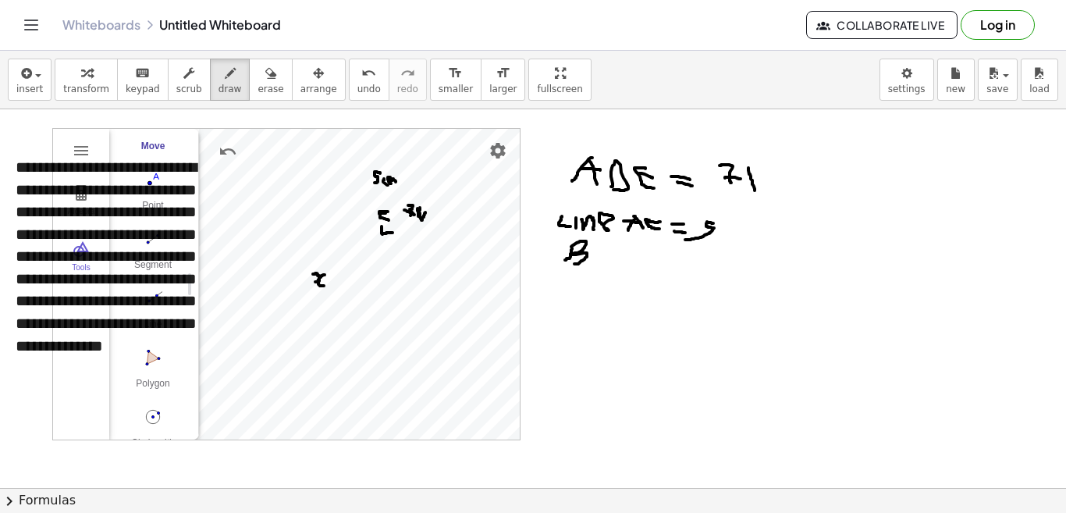
drag, startPoint x: 571, startPoint y: 247, endPoint x: 574, endPoint y: 263, distance: 16.6
drag, startPoint x: 608, startPoint y: 249, endPoint x: 600, endPoint y: 262, distance: 15.4
drag, startPoint x: 595, startPoint y: 256, endPoint x: 610, endPoint y: 256, distance: 14.8
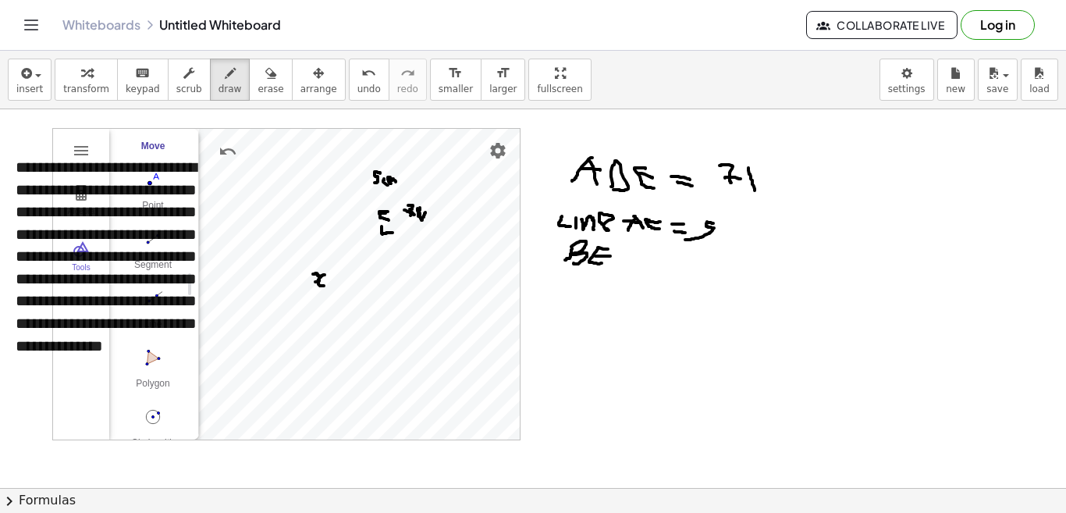
drag, startPoint x: 620, startPoint y: 255, endPoint x: 627, endPoint y: 264, distance: 10.6
drag, startPoint x: 621, startPoint y: 256, endPoint x: 633, endPoint y: 253, distance: 12.1
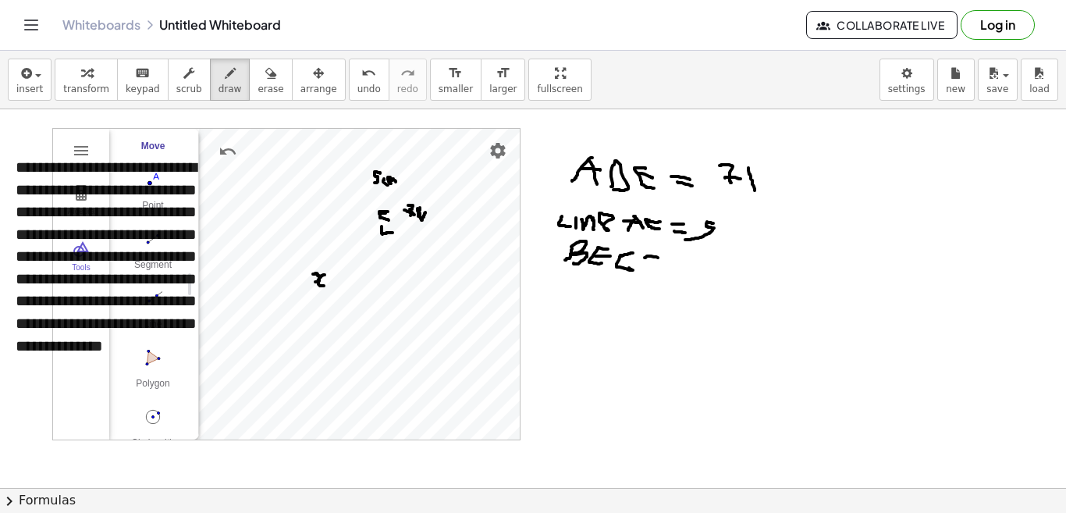
drag, startPoint x: 647, startPoint y: 268, endPoint x: 662, endPoint y: 267, distance: 14.8
drag, startPoint x: 689, startPoint y: 256, endPoint x: 695, endPoint y: 273, distance: 18.0
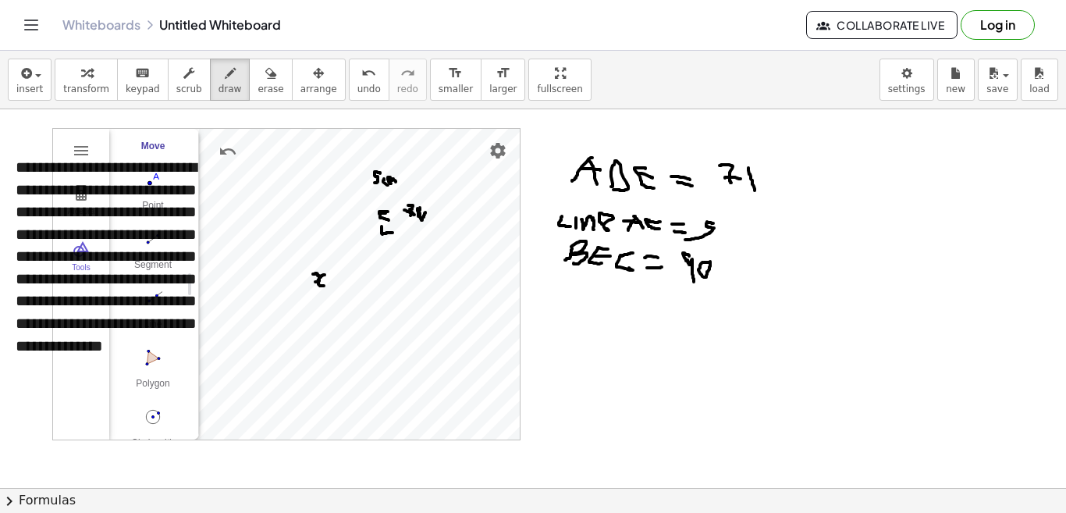
drag, startPoint x: 570, startPoint y: 297, endPoint x: 561, endPoint y: 315, distance: 19.9
drag, startPoint x: 567, startPoint y: 300, endPoint x: 573, endPoint y: 322, distance: 22.7
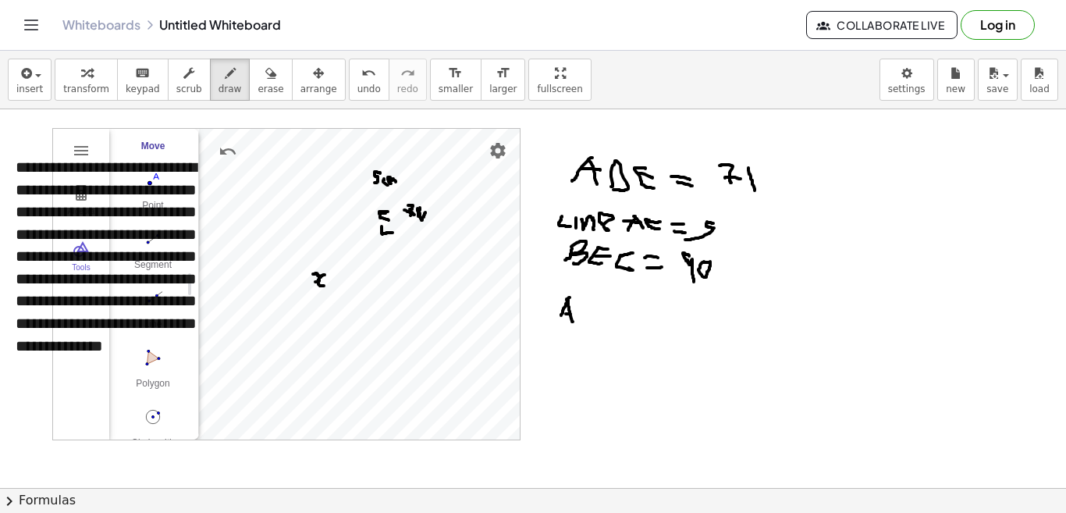
drag, startPoint x: 581, startPoint y: 302, endPoint x: 583, endPoint y: 325, distance: 23.5
drag, startPoint x: 581, startPoint y: 300, endPoint x: 576, endPoint y: 336, distance: 35.4
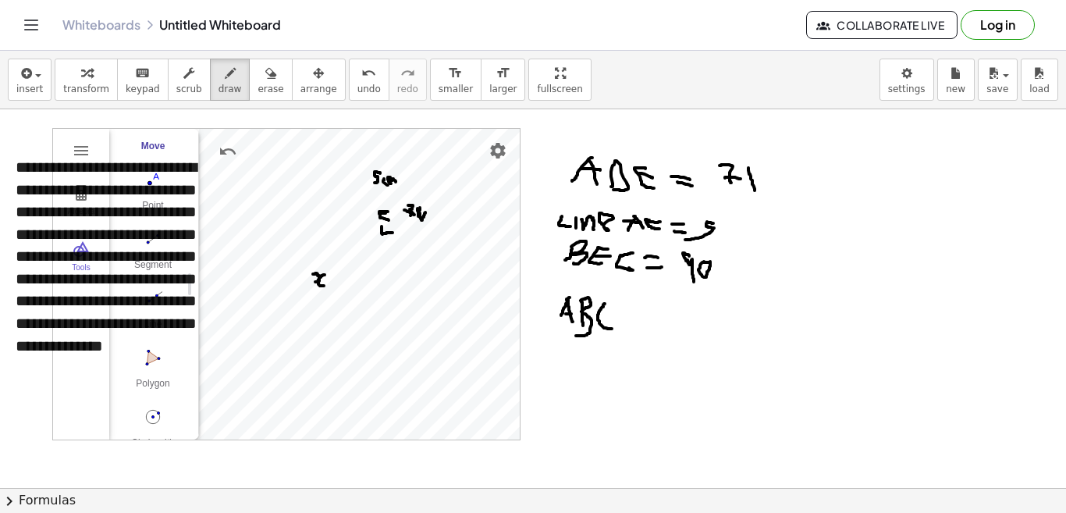
drag, startPoint x: 605, startPoint y: 304, endPoint x: 613, endPoint y: 329, distance: 26.2
drag, startPoint x: 620, startPoint y: 318, endPoint x: 632, endPoint y: 318, distance: 12.5
drag, startPoint x: 626, startPoint y: 325, endPoint x: 638, endPoint y: 324, distance: 11.7
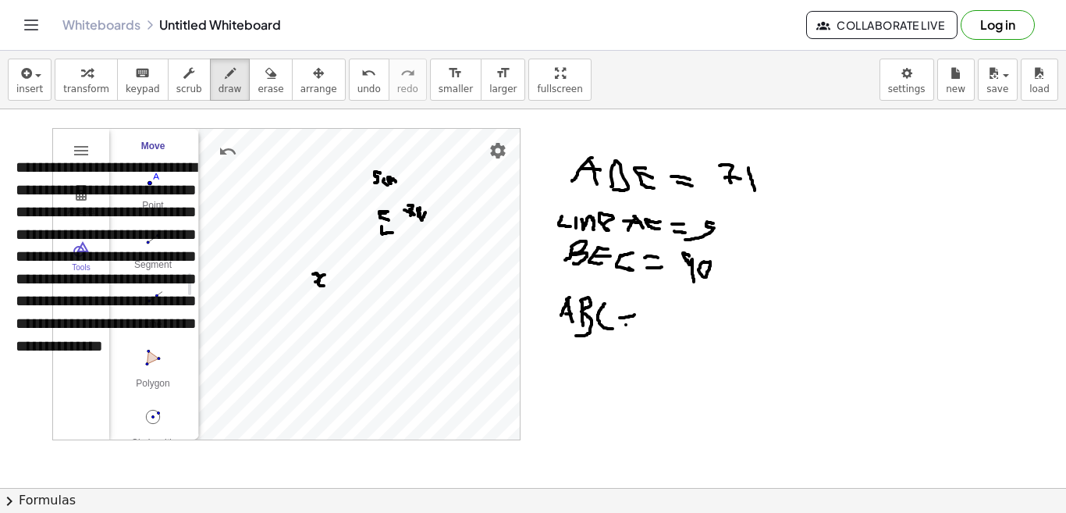
drag, startPoint x: 648, startPoint y: 308, endPoint x: 660, endPoint y: 339, distance: 33.6
drag, startPoint x: 652, startPoint y: 317, endPoint x: 677, endPoint y: 319, distance: 25.9
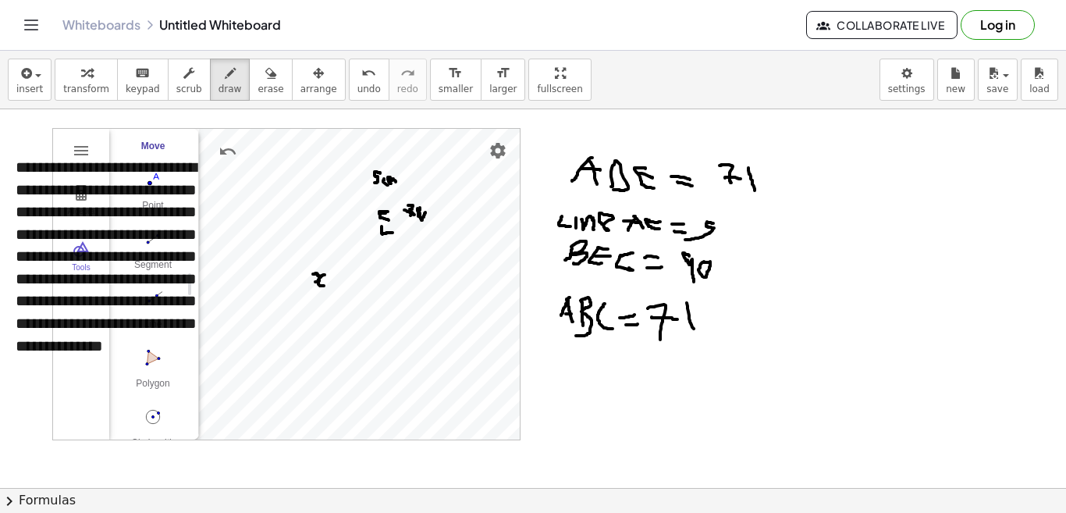
drag, startPoint x: 687, startPoint y: 303, endPoint x: 696, endPoint y: 338, distance: 36.3
drag, startPoint x: 393, startPoint y: 282, endPoint x: 378, endPoint y: 294, distance: 19.5
drag, startPoint x: 369, startPoint y: 272, endPoint x: 375, endPoint y: 282, distance: 11.9
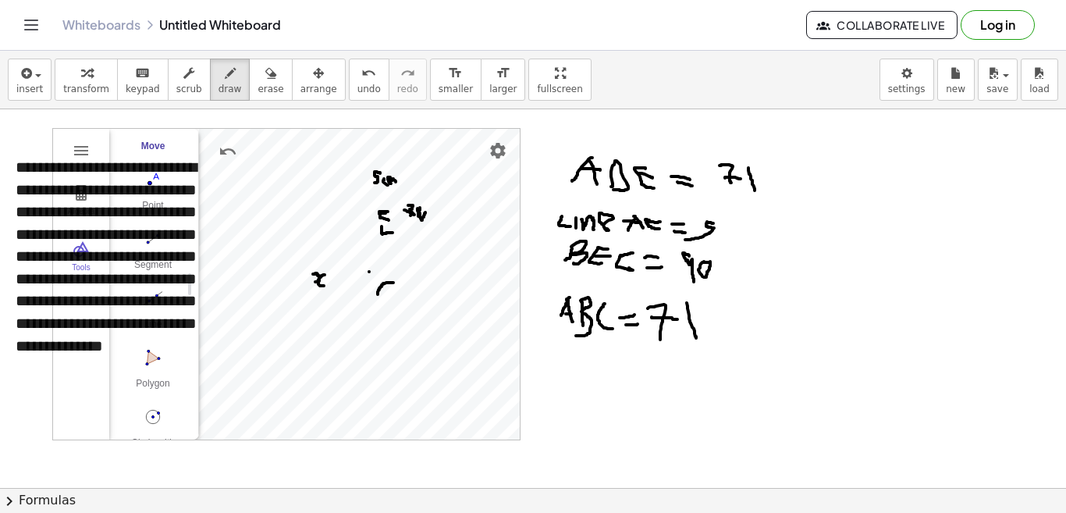
drag, startPoint x: 371, startPoint y: 278, endPoint x: 378, endPoint y: 277, distance: 7.8
drag, startPoint x: 385, startPoint y: 268, endPoint x: 384, endPoint y: 276, distance: 8.7
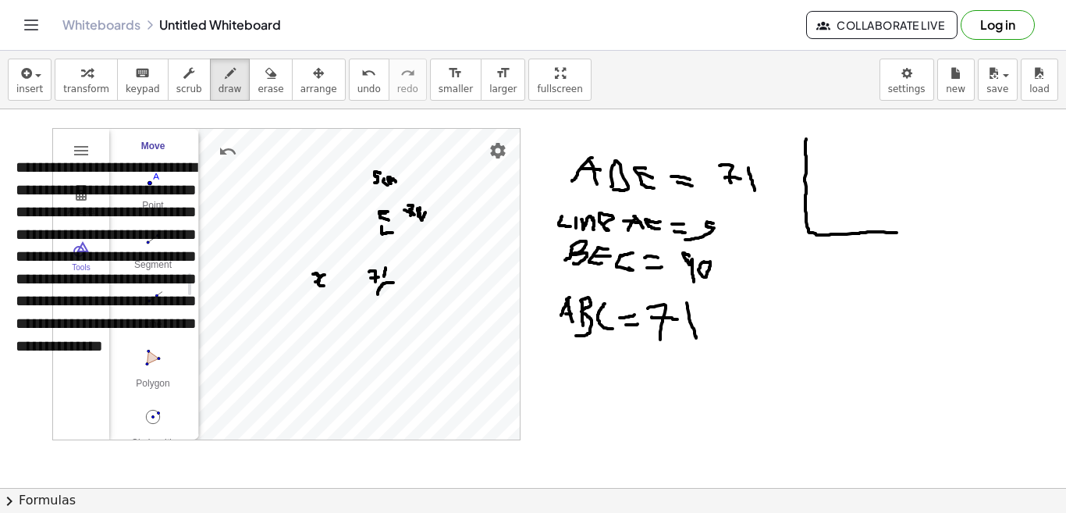
drag, startPoint x: 806, startPoint y: 139, endPoint x: 897, endPoint y: 233, distance: 130.2
drag, startPoint x: 805, startPoint y: 139, endPoint x: 897, endPoint y: 229, distance: 128.0
drag, startPoint x: 808, startPoint y: 214, endPoint x: 830, endPoint y: 230, distance: 27.3
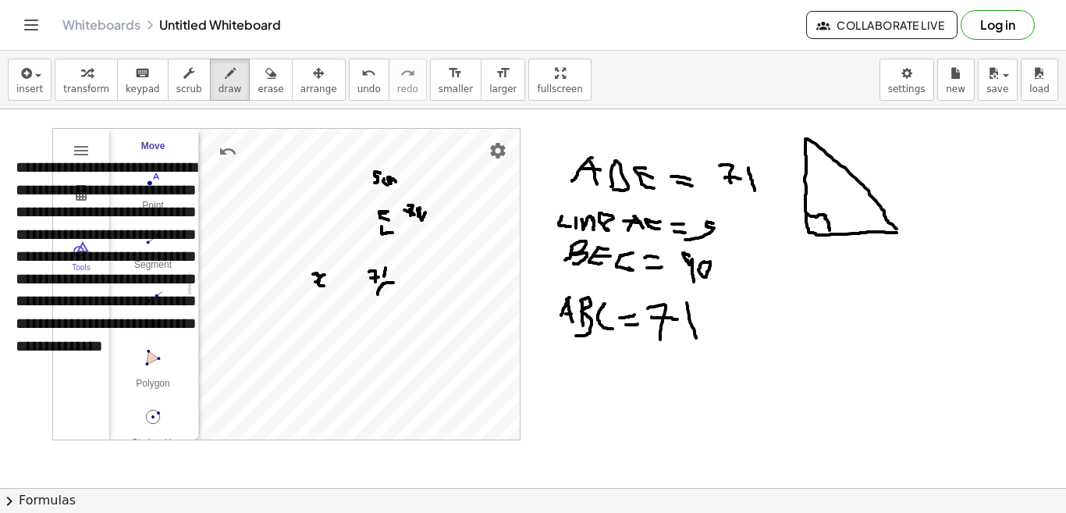
drag, startPoint x: 883, startPoint y: 214, endPoint x: 885, endPoint y: 233, distance: 19.6
drag, startPoint x: 858, startPoint y: 208, endPoint x: 865, endPoint y: 221, distance: 15.0
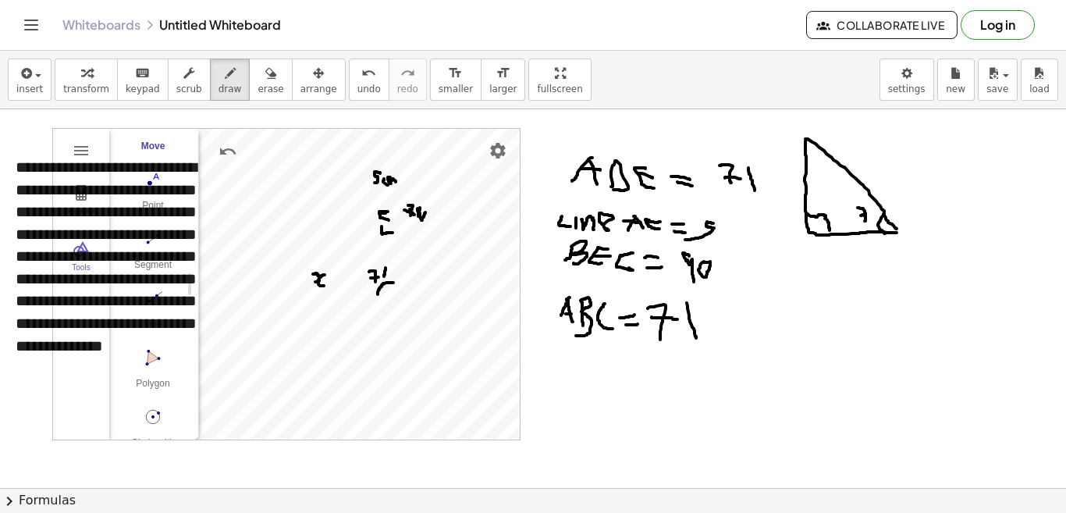
drag, startPoint x: 871, startPoint y: 210, endPoint x: 868, endPoint y: 222, distance: 12.1
drag, startPoint x: 804, startPoint y: 240, endPoint x: 799, endPoint y: 257, distance: 17.8
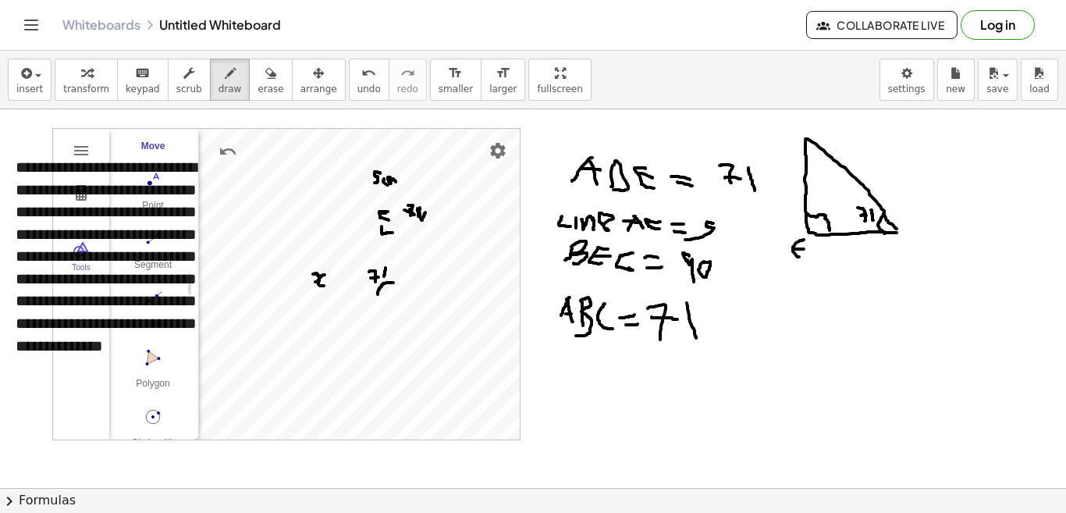
drag, startPoint x: 794, startPoint y: 249, endPoint x: 804, endPoint y: 249, distance: 10.1
drag, startPoint x: 904, startPoint y: 226, endPoint x: 908, endPoint y: 240, distance: 13.8
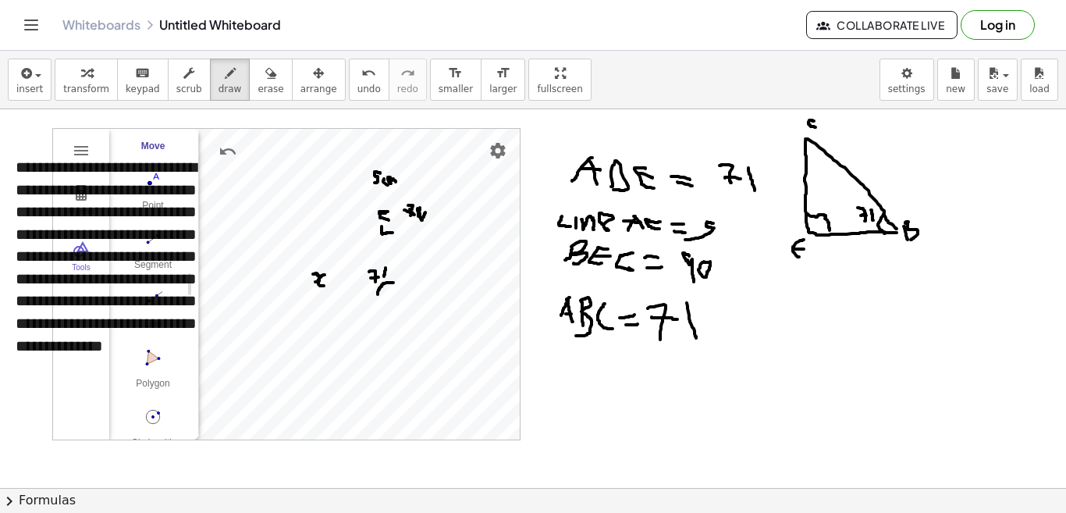
drag, startPoint x: 905, startPoint y: 223, endPoint x: 911, endPoint y: 240, distance: 17.3
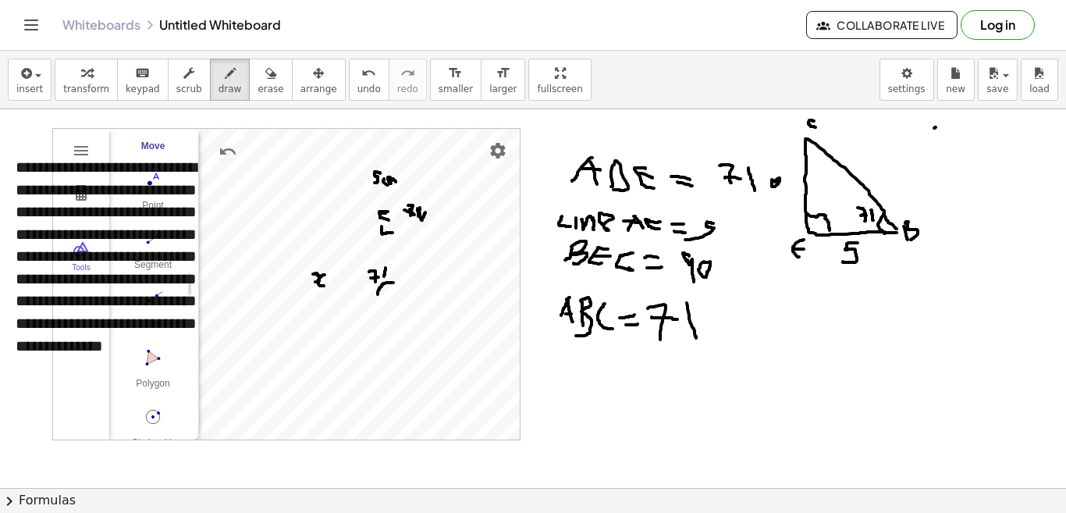
drag, startPoint x: 858, startPoint y: 243, endPoint x: 843, endPoint y: 261, distance: 23.9
drag, startPoint x: 865, startPoint y: 145, endPoint x: 875, endPoint y: 155, distance: 13.8
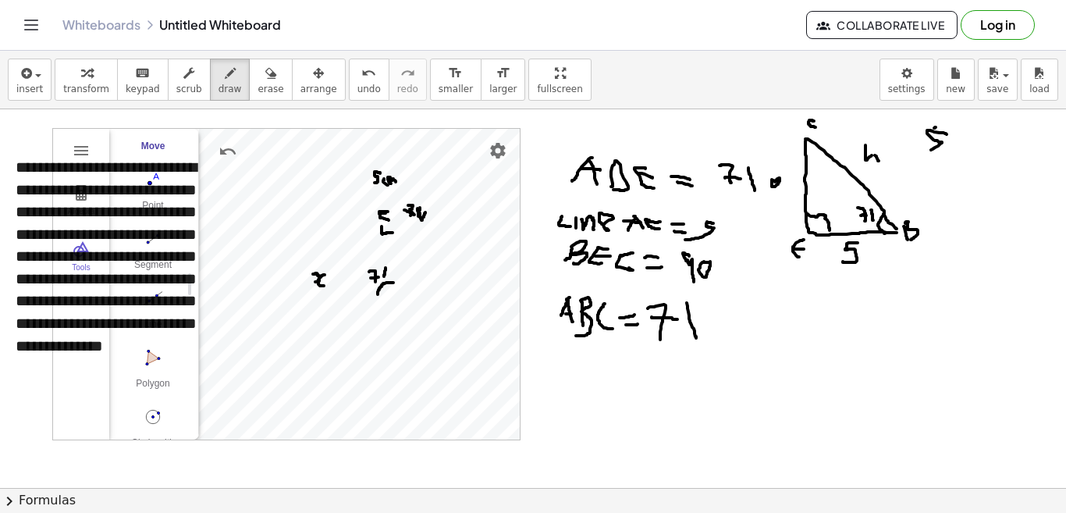
drag, startPoint x: 945, startPoint y: 133, endPoint x: 928, endPoint y: 151, distance: 24.3
drag, startPoint x: 820, startPoint y: 311, endPoint x: 826, endPoint y: 325, distance: 14.7
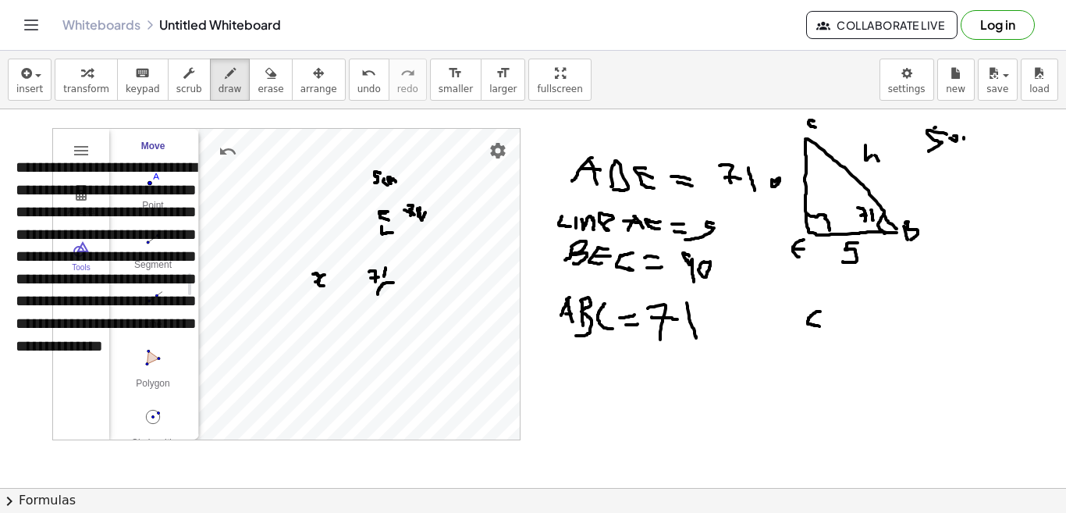
drag, startPoint x: 844, startPoint y: 314, endPoint x: 841, endPoint y: 326, distance: 12.9
drag, startPoint x: 851, startPoint y: 310, endPoint x: 858, endPoint y: 328, distance: 19.6
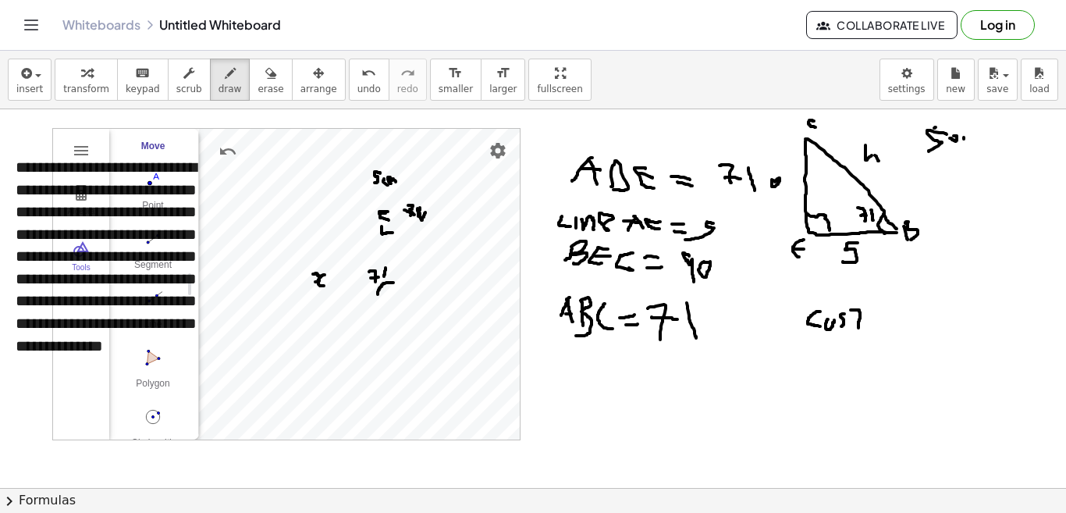
drag, startPoint x: 855, startPoint y: 321, endPoint x: 867, endPoint y: 320, distance: 11.7
drag, startPoint x: 876, startPoint y: 311, endPoint x: 873, endPoint y: 325, distance: 14.2
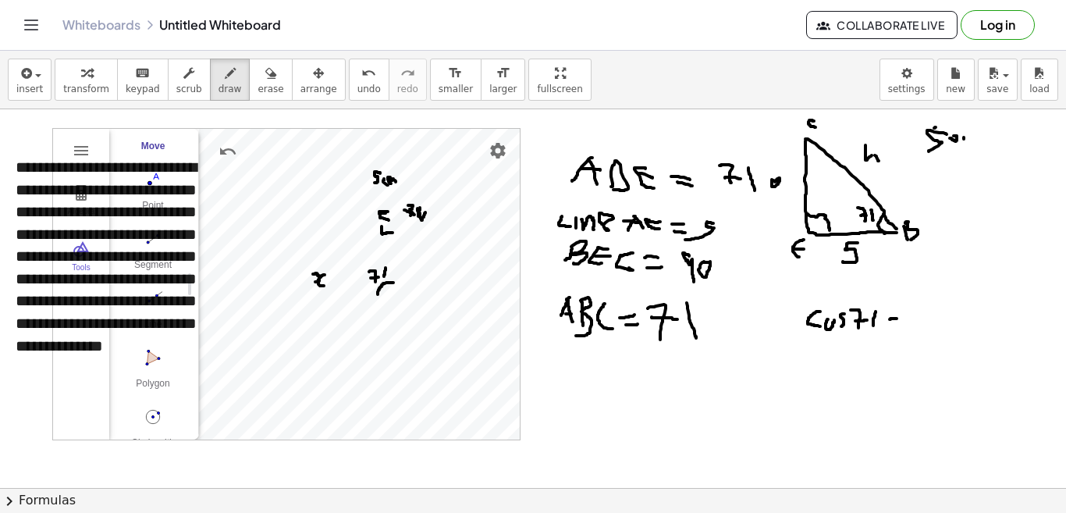
drag, startPoint x: 890, startPoint y: 319, endPoint x: 902, endPoint y: 319, distance: 12.5
drag, startPoint x: 935, startPoint y: 307, endPoint x: 928, endPoint y: 328, distance: 21.5
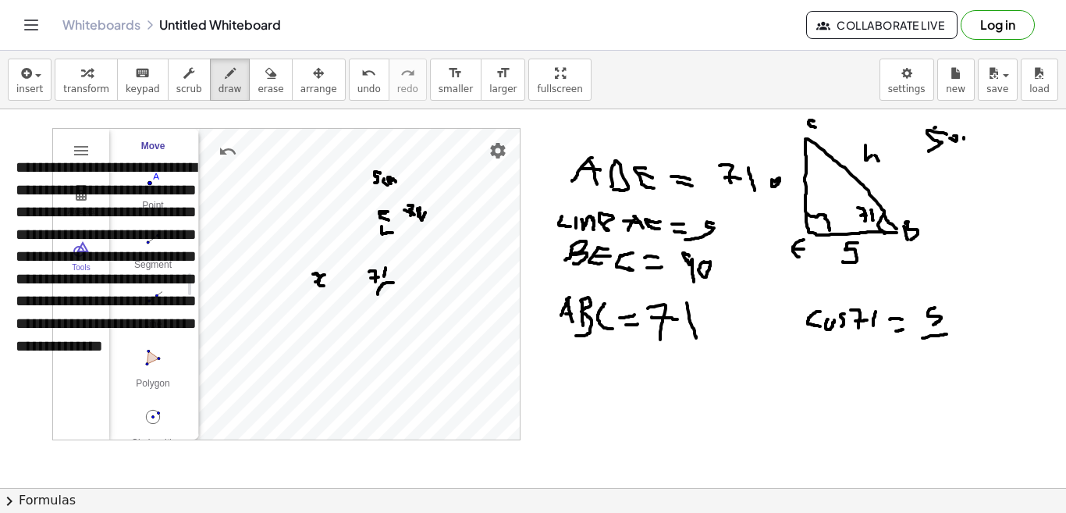
drag, startPoint x: 922, startPoint y: 338, endPoint x: 949, endPoint y: 333, distance: 26.9
drag, startPoint x: 932, startPoint y: 343, endPoint x: 945, endPoint y: 355, distance: 17.7
drag, startPoint x: 831, startPoint y: 359, endPoint x: 828, endPoint y: 383, distance: 24.4
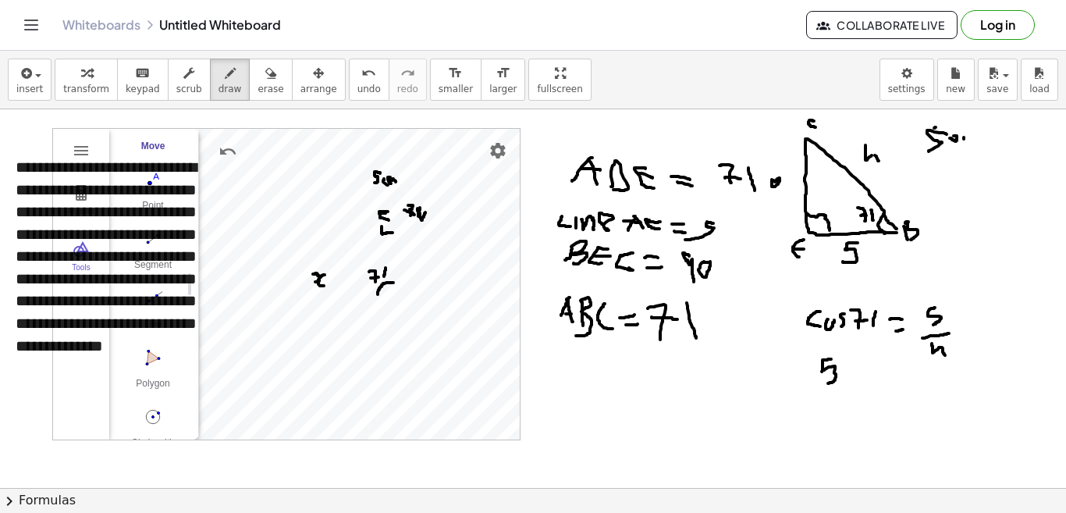
drag, startPoint x: 886, startPoint y: 359, endPoint x: 891, endPoint y: 380, distance: 21.6
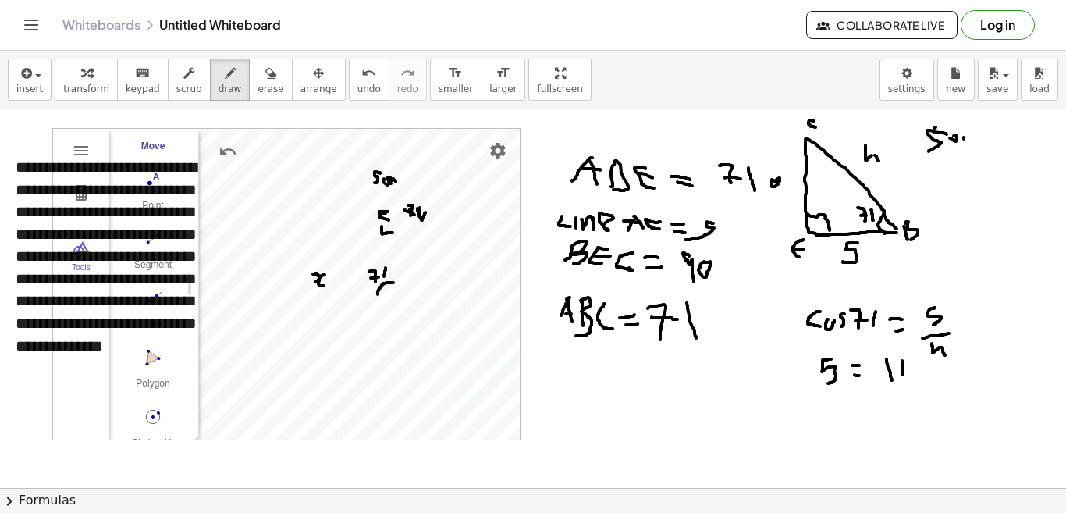
drag, startPoint x: 902, startPoint y: 361, endPoint x: 904, endPoint y: 379, distance: 18.8
drag, startPoint x: 904, startPoint y: 372, endPoint x: 892, endPoint y: 369, distance: 12.1
drag, startPoint x: 924, startPoint y: 369, endPoint x: 929, endPoint y: 382, distance: 14.3
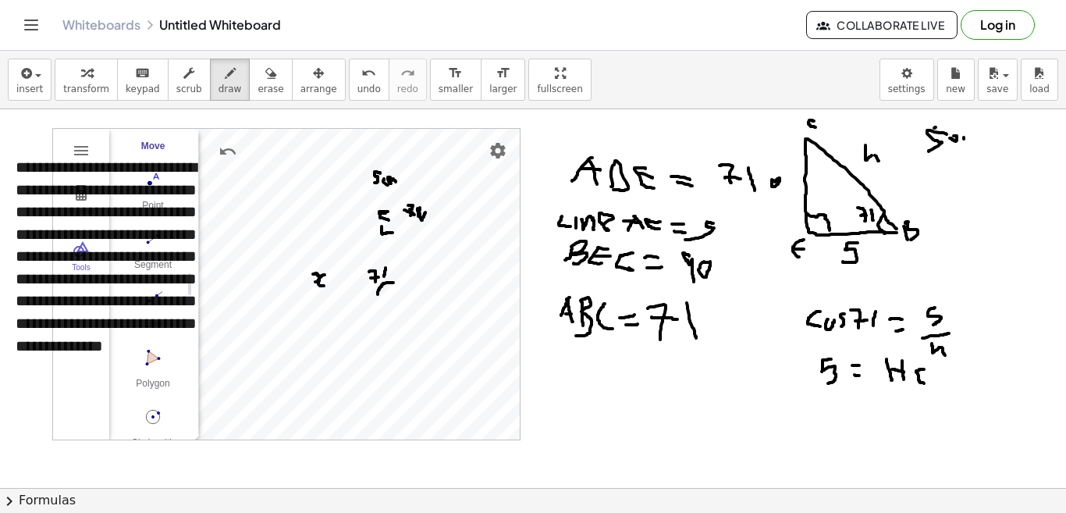
drag, startPoint x: 937, startPoint y: 376, endPoint x: 945, endPoint y: 377, distance: 7.8
drag, startPoint x: 951, startPoint y: 371, endPoint x: 961, endPoint y: 387, distance: 18.6
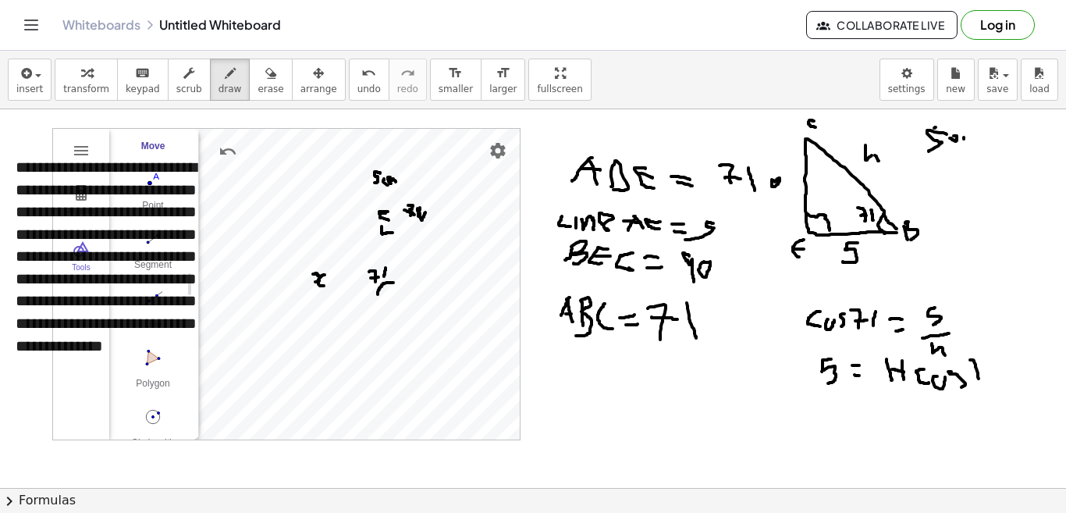
drag, startPoint x: 970, startPoint y: 360, endPoint x: 980, endPoint y: 385, distance: 27.7
drag, startPoint x: 973, startPoint y: 371, endPoint x: 989, endPoint y: 370, distance: 16.5
drag, startPoint x: 994, startPoint y: 362, endPoint x: 996, endPoint y: 380, distance: 18.0
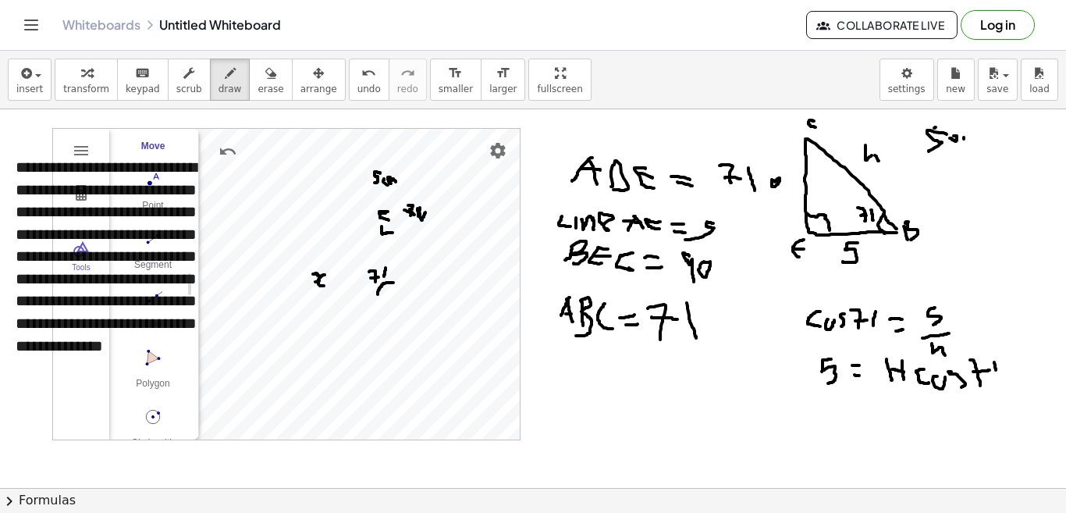
drag, startPoint x: 961, startPoint y: 366, endPoint x: 952, endPoint y: 371, distance: 9.8
drag, startPoint x: 896, startPoint y: 410, endPoint x: 994, endPoint y: 397, distance: 99.1
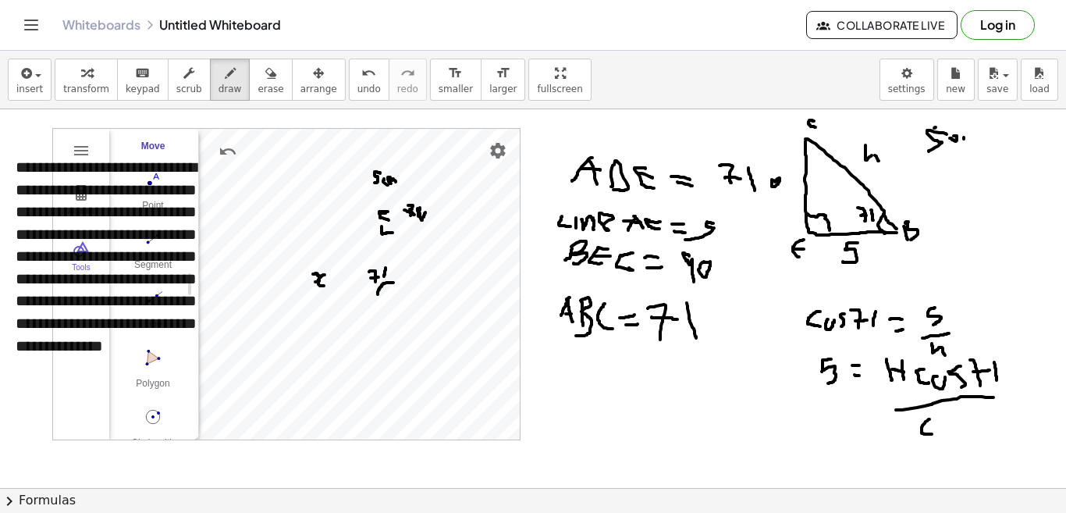
drag, startPoint x: 929, startPoint y: 419, endPoint x: 948, endPoint y: 424, distance: 19.3
drag, startPoint x: 964, startPoint y: 414, endPoint x: 968, endPoint y: 434, distance: 19.9
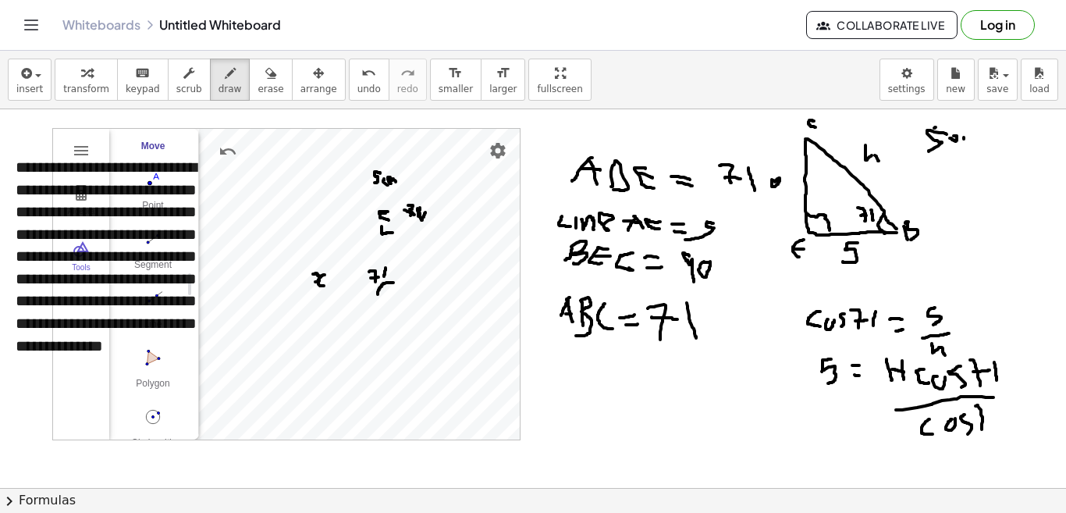
drag, startPoint x: 975, startPoint y: 406, endPoint x: 981, endPoint y: 428, distance: 22.5
drag, startPoint x: 980, startPoint y: 416, endPoint x: 994, endPoint y: 416, distance: 14.0
drag, startPoint x: 1001, startPoint y: 408, endPoint x: 1000, endPoint y: 426, distance: 18.0
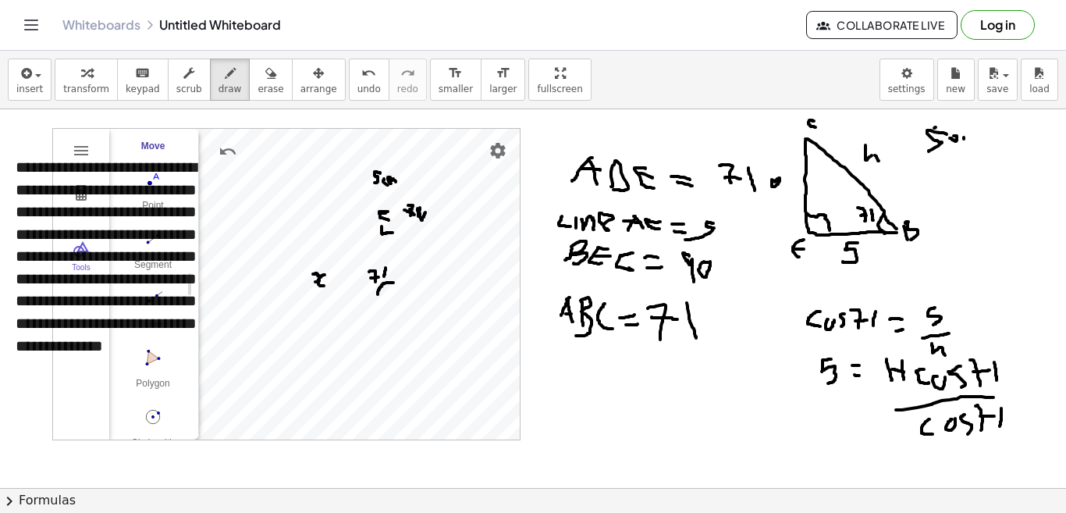
drag, startPoint x: 795, startPoint y: 402, endPoint x: 853, endPoint y: 400, distance: 57.8
drag, startPoint x: 828, startPoint y: 414, endPoint x: 829, endPoint y: 432, distance: 18.0
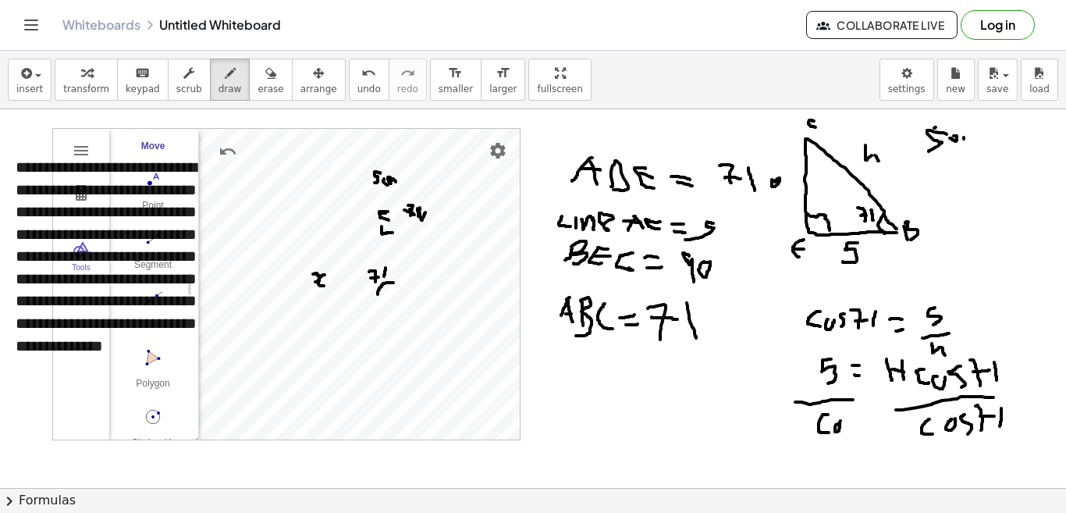
drag, startPoint x: 845, startPoint y: 417, endPoint x: 841, endPoint y: 424, distance: 8.0
drag, startPoint x: 849, startPoint y: 408, endPoint x: 850, endPoint y: 428, distance: 20.3
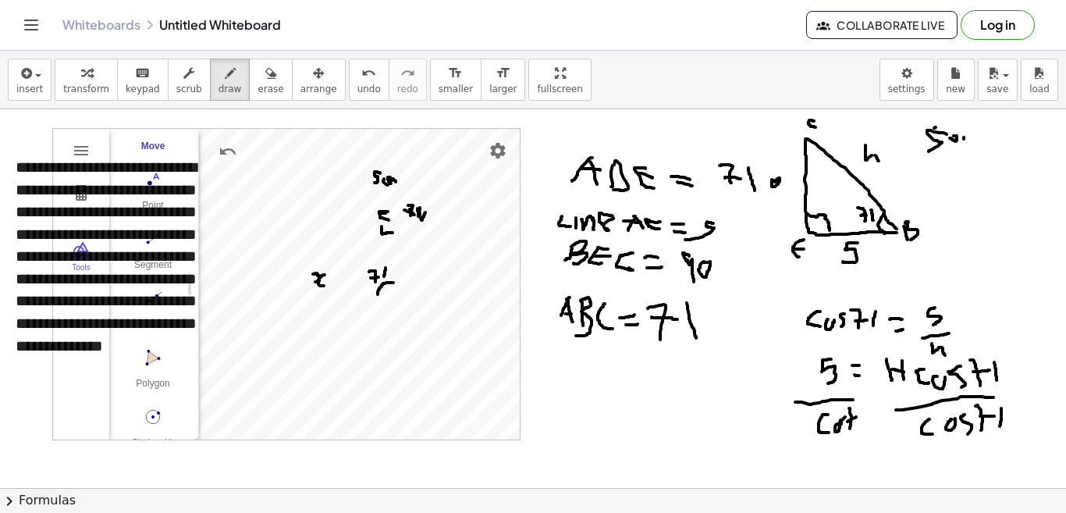
drag, startPoint x: 847, startPoint y: 421, endPoint x: 858, endPoint y: 414, distance: 13.0
drag, startPoint x: 864, startPoint y: 407, endPoint x: 864, endPoint y: 432, distance: 24.2
drag, startPoint x: 921, startPoint y: 365, endPoint x: 994, endPoint y: 394, distance: 78.8
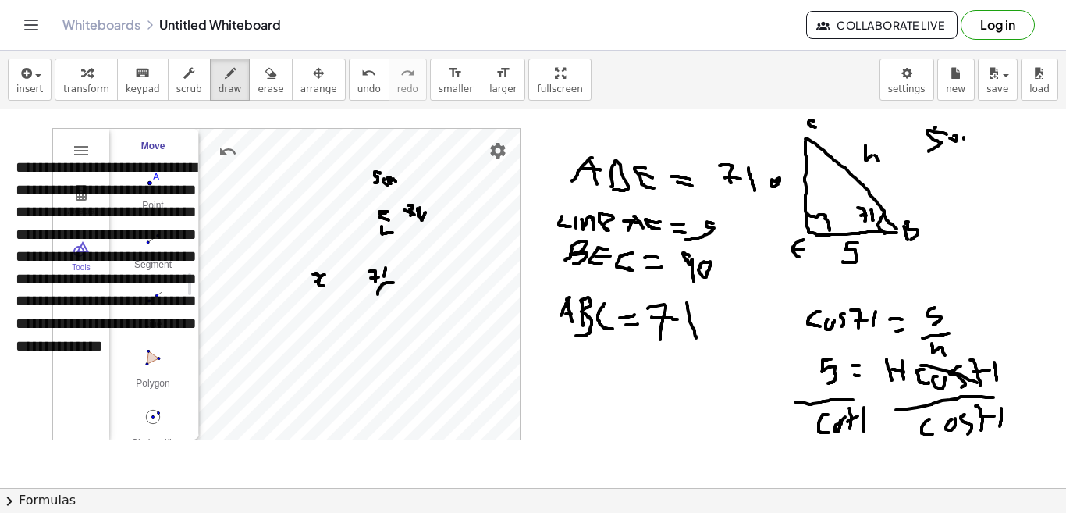
drag, startPoint x: 943, startPoint y: 419, endPoint x: 994, endPoint y: 428, distance: 51.6
drag, startPoint x: 559, startPoint y: 403, endPoint x: 557, endPoint y: 430, distance: 27.4
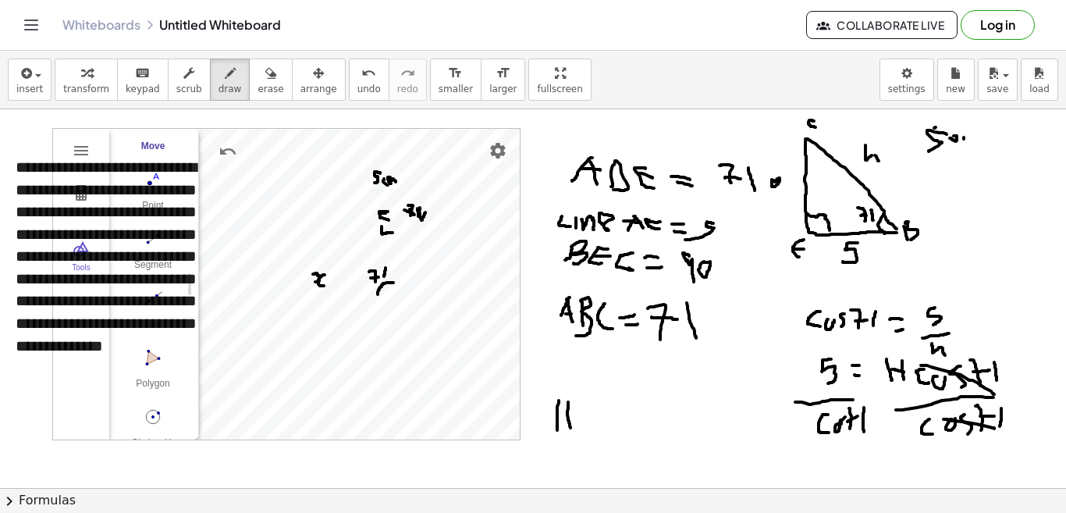
drag, startPoint x: 568, startPoint y: 402, endPoint x: 568, endPoint y: 427, distance: 25.0
drag, startPoint x: 555, startPoint y: 414, endPoint x: 574, endPoint y: 416, distance: 19.6
drag, startPoint x: 581, startPoint y: 412, endPoint x: 594, endPoint y: 411, distance: 12.5
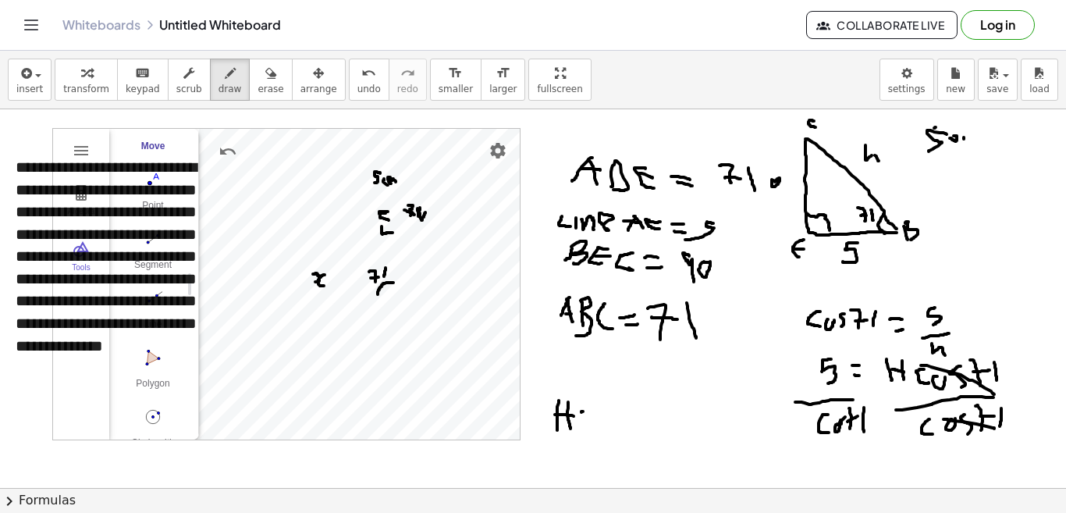
drag, startPoint x: 586, startPoint y: 421, endPoint x: 595, endPoint y: 422, distance: 8.6
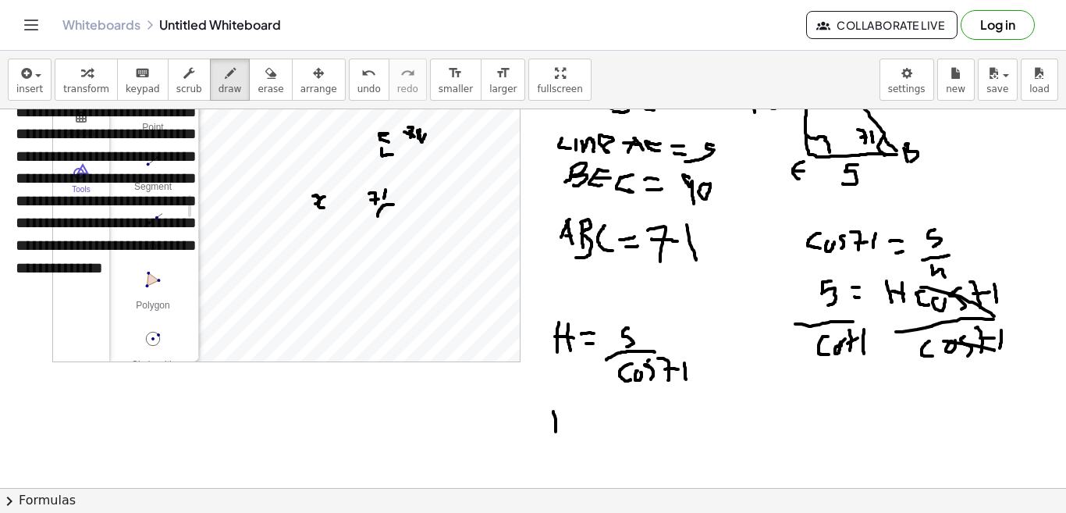
click at [556, 437] on div at bounding box center [533, 460] width 1066 height 858
click at [567, 436] on div at bounding box center [533, 460] width 1066 height 858
click at [577, 426] on div at bounding box center [533, 460] width 1066 height 858
click at [609, 422] on div at bounding box center [533, 460] width 1066 height 858
click at [614, 429] on div at bounding box center [533, 460] width 1066 height 858
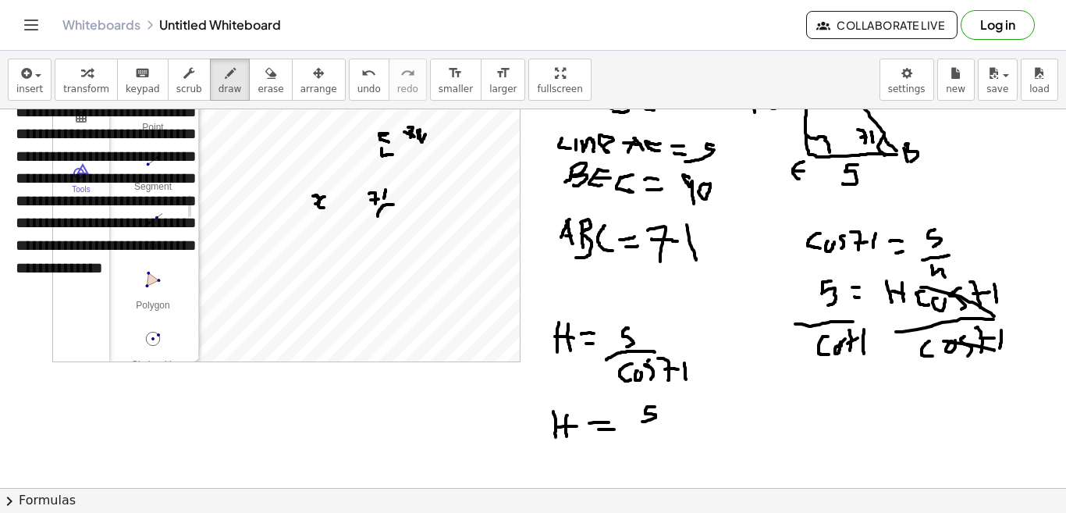
drag, startPoint x: 655, startPoint y: 407, endPoint x: 642, endPoint y: 421, distance: 19.4
click at [642, 421] on div at bounding box center [533, 460] width 1066 height 858
drag, startPoint x: 628, startPoint y: 431, endPoint x: 670, endPoint y: 433, distance: 42.2
click at [670, 433] on div at bounding box center [533, 460] width 1066 height 858
drag, startPoint x: 626, startPoint y: 437, endPoint x: 648, endPoint y: 449, distance: 25.2
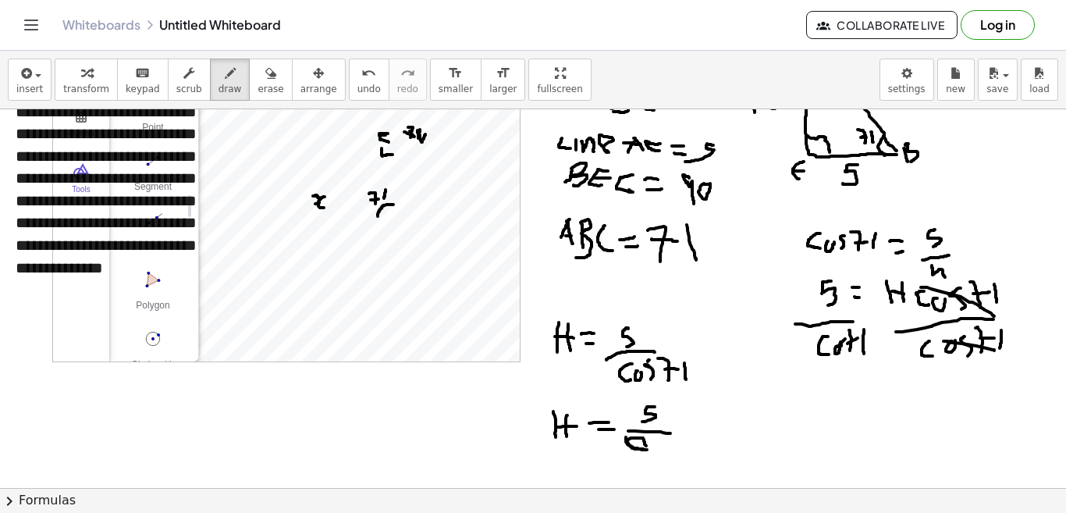
click at [648, 449] on div at bounding box center [533, 460] width 1066 height 858
click at [654, 444] on div at bounding box center [533, 460] width 1066 height 858
drag, startPoint x: 666, startPoint y: 443, endPoint x: 673, endPoint y: 459, distance: 17.1
click at [673, 459] on div at bounding box center [533, 460] width 1066 height 858
drag, startPoint x: 691, startPoint y: 442, endPoint x: 715, endPoint y: 453, distance: 25.8
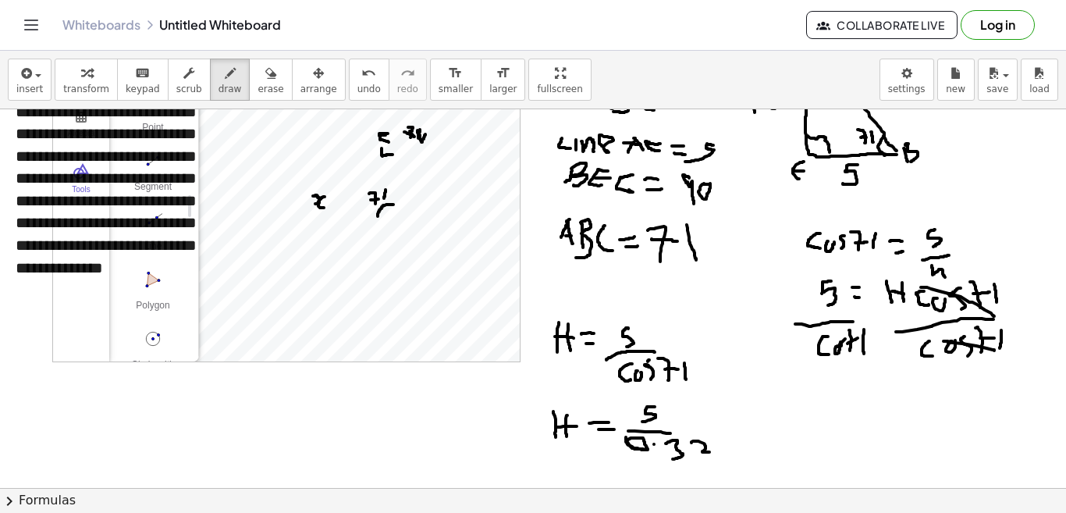
click at [715, 453] on div at bounding box center [533, 460] width 1066 height 858
drag, startPoint x: 731, startPoint y: 437, endPoint x: 727, endPoint y: 450, distance: 13.8
click at [727, 450] on div at bounding box center [533, 460] width 1066 height 858
drag, startPoint x: 749, startPoint y: 436, endPoint x: 773, endPoint y: 436, distance: 24.2
click at [773, 436] on div at bounding box center [533, 460] width 1066 height 858
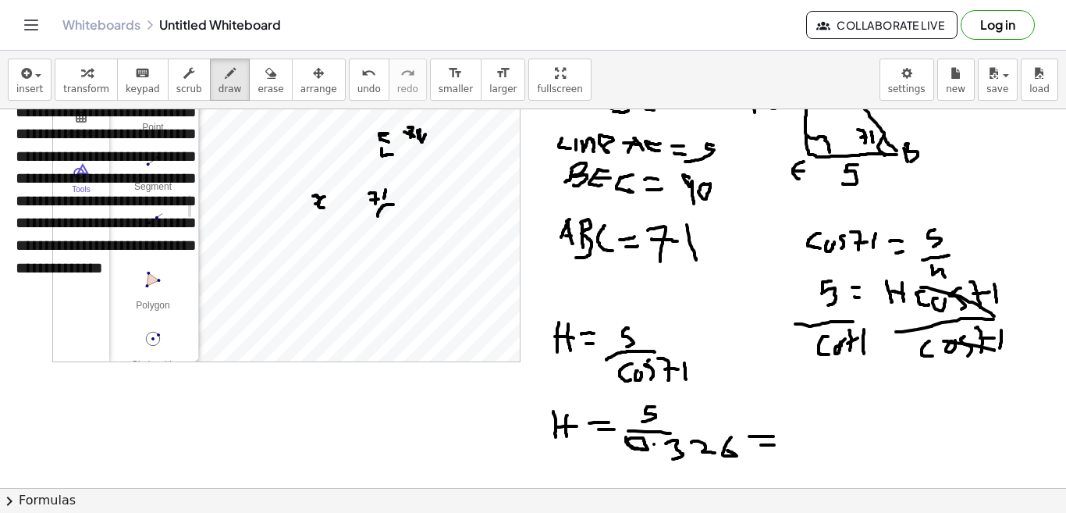
drag, startPoint x: 762, startPoint y: 445, endPoint x: 780, endPoint y: 446, distance: 18.0
click at [780, 446] on div at bounding box center [533, 460] width 1066 height 858
drag, startPoint x: 806, startPoint y: 432, endPoint x: 812, endPoint y: 450, distance: 19.5
click at [812, 450] on div at bounding box center [533, 460] width 1066 height 858
drag, startPoint x: 827, startPoint y: 432, endPoint x: 819, endPoint y: 452, distance: 22.0
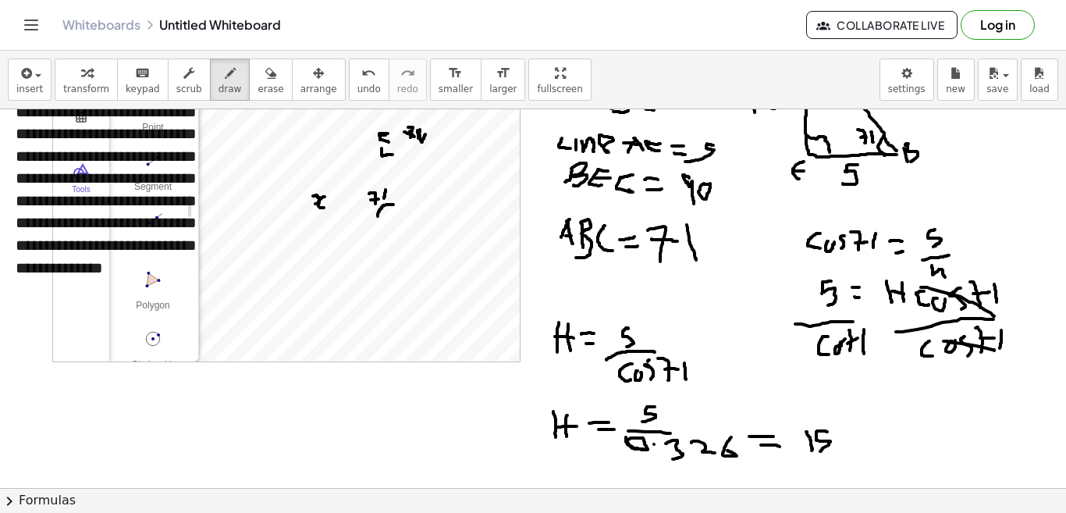
click at [819, 452] on div at bounding box center [533, 460] width 1066 height 858
click at [839, 436] on div at bounding box center [533, 460] width 1066 height 858
drag, startPoint x: 850, startPoint y: 431, endPoint x: 860, endPoint y: 437, distance: 11.9
click at [872, 443] on div at bounding box center [533, 460] width 1066 height 858
drag, startPoint x: 857, startPoint y: 427, endPoint x: 864, endPoint y: 449, distance: 23.7
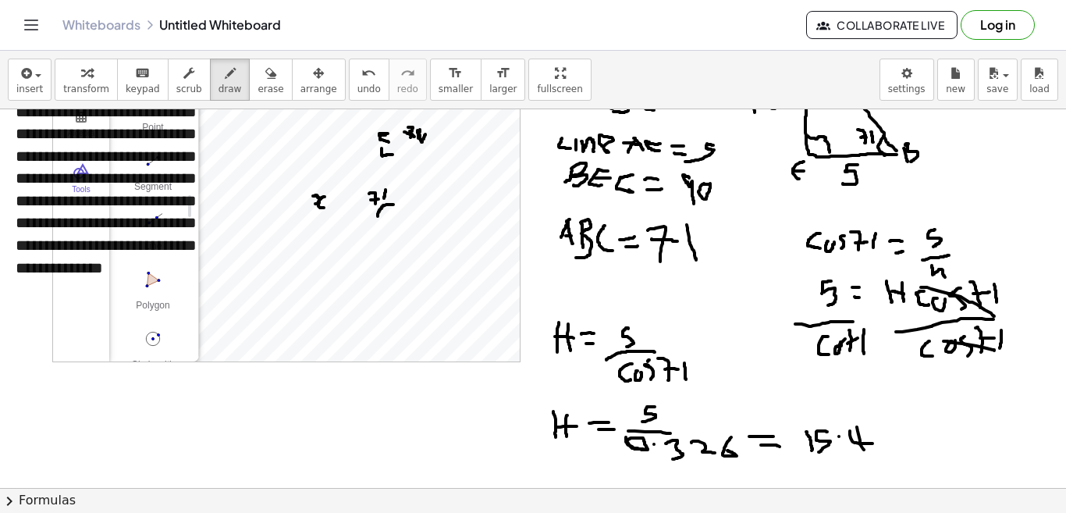
click at [864, 449] on div at bounding box center [533, 460] width 1066 height 858
drag, startPoint x: 892, startPoint y: 434, endPoint x: 894, endPoint y: 445, distance: 11.2
click at [894, 445] on div at bounding box center [533, 460] width 1066 height 858
click at [901, 446] on div at bounding box center [533, 460] width 1066 height 858
drag, startPoint x: 905, startPoint y: 436, endPoint x: 917, endPoint y: 452, distance: 19.5
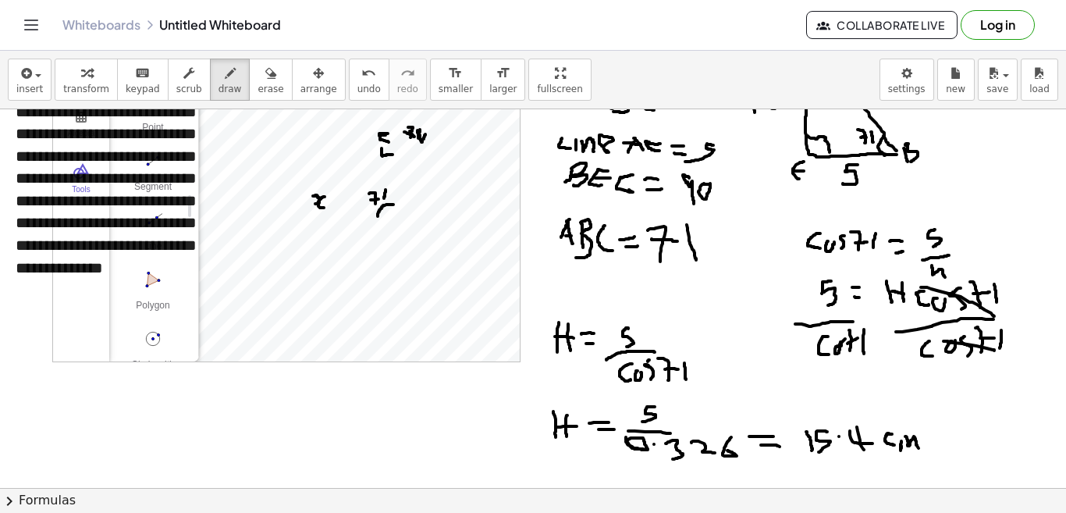
click at [919, 450] on div at bounding box center [533, 460] width 1066 height 858
drag, startPoint x: 820, startPoint y: 459, endPoint x: 878, endPoint y: 459, distance: 57.7
click at [878, 459] on div at bounding box center [533, 460] width 1066 height 858
drag, startPoint x: 847, startPoint y: 463, endPoint x: 879, endPoint y: 461, distance: 32.0
click at [879, 461] on div at bounding box center [533, 460] width 1066 height 858
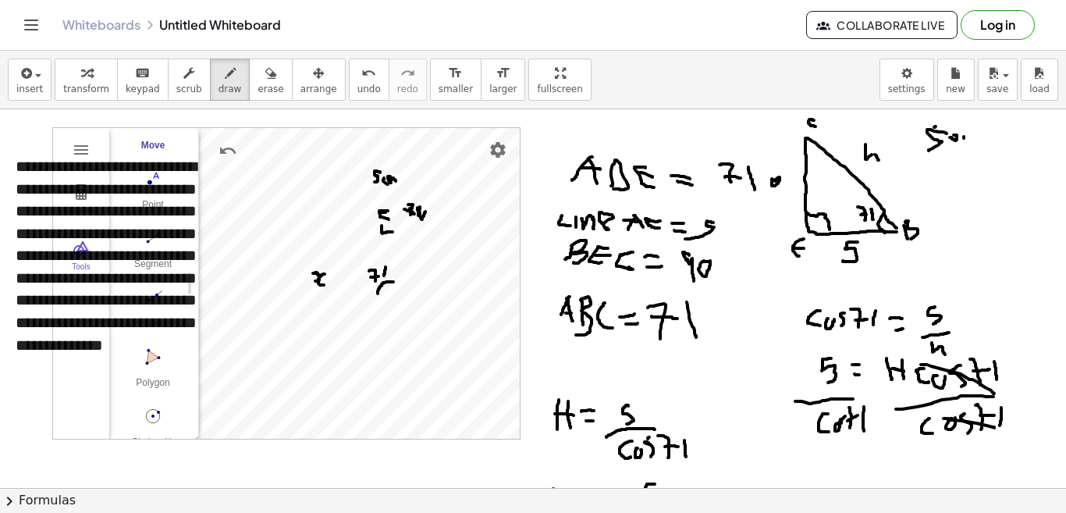
scroll to position [0, 0]
